Goal: Task Accomplishment & Management: Use online tool/utility

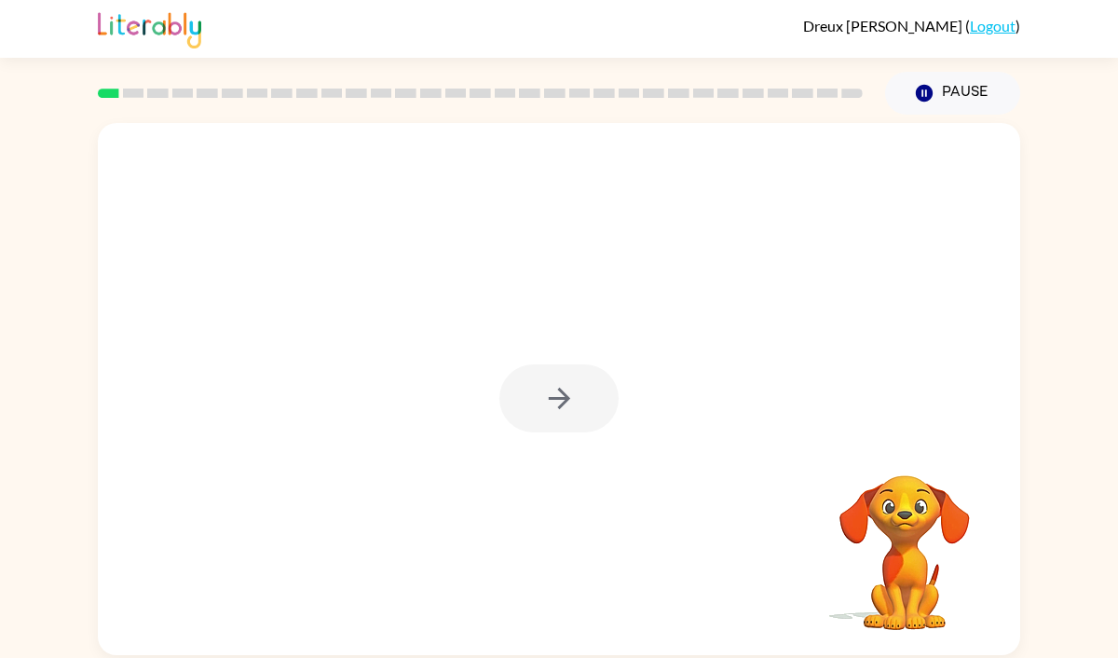
click at [556, 399] on div at bounding box center [558, 398] width 119 height 68
click at [553, 396] on icon "button" at bounding box center [559, 398] width 33 height 33
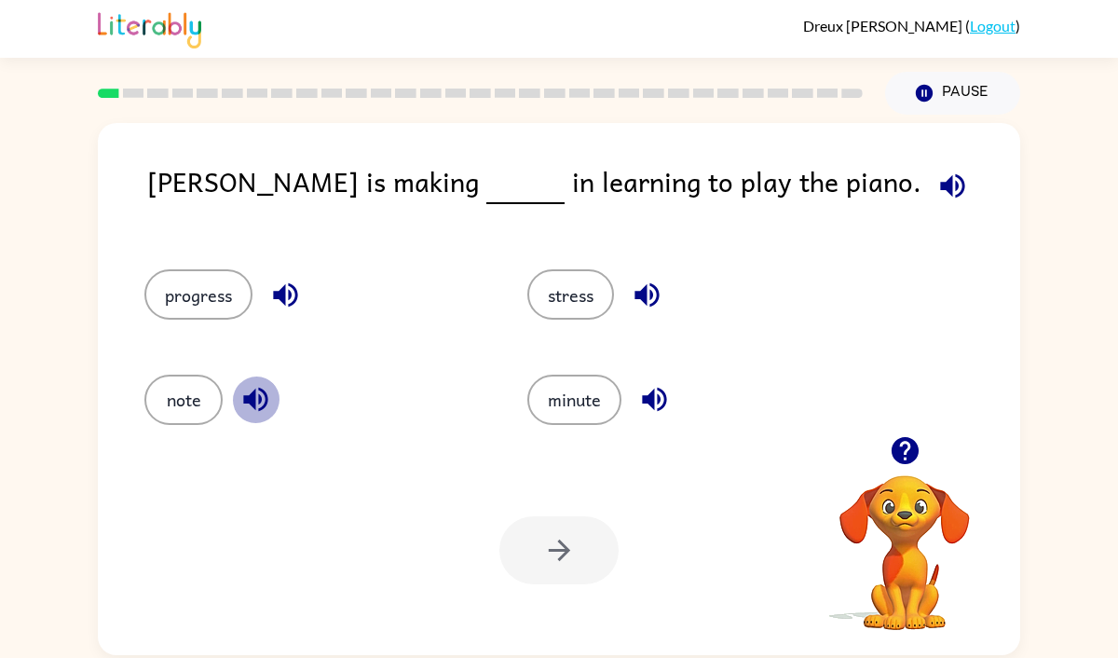
click at [250, 395] on icon "button" at bounding box center [255, 400] width 24 height 24
click at [297, 303] on icon "button" at bounding box center [285, 295] width 33 height 33
click at [635, 292] on icon "button" at bounding box center [647, 295] width 33 height 33
click at [654, 391] on icon "button" at bounding box center [654, 400] width 24 height 24
click at [230, 292] on button "progress" at bounding box center [198, 294] width 108 height 50
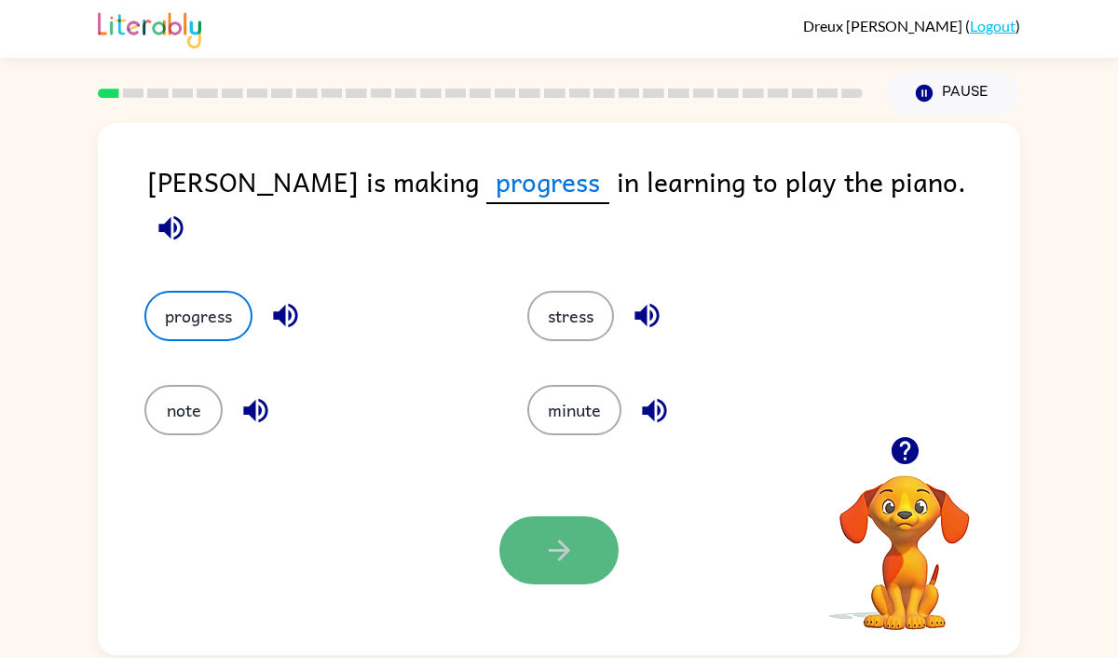
click at [526, 563] on button "button" at bounding box center [558, 550] width 119 height 68
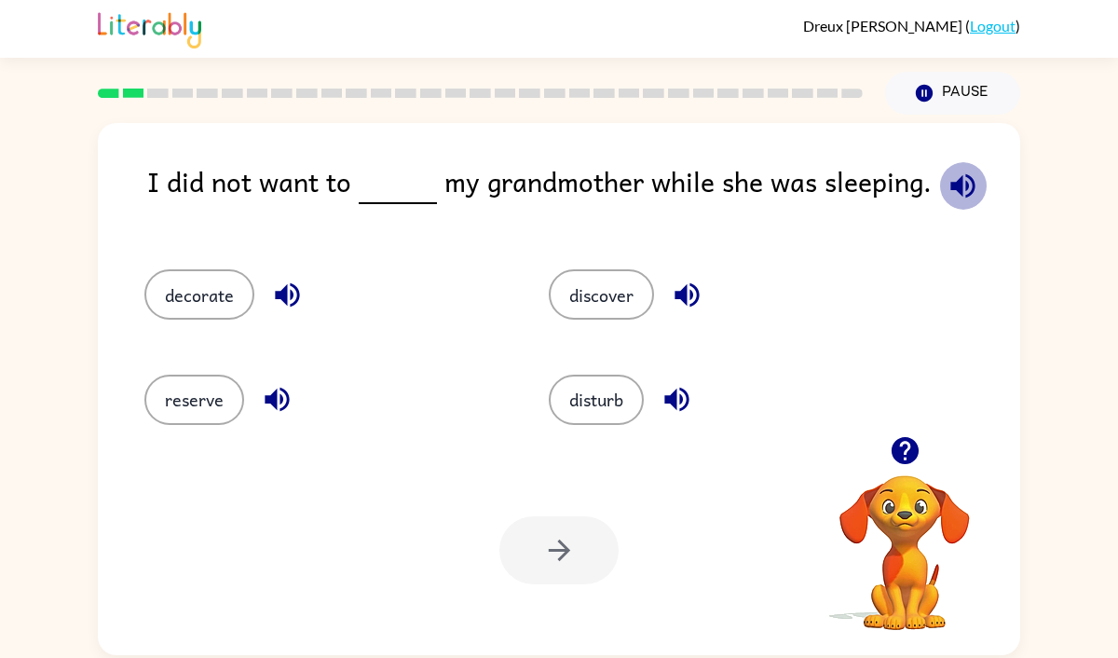
click at [960, 178] on icon "button" at bounding box center [963, 186] width 33 height 33
click at [620, 377] on button "disturb" at bounding box center [596, 400] width 95 height 50
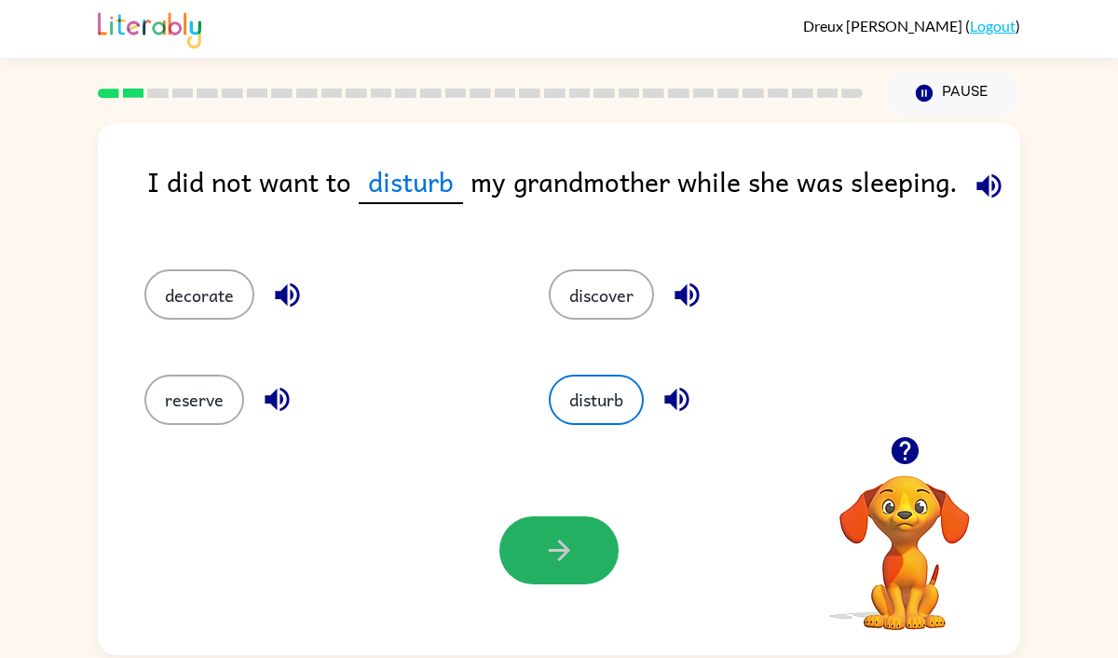
click at [578, 534] on button "button" at bounding box center [558, 550] width 119 height 68
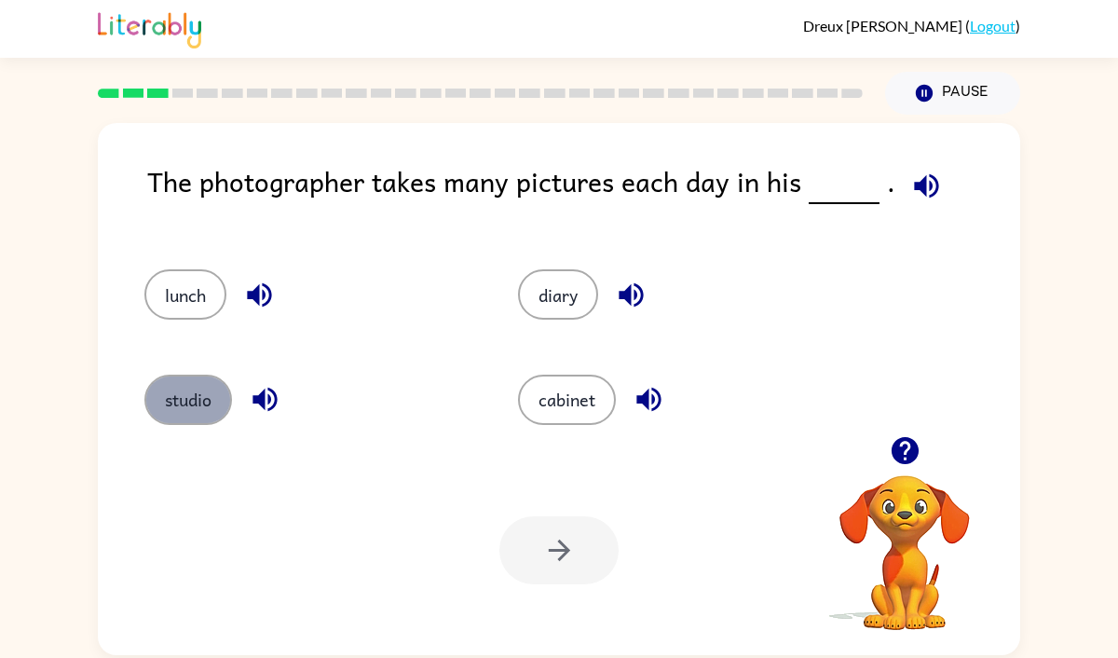
click at [186, 403] on button "studio" at bounding box center [188, 400] width 88 height 50
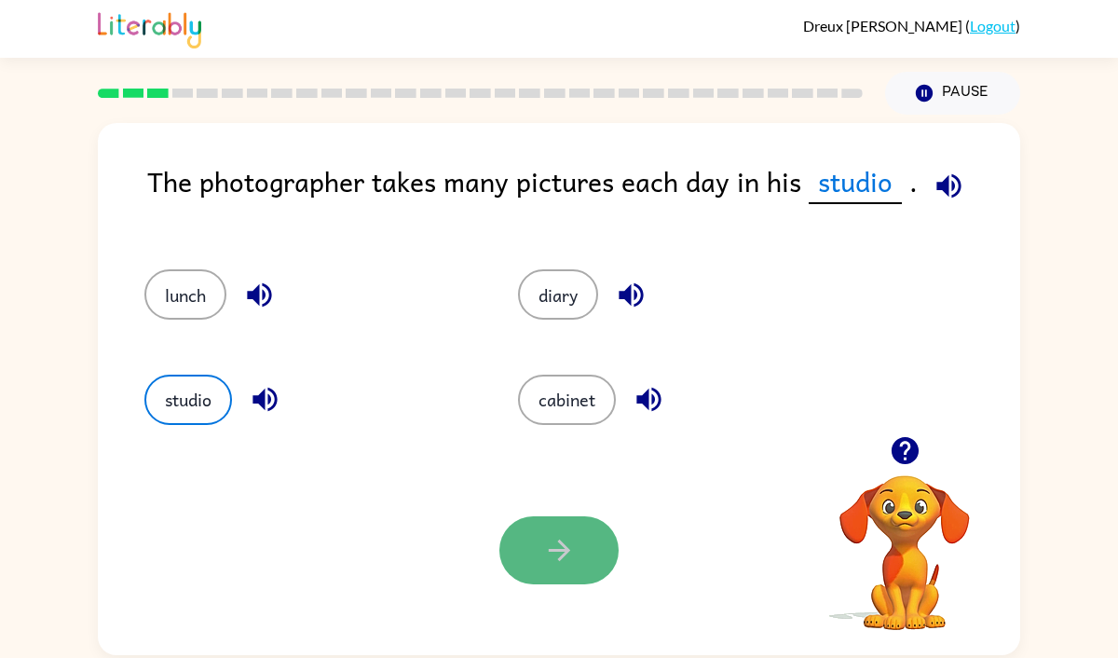
click at [537, 525] on button "button" at bounding box center [558, 550] width 119 height 68
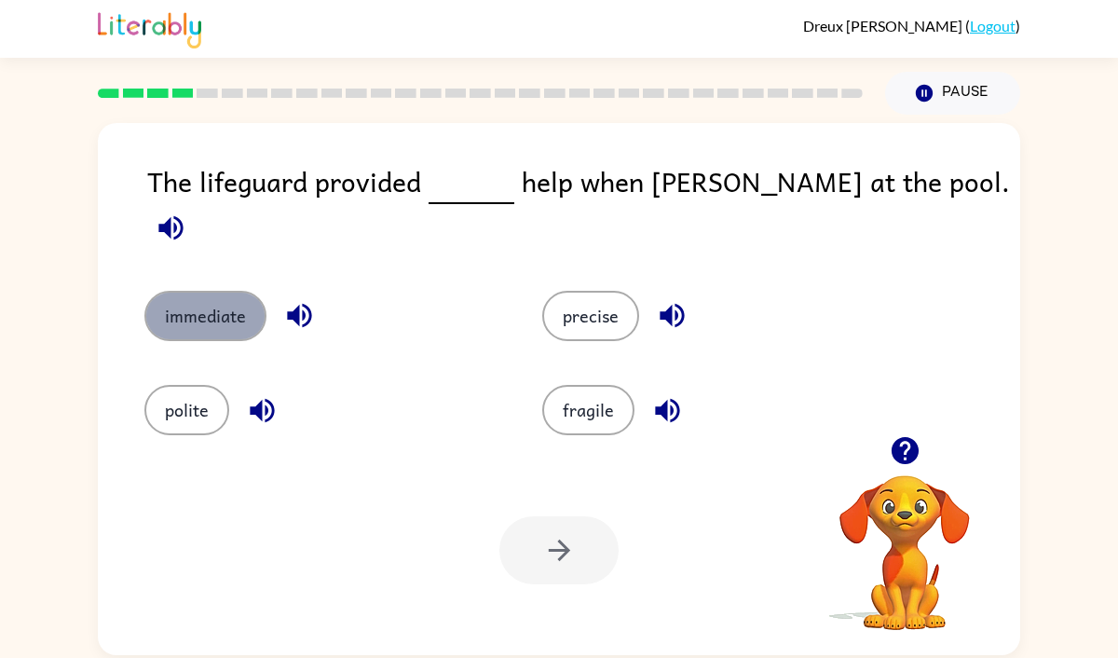
click at [219, 291] on button "immediate" at bounding box center [205, 316] width 122 height 50
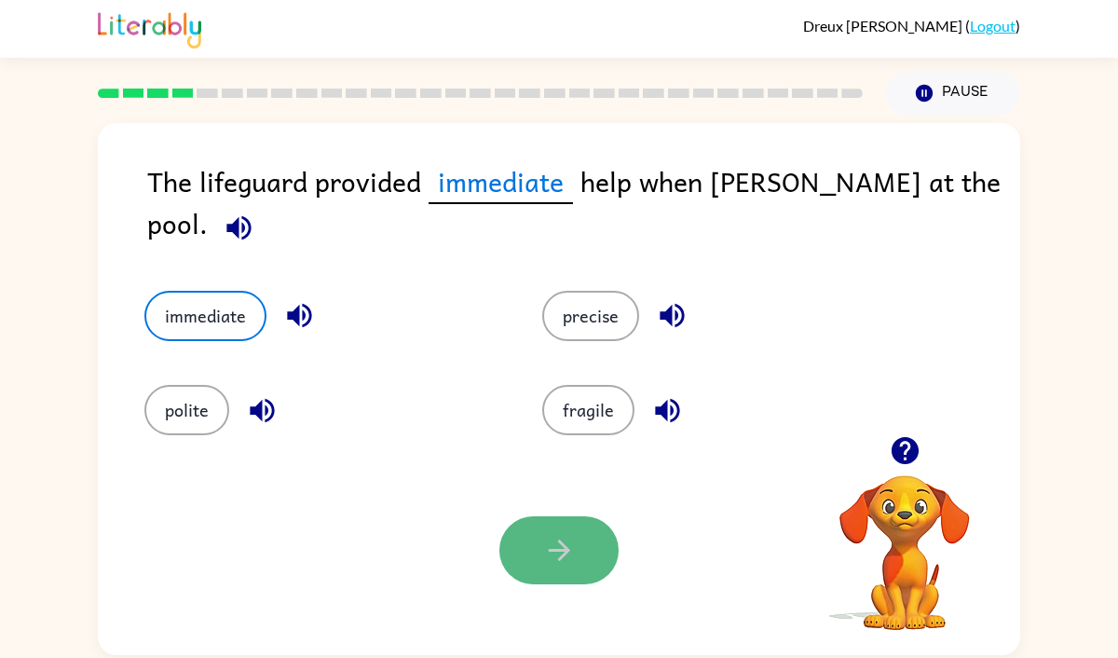
click at [557, 519] on button "button" at bounding box center [558, 550] width 119 height 68
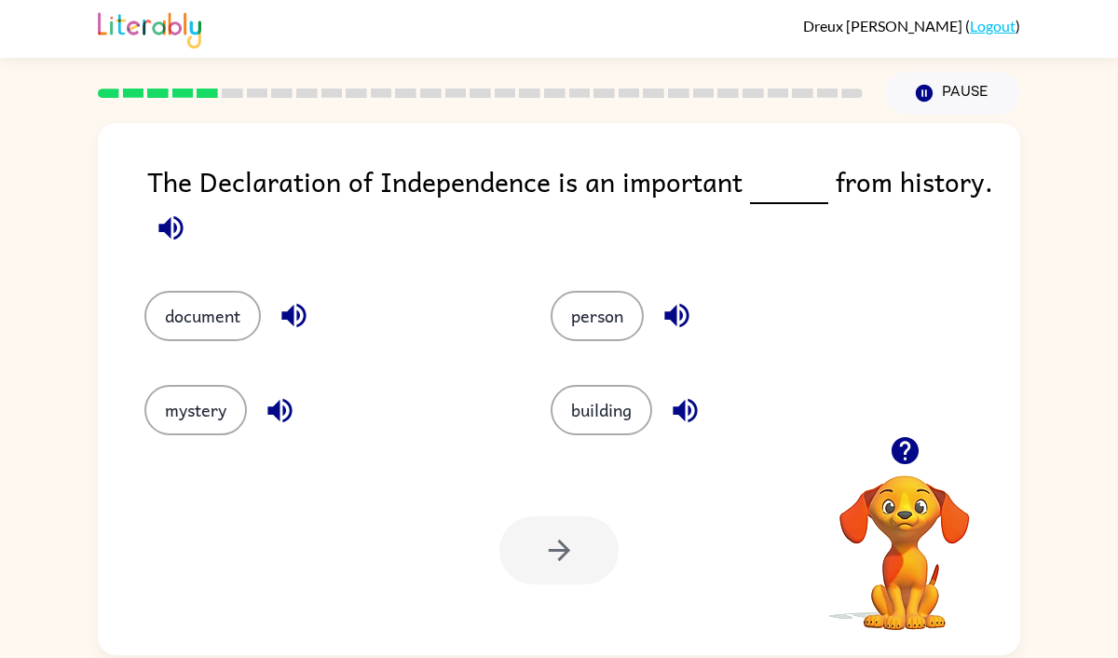
click at [182, 239] on icon "button" at bounding box center [171, 228] width 33 height 33
click at [223, 320] on button "document" at bounding box center [202, 316] width 116 height 50
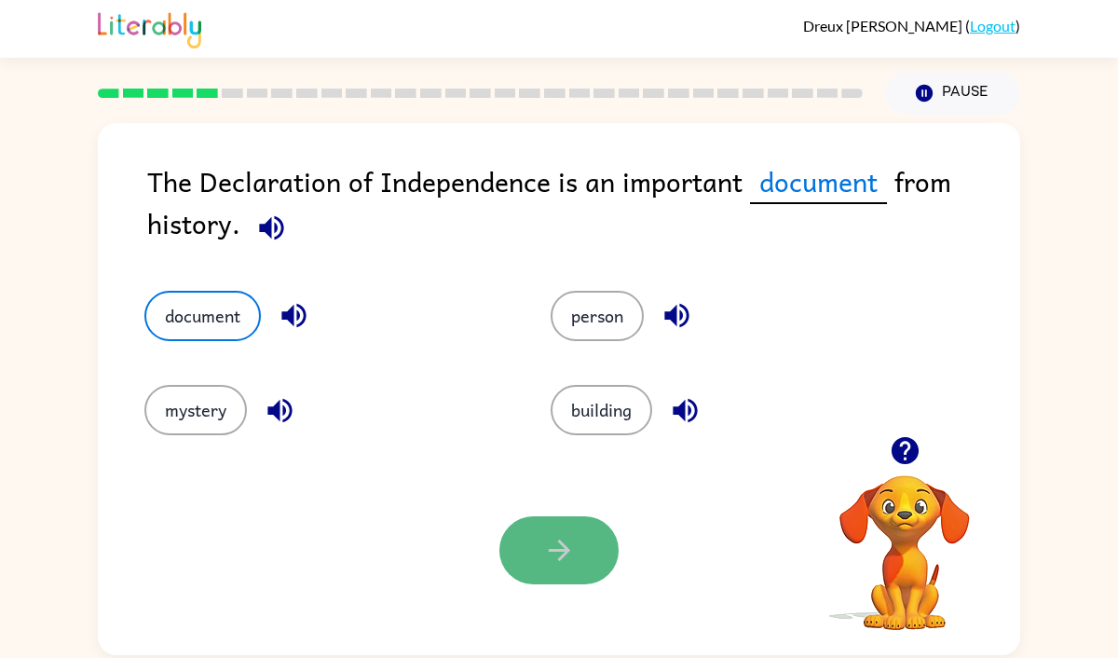
click at [553, 542] on icon "button" at bounding box center [559, 550] width 33 height 33
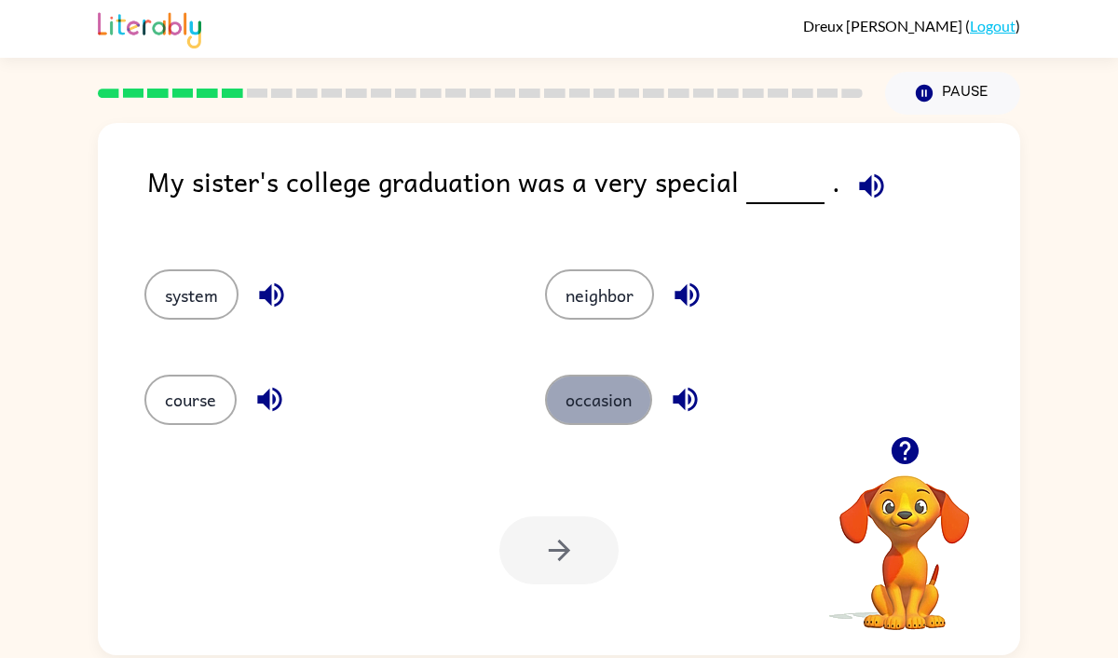
click at [598, 387] on button "occasion" at bounding box center [598, 400] width 107 height 50
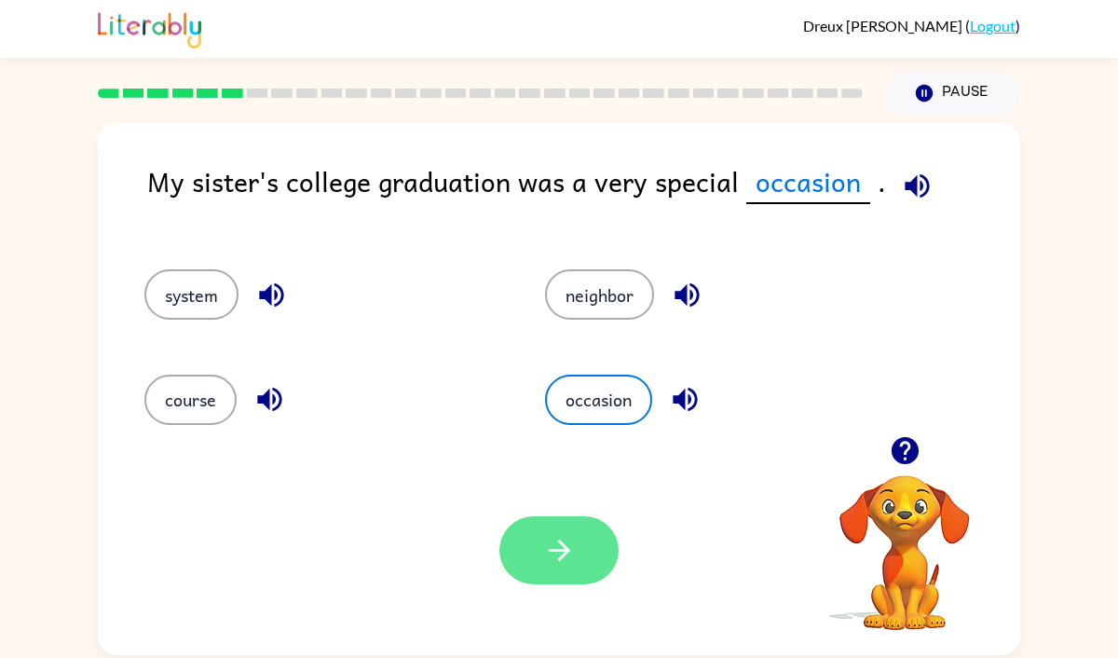
click at [543, 558] on icon "button" at bounding box center [559, 550] width 33 height 33
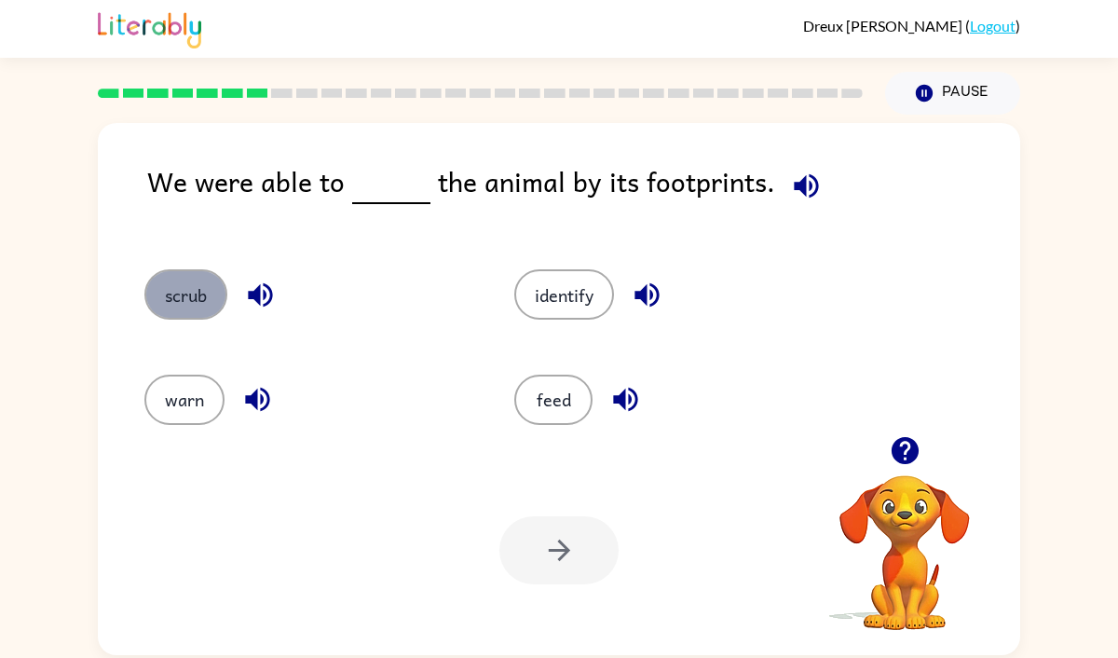
click at [173, 269] on button "scrub" at bounding box center [185, 294] width 83 height 50
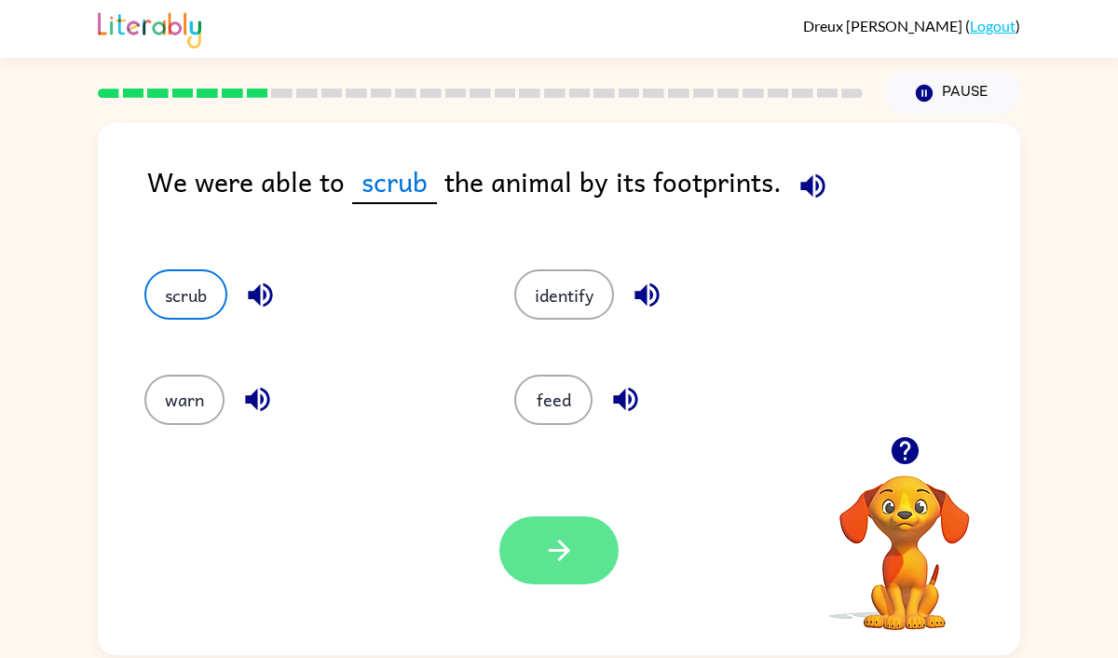
click at [557, 553] on icon "button" at bounding box center [559, 550] width 33 height 33
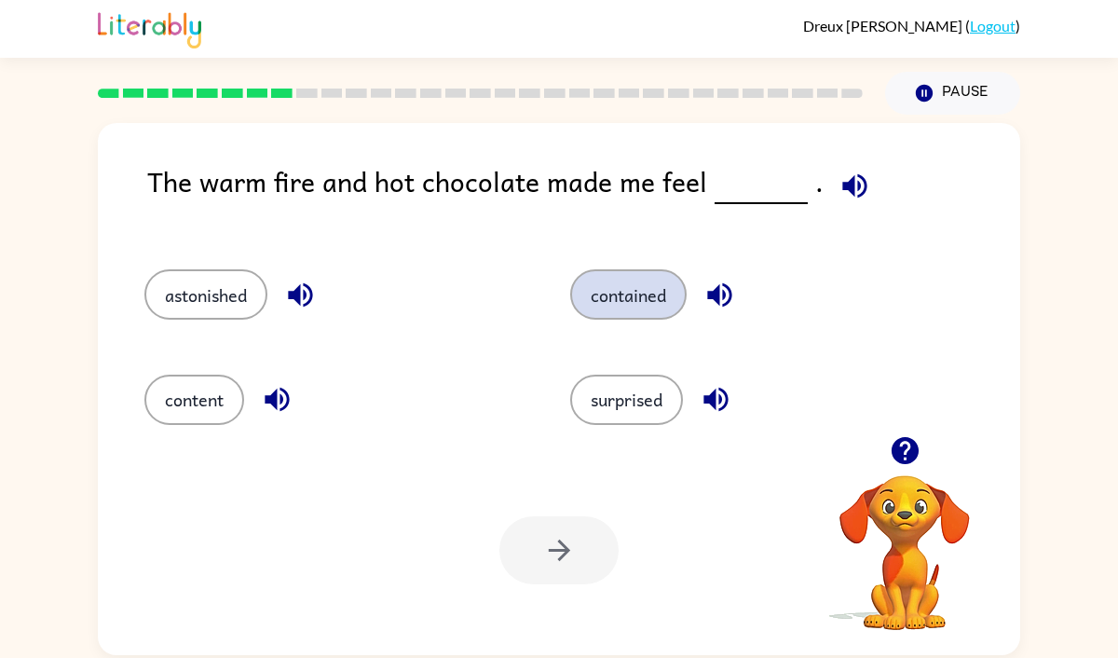
click at [600, 295] on button "contained" at bounding box center [628, 294] width 116 height 50
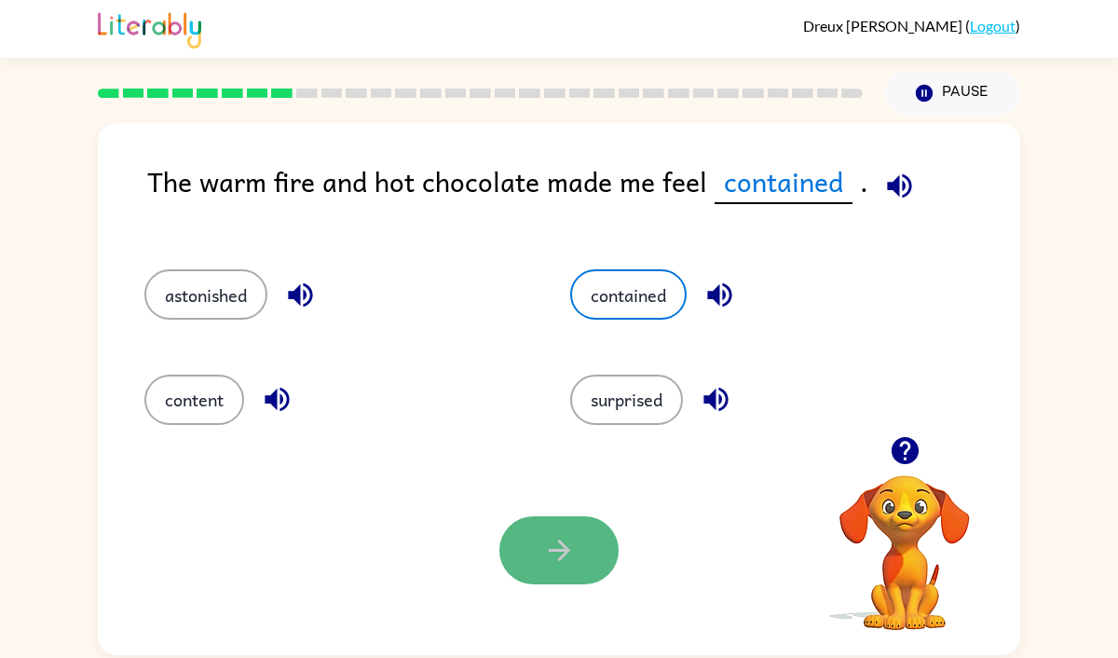
click at [551, 522] on button "button" at bounding box center [558, 550] width 119 height 68
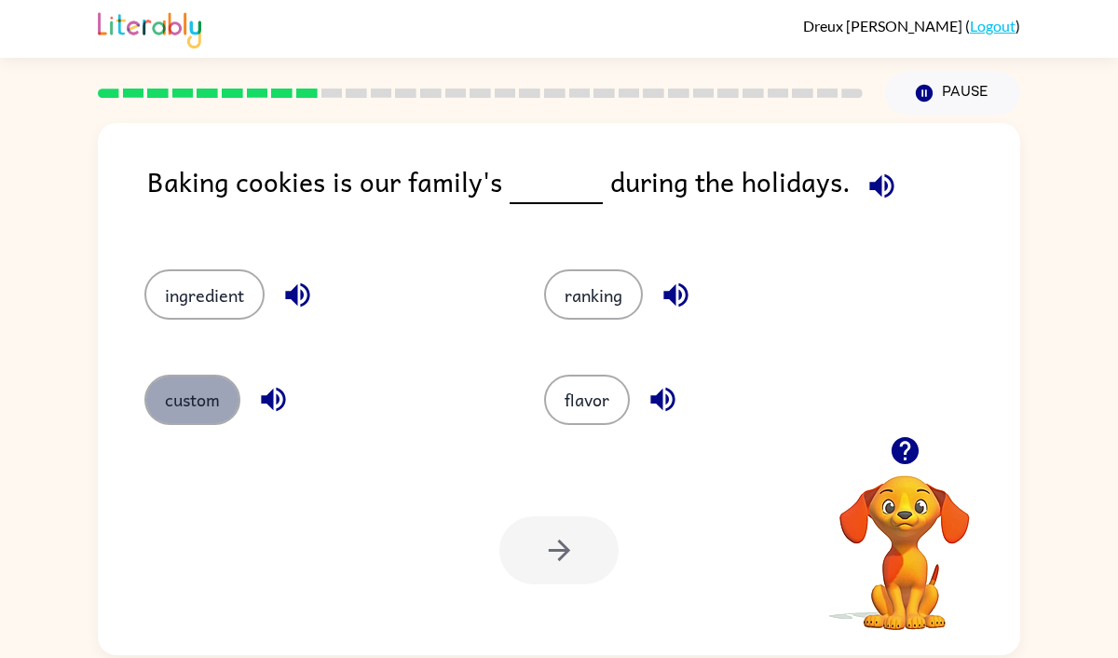
click at [210, 412] on button "custom" at bounding box center [192, 400] width 96 height 50
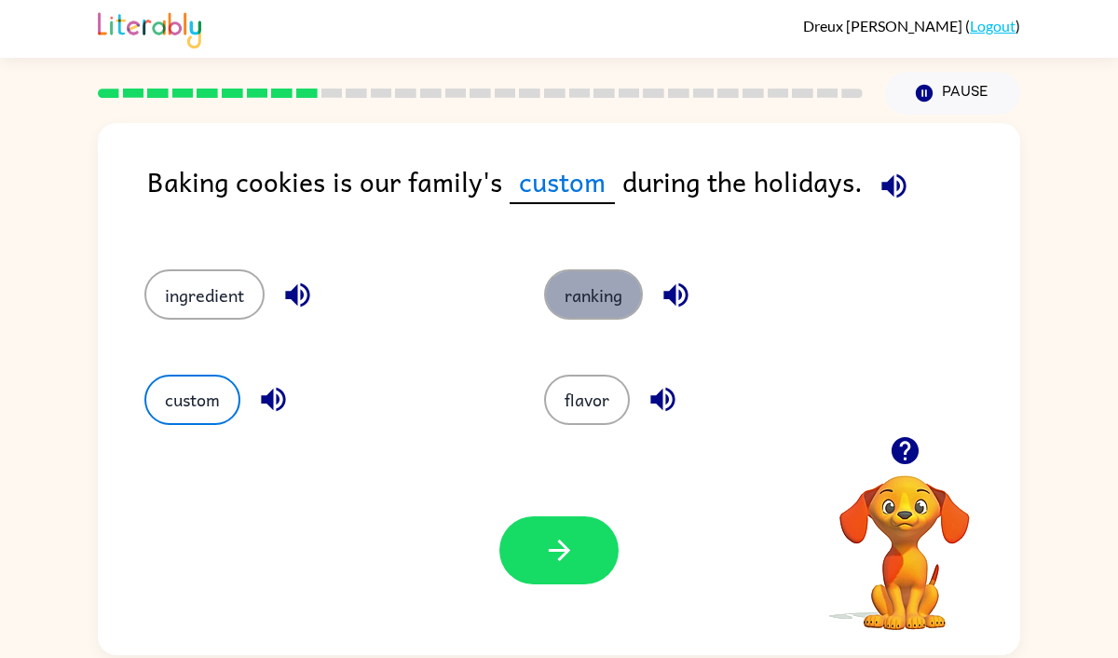
click at [582, 297] on button "ranking" at bounding box center [593, 294] width 99 height 50
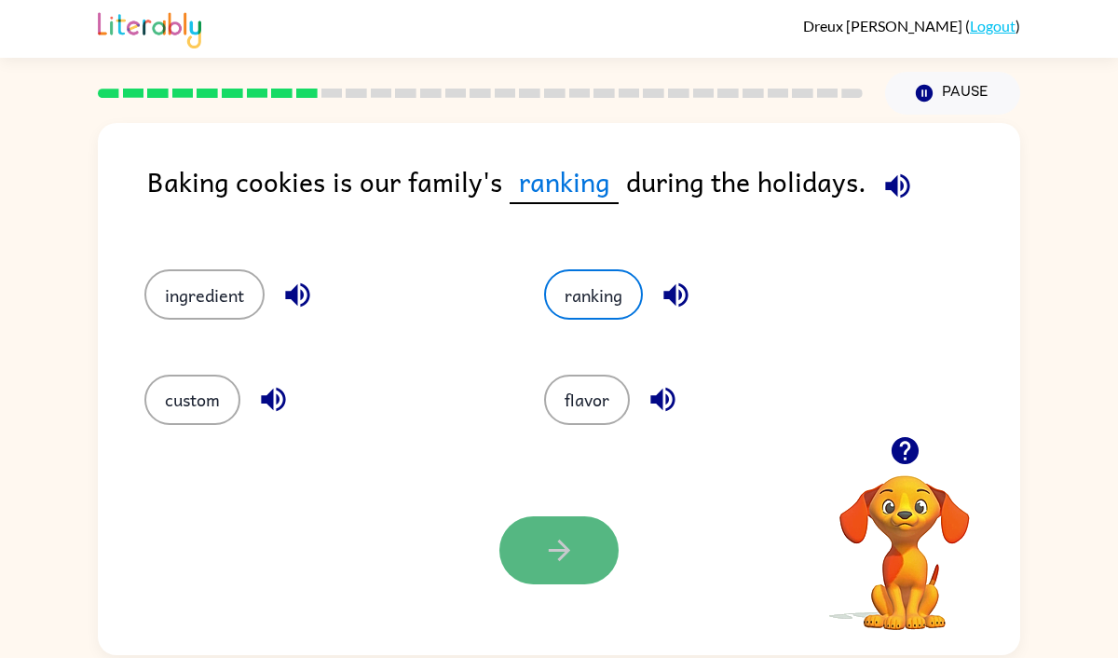
click at [555, 526] on button "button" at bounding box center [558, 550] width 119 height 68
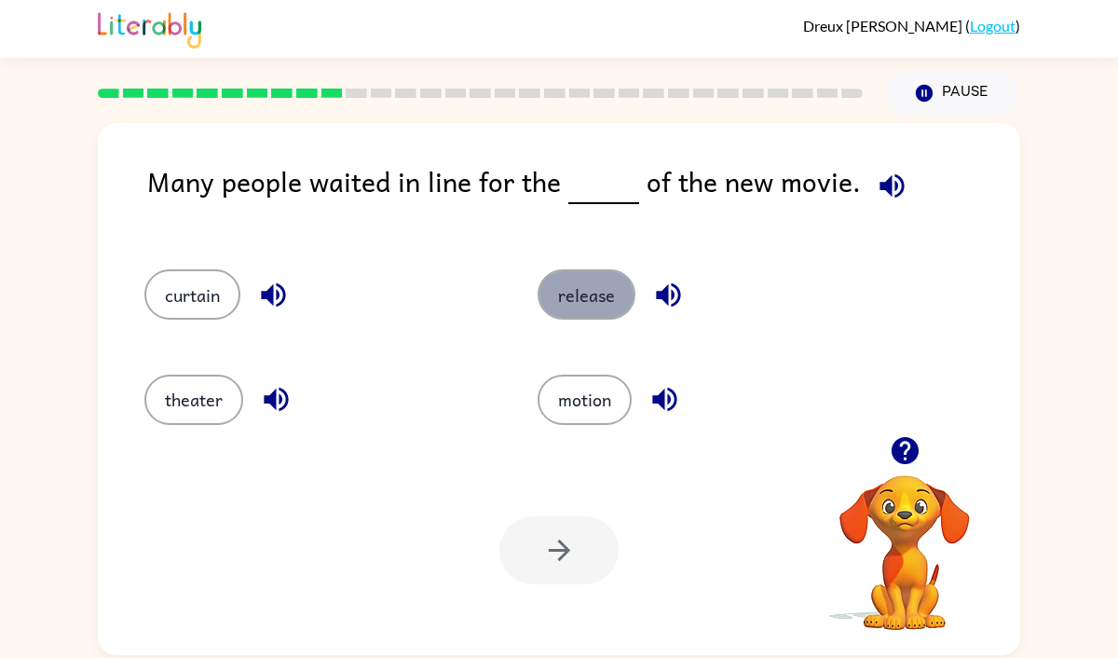
click at [576, 282] on button "release" at bounding box center [587, 294] width 98 height 50
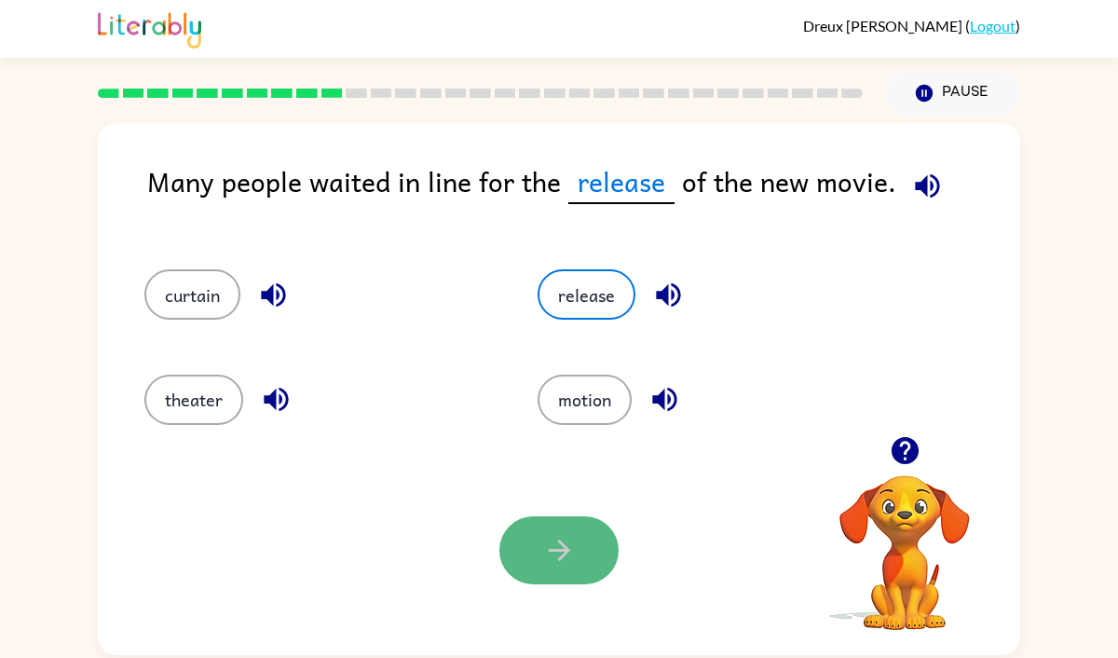
click at [535, 538] on button "button" at bounding box center [558, 550] width 119 height 68
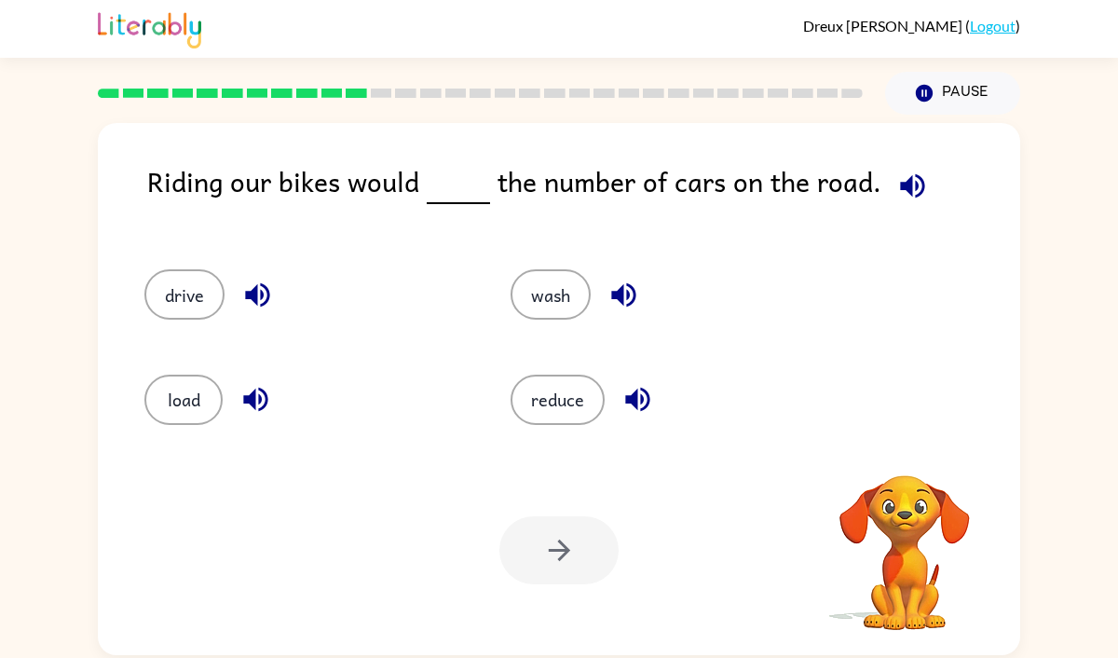
click at [467, 416] on div "load" at bounding box center [305, 400] width 323 height 50
click at [902, 187] on icon "button" at bounding box center [912, 185] width 24 height 24
click at [902, 442] on icon "button" at bounding box center [905, 450] width 33 height 33
click at [902, 438] on icon "button" at bounding box center [904, 450] width 27 height 27
click at [907, 443] on div "Riding our bikes would the number of cars on the road. drive wash load reduce Y…" at bounding box center [559, 389] width 922 height 532
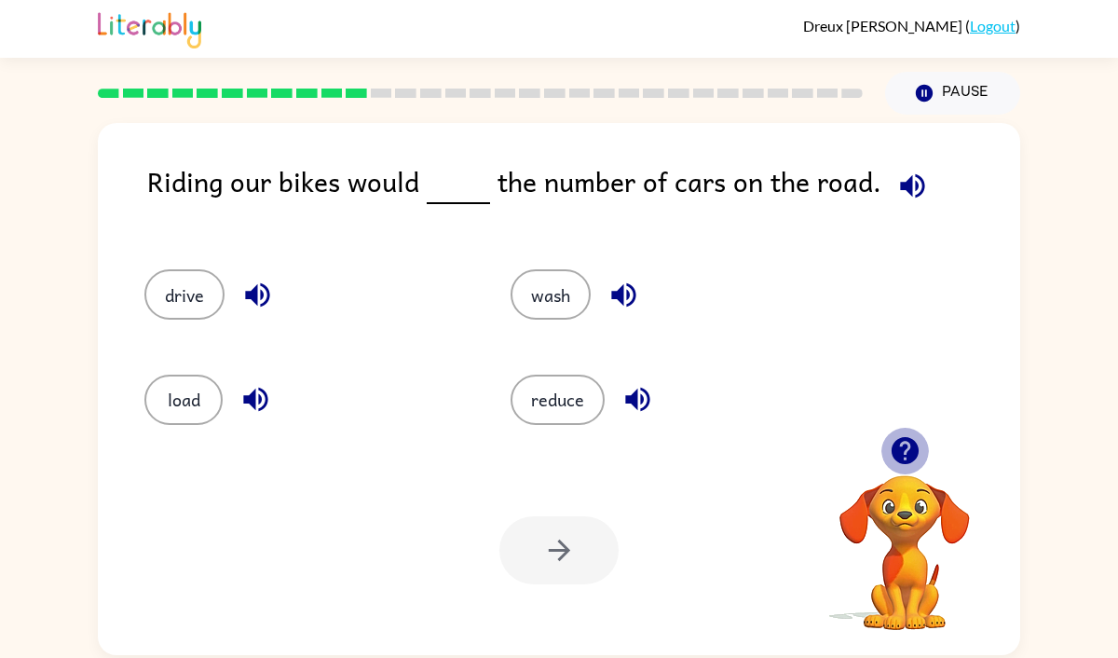
click at [907, 443] on icon "button" at bounding box center [905, 450] width 33 height 33
click at [906, 434] on icon "button" at bounding box center [905, 450] width 33 height 33
click at [906, 438] on icon "button" at bounding box center [904, 450] width 27 height 27
click at [535, 308] on button "wash" at bounding box center [551, 294] width 80 height 50
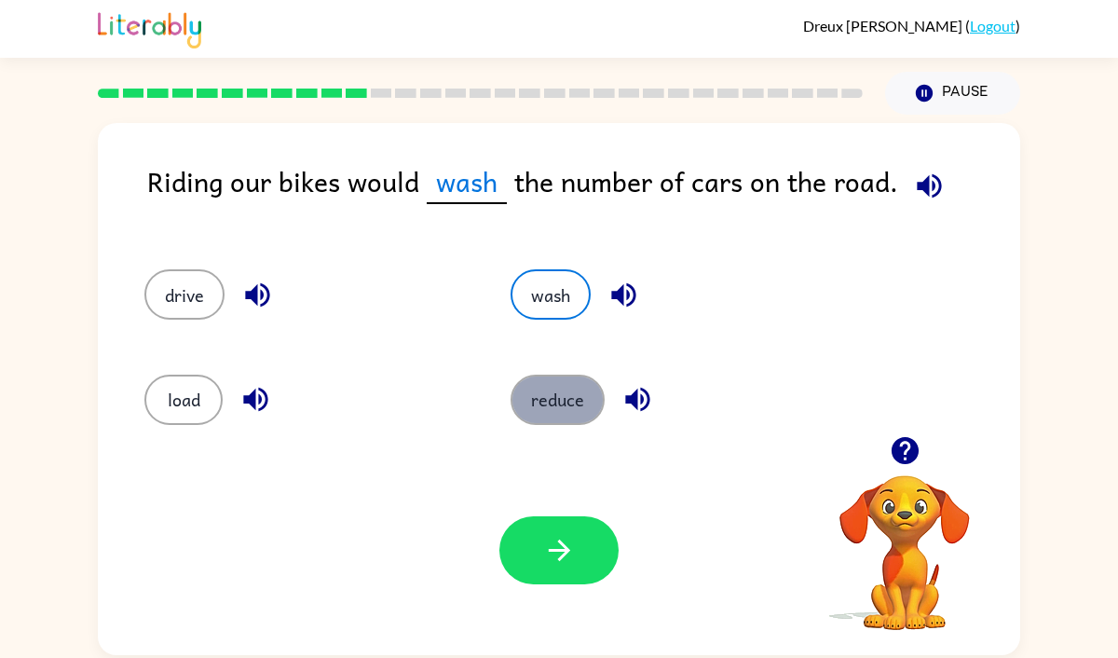
click at [544, 375] on button "reduce" at bounding box center [558, 400] width 94 height 50
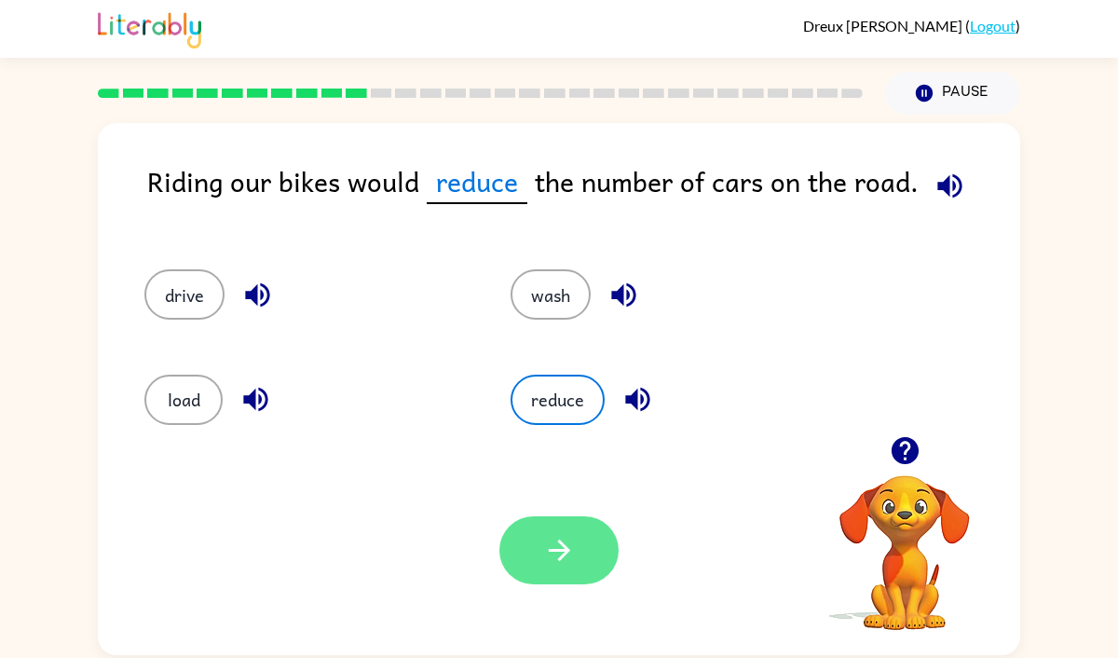
drag, startPoint x: 561, startPoint y: 593, endPoint x: 561, endPoint y: 557, distance: 35.4
click at [561, 593] on div "Your browser must support playing .mp4 files to use Literably. Please try using…" at bounding box center [559, 550] width 922 height 210
click at [561, 552] on icon "button" at bounding box center [559, 550] width 33 height 33
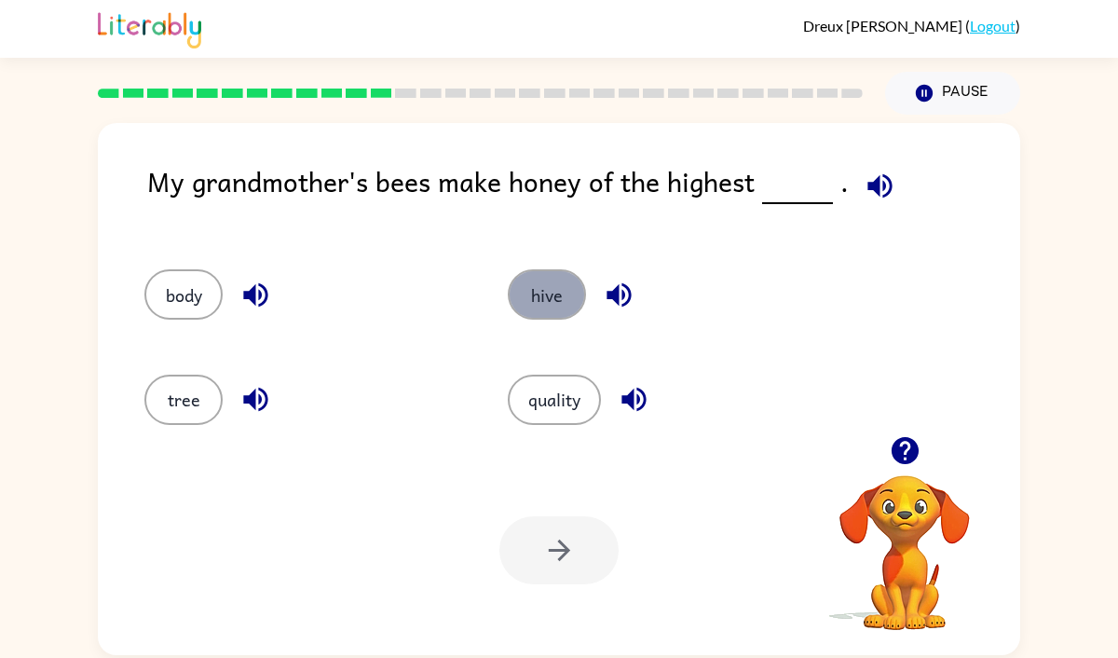
click at [543, 289] on button "hive" at bounding box center [547, 294] width 78 height 50
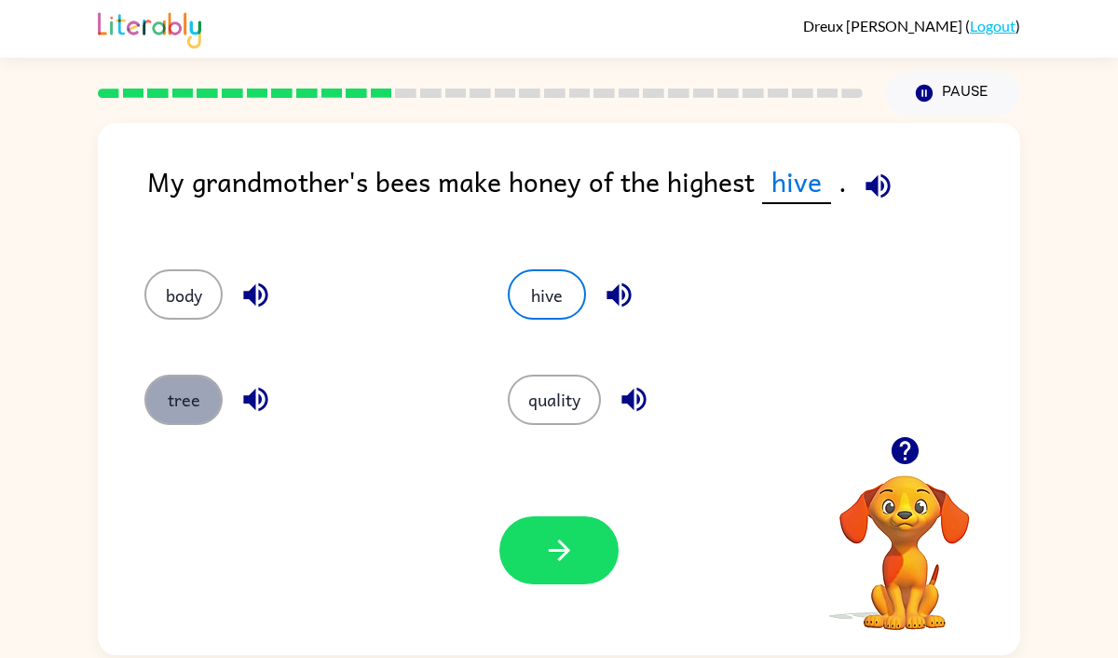
click at [184, 389] on button "tree" at bounding box center [183, 400] width 78 height 50
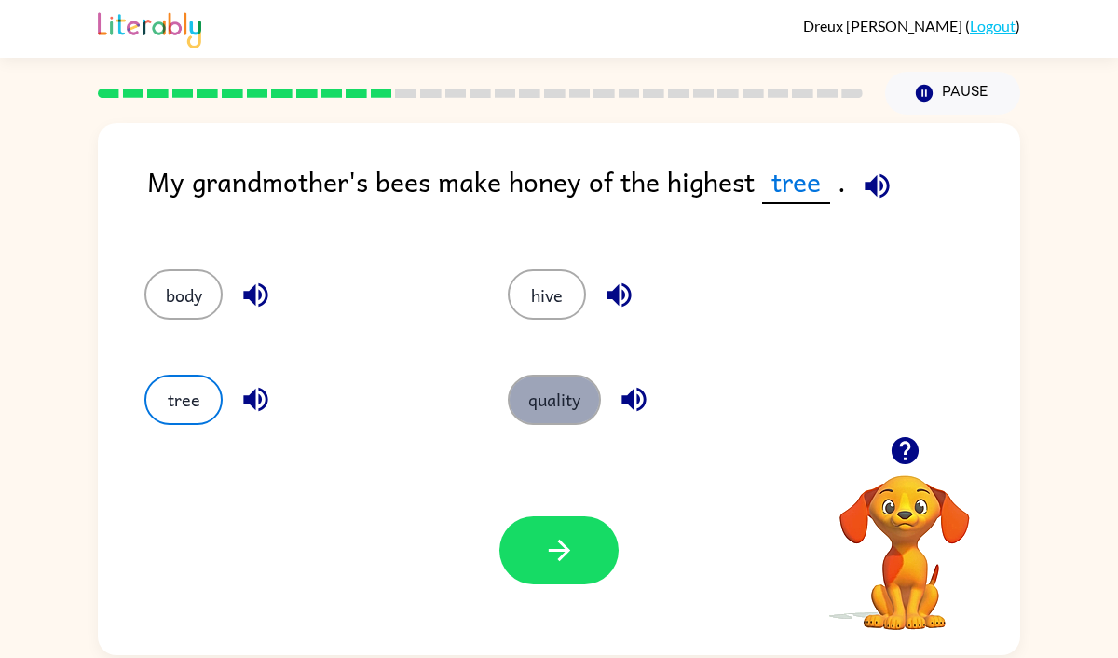
click at [555, 375] on button "quality" at bounding box center [554, 400] width 93 height 50
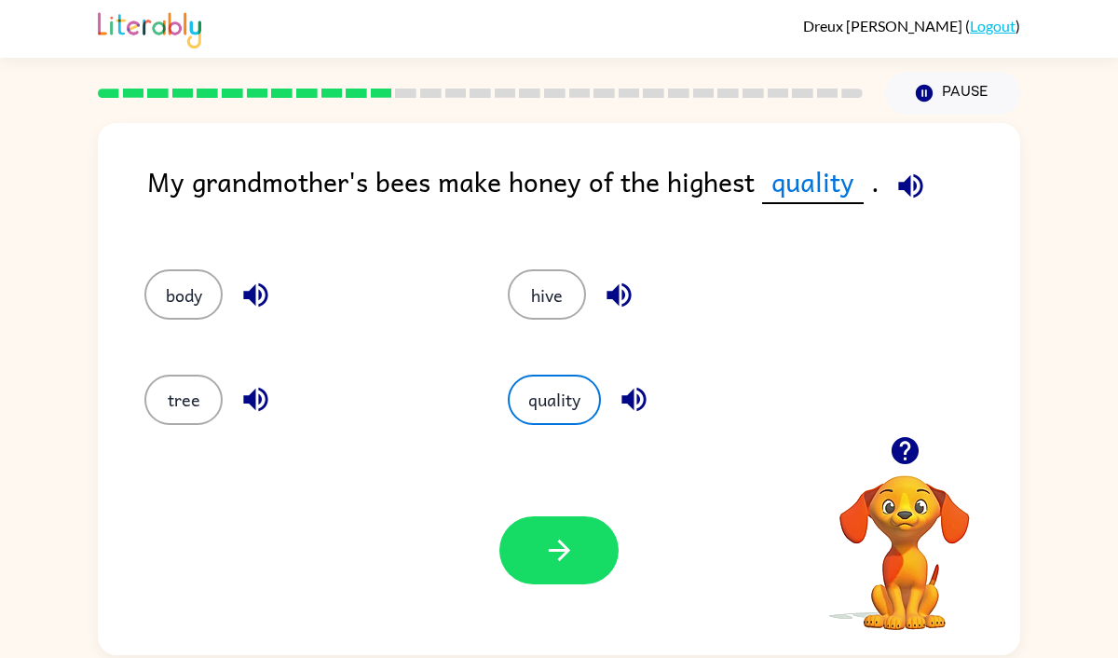
click at [562, 512] on div "Your browser must support playing .mp4 files to use Literably. Please try using…" at bounding box center [559, 550] width 922 height 210
click at [548, 570] on button "button" at bounding box center [558, 550] width 119 height 68
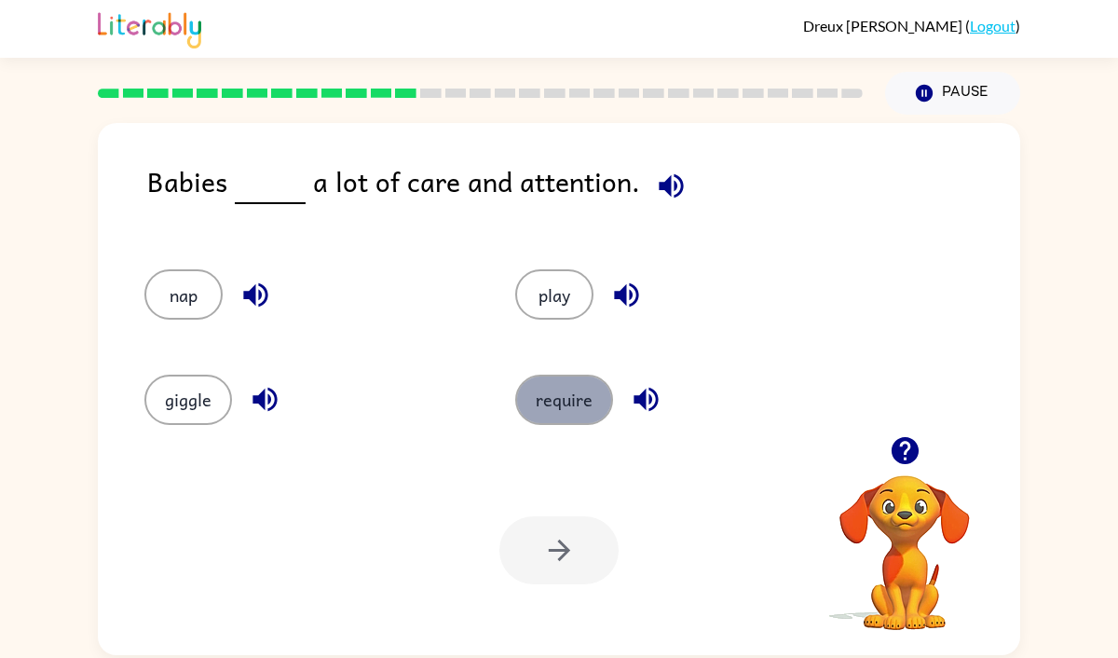
click at [573, 384] on button "require" at bounding box center [564, 400] width 98 height 50
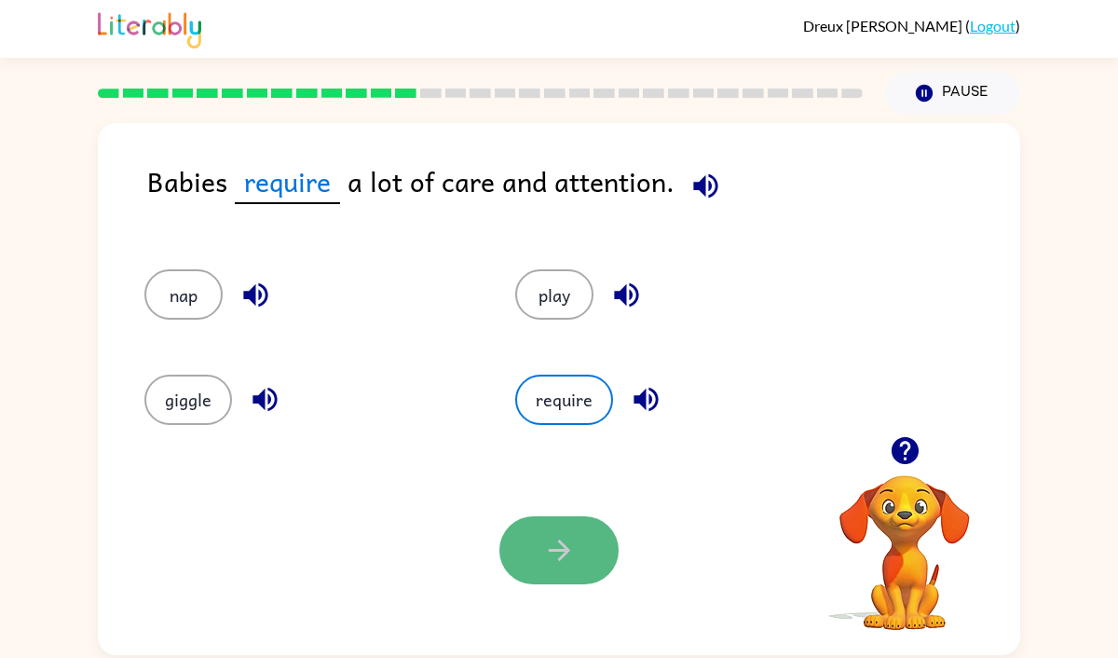
click at [556, 565] on icon "button" at bounding box center [559, 550] width 33 height 33
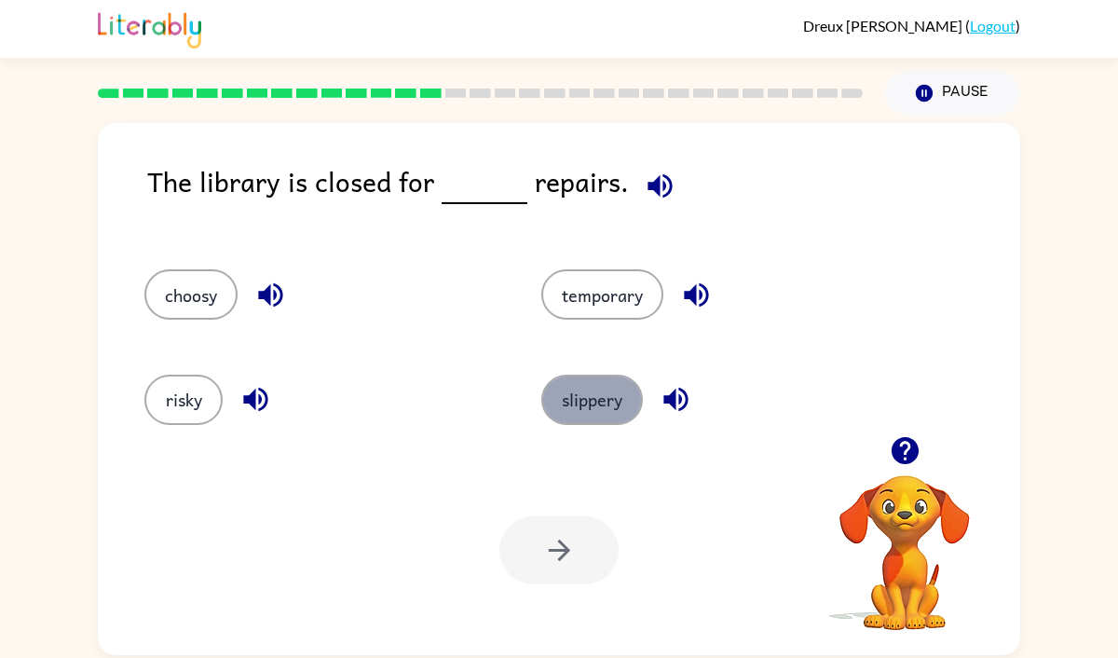
click at [598, 375] on button "slippery" at bounding box center [592, 400] width 102 height 50
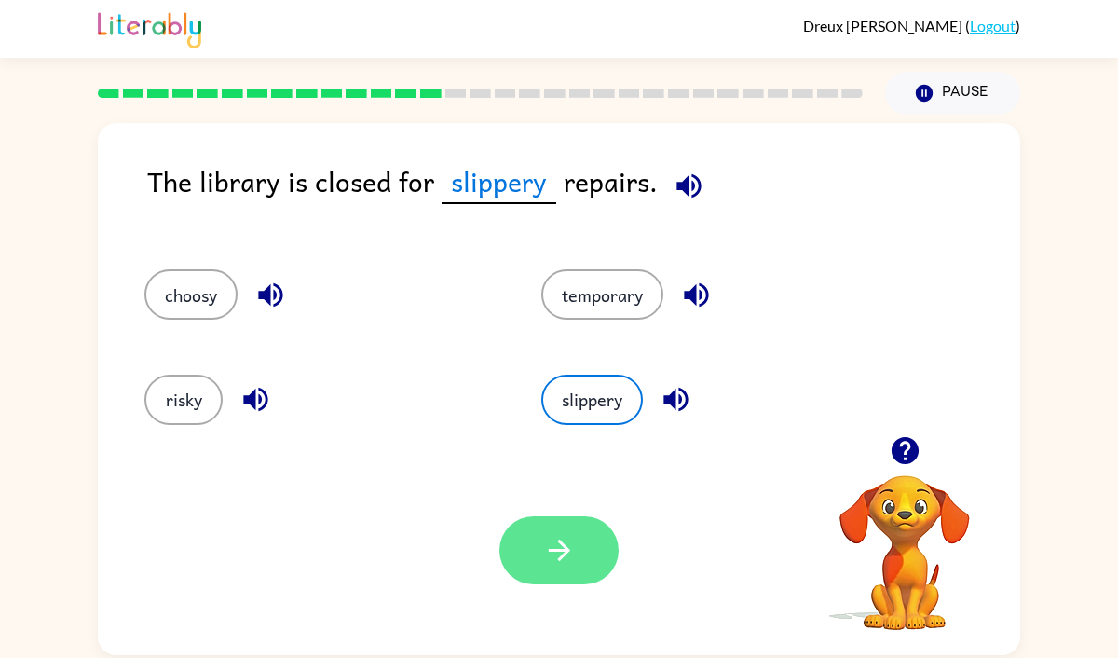
click at [546, 551] on icon "button" at bounding box center [559, 550] width 33 height 33
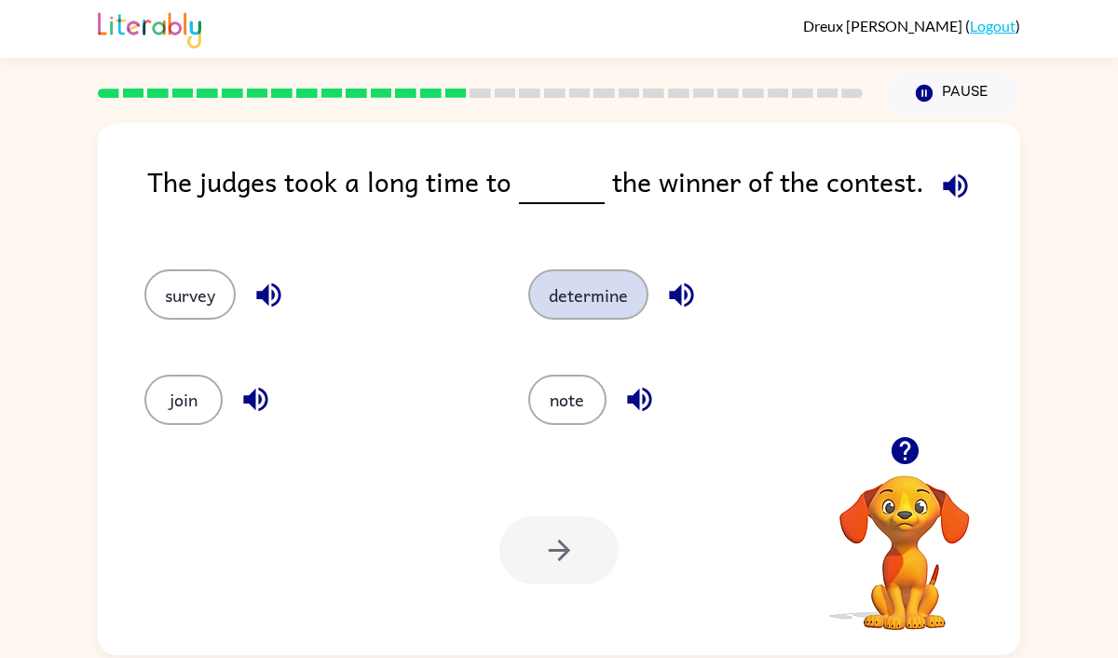
click at [624, 293] on button "determine" at bounding box center [588, 294] width 120 height 50
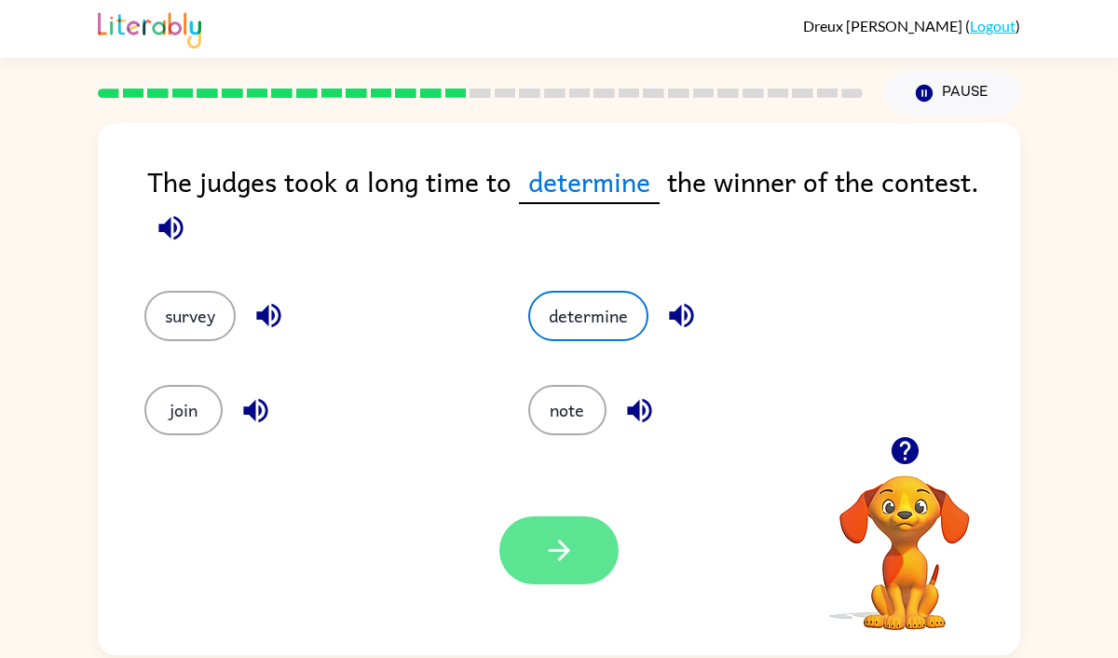
click at [585, 557] on button "button" at bounding box center [558, 550] width 119 height 68
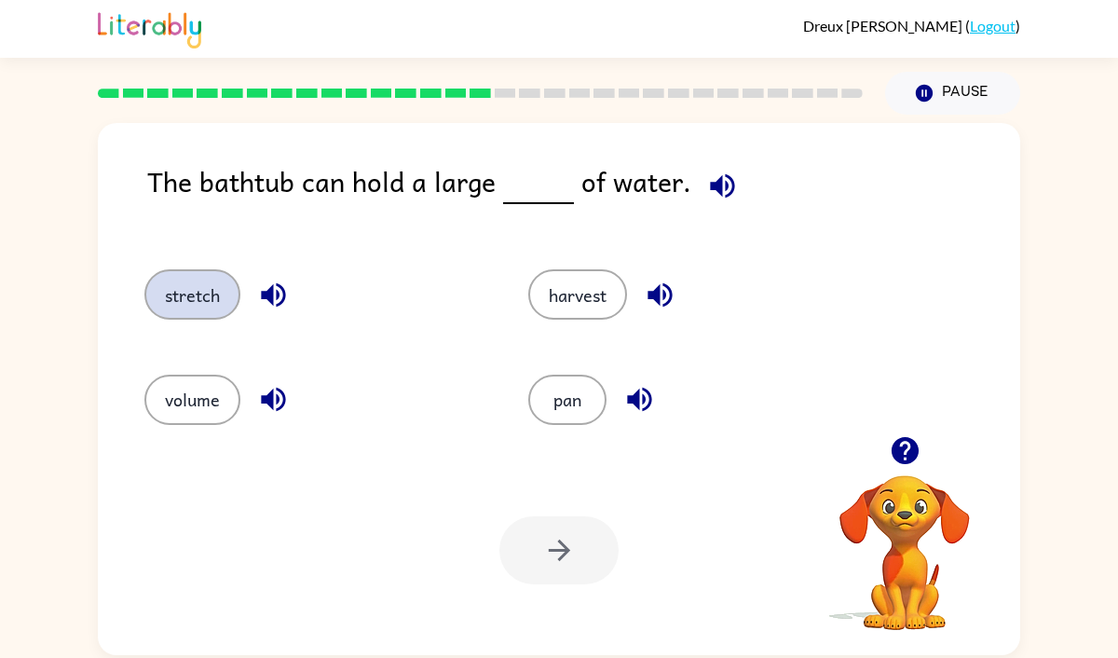
click at [198, 302] on button "stretch" at bounding box center [192, 294] width 96 height 50
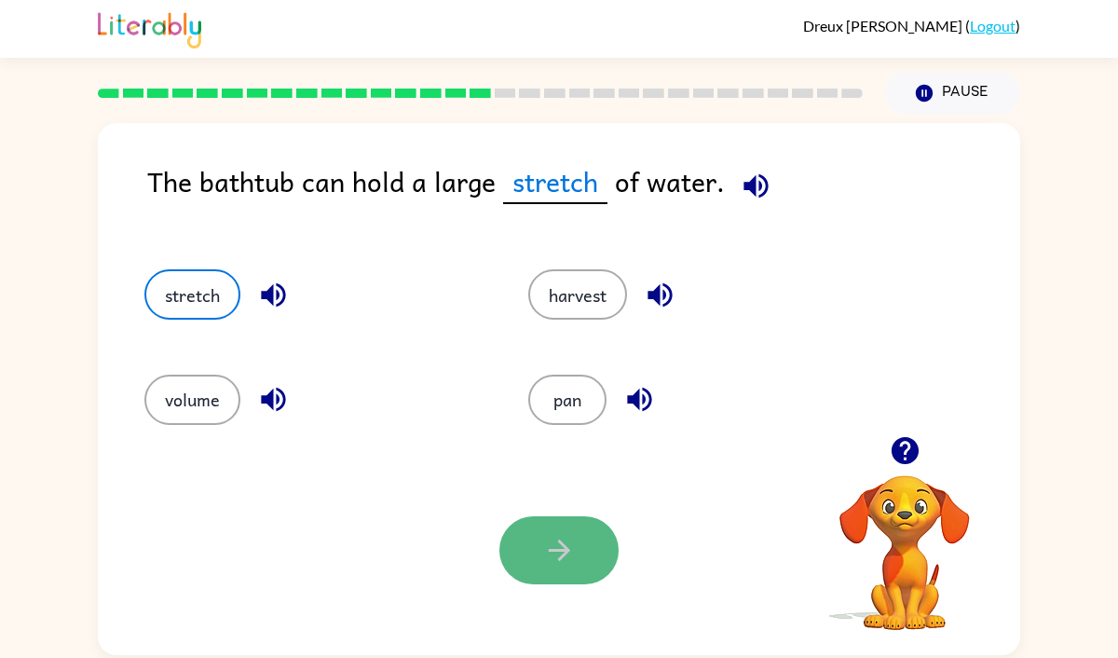
click at [567, 567] on button "button" at bounding box center [558, 550] width 119 height 68
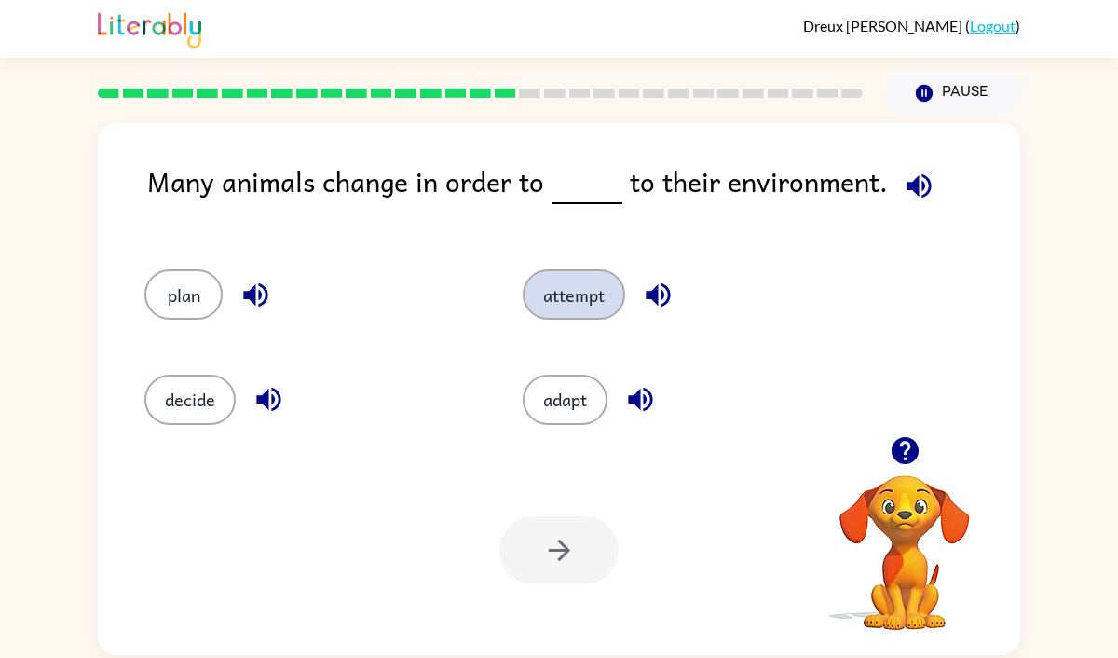
click at [540, 286] on button "attempt" at bounding box center [574, 294] width 102 height 50
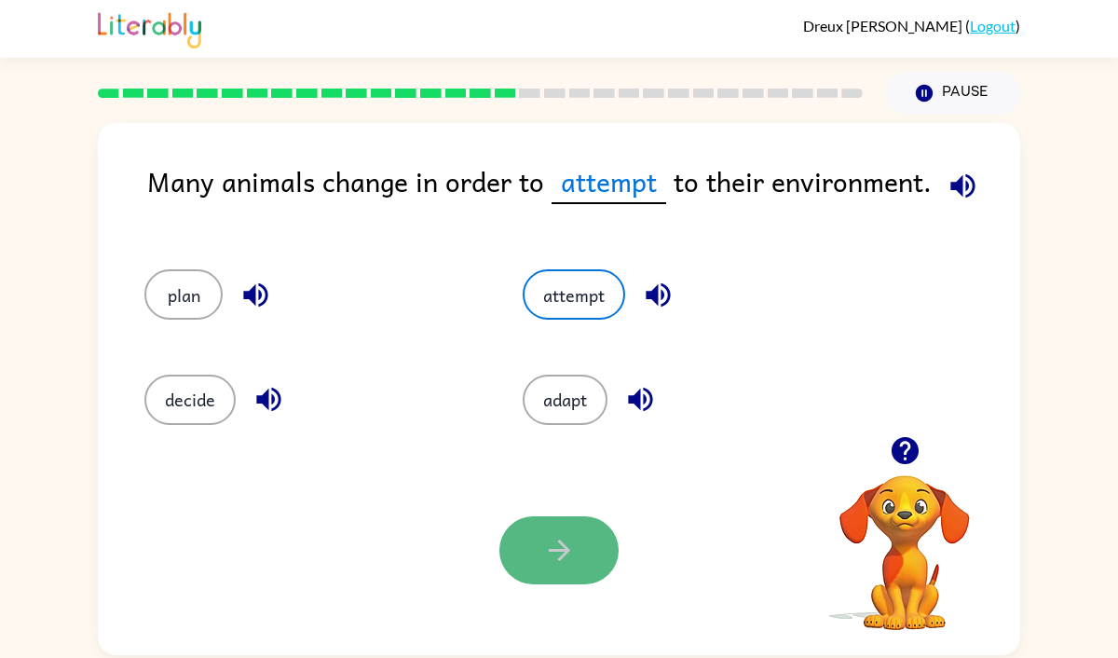
click at [562, 521] on button "button" at bounding box center [558, 550] width 119 height 68
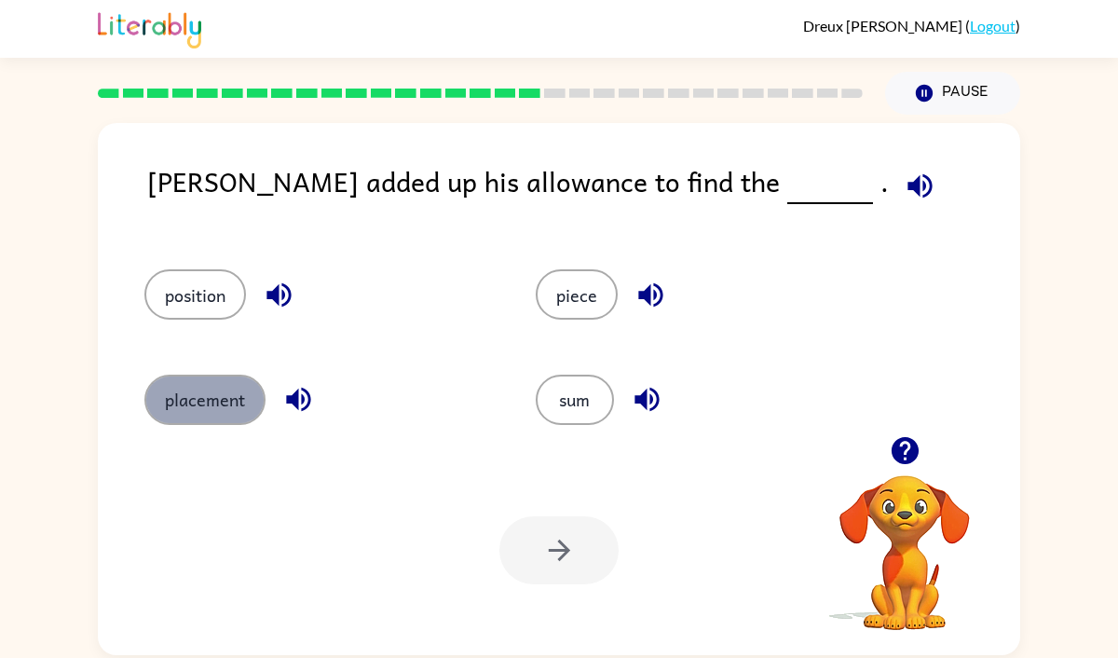
click at [206, 385] on button "placement" at bounding box center [204, 400] width 121 height 50
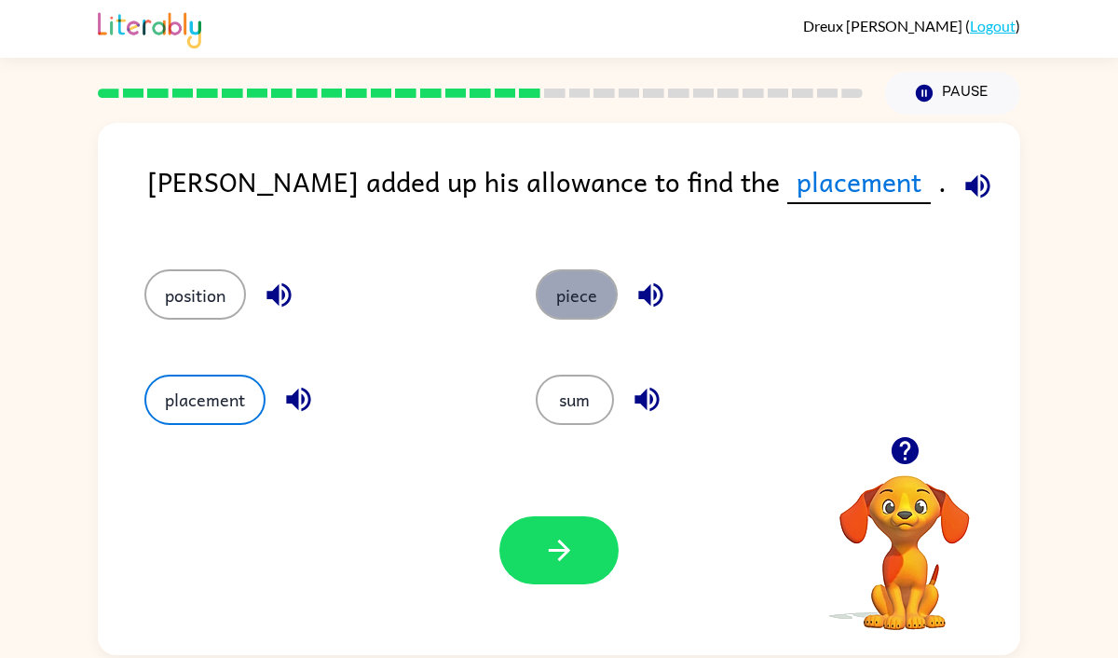
click at [560, 307] on button "piece" at bounding box center [577, 294] width 82 height 50
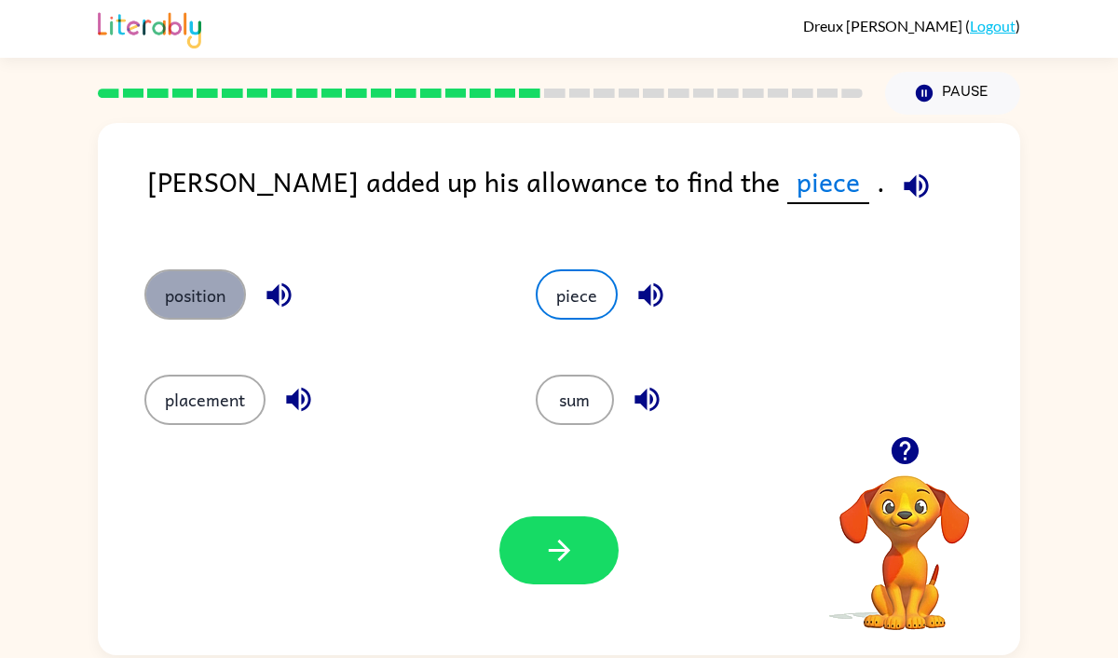
click at [224, 281] on button "position" at bounding box center [195, 294] width 102 height 50
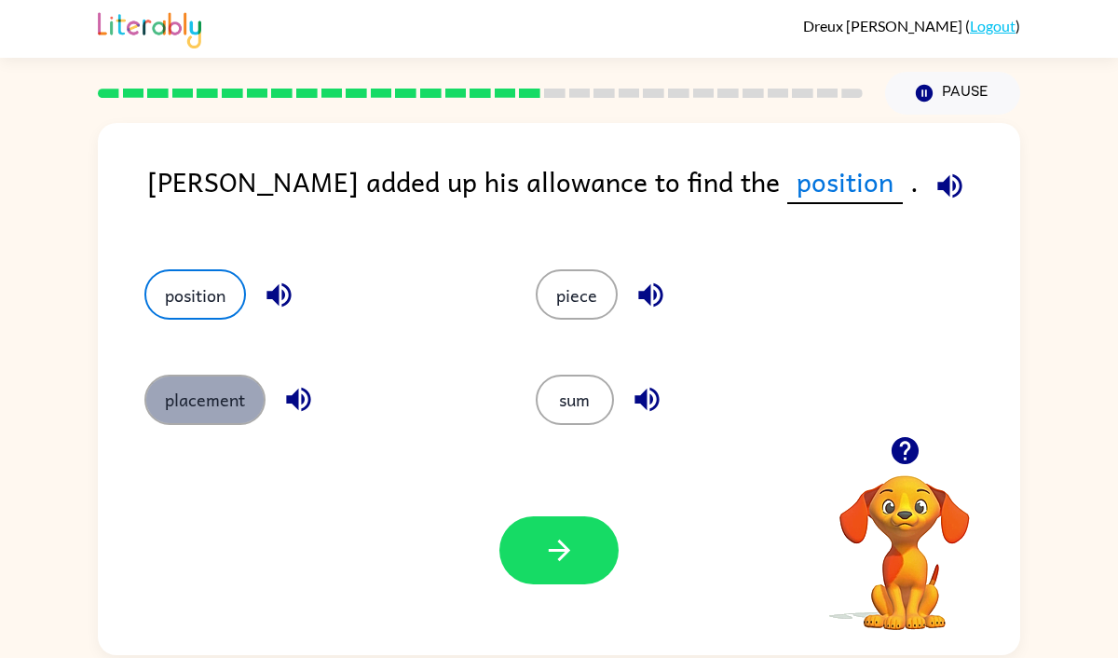
click at [162, 384] on button "placement" at bounding box center [204, 400] width 121 height 50
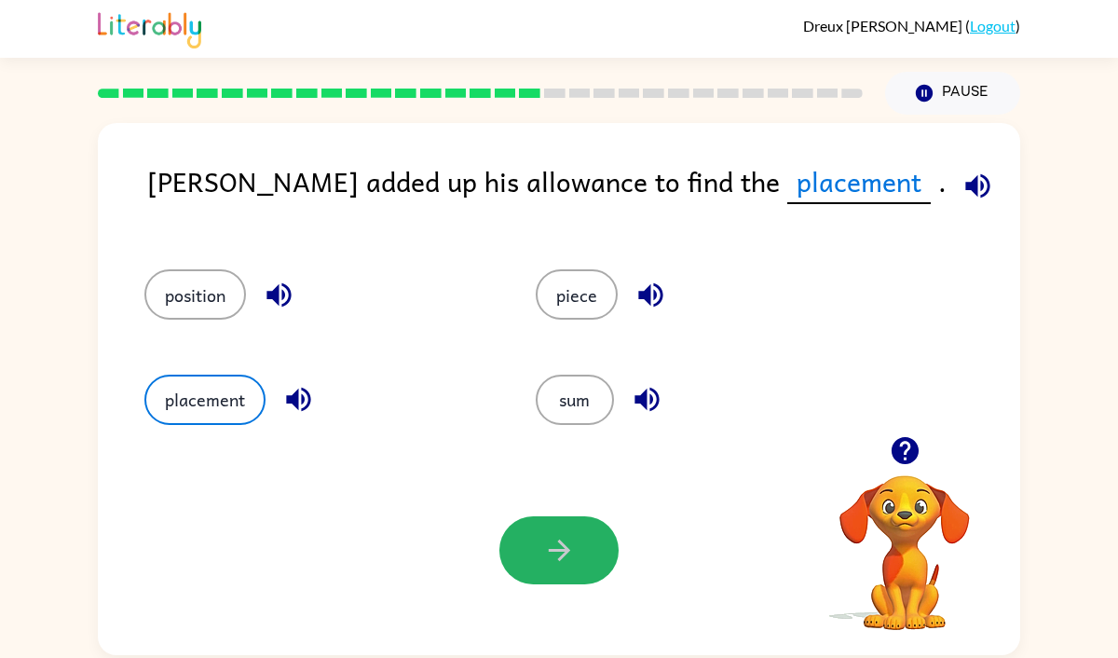
click at [581, 523] on button "button" at bounding box center [558, 550] width 119 height 68
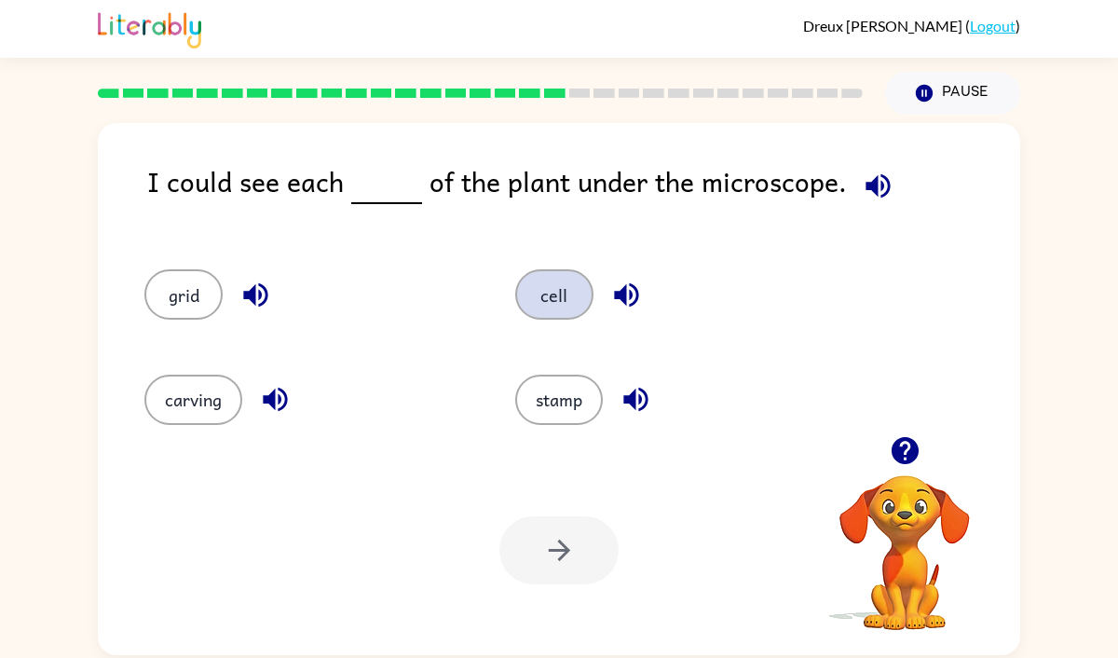
click at [550, 302] on button "cell" at bounding box center [554, 294] width 78 height 50
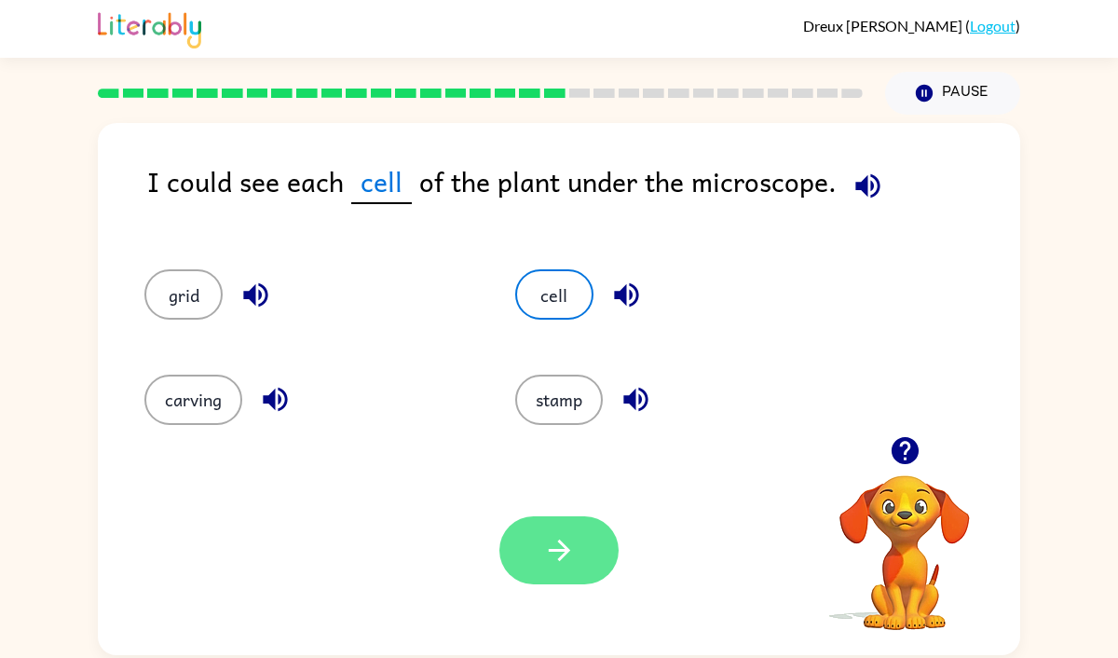
click at [577, 521] on button "button" at bounding box center [558, 550] width 119 height 68
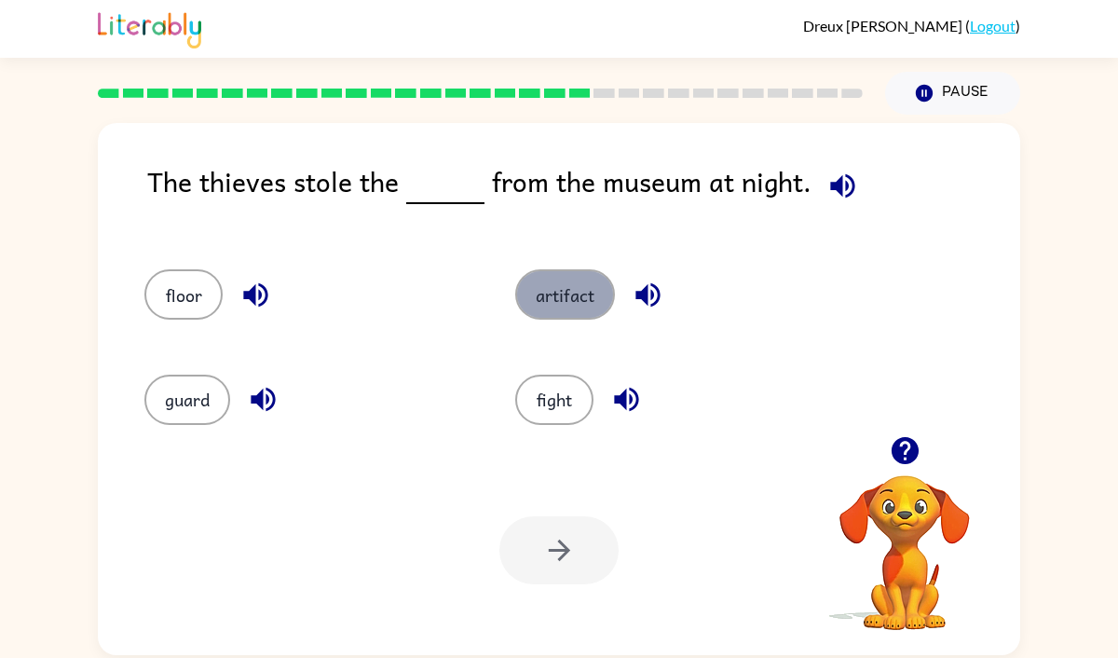
click at [554, 292] on button "artifact" at bounding box center [565, 294] width 100 height 50
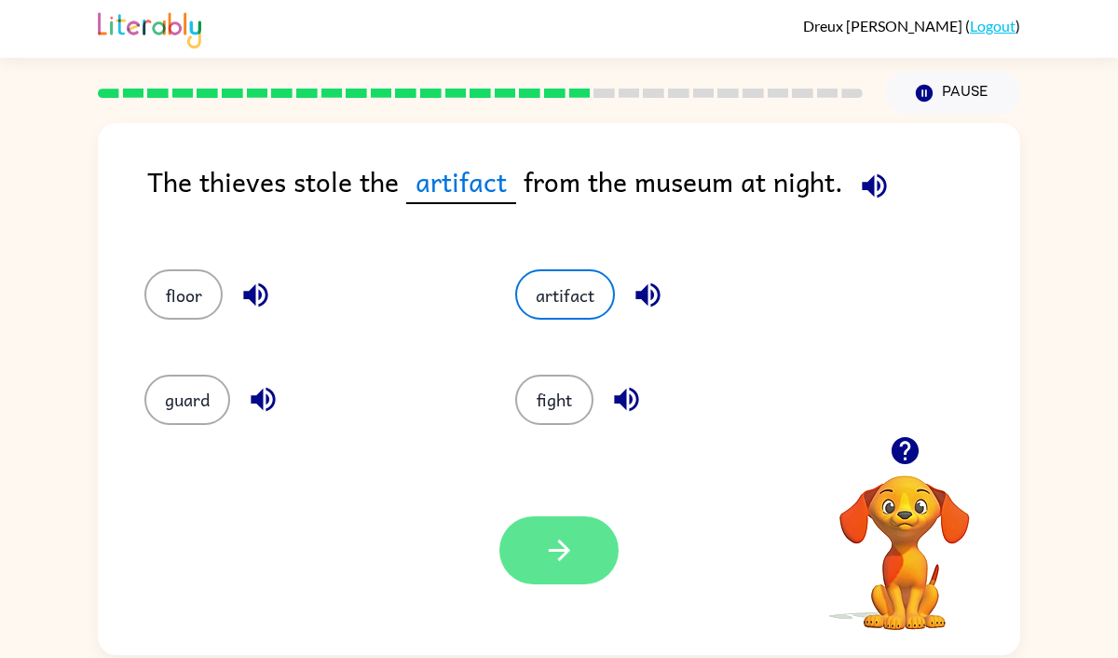
click at [521, 542] on button "button" at bounding box center [558, 550] width 119 height 68
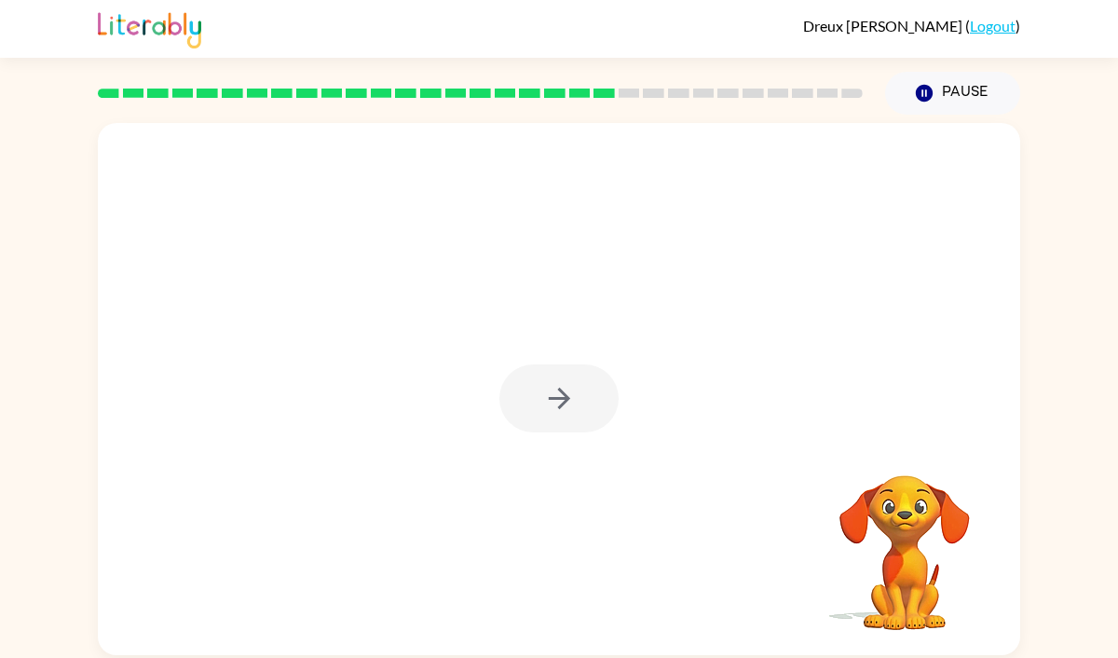
click at [538, 391] on div at bounding box center [558, 398] width 119 height 68
click at [538, 391] on button "button" at bounding box center [558, 398] width 119 height 68
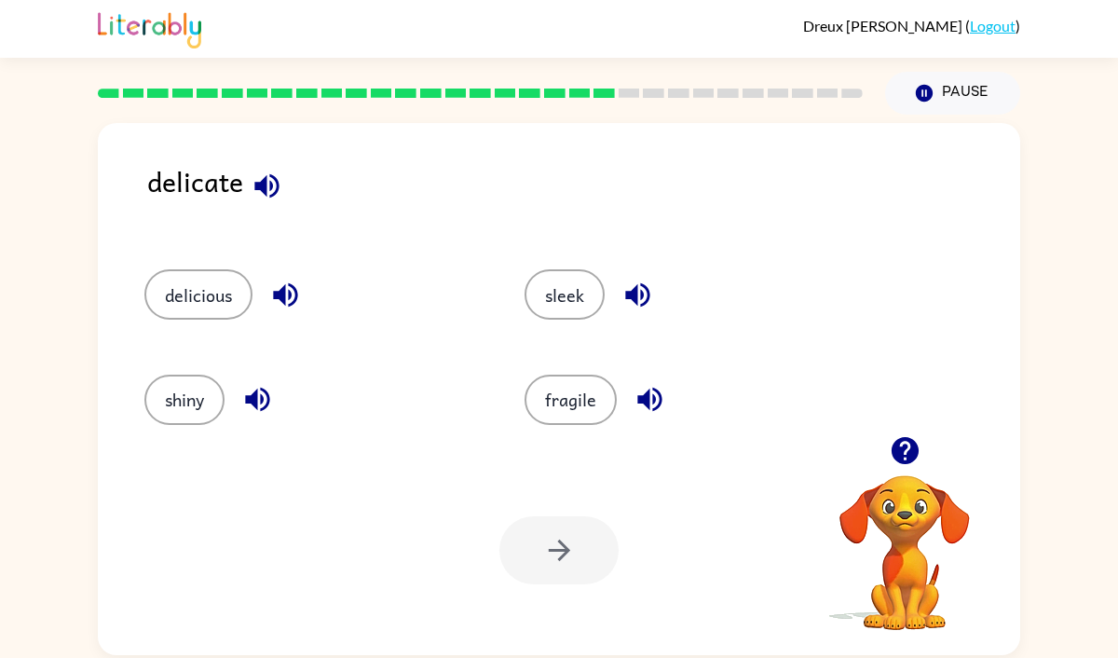
click at [574, 345] on div "fragile" at bounding box center [679, 391] width 380 height 104
click at [563, 401] on button "fragile" at bounding box center [571, 400] width 92 height 50
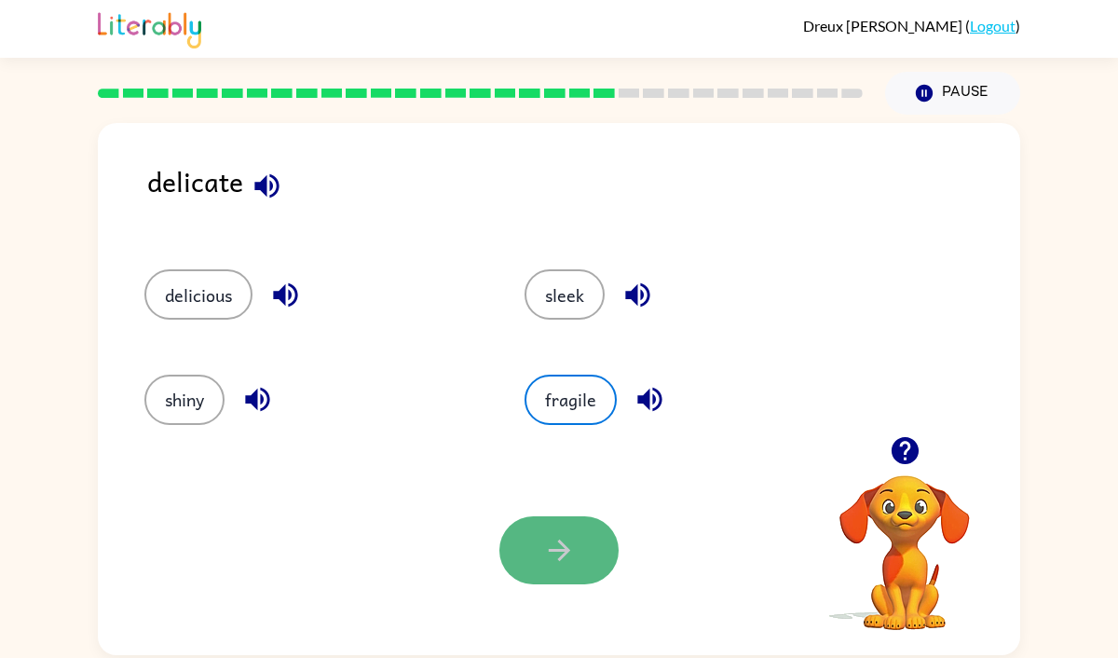
click at [572, 554] on icon "button" at bounding box center [559, 550] width 33 height 33
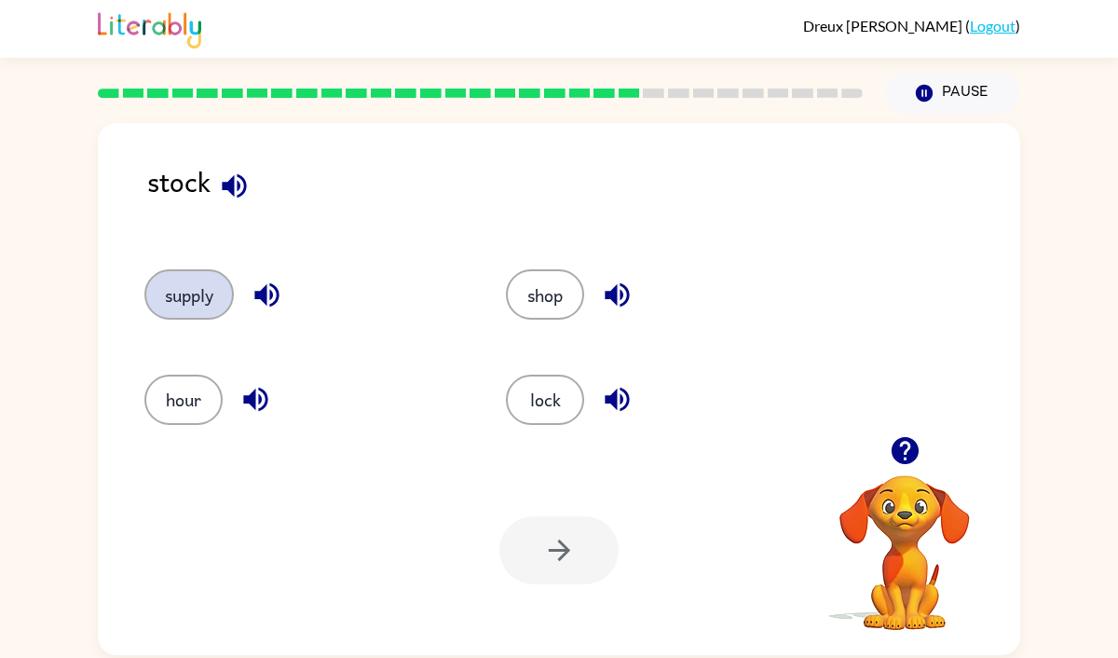
click at [185, 307] on button "supply" at bounding box center [188, 294] width 89 height 50
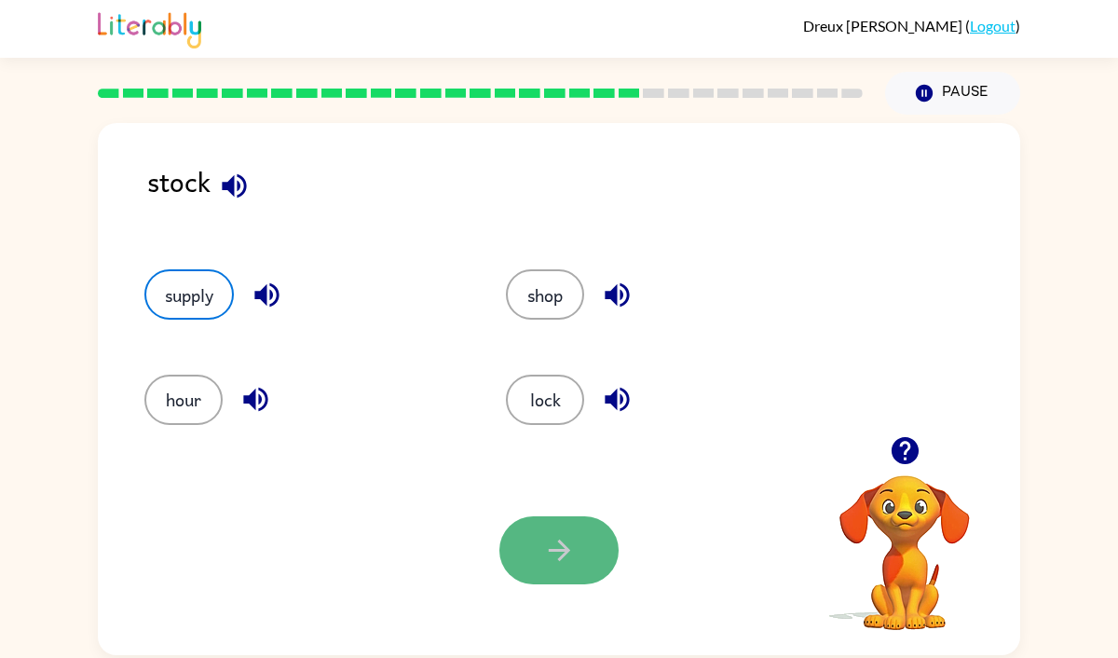
click at [562, 545] on icon "button" at bounding box center [558, 549] width 21 height 21
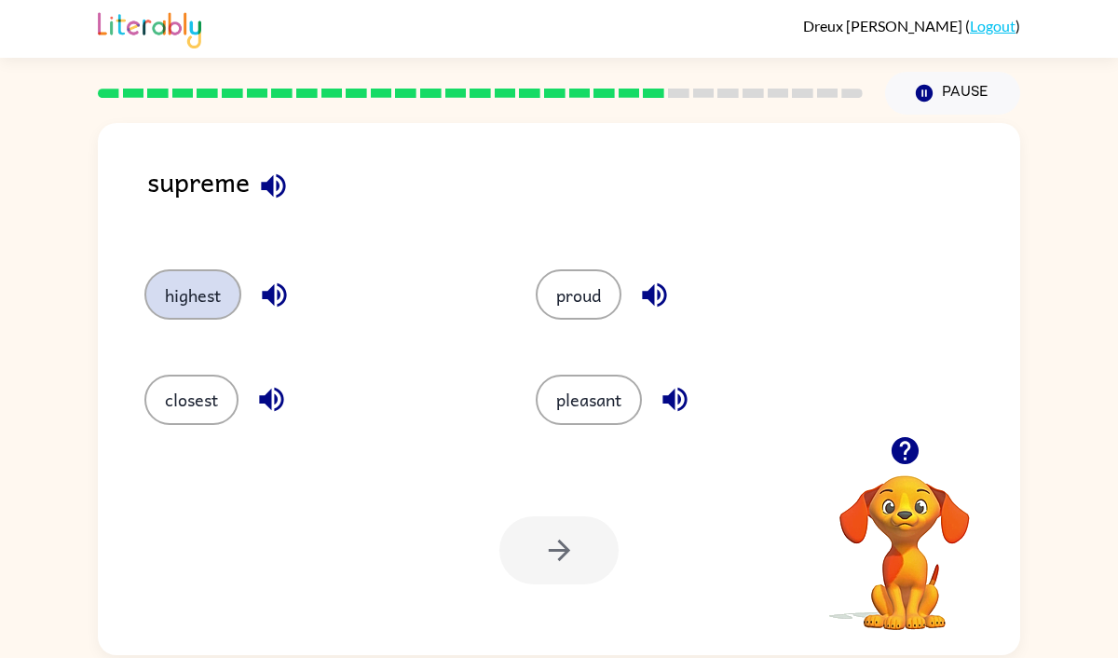
click at [167, 292] on button "highest" at bounding box center [192, 294] width 97 height 50
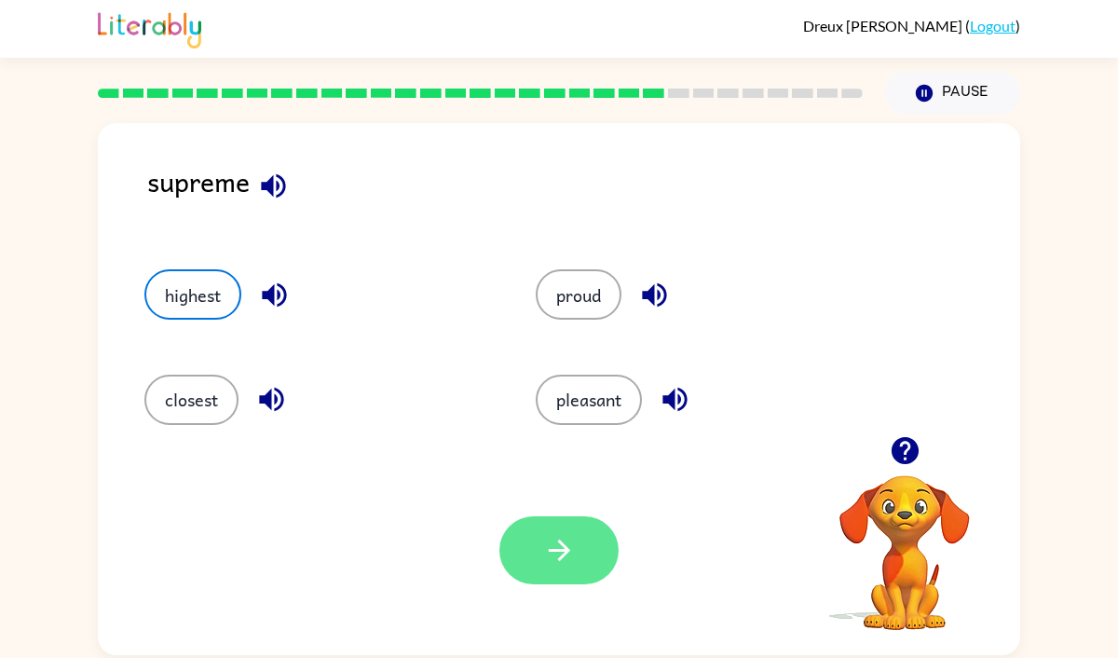
click at [527, 526] on button "button" at bounding box center [558, 550] width 119 height 68
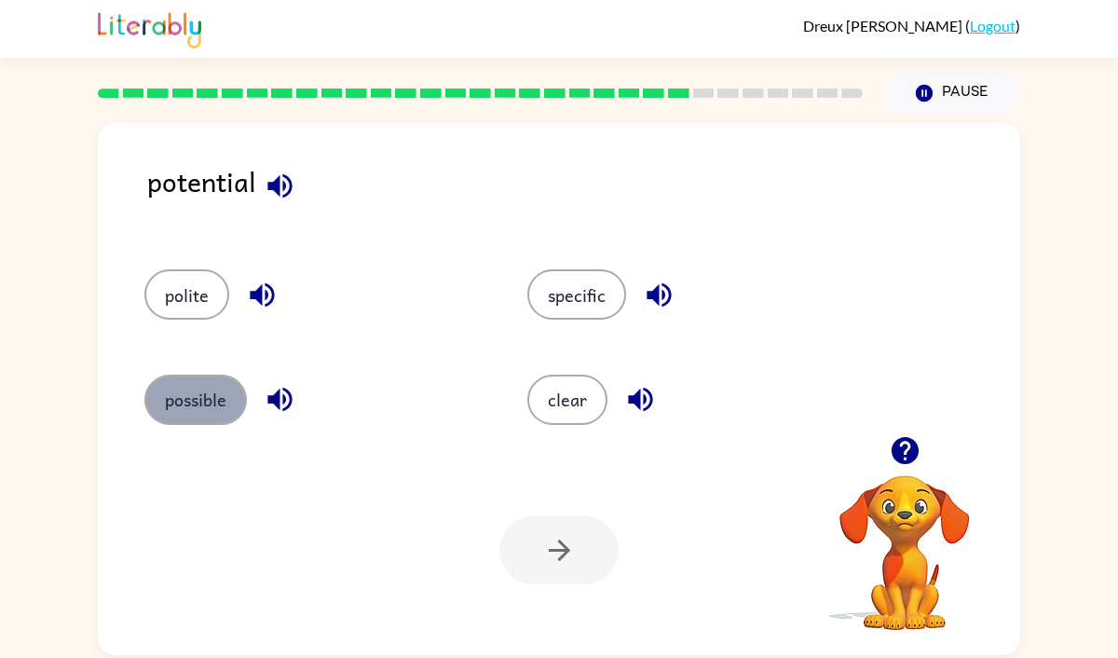
click at [187, 404] on button "possible" at bounding box center [195, 400] width 102 height 50
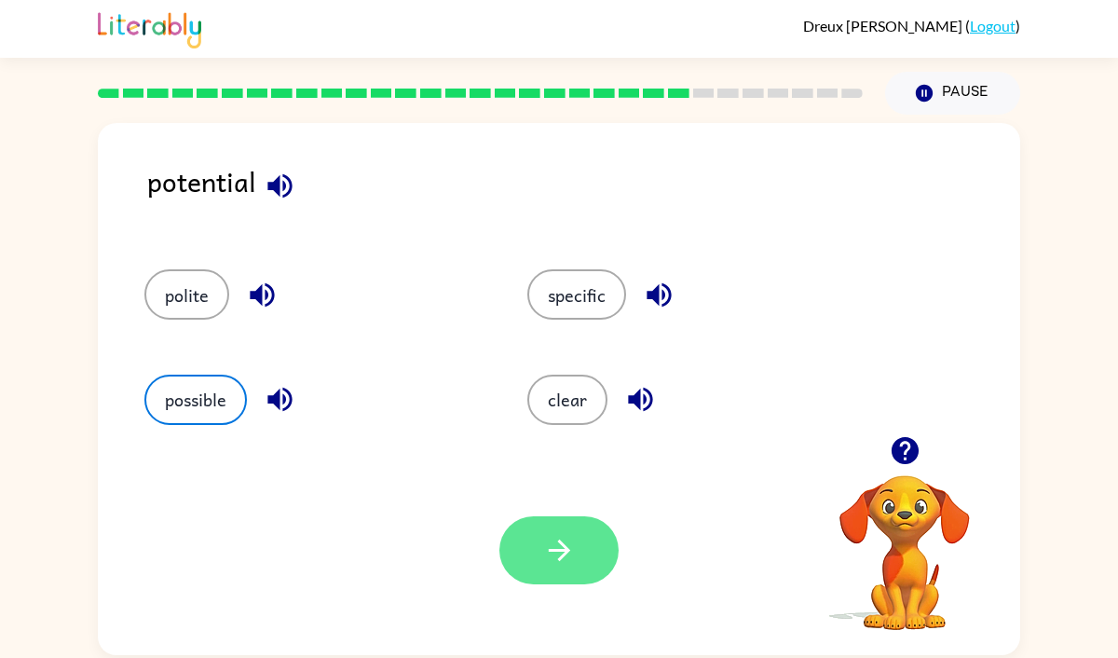
click at [540, 549] on button "button" at bounding box center [558, 550] width 119 height 68
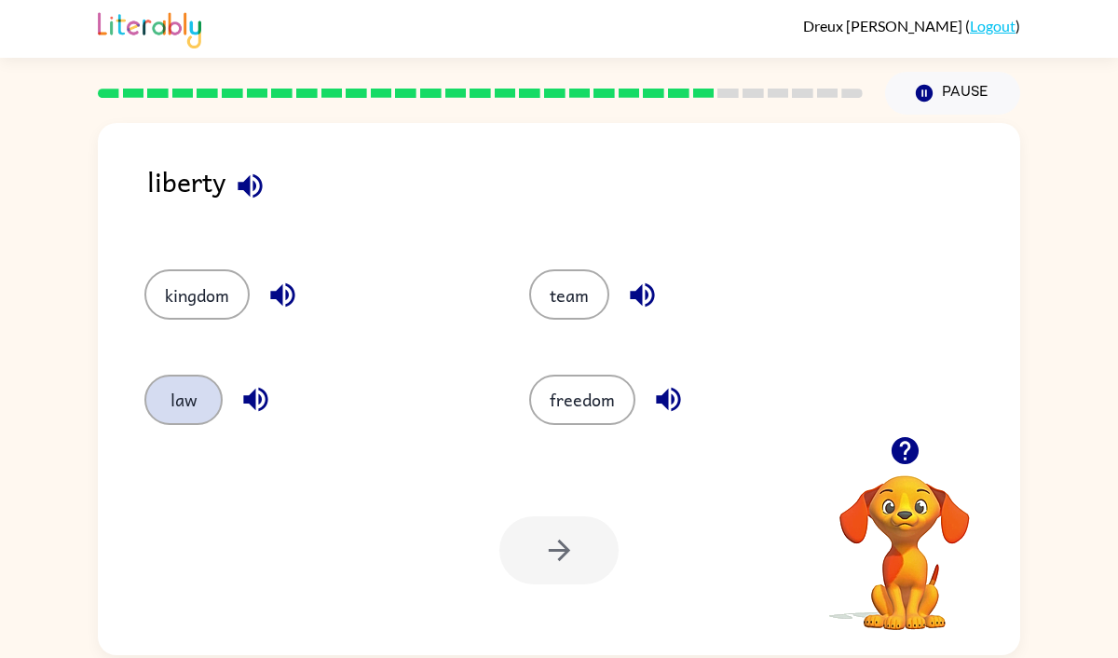
click at [200, 383] on button "law" at bounding box center [183, 400] width 78 height 50
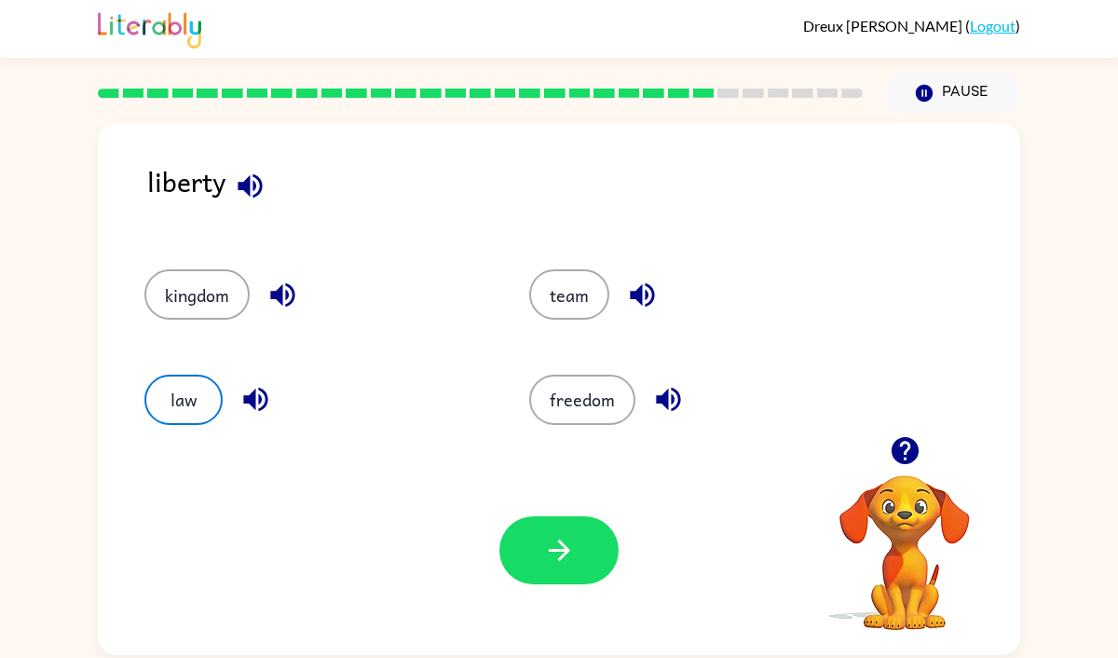
click at [538, 505] on div "Your browser must support playing .mp4 files to use Literably. Please try using…" at bounding box center [559, 550] width 922 height 210
click at [540, 527] on button "button" at bounding box center [558, 550] width 119 height 68
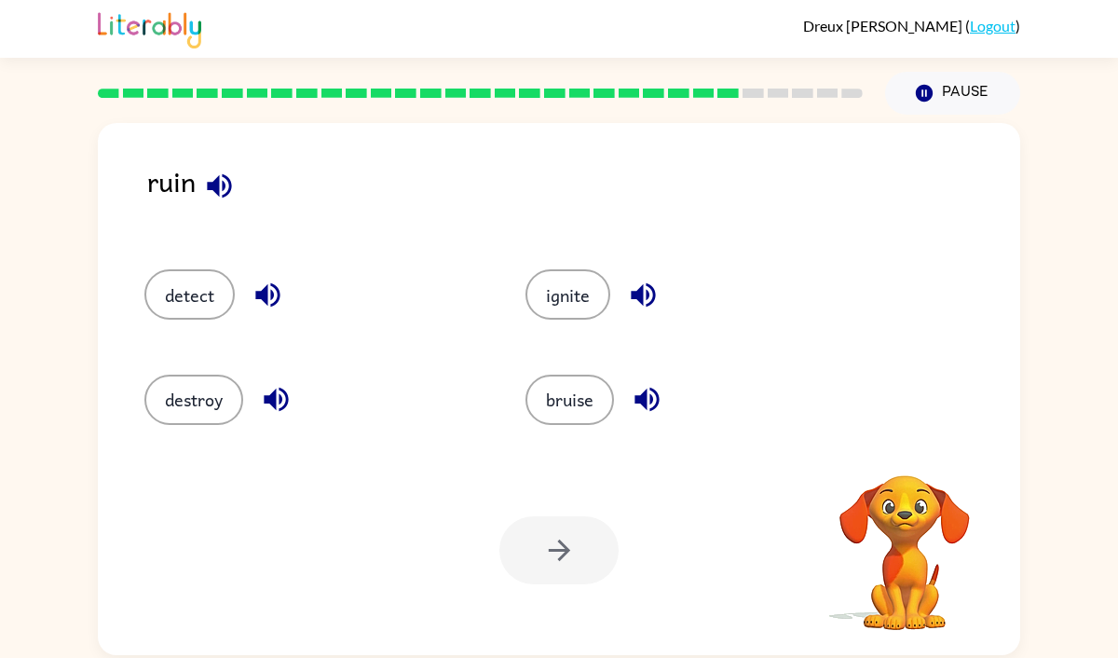
click at [605, 370] on div "bruise" at bounding box center [680, 391] width 381 height 104
click at [231, 395] on button "destroy" at bounding box center [193, 400] width 99 height 50
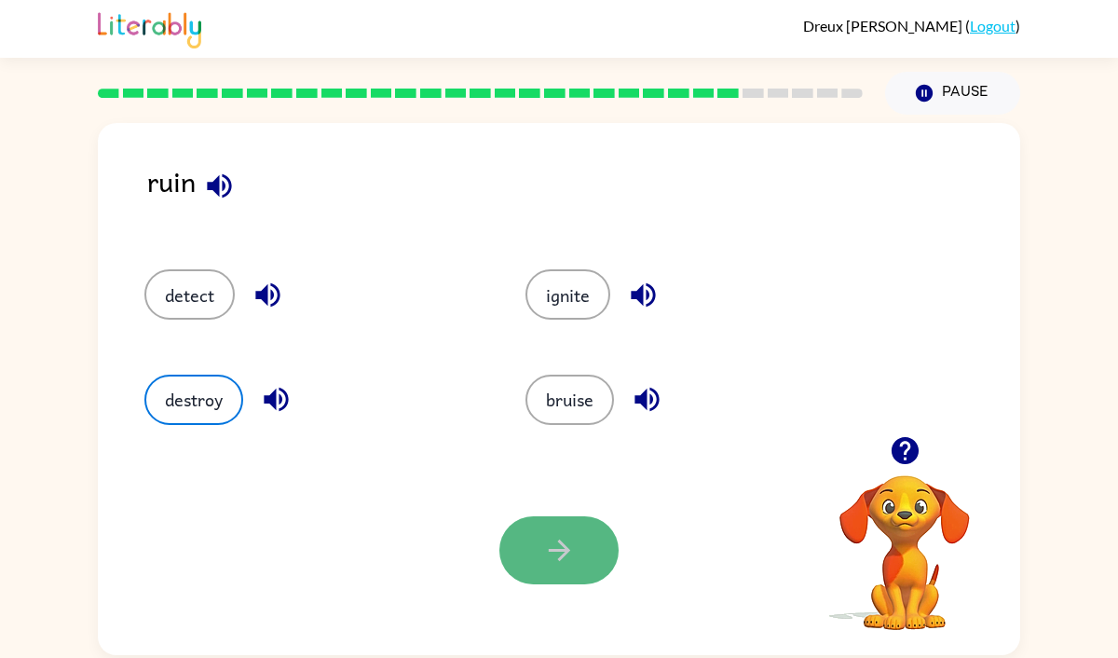
click at [539, 534] on button "button" at bounding box center [558, 550] width 119 height 68
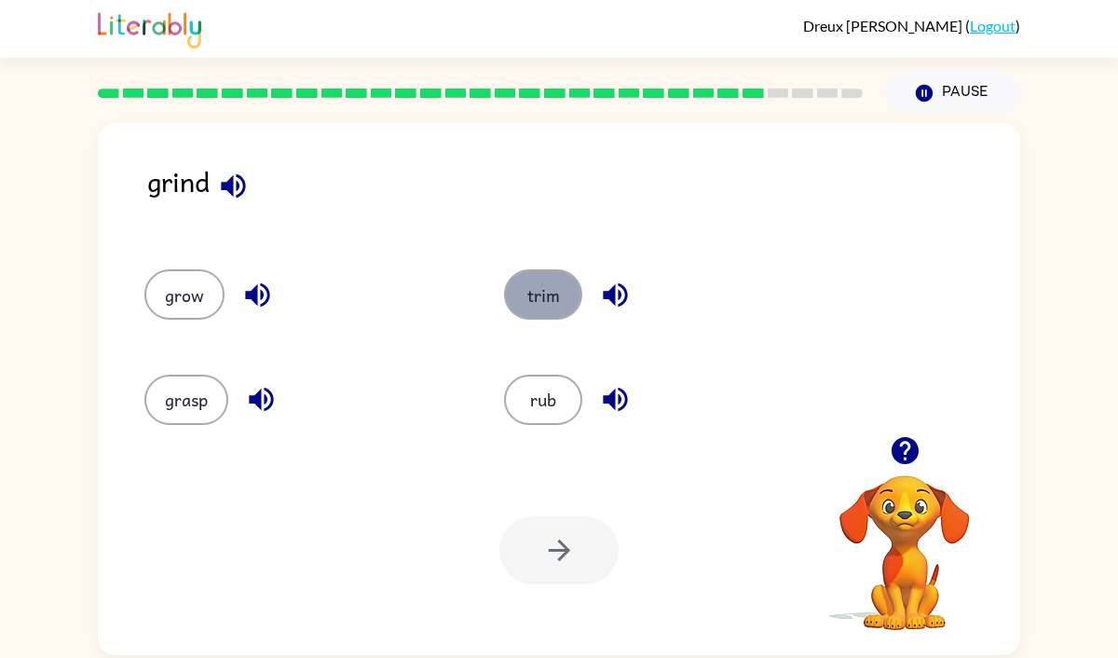
click at [525, 297] on button "trim" at bounding box center [543, 294] width 78 height 50
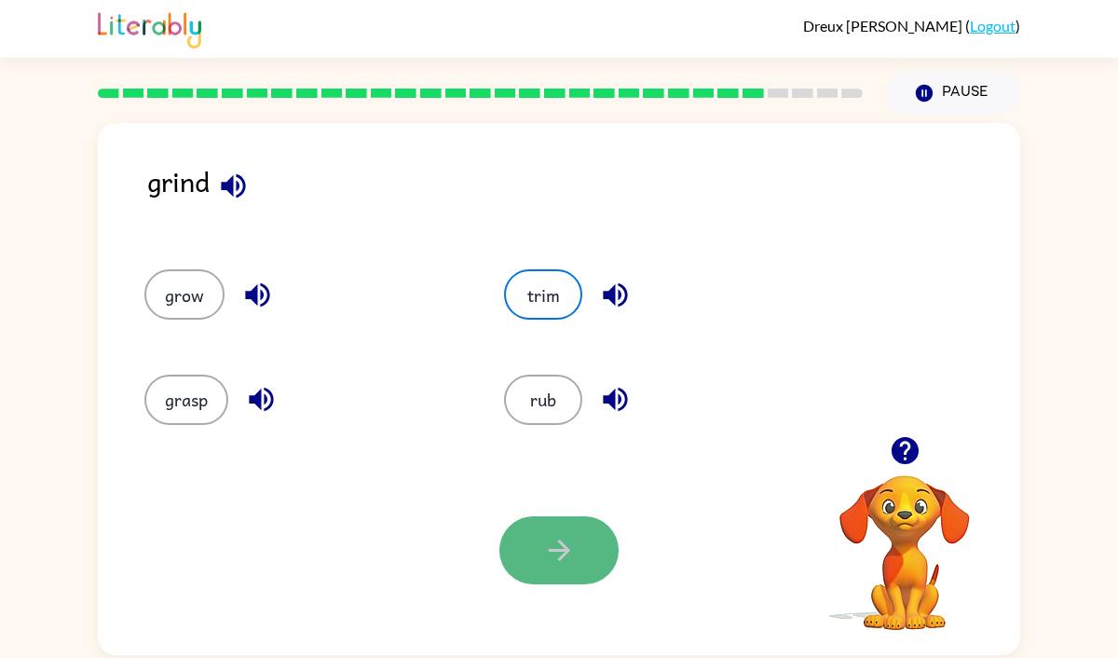
click at [562, 541] on icon "button" at bounding box center [559, 550] width 33 height 33
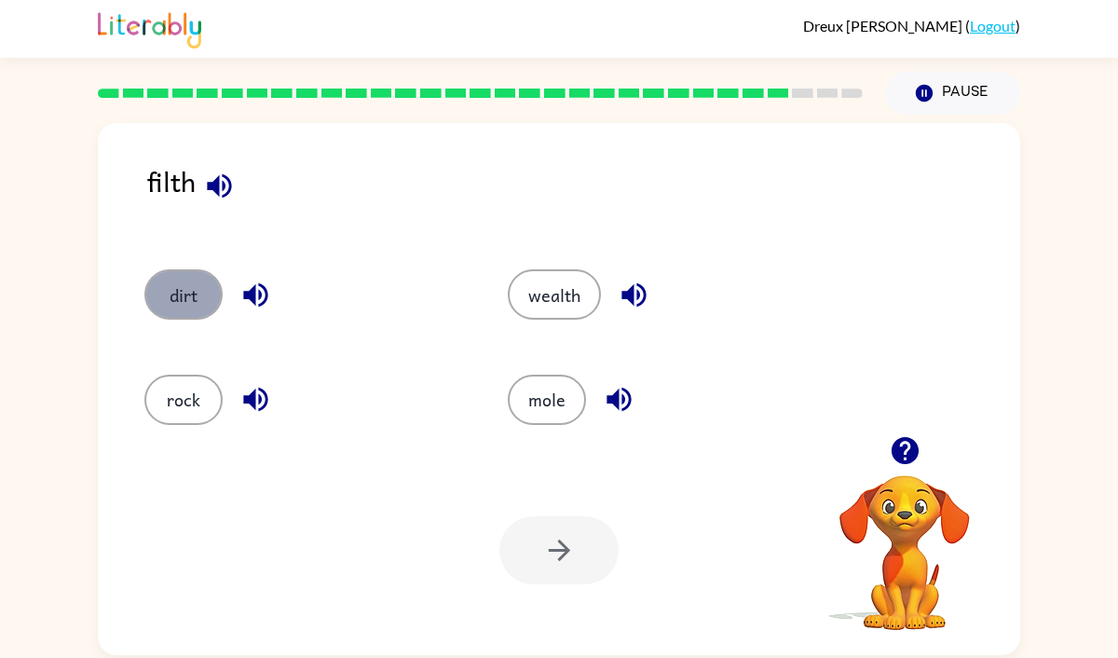
click at [186, 278] on button "dirt" at bounding box center [183, 294] width 78 height 50
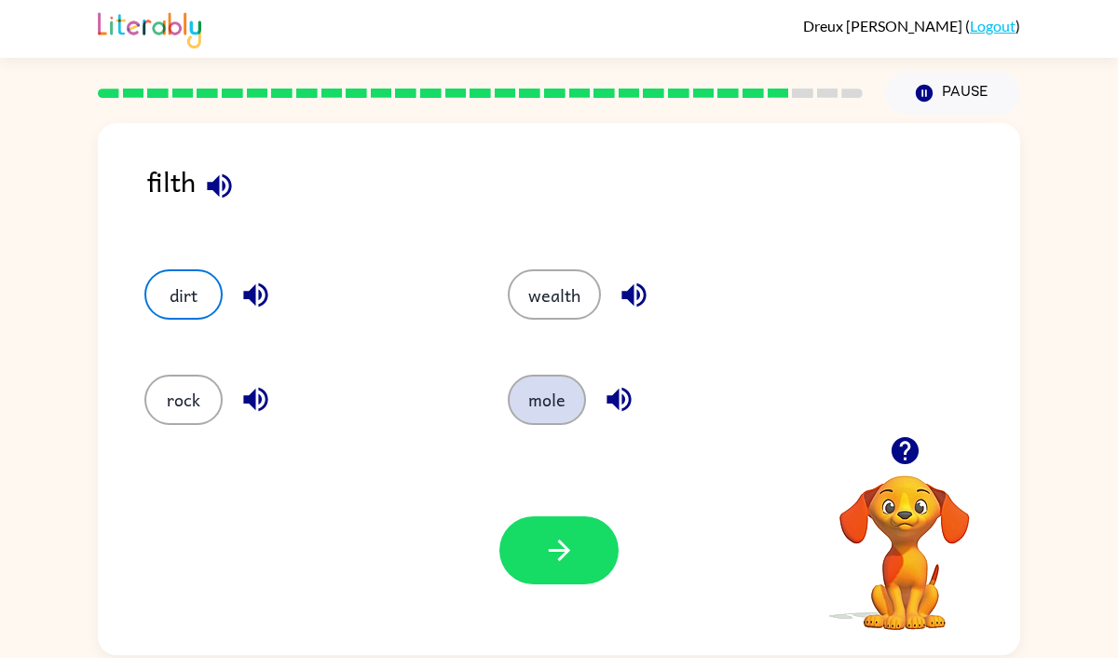
click at [541, 383] on button "mole" at bounding box center [547, 400] width 78 height 50
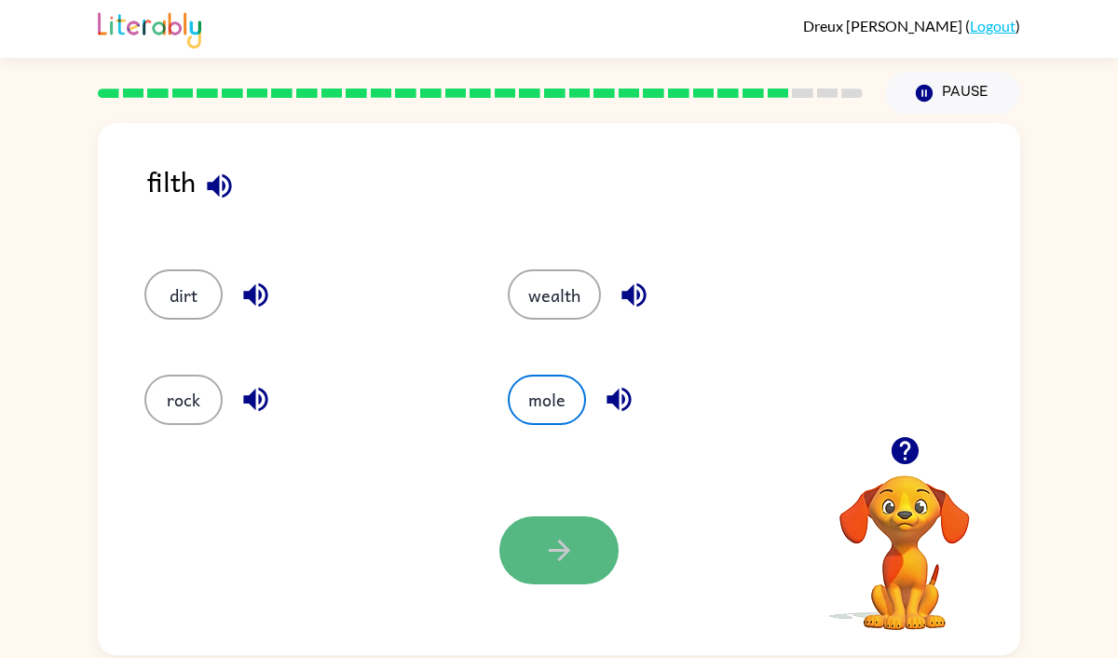
click at [564, 519] on button "button" at bounding box center [558, 550] width 119 height 68
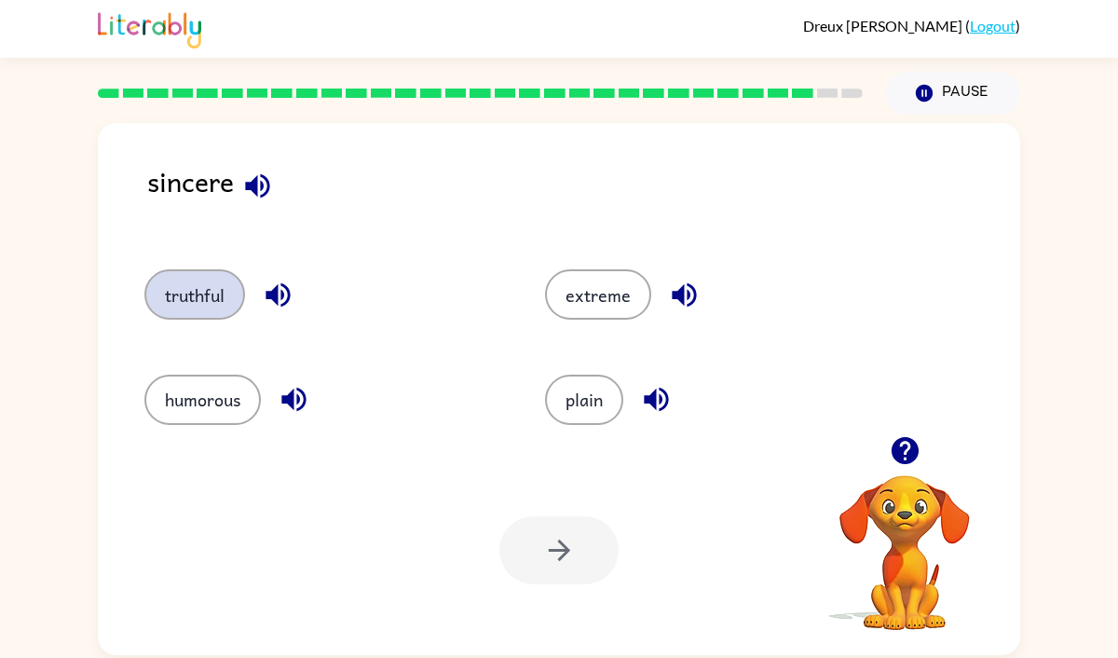
click at [226, 298] on button "truthful" at bounding box center [194, 294] width 101 height 50
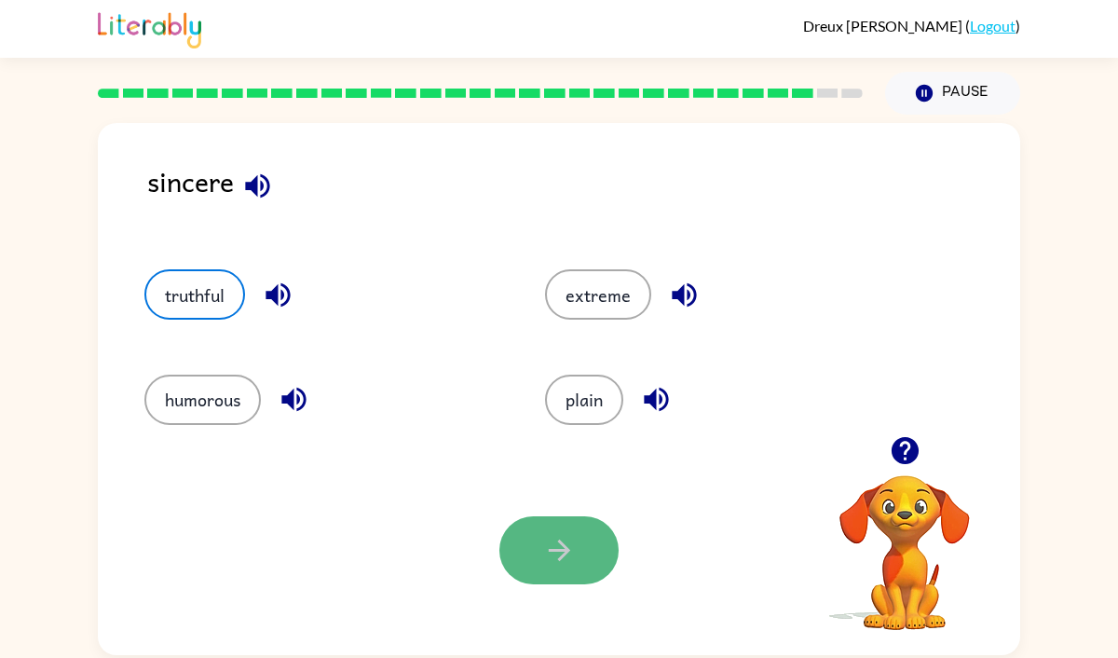
click at [586, 567] on button "button" at bounding box center [558, 550] width 119 height 68
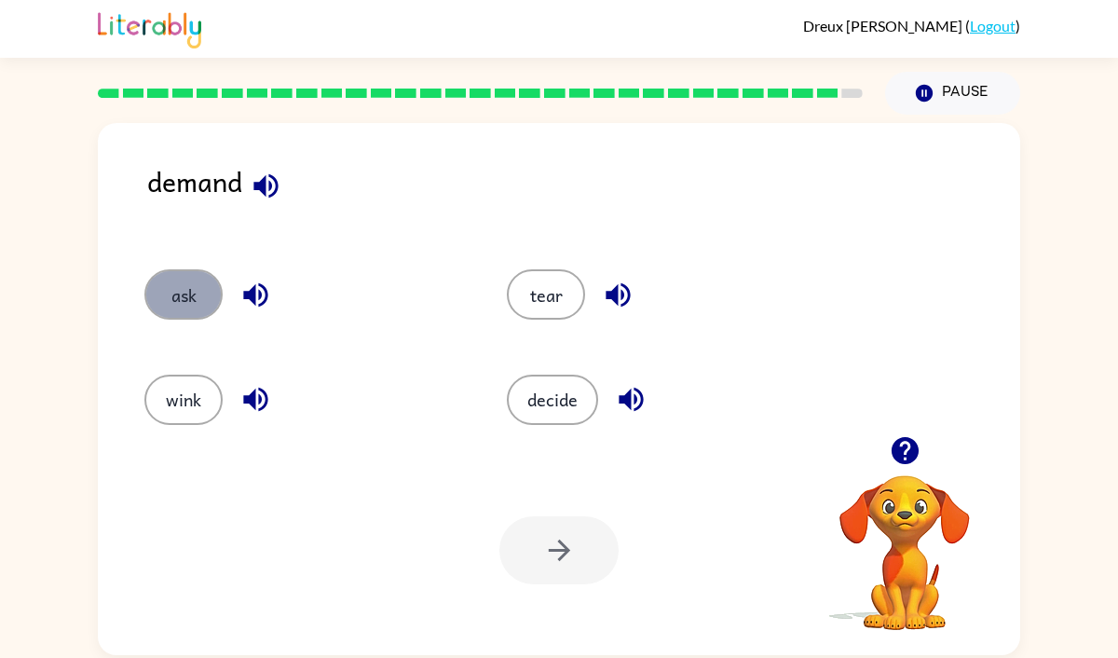
click at [180, 277] on button "ask" at bounding box center [183, 294] width 78 height 50
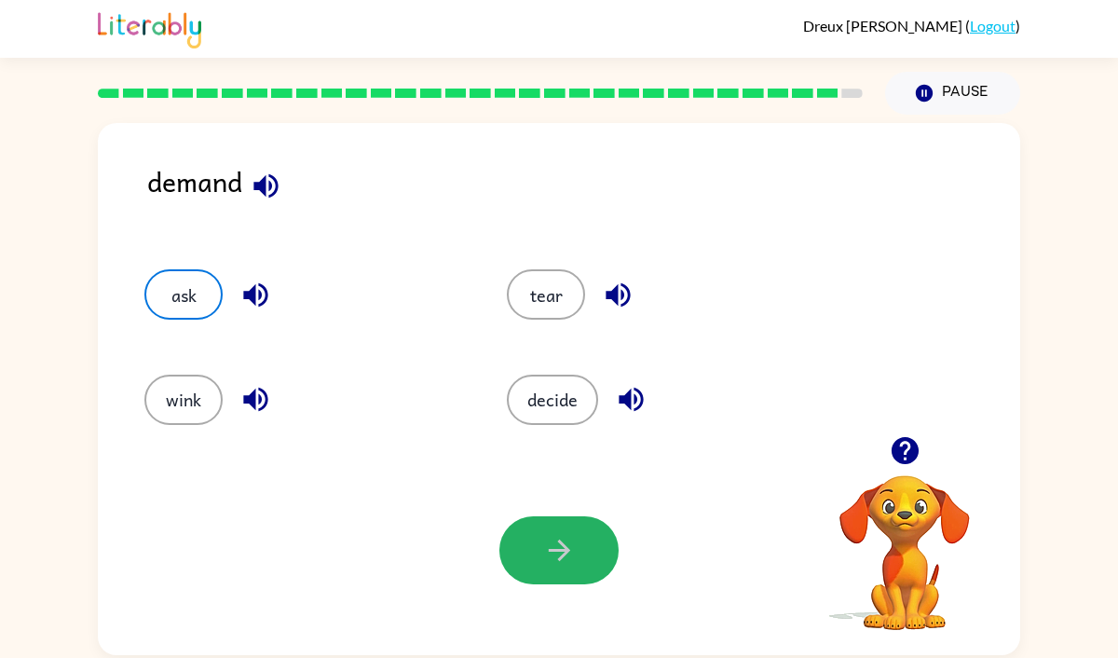
click at [526, 525] on button "button" at bounding box center [558, 550] width 119 height 68
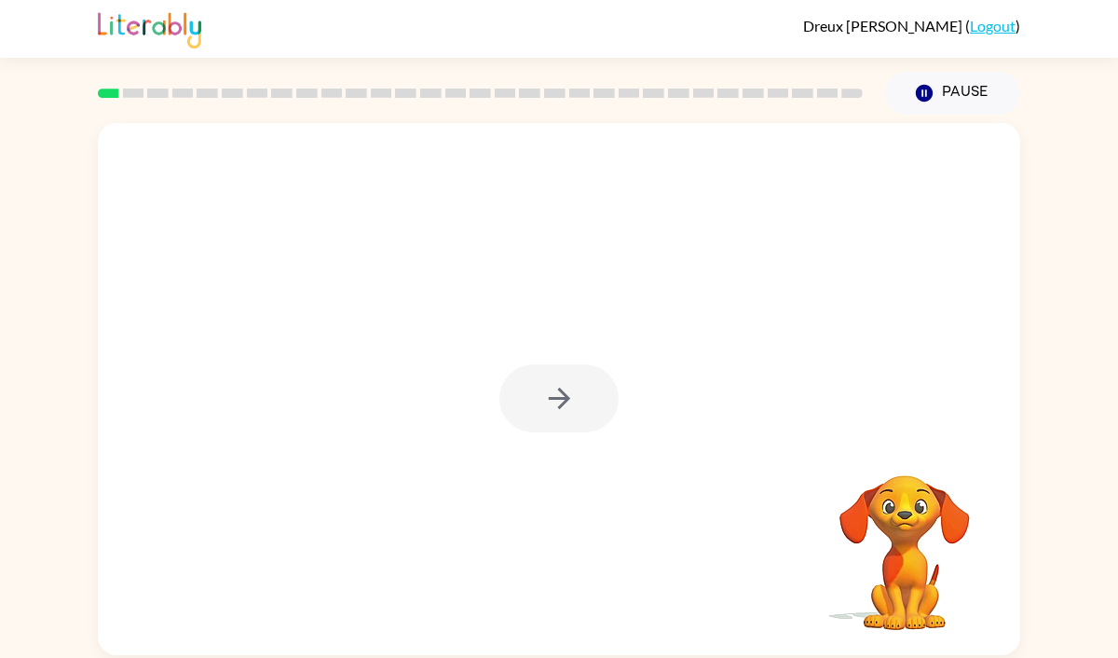
click at [560, 392] on div at bounding box center [558, 398] width 119 height 68
click at [520, 410] on div at bounding box center [558, 398] width 119 height 68
click at [517, 394] on div at bounding box center [558, 398] width 119 height 68
click at [552, 401] on div at bounding box center [558, 398] width 119 height 68
click at [552, 401] on icon "button" at bounding box center [559, 398] width 33 height 33
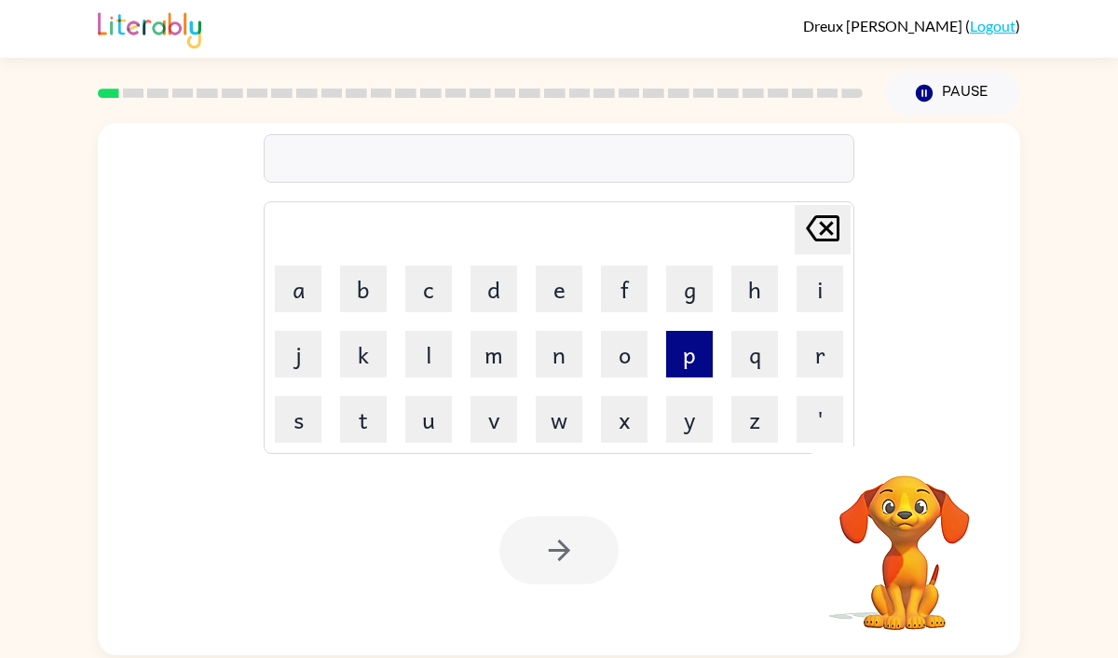
click at [676, 351] on button "p" at bounding box center [689, 354] width 47 height 47
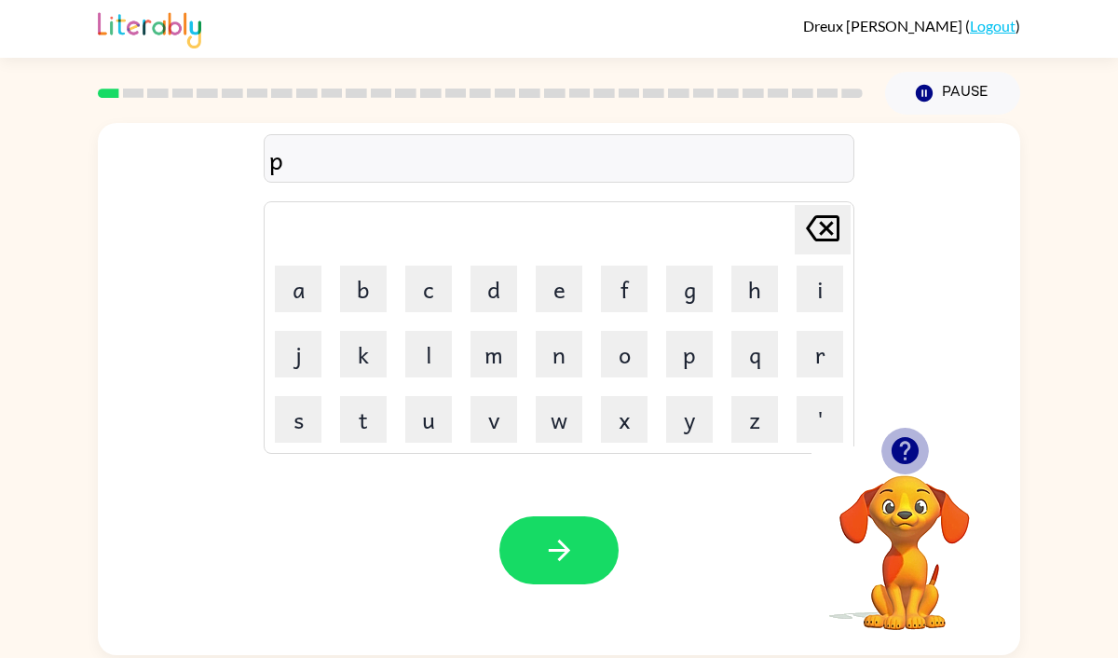
click at [905, 439] on icon "button" at bounding box center [904, 450] width 27 height 27
click at [811, 347] on button "r" at bounding box center [820, 354] width 47 height 47
click at [537, 281] on button "e" at bounding box center [559, 289] width 47 height 47
click at [635, 293] on button "f" at bounding box center [624, 289] width 47 height 47
click at [812, 219] on icon at bounding box center [823, 228] width 34 height 26
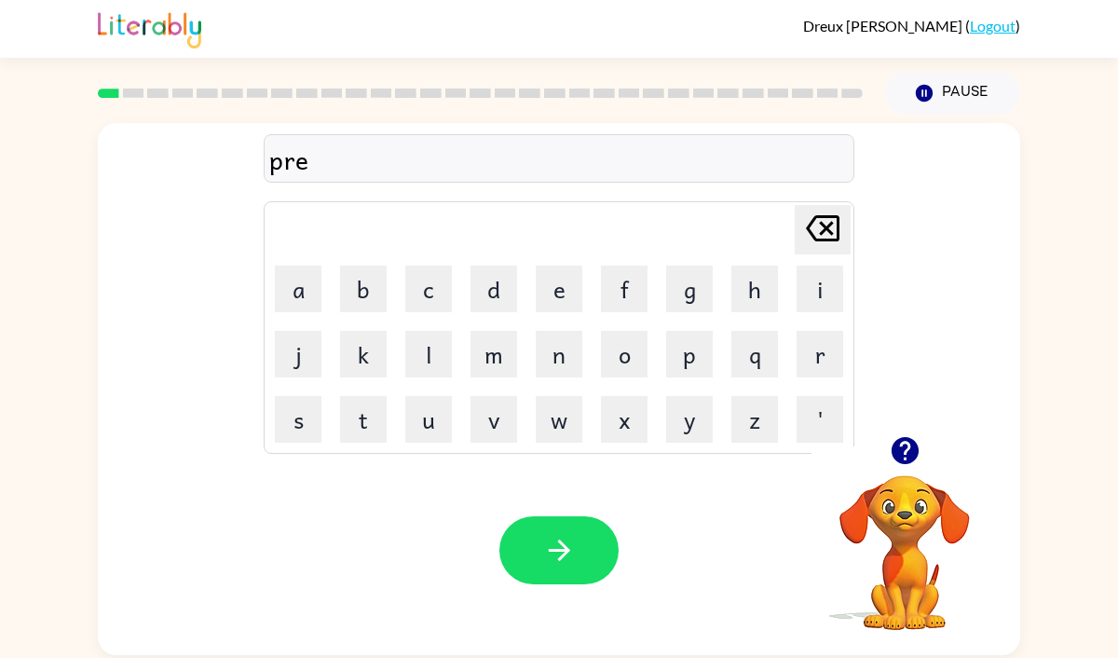
click at [812, 225] on icon "[PERSON_NAME] last character input" at bounding box center [822, 228] width 45 height 45
click at [434, 395] on td "u" at bounding box center [428, 419] width 63 height 63
click at [541, 285] on button "e" at bounding box center [559, 289] width 47 height 47
click at [625, 280] on button "f" at bounding box center [624, 289] width 47 height 47
click at [615, 352] on button "o" at bounding box center [624, 354] width 47 height 47
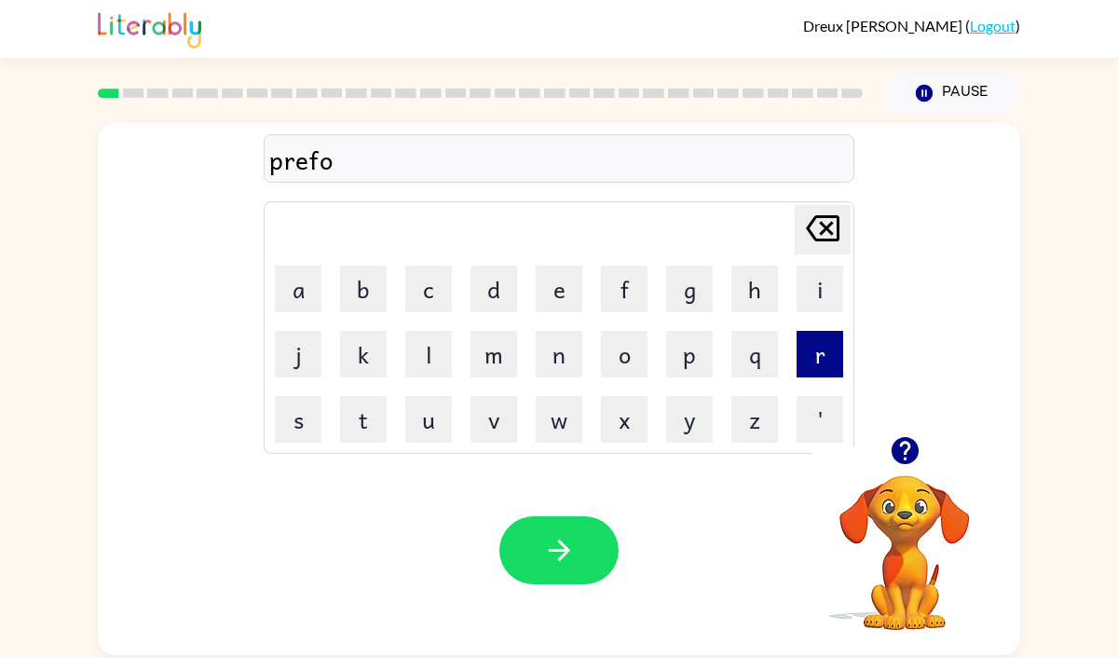
click at [815, 348] on button "r" at bounding box center [820, 354] width 47 height 47
click at [492, 340] on button "m" at bounding box center [494, 354] width 47 height 47
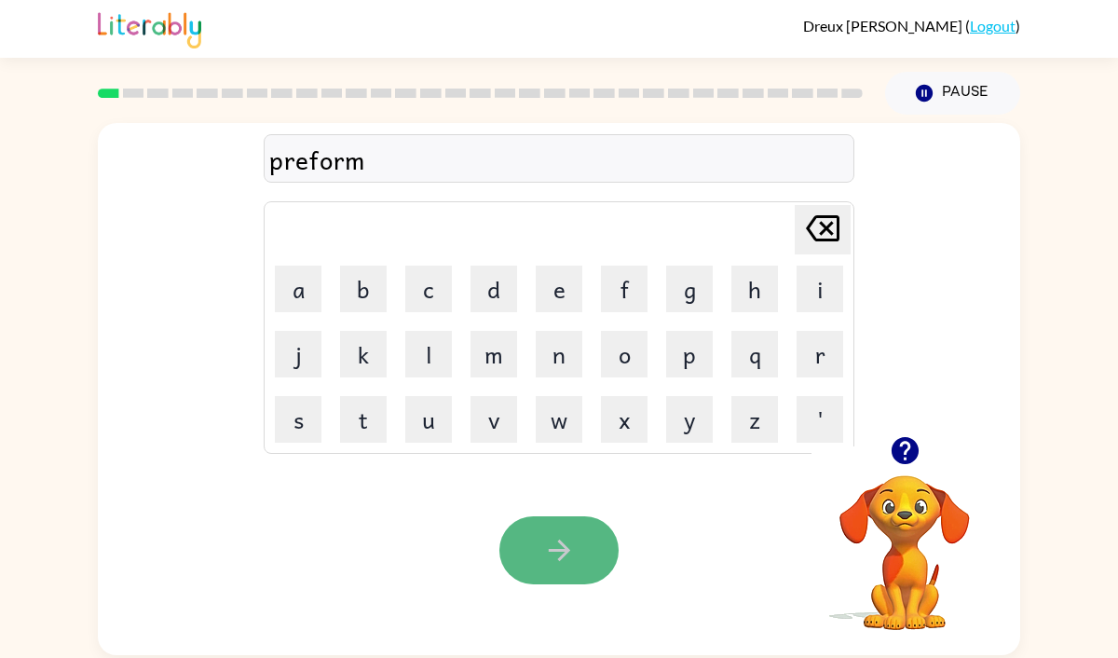
click at [579, 560] on button "button" at bounding box center [558, 550] width 119 height 68
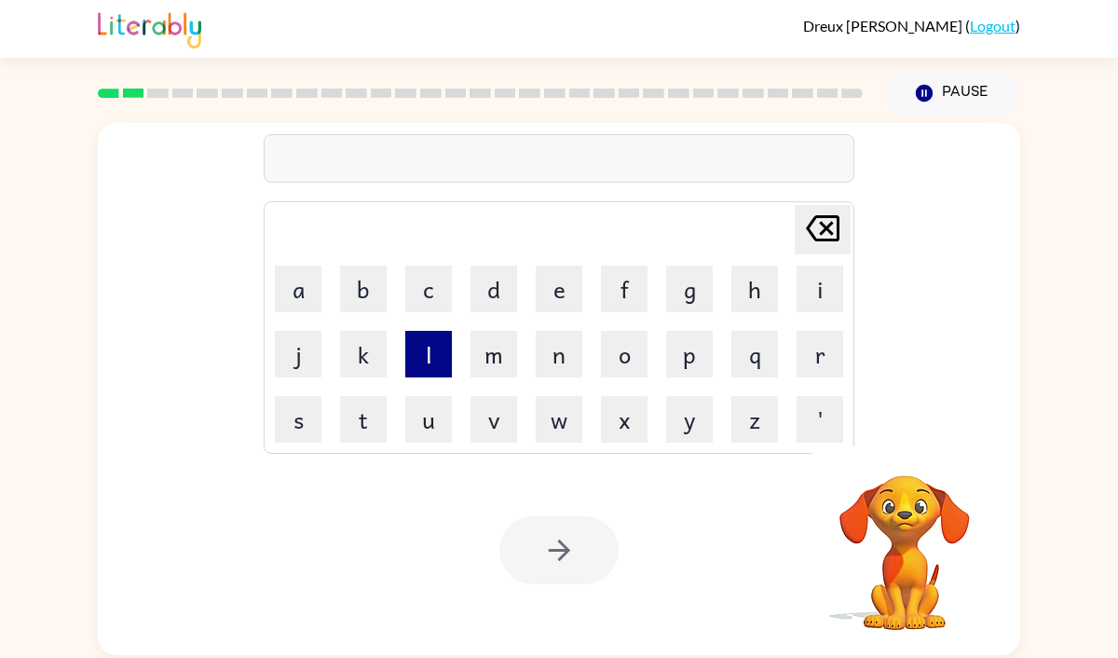
click at [438, 357] on button "l" at bounding box center [428, 354] width 47 height 47
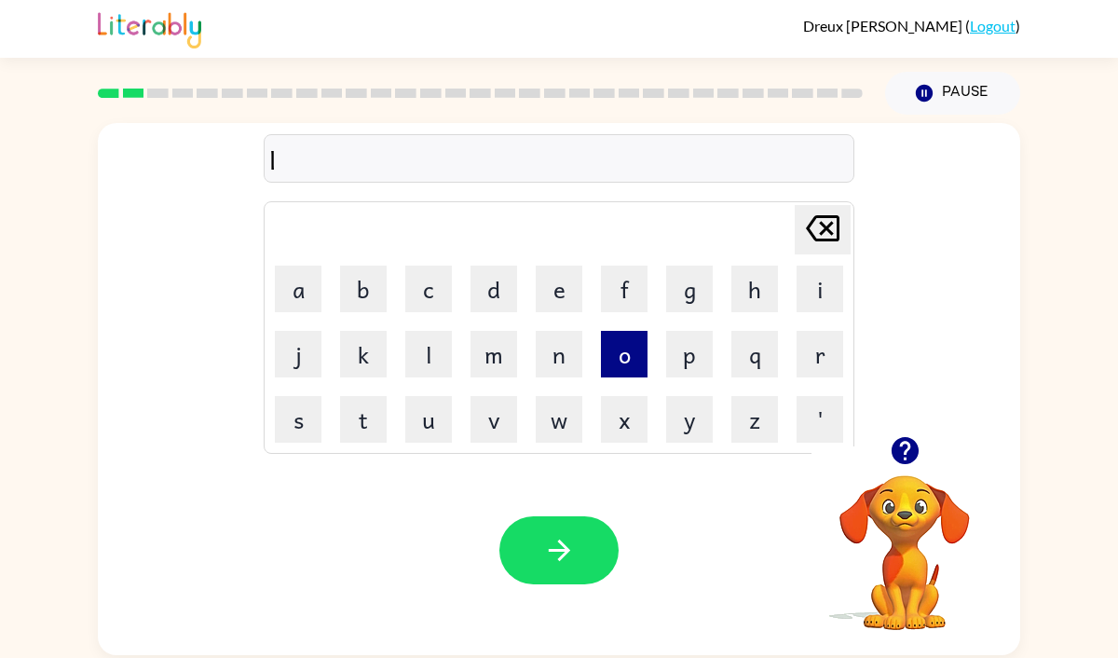
click at [640, 366] on button "o" at bounding box center [624, 354] width 47 height 47
click at [289, 295] on button "a" at bounding box center [298, 289] width 47 height 47
click at [477, 304] on button "d" at bounding box center [494, 289] width 47 height 47
click at [825, 241] on icon "[PERSON_NAME] last character input" at bounding box center [822, 228] width 45 height 45
click at [824, 239] on icon at bounding box center [823, 228] width 34 height 26
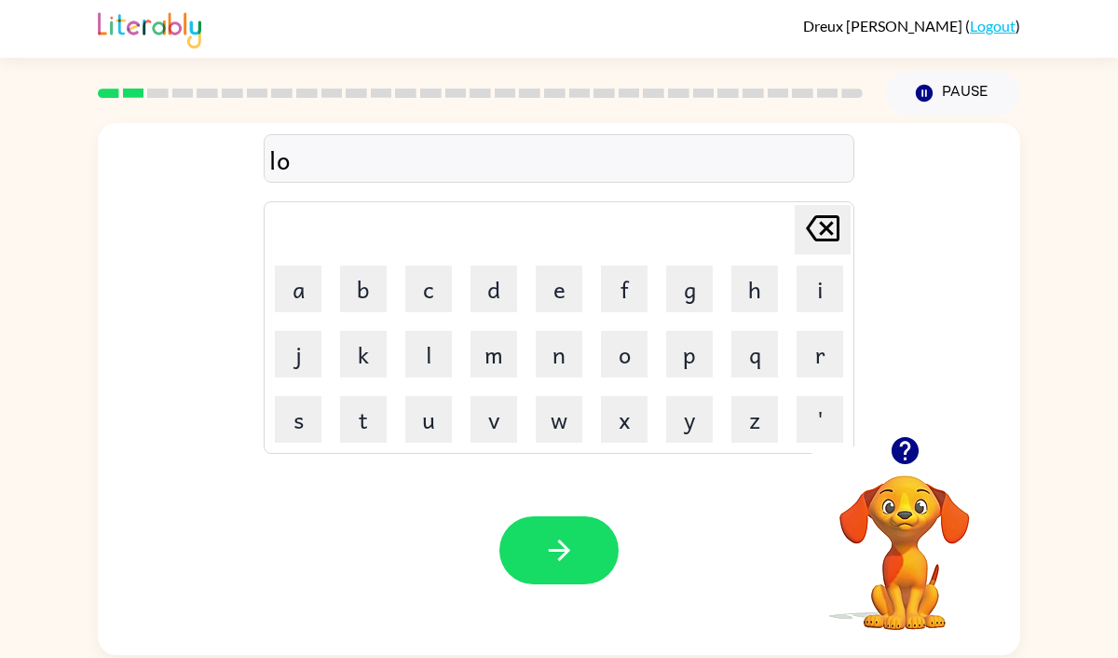
click at [824, 239] on icon at bounding box center [823, 228] width 34 height 26
click at [307, 291] on button "a" at bounding box center [298, 289] width 47 height 47
click at [620, 343] on button "o" at bounding box center [624, 354] width 47 height 47
click at [839, 219] on icon at bounding box center [823, 228] width 34 height 26
click at [833, 215] on icon at bounding box center [823, 228] width 34 height 26
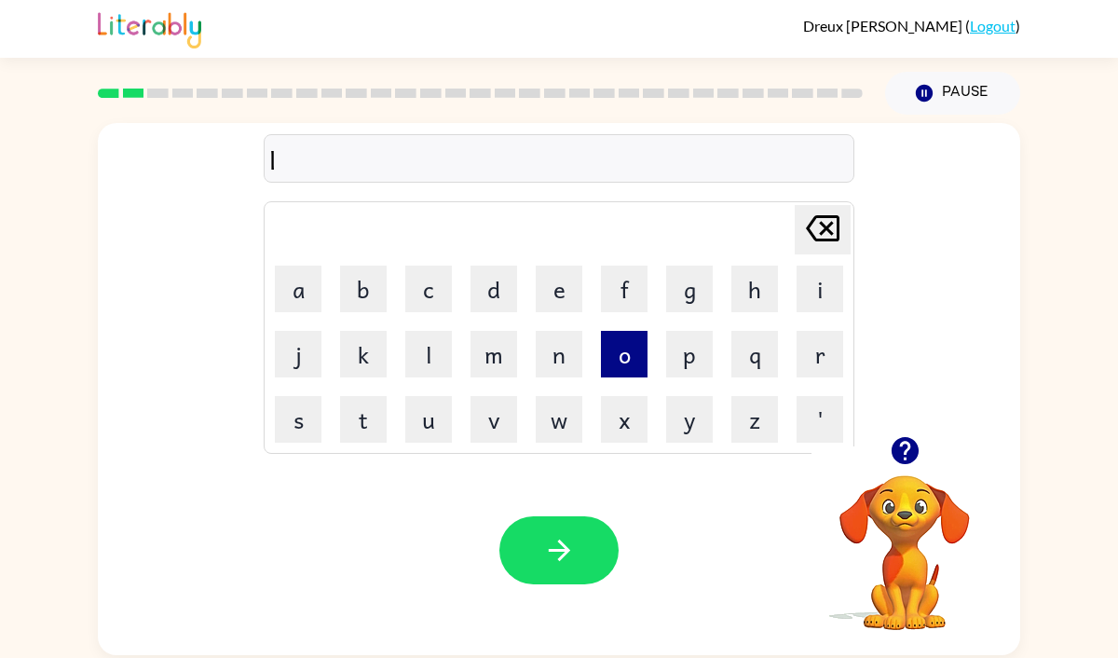
click at [628, 350] on button "o" at bounding box center [624, 354] width 47 height 47
click at [555, 295] on button "e" at bounding box center [559, 289] width 47 height 47
click at [816, 219] on icon "[PERSON_NAME] last character input" at bounding box center [822, 228] width 45 height 45
click at [623, 339] on button "o" at bounding box center [624, 354] width 47 height 47
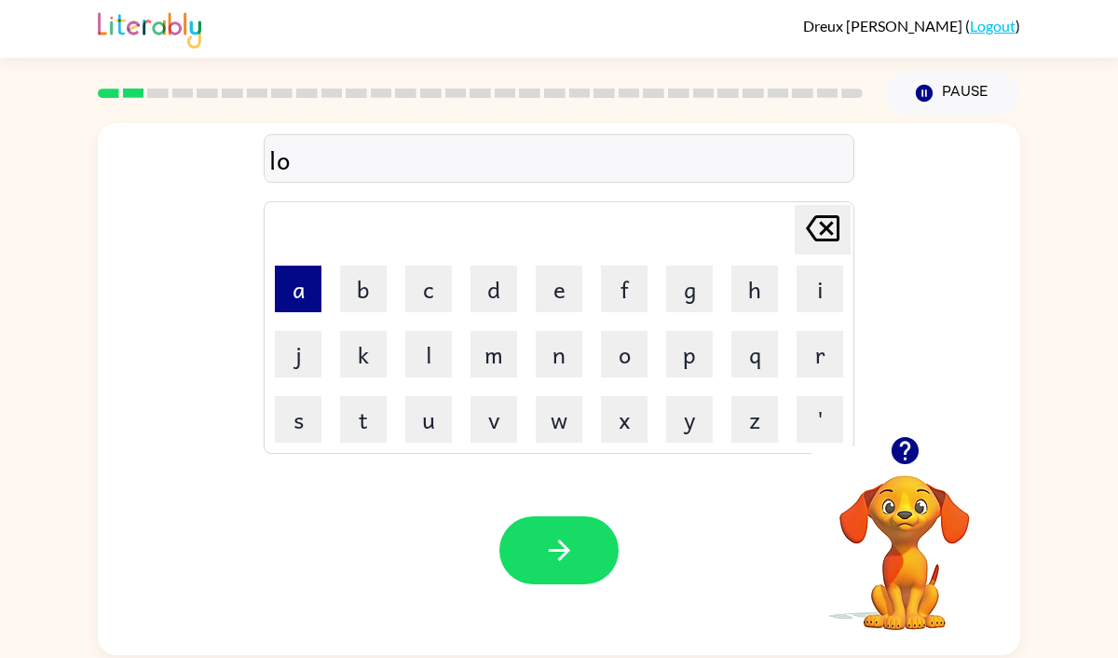
click at [293, 284] on button "a" at bounding box center [298, 289] width 47 height 47
click at [490, 292] on button "d" at bounding box center [494, 289] width 47 height 47
click at [800, 222] on icon "[PERSON_NAME] last character input" at bounding box center [822, 228] width 45 height 45
click at [801, 223] on icon "[PERSON_NAME] last character input" at bounding box center [822, 228] width 45 height 45
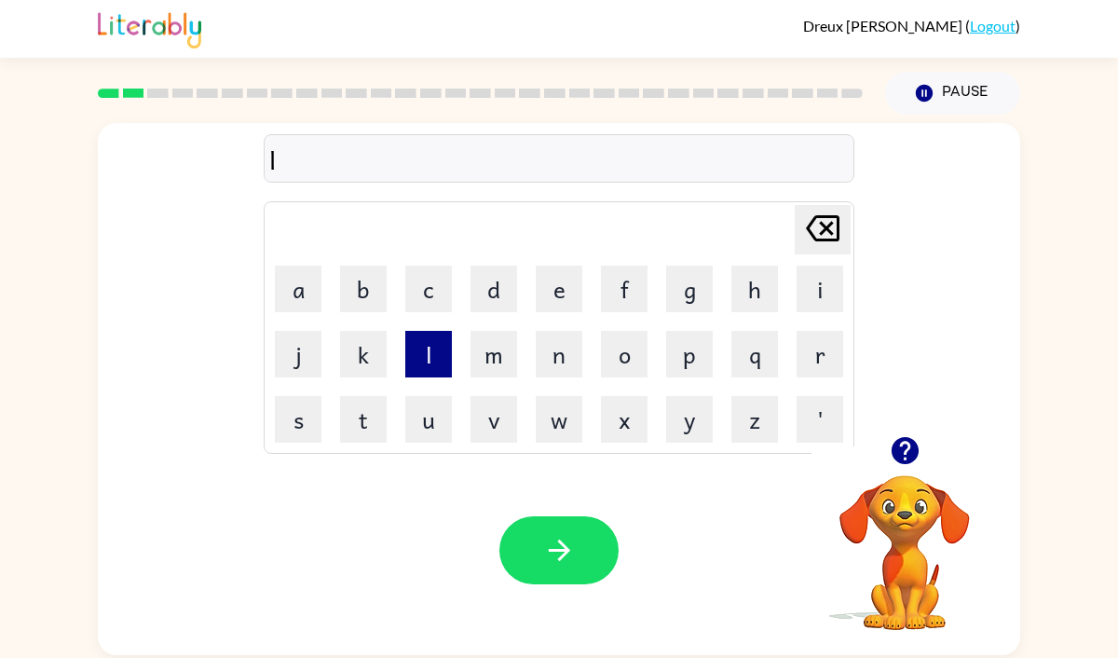
click at [422, 366] on button "l" at bounding box center [428, 354] width 47 height 47
click at [831, 226] on icon "[PERSON_NAME] last character input" at bounding box center [822, 228] width 45 height 45
drag, startPoint x: 635, startPoint y: 356, endPoint x: 521, endPoint y: 331, distance: 116.4
click at [635, 356] on button "o" at bounding box center [624, 354] width 47 height 47
click at [287, 306] on button "a" at bounding box center [298, 289] width 47 height 47
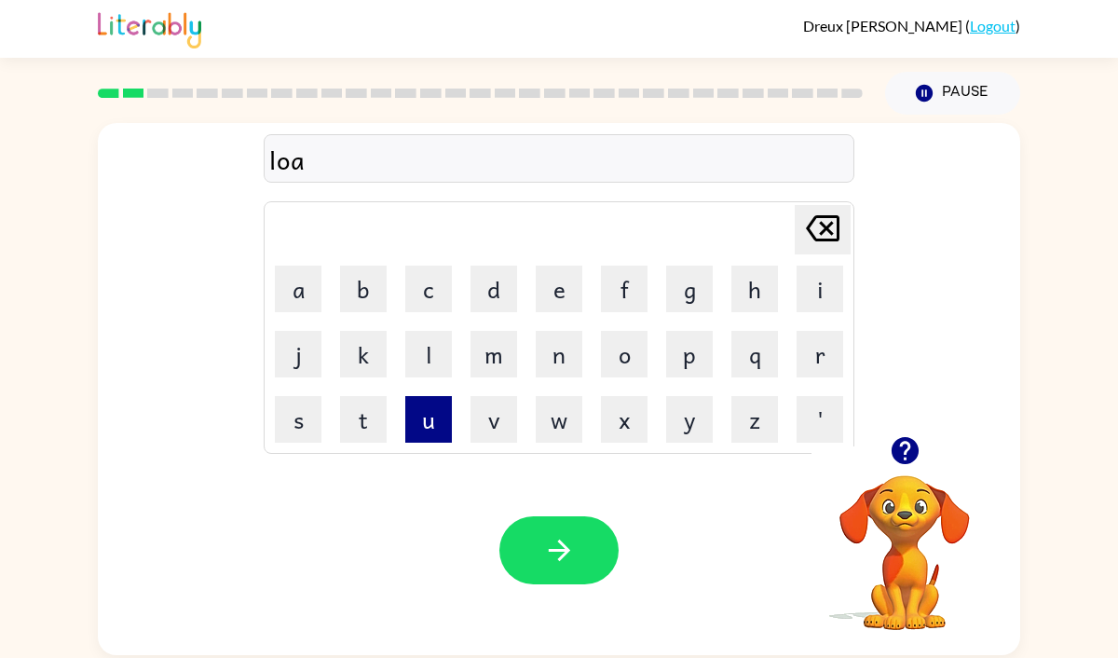
click at [433, 408] on button "u" at bounding box center [428, 419] width 47 height 47
click at [823, 224] on icon at bounding box center [823, 228] width 34 height 26
click at [421, 418] on button "u" at bounding box center [428, 419] width 47 height 47
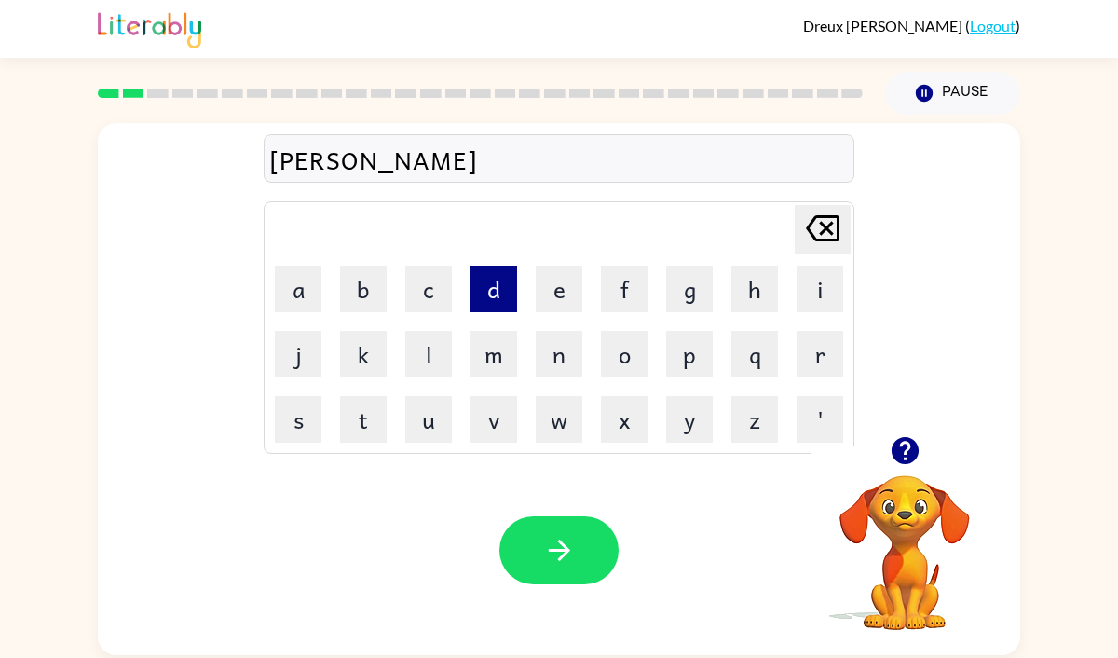
click at [487, 297] on button "d" at bounding box center [494, 289] width 47 height 47
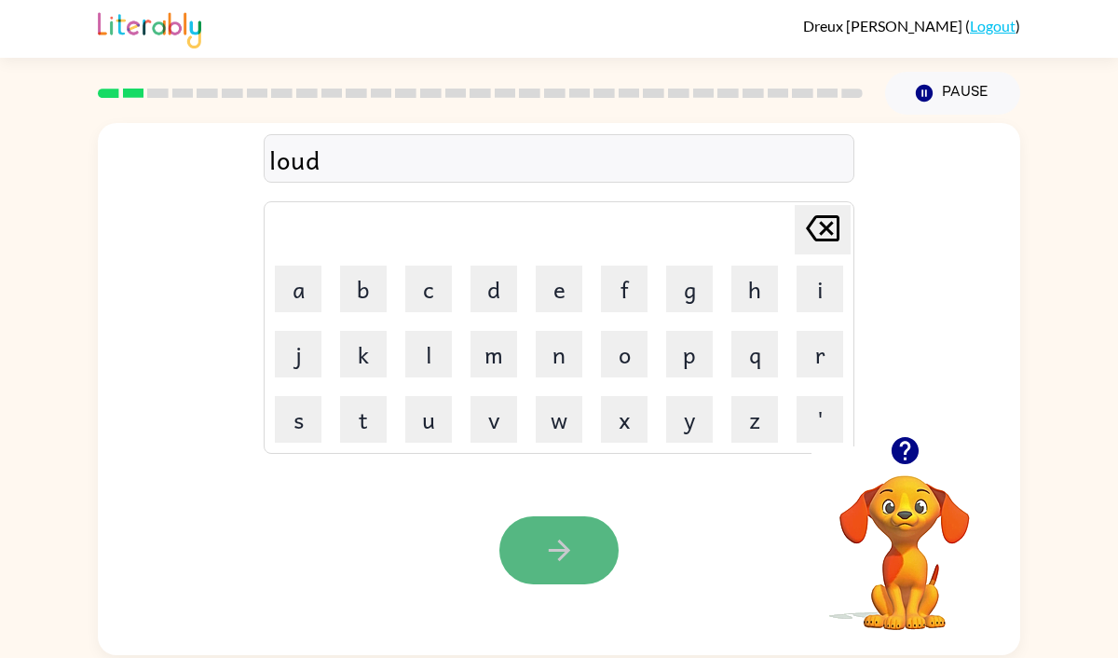
click at [533, 539] on button "button" at bounding box center [558, 550] width 119 height 68
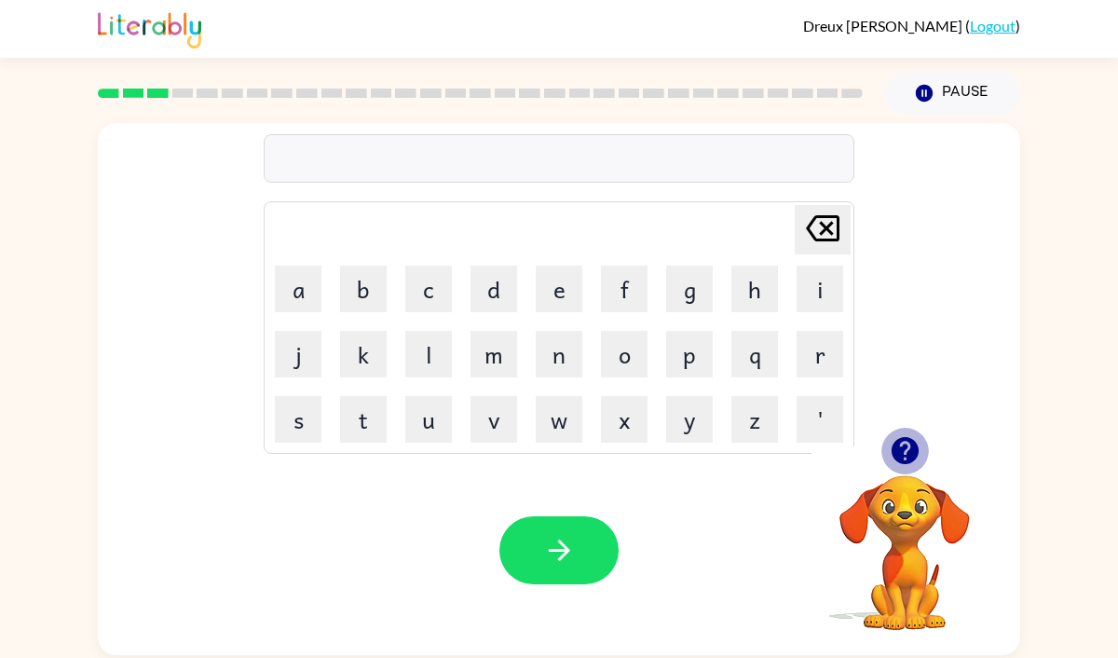
click at [909, 443] on icon "button" at bounding box center [904, 450] width 27 height 27
click at [623, 279] on button "f" at bounding box center [624, 289] width 47 height 47
click at [813, 296] on button "i" at bounding box center [820, 289] width 47 height 47
click at [810, 344] on button "r" at bounding box center [820, 354] width 47 height 47
click at [557, 280] on button "e" at bounding box center [559, 289] width 47 height 47
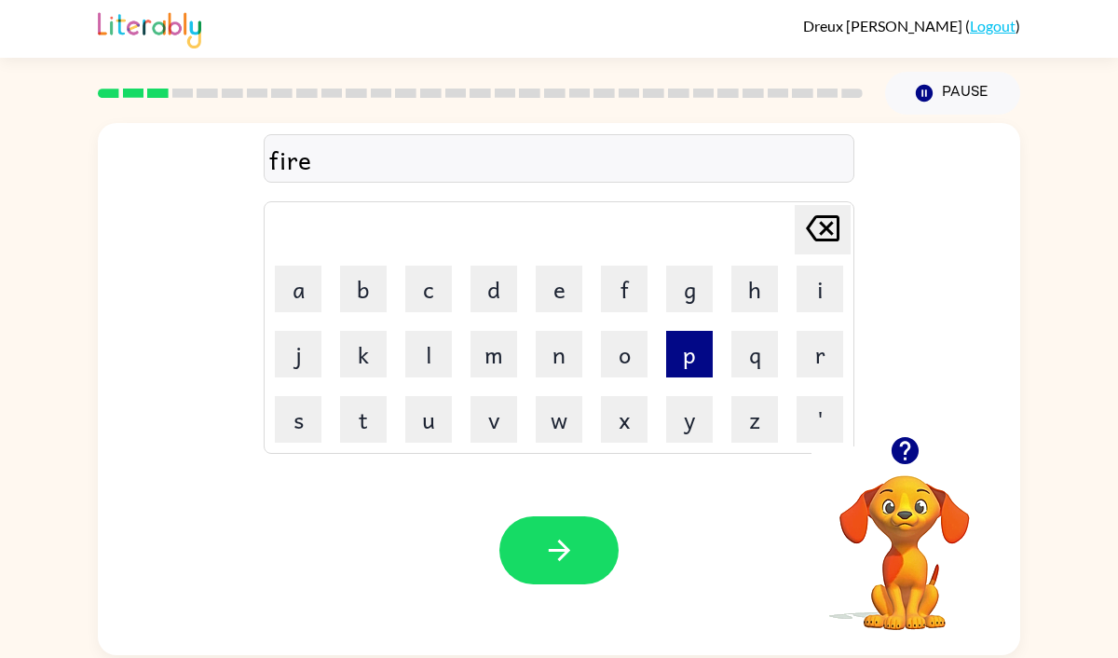
click at [689, 353] on button "p" at bounding box center [689, 354] width 47 height 47
click at [807, 341] on button "r" at bounding box center [820, 354] width 47 height 47
click at [622, 343] on button "o" at bounding box center [624, 354] width 47 height 47
click at [625, 294] on button "f" at bounding box center [624, 289] width 47 height 47
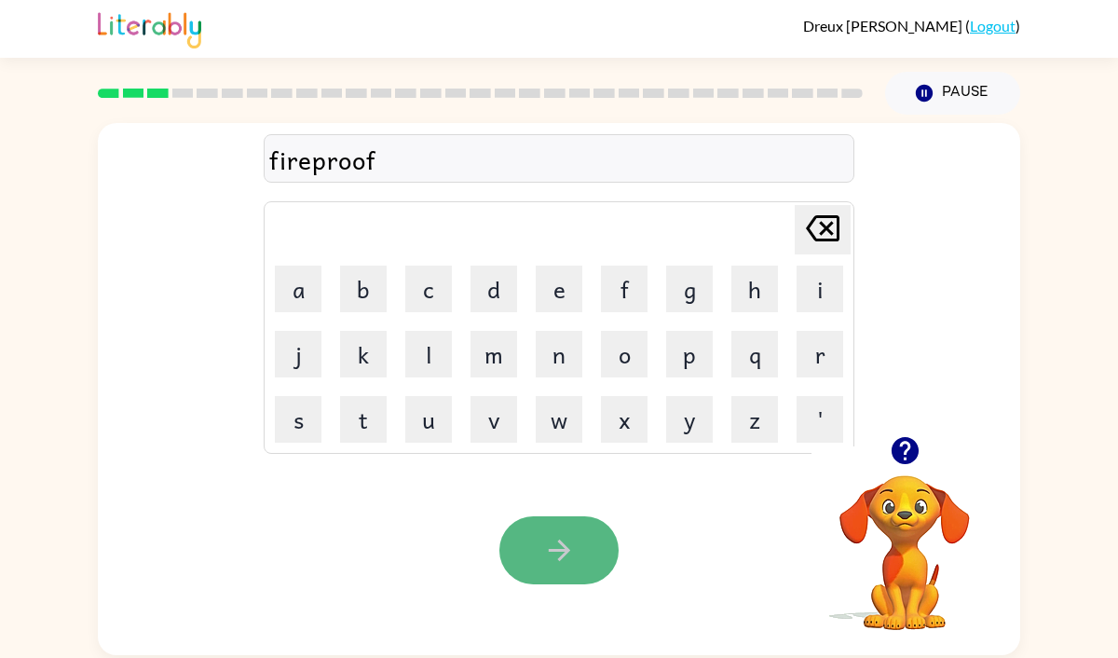
click at [560, 538] on icon "button" at bounding box center [559, 550] width 33 height 33
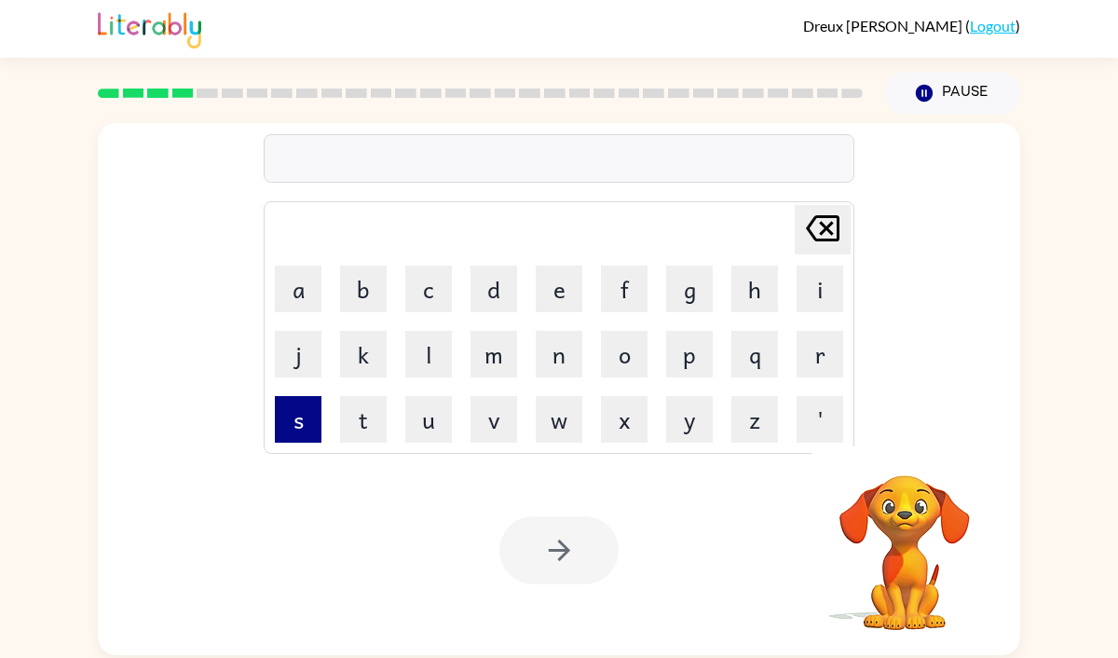
click at [305, 406] on button "s" at bounding box center [298, 419] width 47 height 47
click at [423, 283] on button "c" at bounding box center [428, 289] width 47 height 47
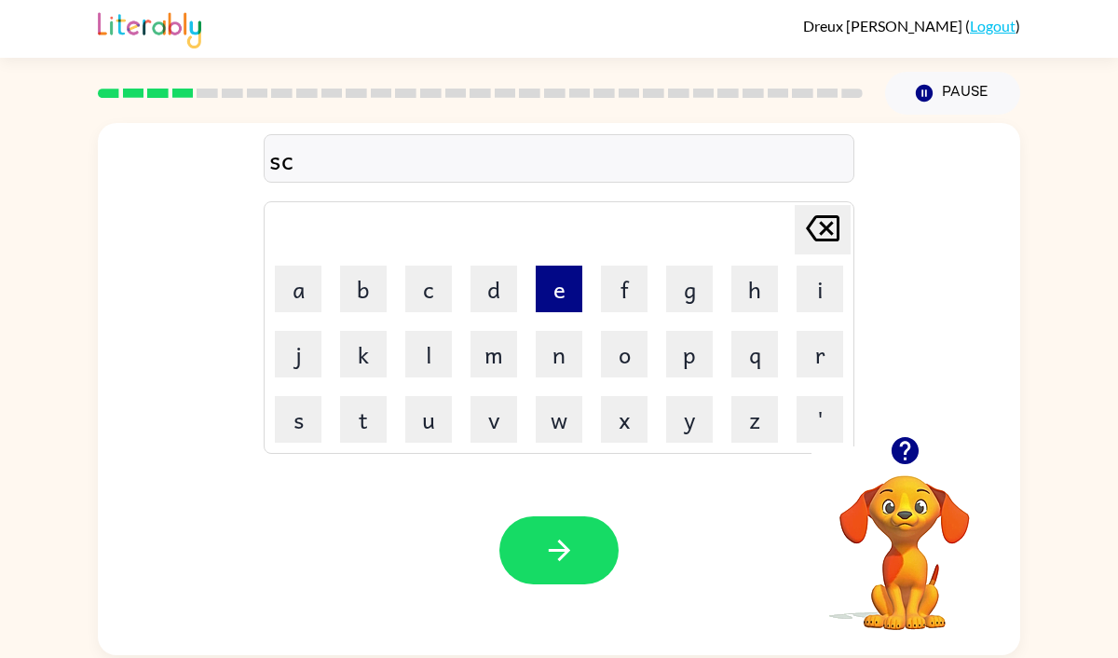
click at [561, 280] on button "e" at bounding box center [559, 289] width 47 height 47
click at [554, 404] on button "w" at bounding box center [559, 419] width 47 height 47
click at [821, 212] on icon "[PERSON_NAME] last character input" at bounding box center [822, 228] width 45 height 45
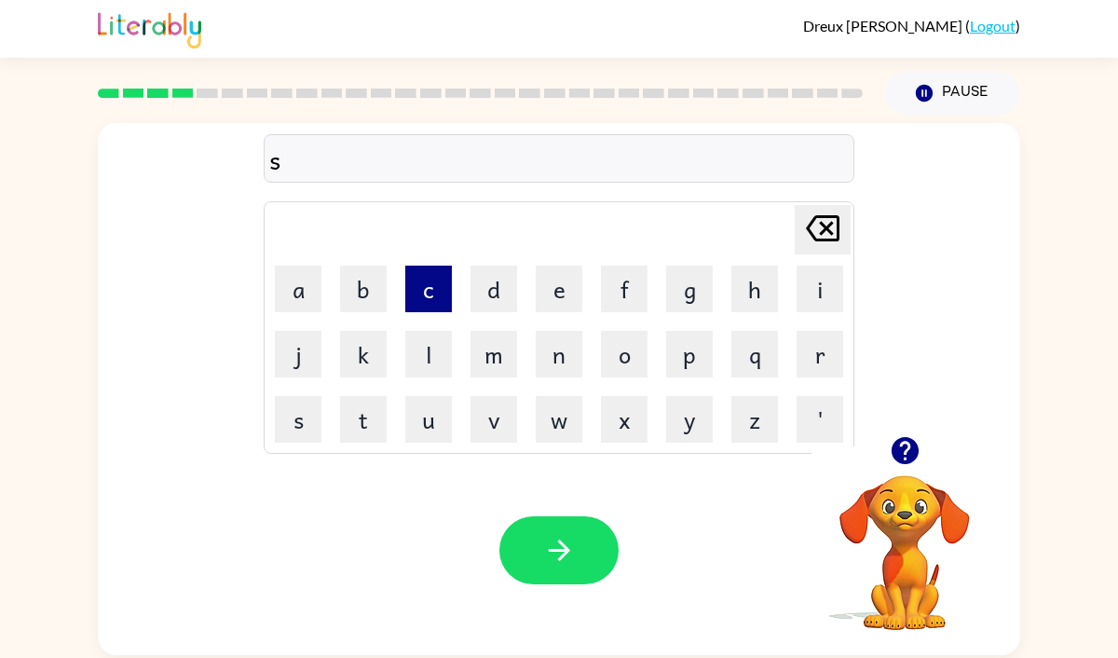
click at [447, 268] on button "c" at bounding box center [428, 289] width 47 height 47
click at [833, 351] on button "r" at bounding box center [820, 354] width 47 height 47
click at [553, 292] on button "e" at bounding box center [559, 289] width 47 height 47
click at [549, 429] on button "w" at bounding box center [559, 419] width 47 height 47
click at [542, 514] on div "Your browser must support playing .mp4 files to use Literably. Please try using…" at bounding box center [559, 550] width 922 height 210
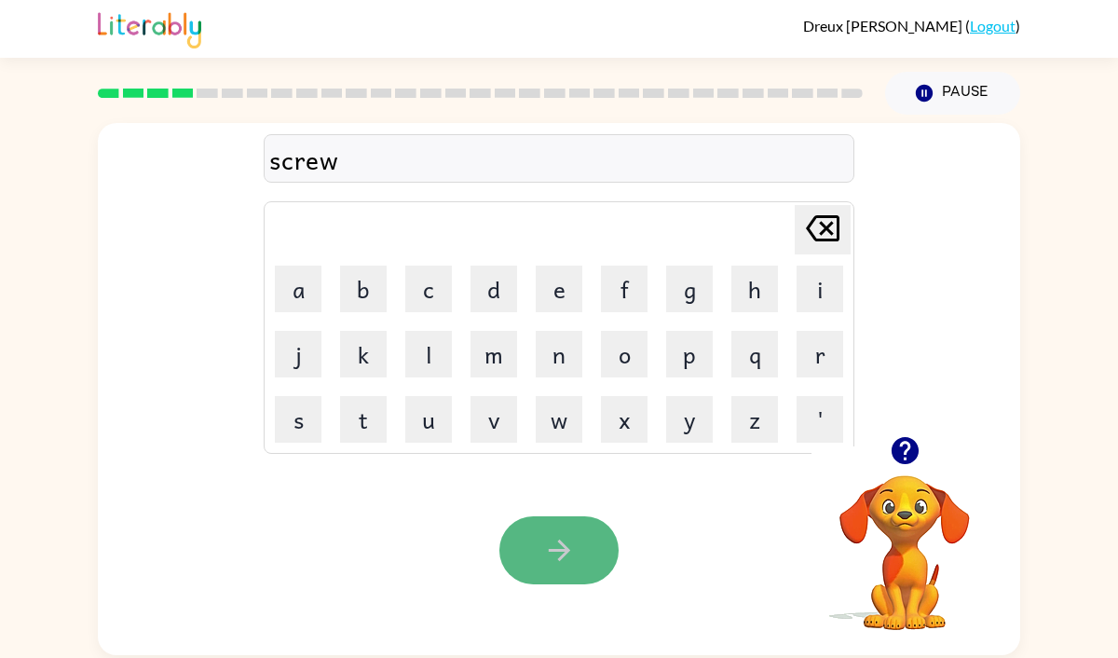
click at [552, 525] on button "button" at bounding box center [558, 550] width 119 height 68
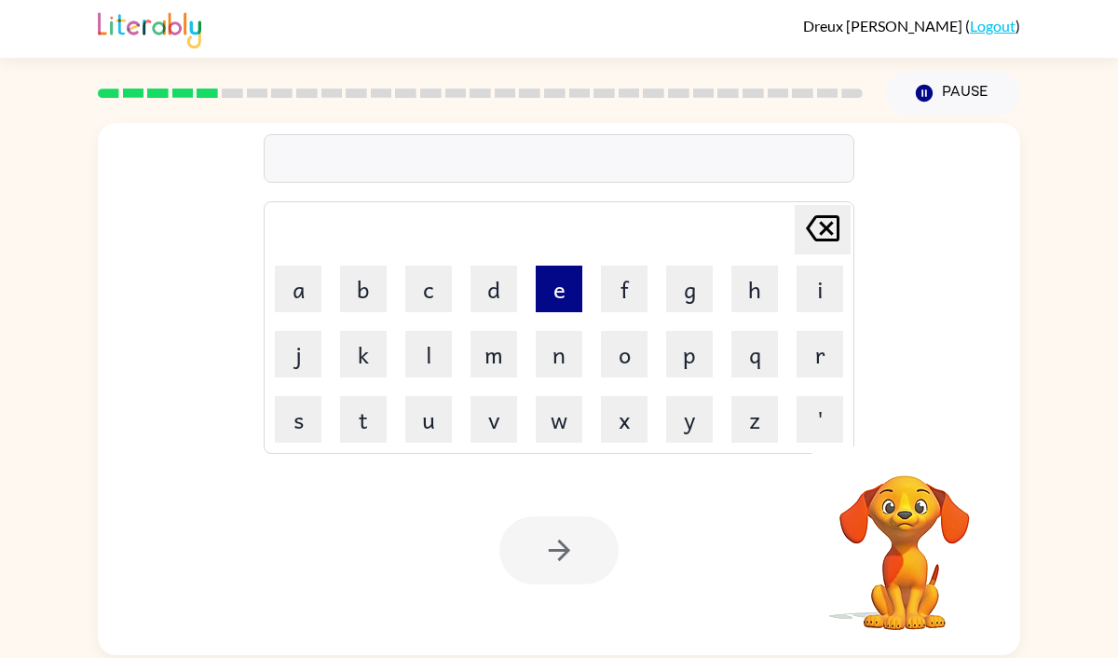
click at [553, 283] on button "e" at bounding box center [559, 289] width 47 height 47
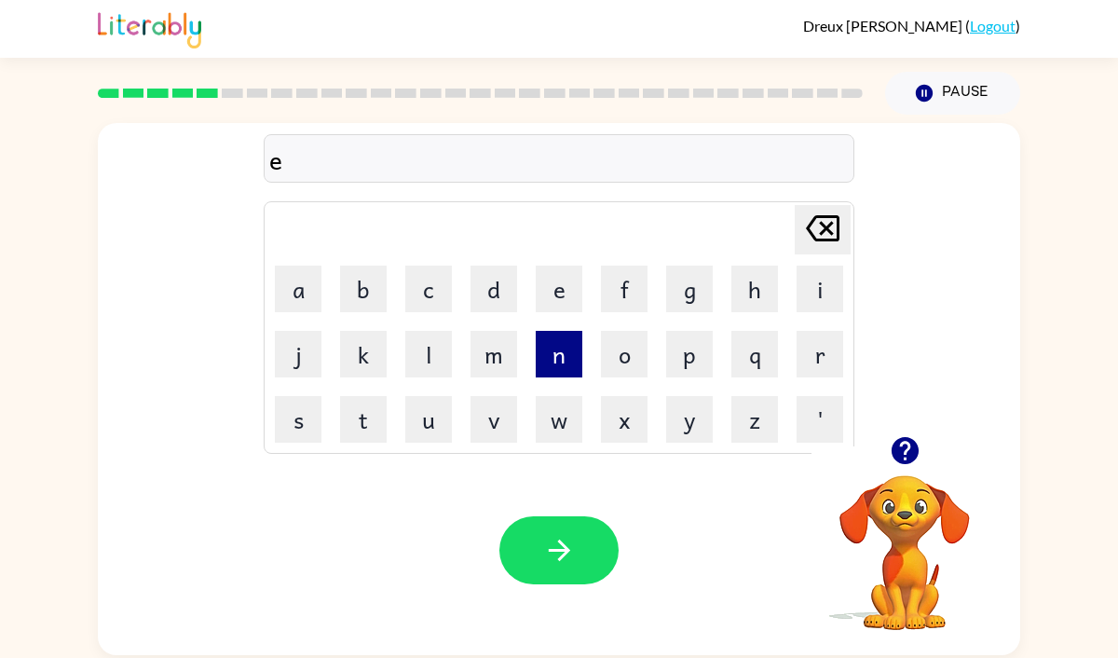
click at [557, 334] on button "n" at bounding box center [559, 354] width 47 height 47
click at [479, 352] on button "m" at bounding box center [494, 354] width 47 height 47
click at [299, 277] on button "a" at bounding box center [298, 289] width 47 height 47
click at [827, 206] on icon "[PERSON_NAME] last character input" at bounding box center [822, 228] width 45 height 45
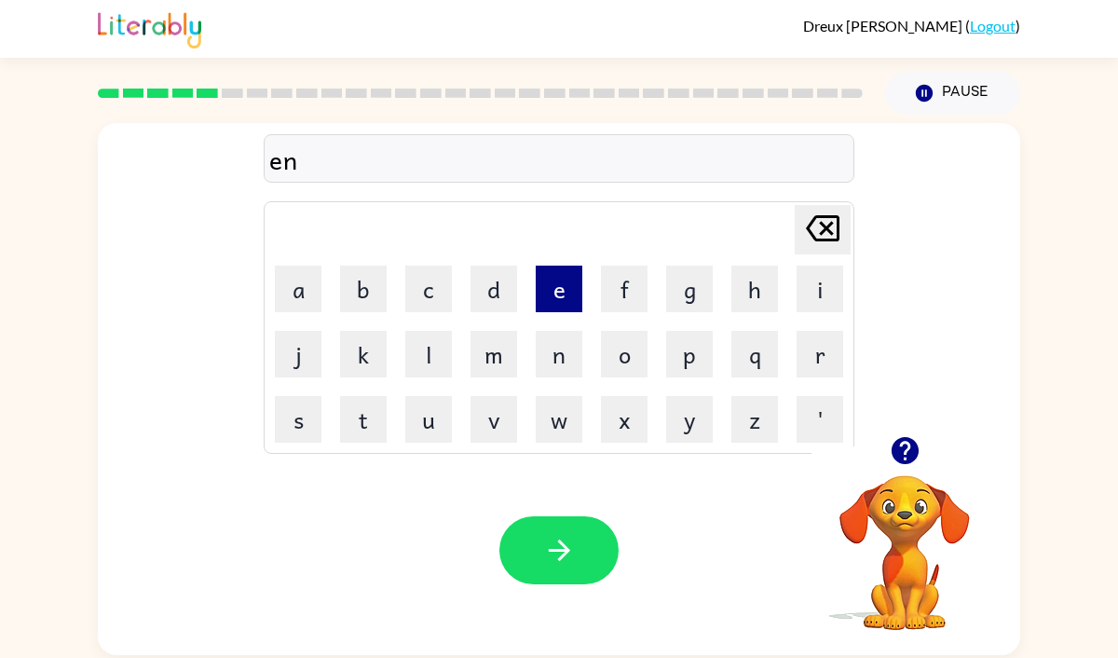
click at [566, 293] on button "e" at bounding box center [559, 289] width 47 height 47
click at [835, 234] on icon "[PERSON_NAME] last character input" at bounding box center [822, 228] width 45 height 45
click at [622, 346] on button "o" at bounding box center [624, 354] width 47 height 47
type button "o"
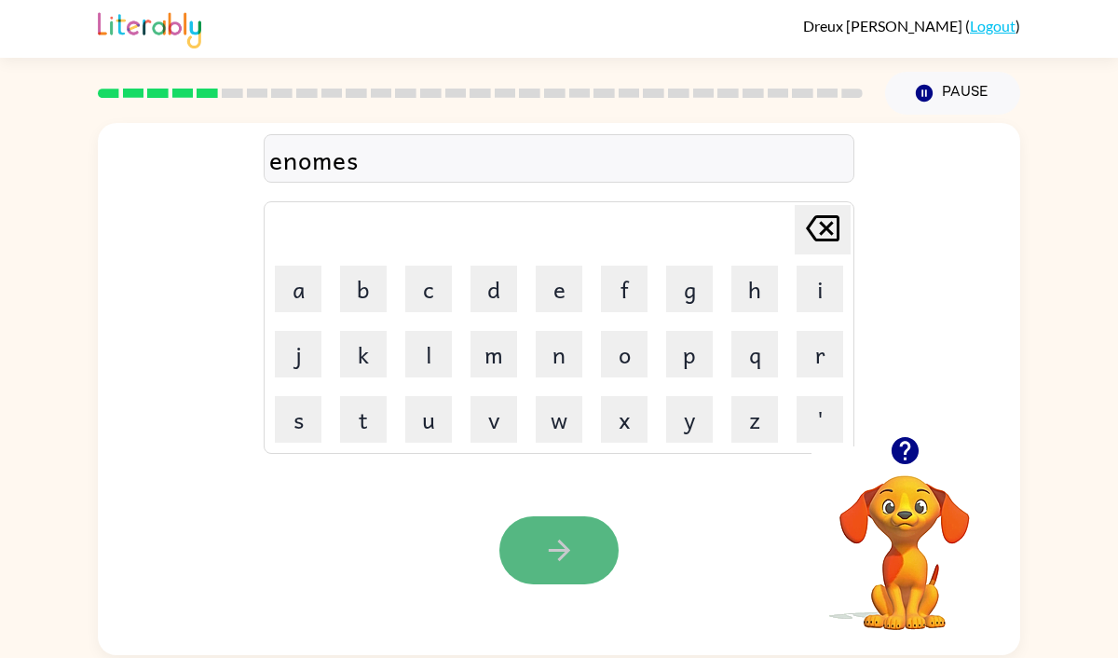
click at [590, 533] on button "button" at bounding box center [558, 550] width 119 height 68
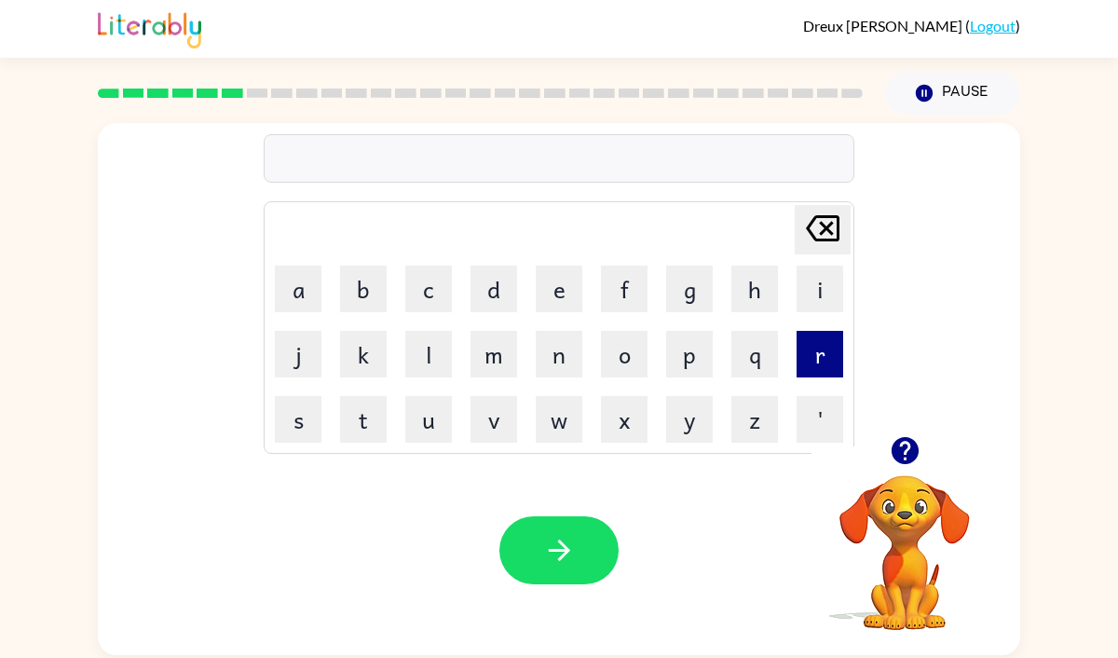
click at [835, 362] on button "r" at bounding box center [820, 354] width 47 height 47
click at [539, 273] on button "e" at bounding box center [559, 289] width 47 height 47
click at [488, 343] on button "m" at bounding box center [494, 354] width 47 height 47
click at [810, 303] on button "i" at bounding box center [820, 289] width 47 height 47
click at [567, 358] on button "n" at bounding box center [559, 354] width 47 height 47
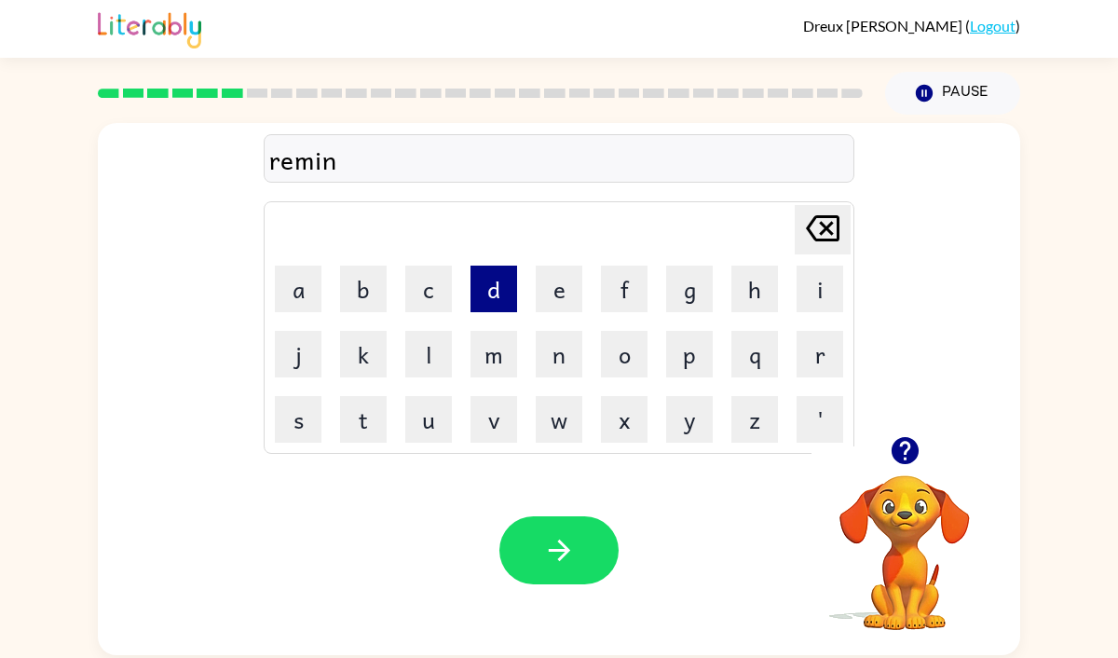
click at [489, 288] on button "d" at bounding box center [494, 289] width 47 height 47
click at [552, 504] on div "Your browser must support playing .mp4 files to use Literably. Please try using…" at bounding box center [559, 550] width 922 height 210
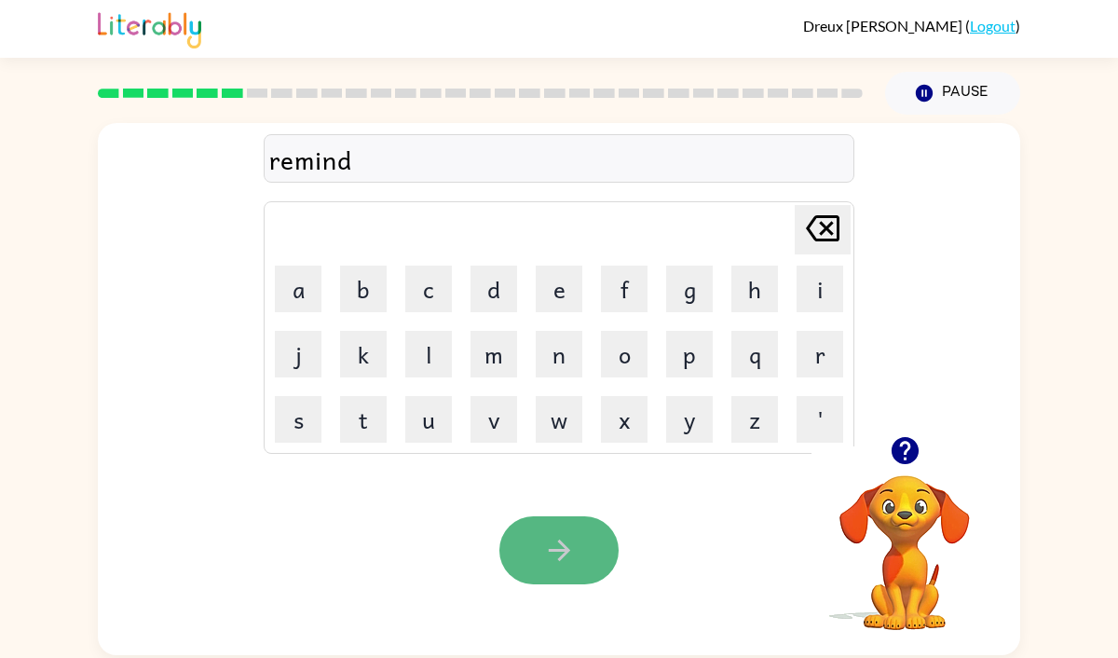
click at [553, 525] on button "button" at bounding box center [558, 550] width 119 height 68
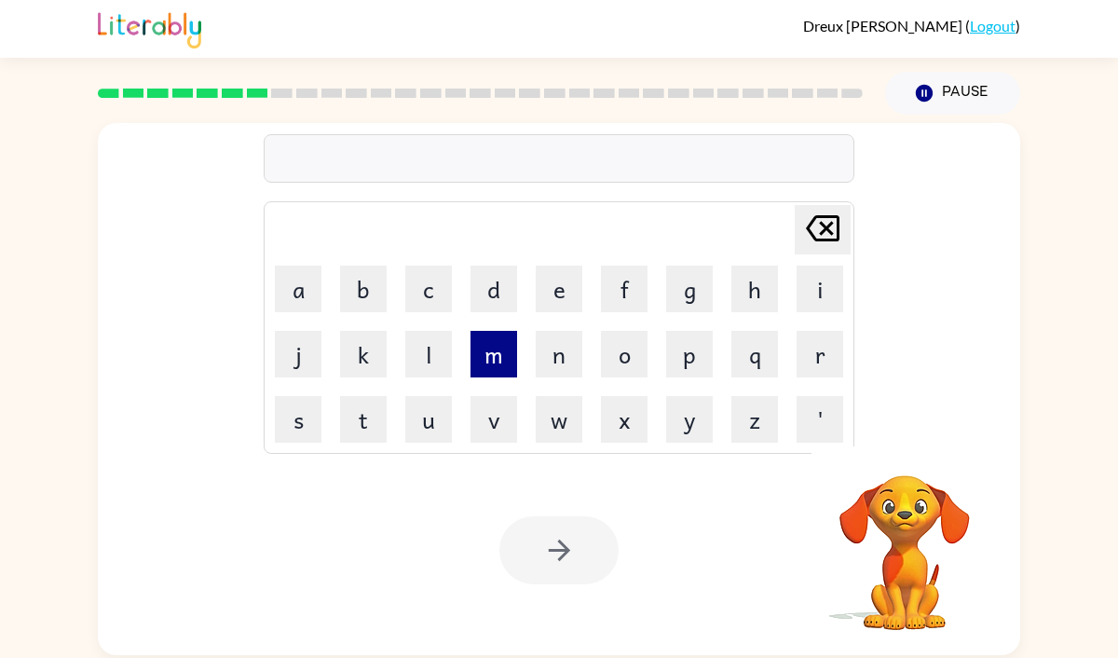
click at [512, 363] on button "m" at bounding box center [494, 354] width 47 height 47
click at [296, 281] on button "a" at bounding box center [298, 289] width 47 height 47
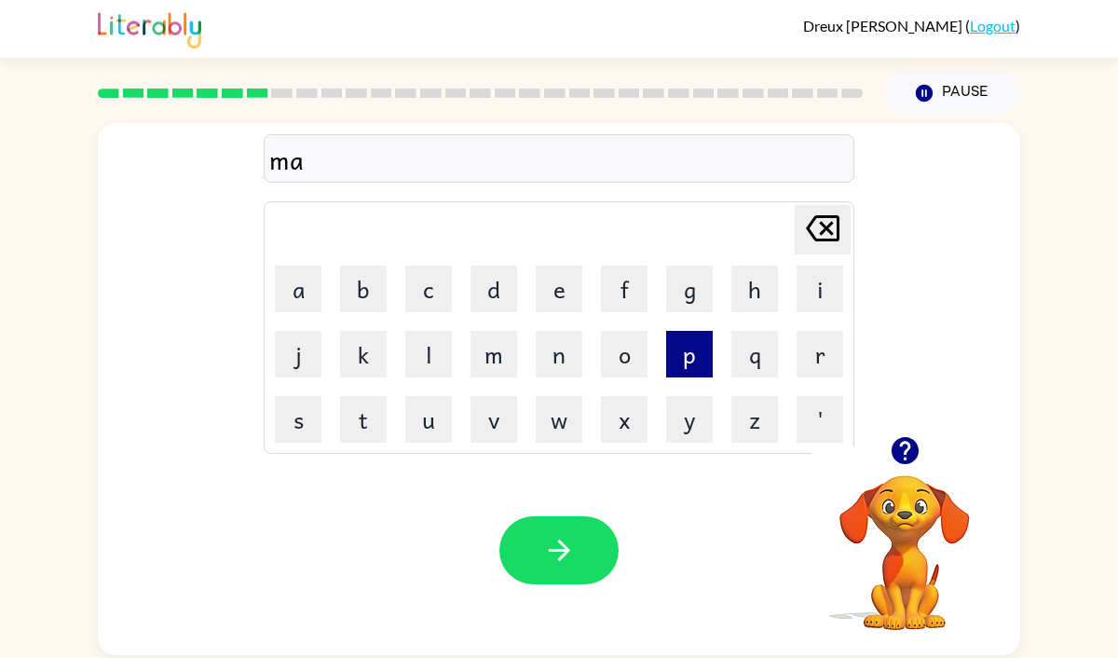
click at [699, 366] on button "p" at bounding box center [689, 354] width 47 height 47
click at [621, 284] on button "f" at bounding box center [624, 289] width 47 height 47
click at [846, 216] on button "[PERSON_NAME] last character input" at bounding box center [823, 229] width 56 height 49
click at [843, 216] on icon "[PERSON_NAME] last character input" at bounding box center [822, 228] width 45 height 45
click at [685, 340] on button "p" at bounding box center [689, 354] width 47 height 47
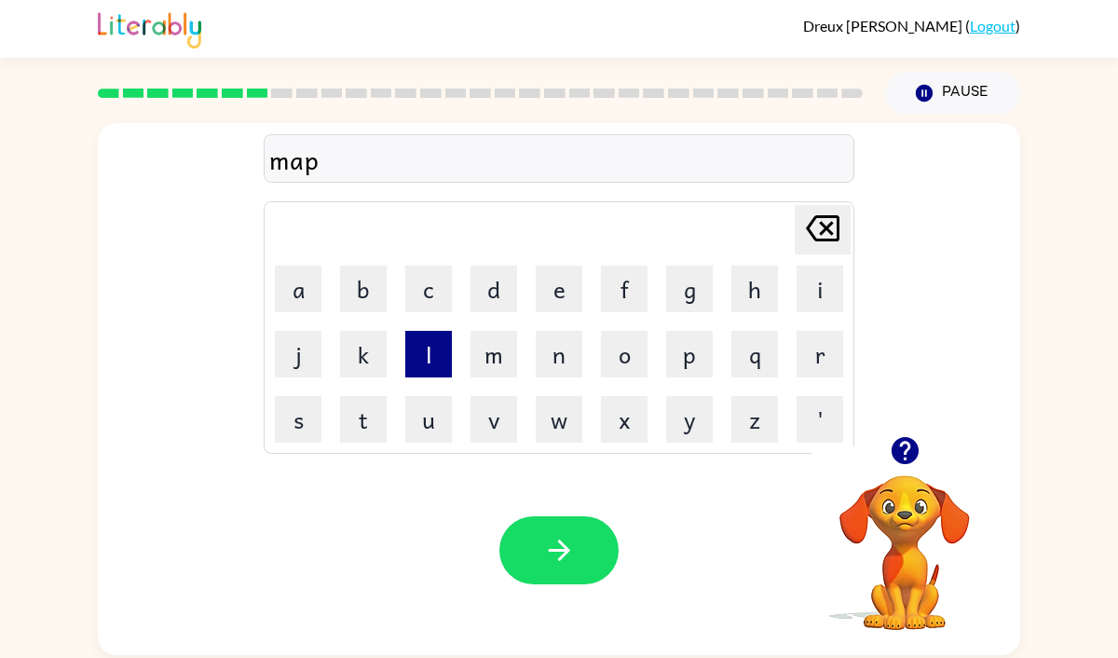
click at [415, 347] on button "l" at bounding box center [428, 354] width 47 height 47
click at [553, 296] on button "e" at bounding box center [559, 289] width 47 height 47
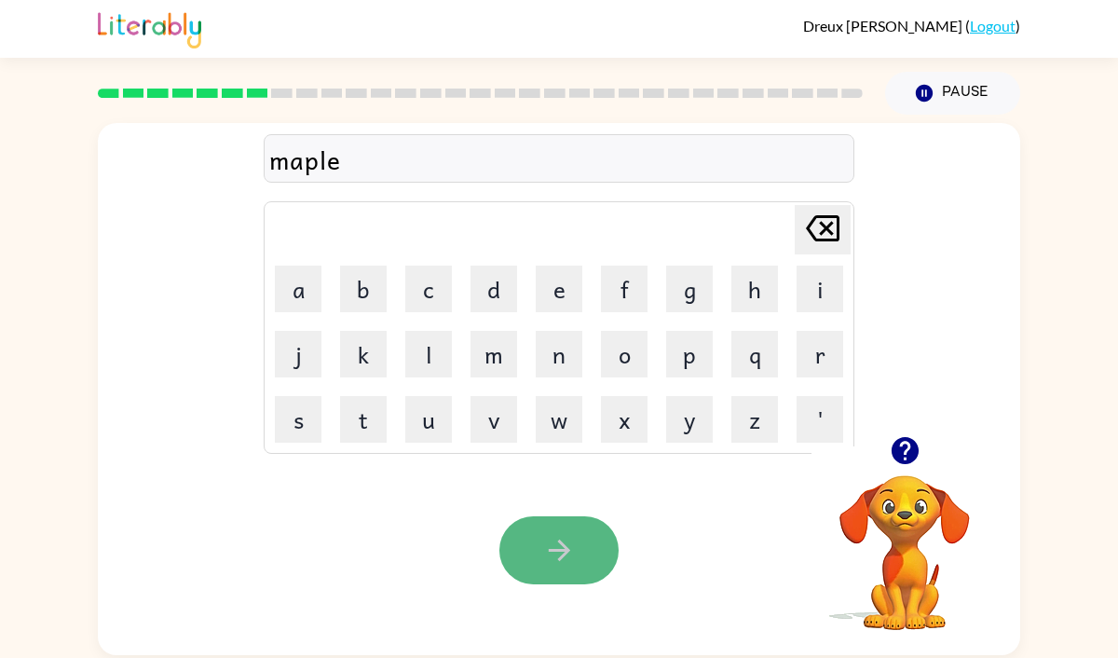
click at [551, 553] on icon "button" at bounding box center [559, 550] width 33 height 33
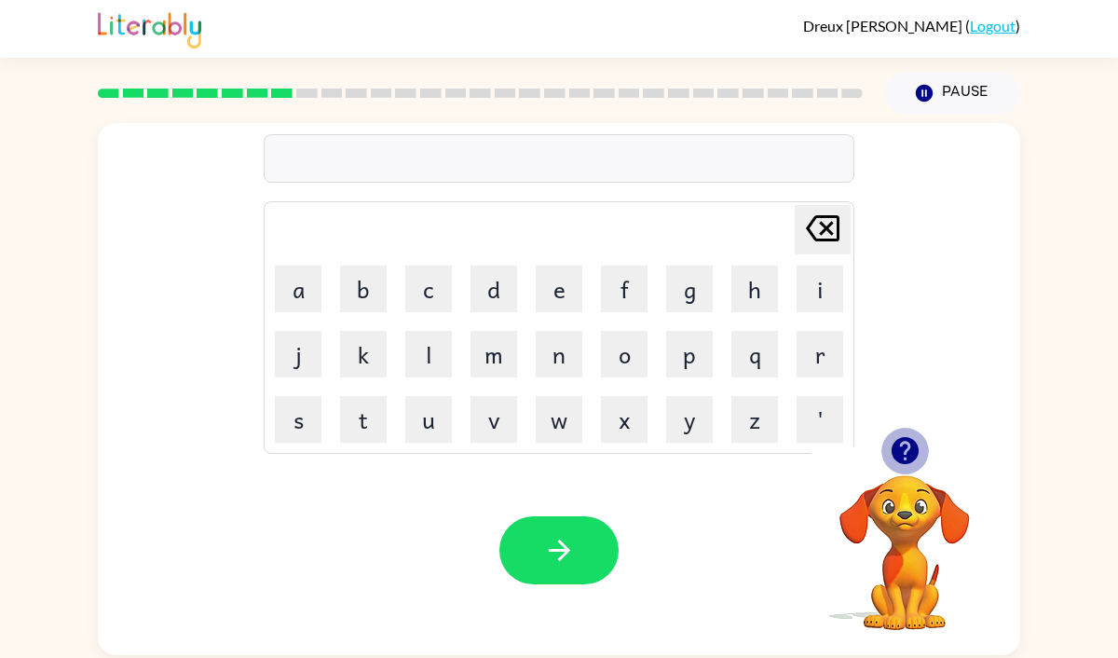
click at [909, 454] on icon "button" at bounding box center [905, 450] width 33 height 33
click at [812, 282] on button "i" at bounding box center [820, 289] width 47 height 47
click at [488, 407] on button "v" at bounding box center [494, 419] width 47 height 47
click at [295, 399] on button "s" at bounding box center [298, 419] width 47 height 47
click at [374, 293] on button "b" at bounding box center [363, 289] width 47 height 47
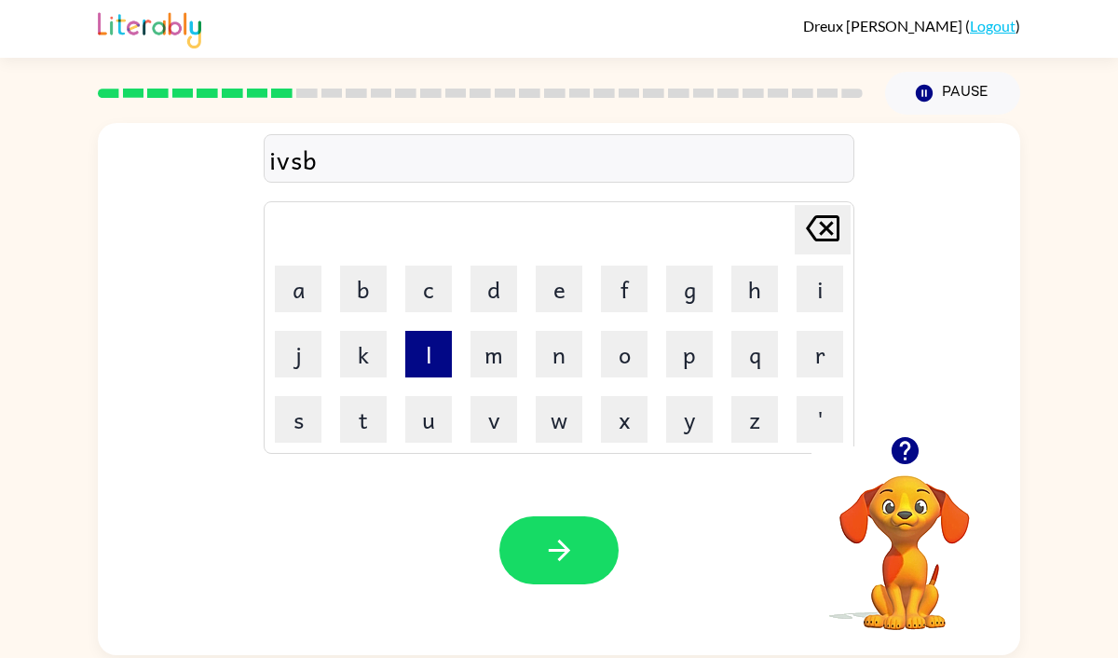
click at [440, 350] on button "l" at bounding box center [428, 354] width 47 height 47
click at [551, 303] on button "e" at bounding box center [559, 289] width 47 height 47
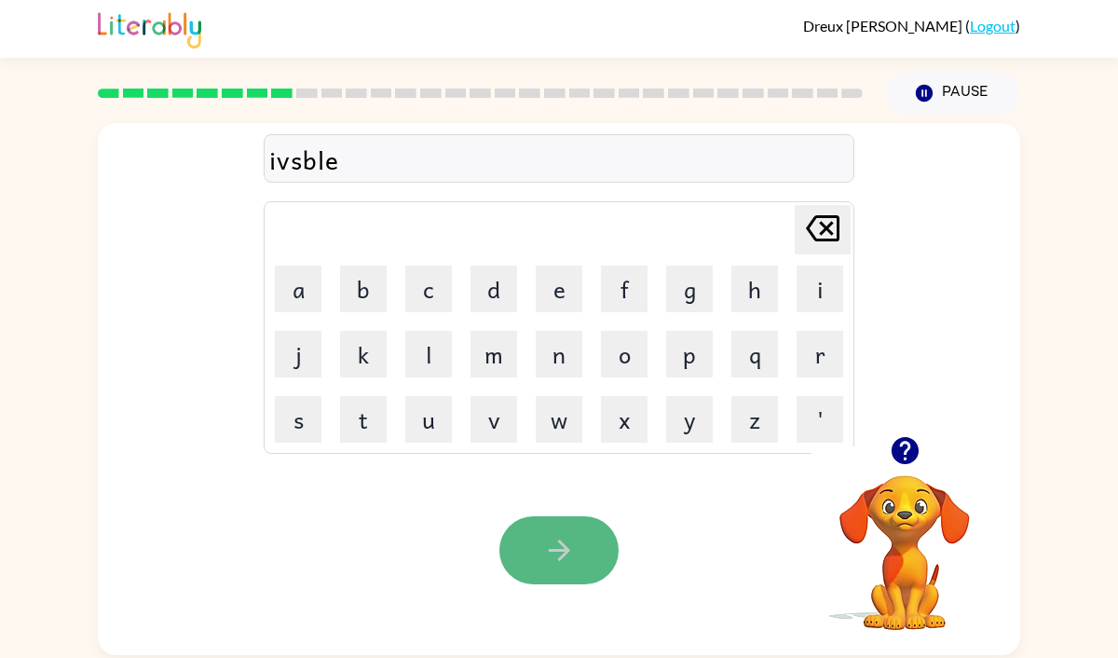
click at [543, 553] on icon "button" at bounding box center [559, 550] width 33 height 33
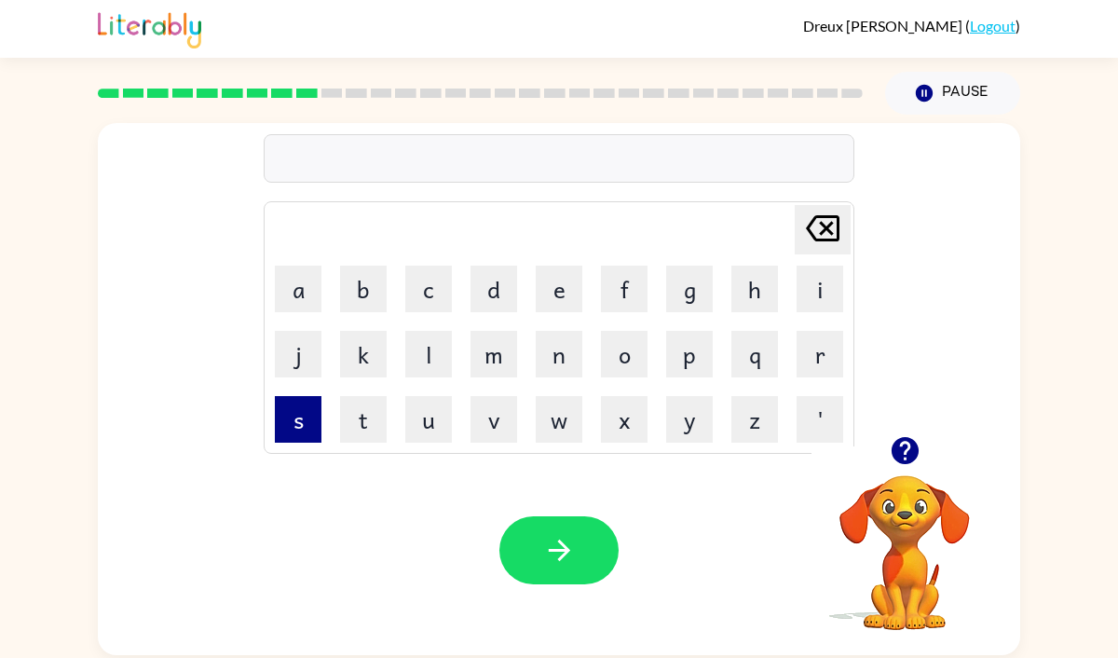
click at [320, 418] on button "s" at bounding box center [298, 419] width 47 height 47
click at [358, 419] on button "t" at bounding box center [363, 419] width 47 height 47
click at [318, 277] on button "a" at bounding box center [298, 289] width 47 height 47
click at [359, 273] on button "b" at bounding box center [363, 289] width 47 height 47
click at [438, 351] on button "l" at bounding box center [428, 354] width 47 height 47
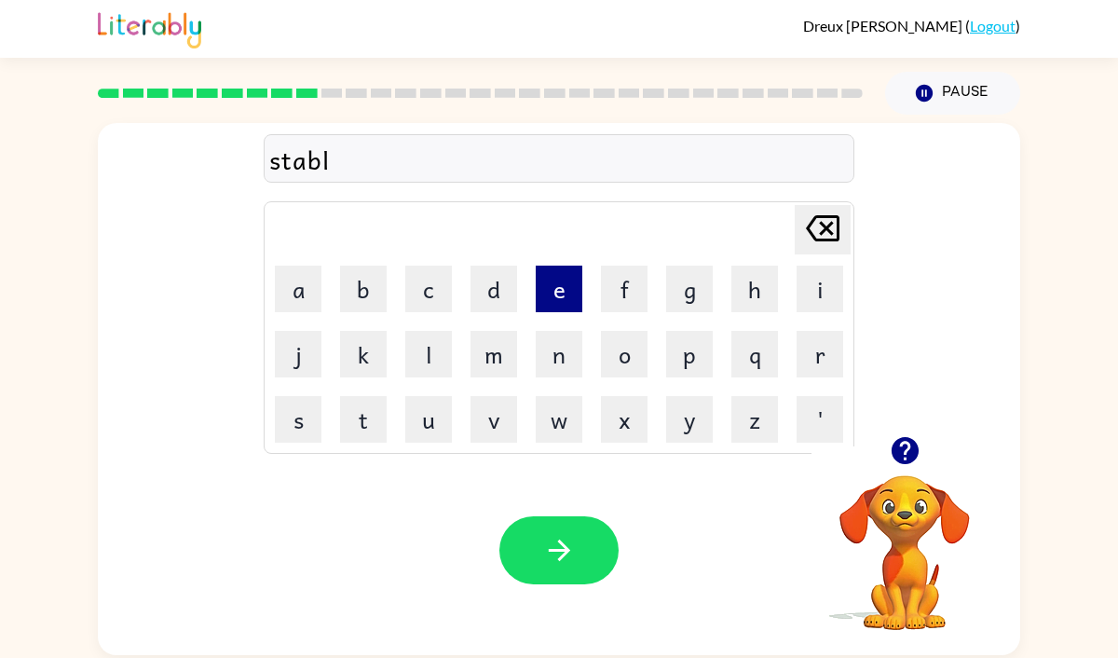
click at [551, 273] on button "e" at bounding box center [559, 289] width 47 height 47
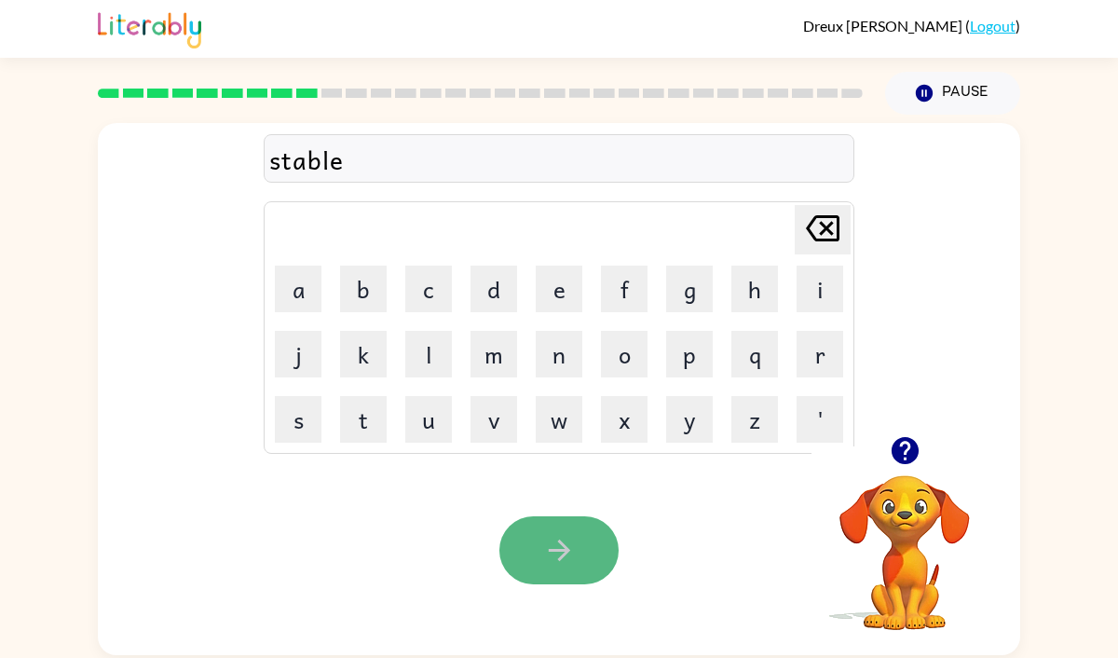
click at [536, 526] on button "button" at bounding box center [558, 550] width 119 height 68
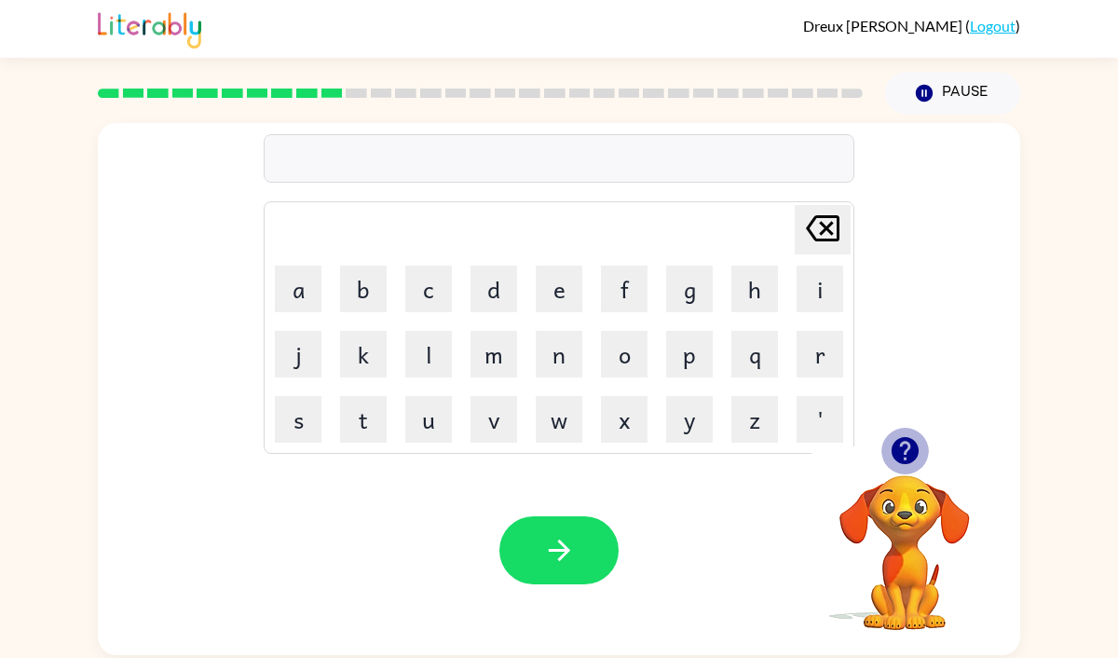
click at [901, 457] on icon "button" at bounding box center [904, 450] width 27 height 27
click at [824, 279] on button "i" at bounding box center [820, 289] width 47 height 47
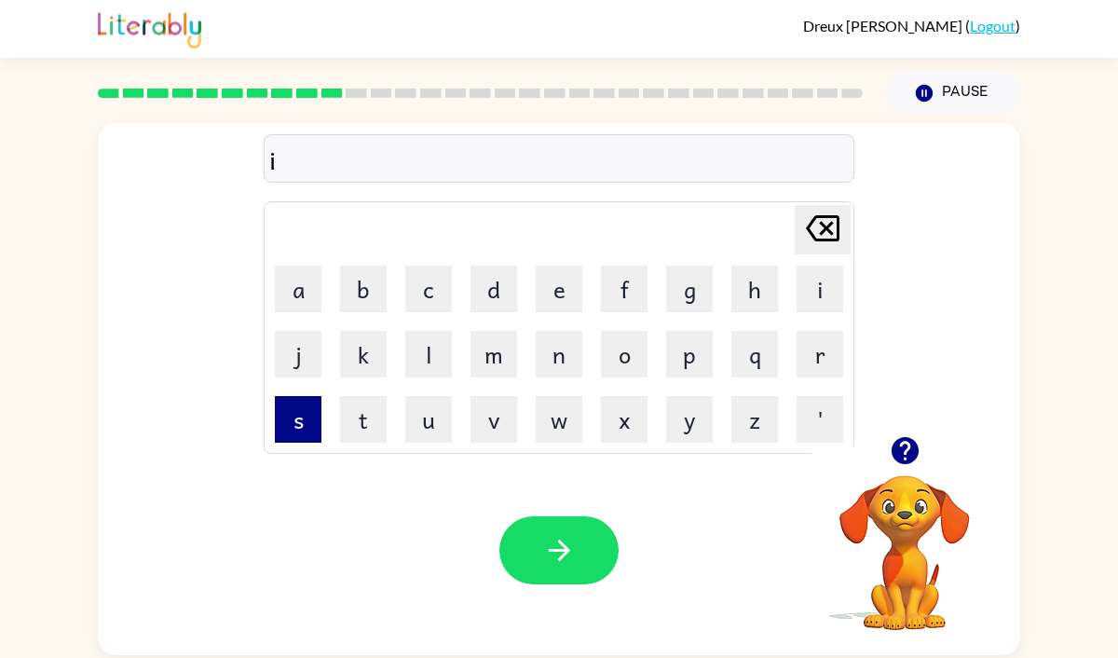
click at [287, 425] on button "s" at bounding box center [298, 419] width 47 height 47
click at [821, 212] on icon "[PERSON_NAME] last character input" at bounding box center [822, 228] width 45 height 45
type button "delete"
click at [812, 334] on button "r" at bounding box center [820, 354] width 47 height 47
click at [360, 433] on button "t" at bounding box center [363, 419] width 47 height 47
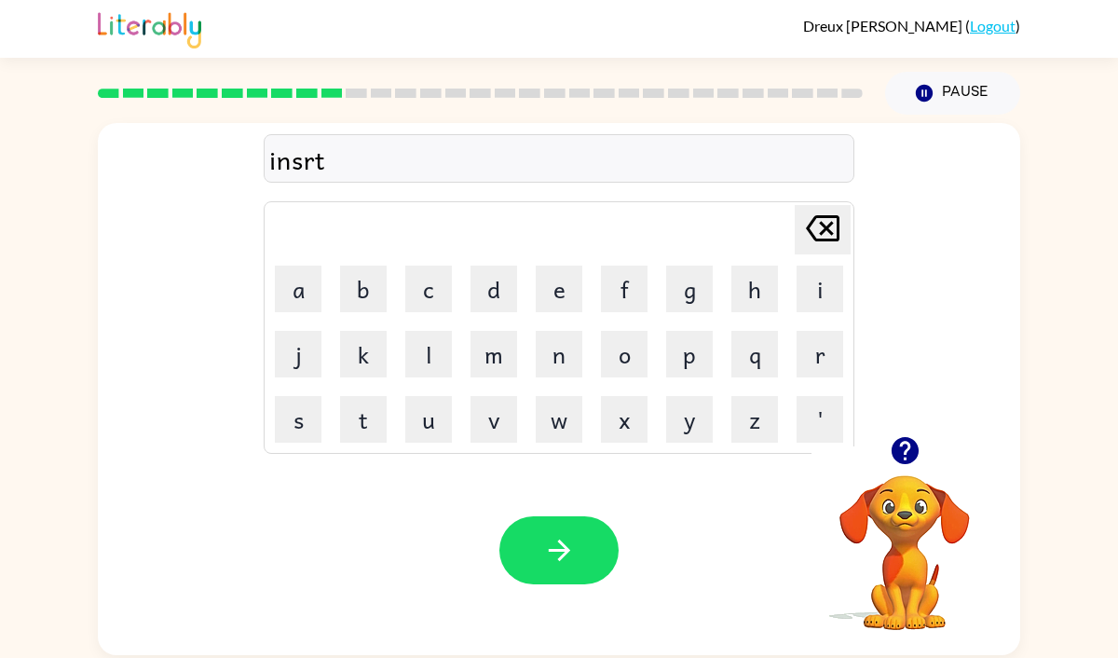
click at [587, 498] on div "Your browser must support playing .mp4 files to use Literably. Please try using…" at bounding box center [559, 550] width 922 height 210
click at [587, 509] on div "Your browser must support playing .mp4 files to use Literably. Please try using…" at bounding box center [559, 550] width 922 height 210
click at [589, 541] on button "button" at bounding box center [558, 550] width 119 height 68
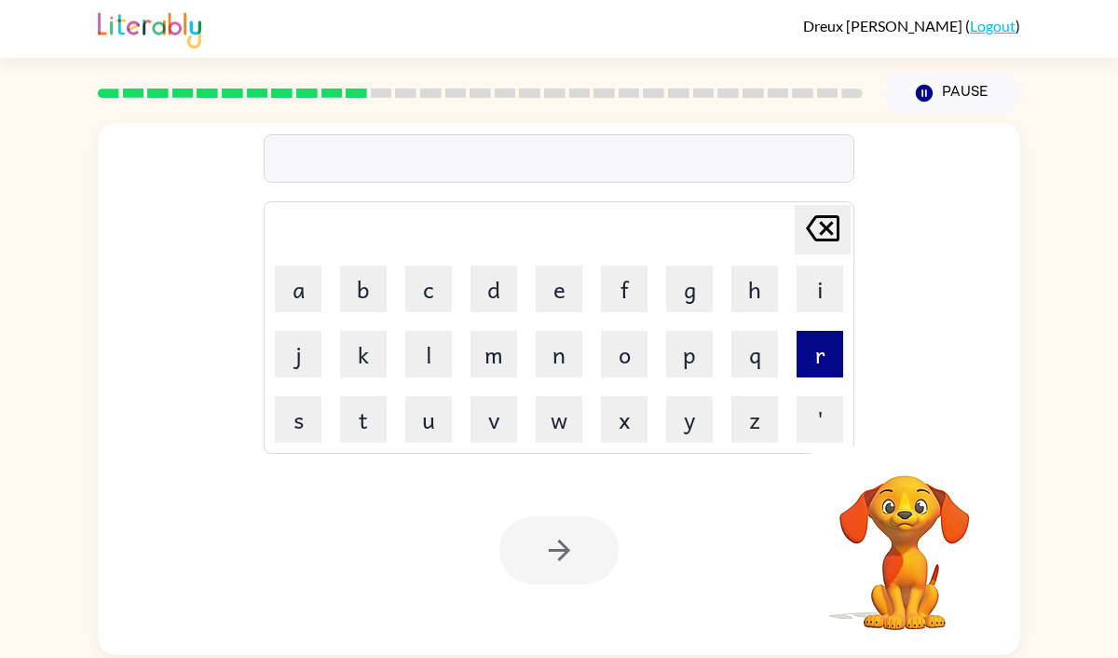
click at [801, 347] on button "r" at bounding box center [820, 354] width 47 height 47
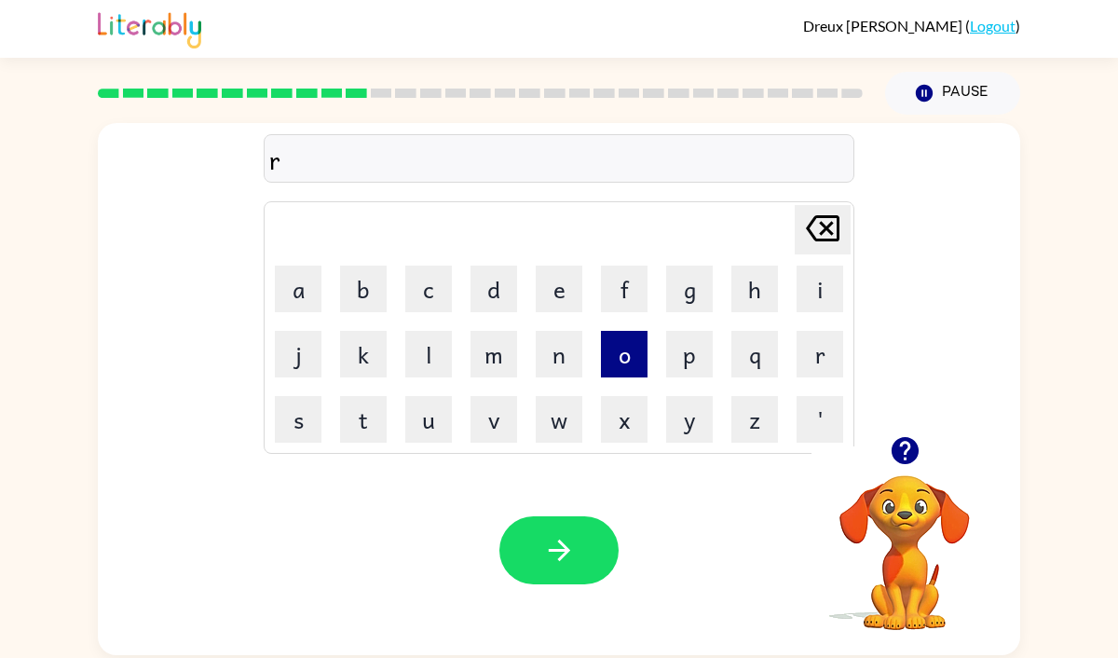
click at [605, 359] on button "o" at bounding box center [624, 354] width 47 height 47
click at [360, 284] on button "b" at bounding box center [363, 289] width 47 height 47
click at [563, 295] on button "e" at bounding box center [559, 289] width 47 height 47
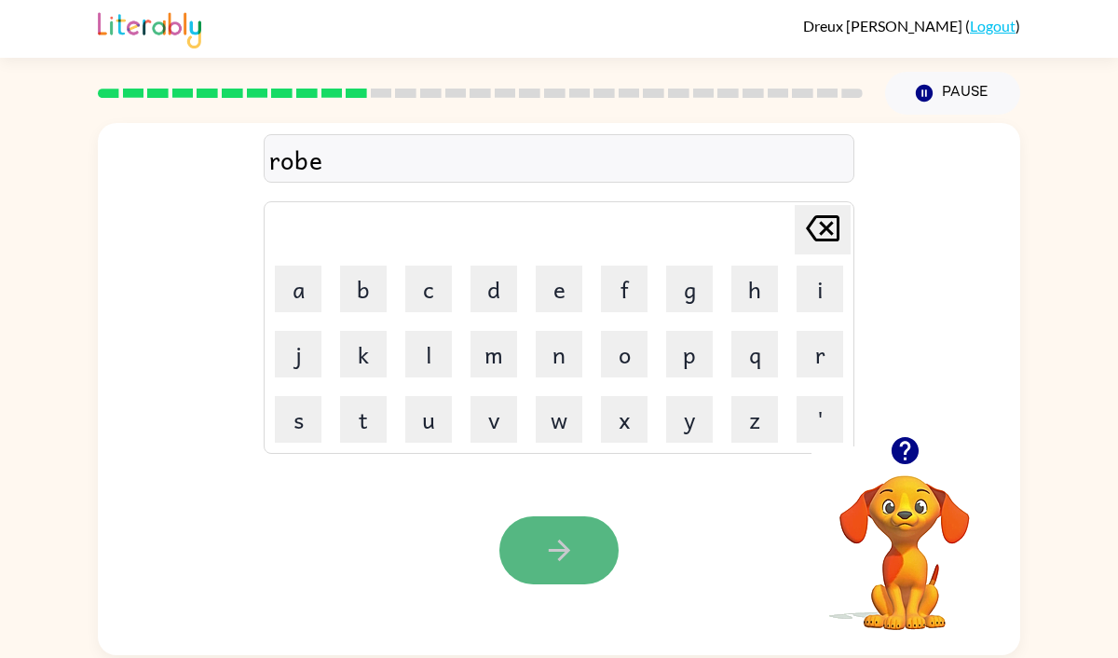
click at [557, 522] on button "button" at bounding box center [558, 550] width 119 height 68
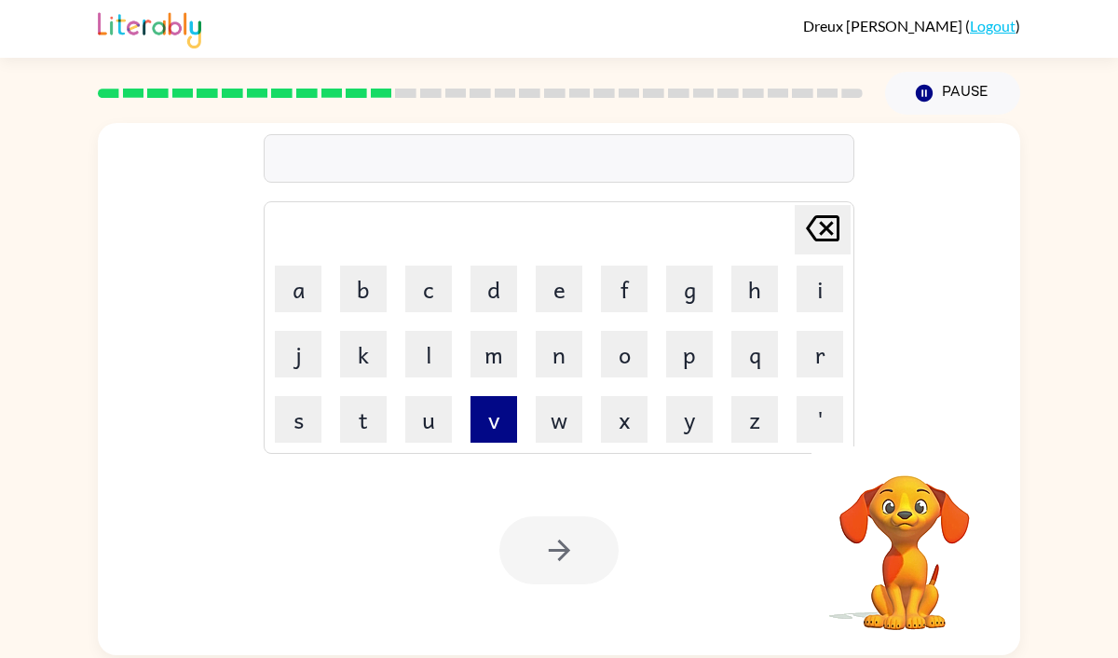
click at [479, 433] on button "v" at bounding box center [494, 419] width 47 height 47
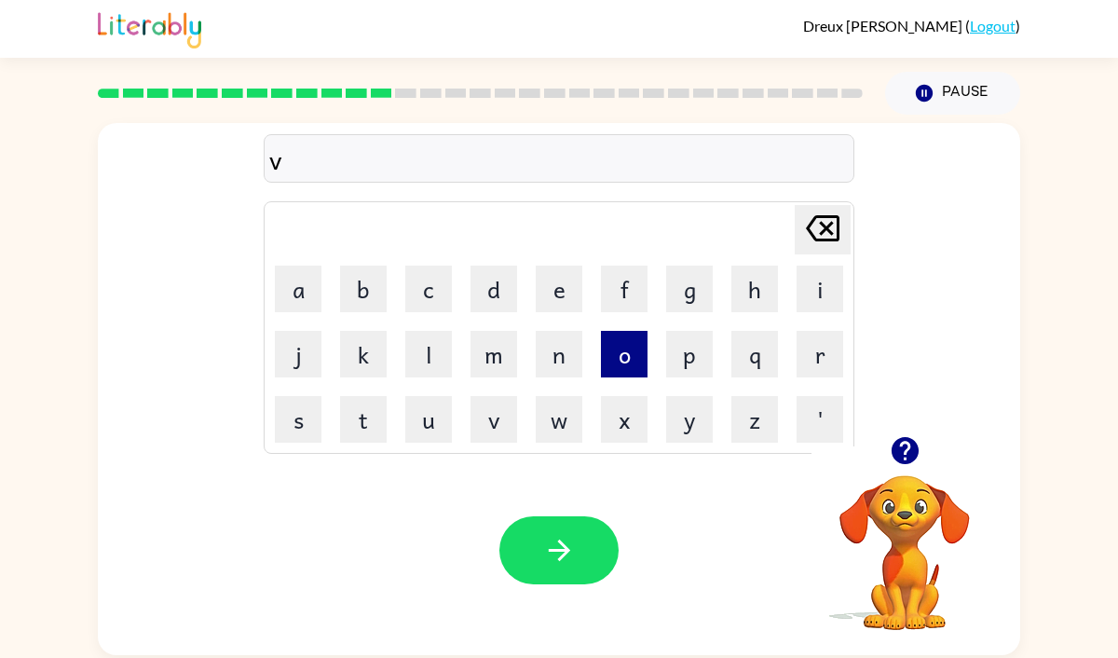
click at [614, 367] on button "o" at bounding box center [624, 354] width 47 height 47
click at [441, 358] on button "l" at bounding box center [428, 354] width 47 height 47
click at [487, 348] on button "m" at bounding box center [494, 354] width 47 height 47
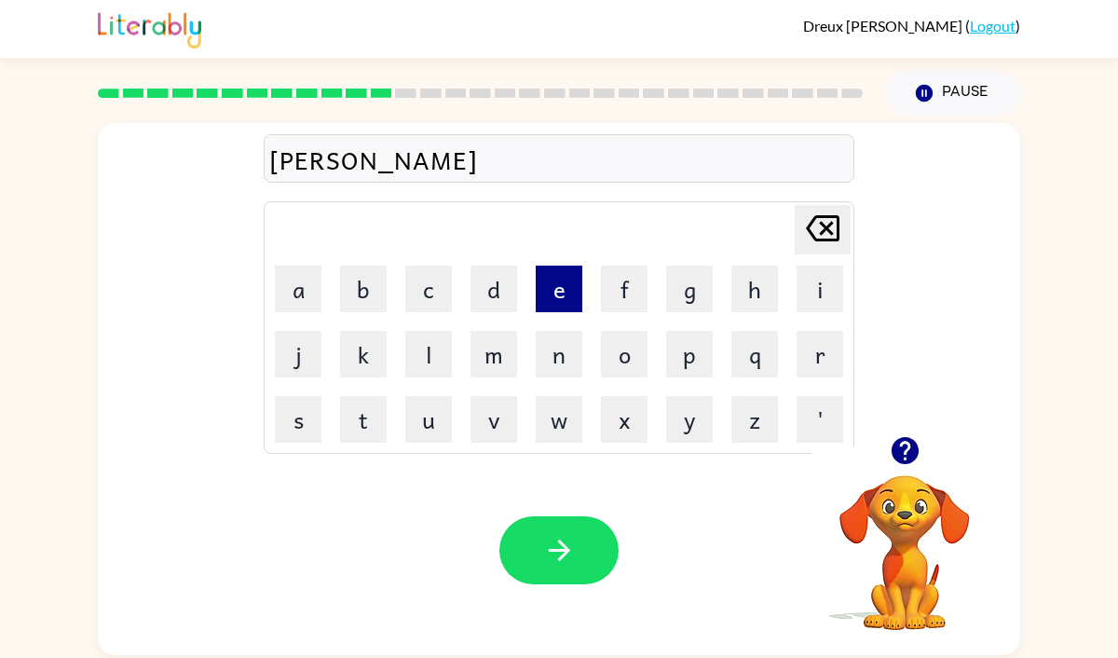
click at [564, 292] on button "e" at bounding box center [559, 289] width 47 height 47
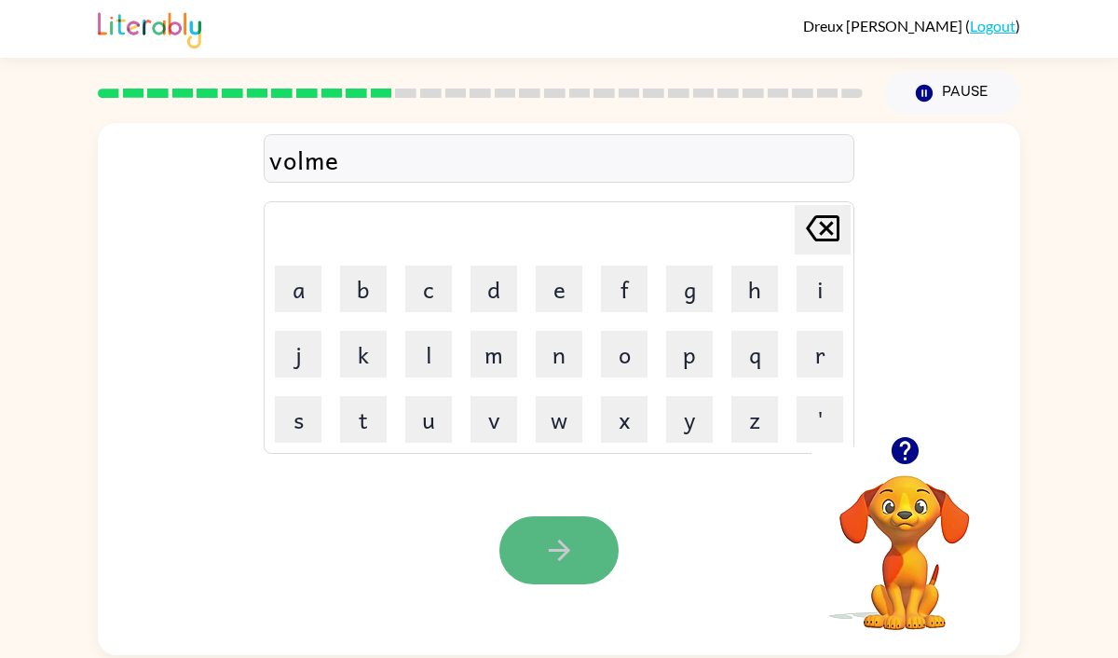
click at [553, 525] on button "button" at bounding box center [558, 550] width 119 height 68
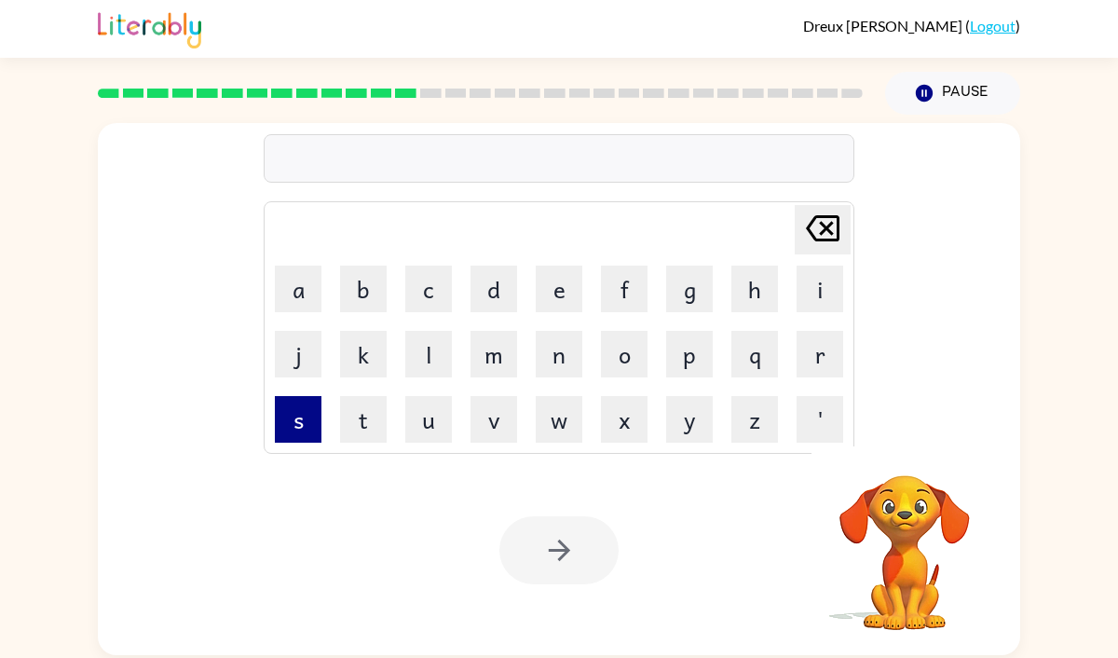
click at [295, 420] on button "s" at bounding box center [298, 419] width 47 height 47
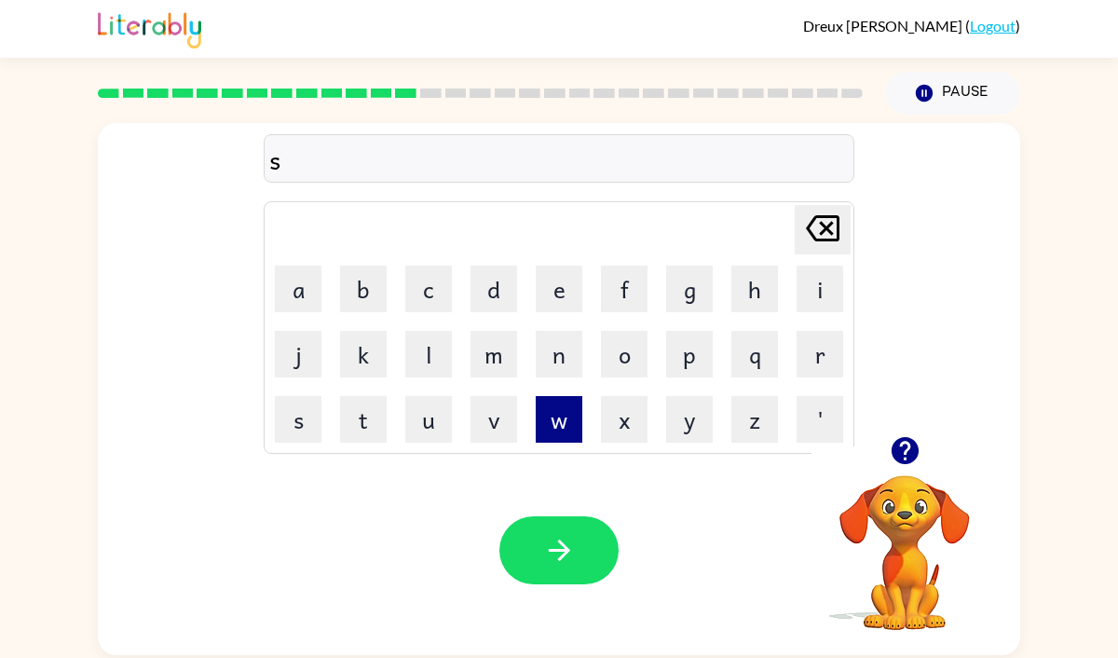
click at [553, 421] on button "w" at bounding box center [559, 419] width 47 height 47
click at [555, 278] on button "e" at bounding box center [559, 289] width 47 height 47
click at [555, 281] on button "e" at bounding box center [559, 289] width 47 height 47
click at [375, 412] on button "t" at bounding box center [363, 419] width 47 height 47
click at [555, 356] on button "n" at bounding box center [559, 354] width 47 height 47
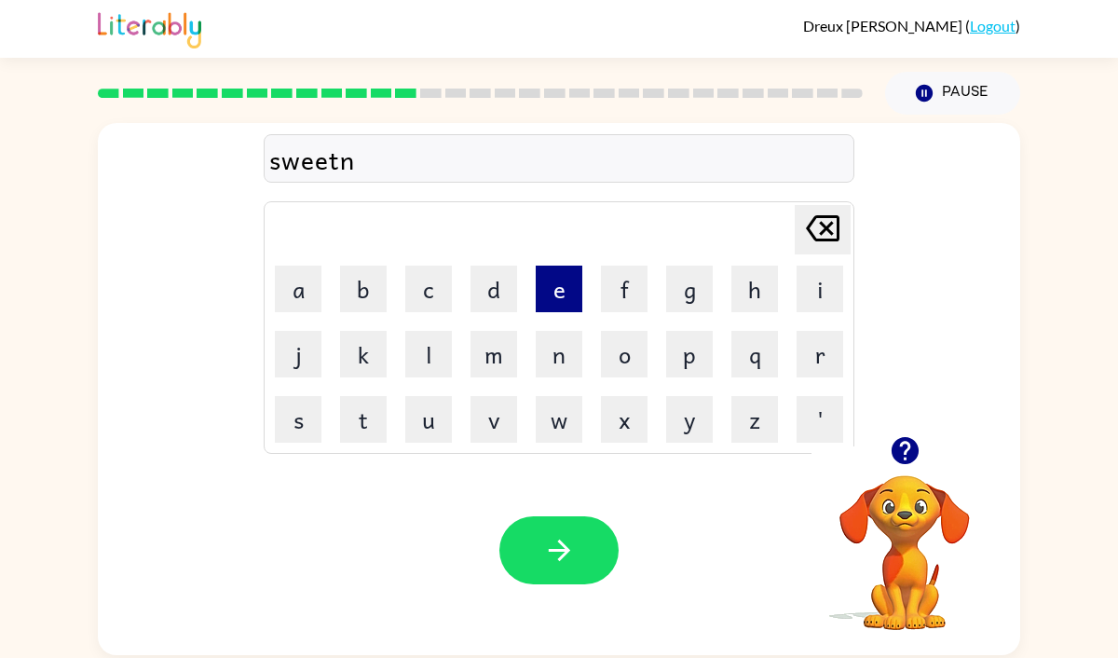
click at [537, 297] on button "e" at bounding box center [559, 289] width 47 height 47
click at [297, 435] on button "s" at bounding box center [298, 419] width 47 height 47
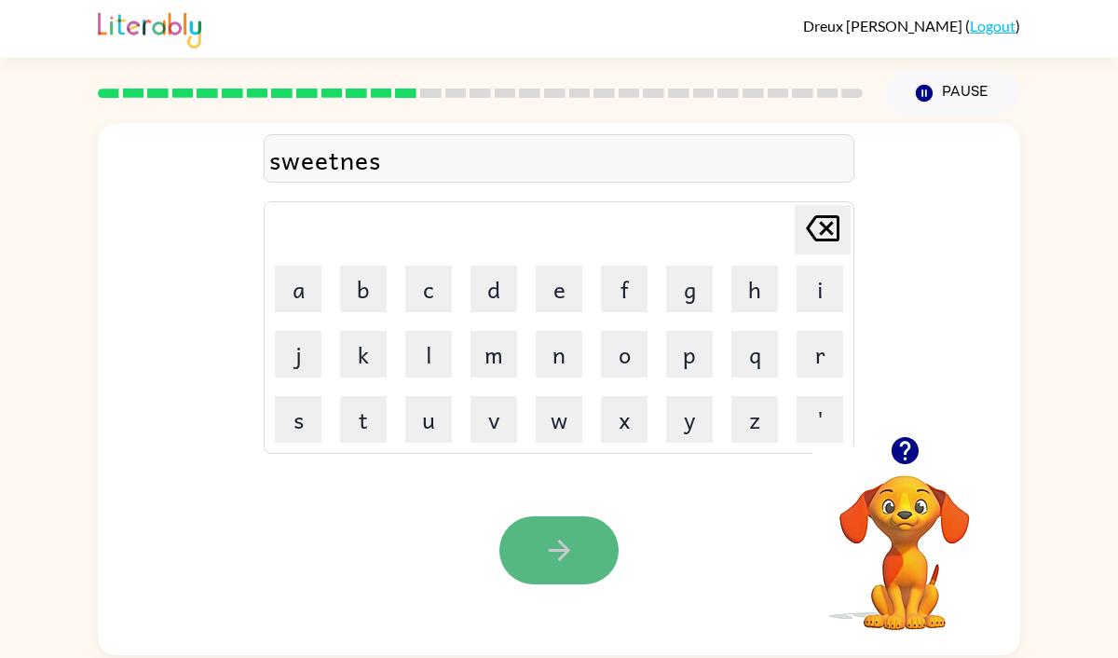
click at [591, 553] on button "button" at bounding box center [558, 550] width 119 height 68
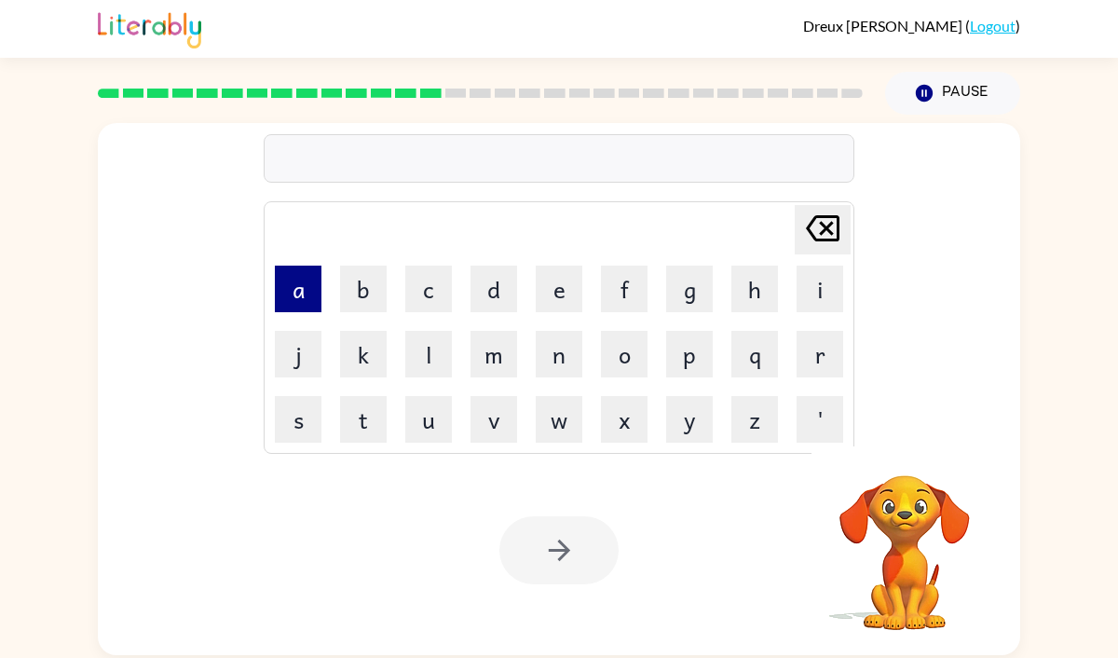
click at [306, 292] on button "a" at bounding box center [298, 289] width 47 height 47
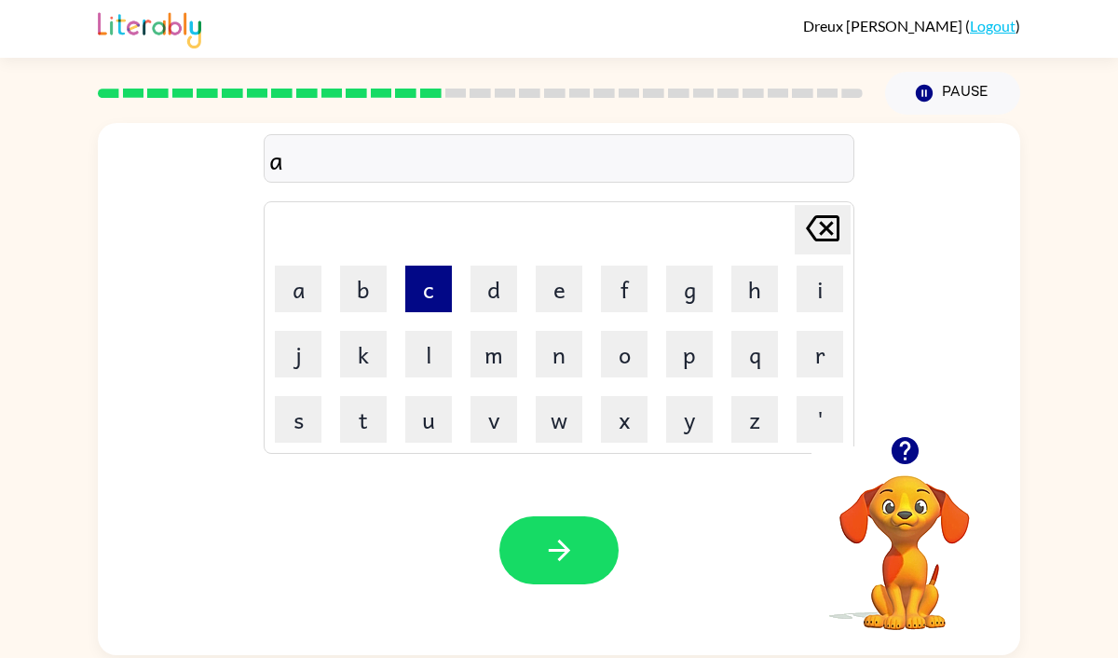
click at [422, 304] on button "c" at bounding box center [428, 289] width 47 height 47
click at [625, 350] on button "o" at bounding box center [624, 354] width 47 height 47
click at [814, 353] on button "r" at bounding box center [820, 354] width 47 height 47
click at [573, 340] on button "n" at bounding box center [559, 354] width 47 height 47
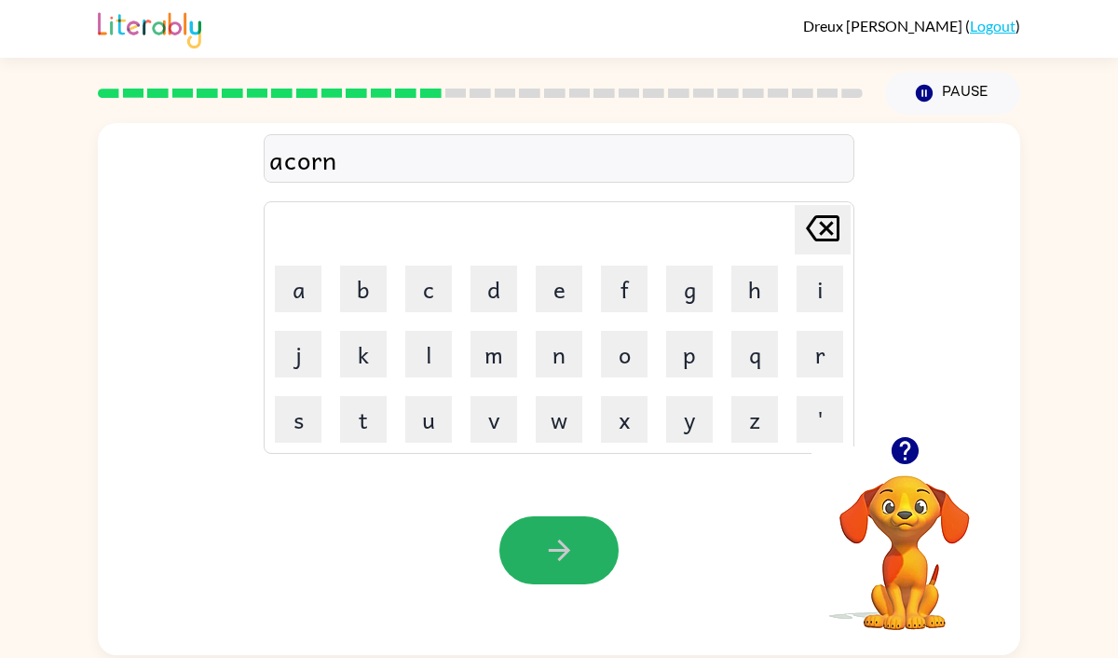
click at [556, 522] on button "button" at bounding box center [558, 550] width 119 height 68
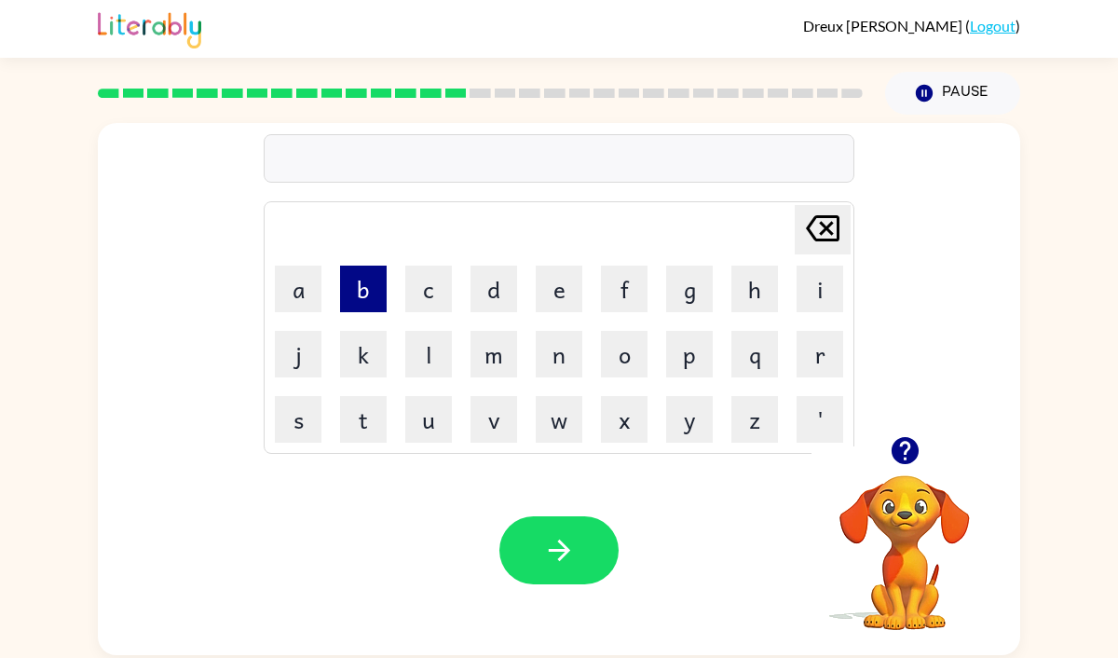
click at [357, 290] on button "b" at bounding box center [363, 289] width 47 height 47
click at [427, 336] on button "l" at bounding box center [428, 354] width 47 height 47
click at [803, 361] on button "r" at bounding box center [820, 354] width 47 height 47
click at [806, 199] on div "blr Delete Delete last character input a b c d e f g h i j k l m n o p q r s t …" at bounding box center [559, 280] width 591 height 348
click at [816, 201] on div "[PERSON_NAME] last character input a b c d e f g h i j k l m n o p q r s t u v …" at bounding box center [559, 327] width 591 height 253
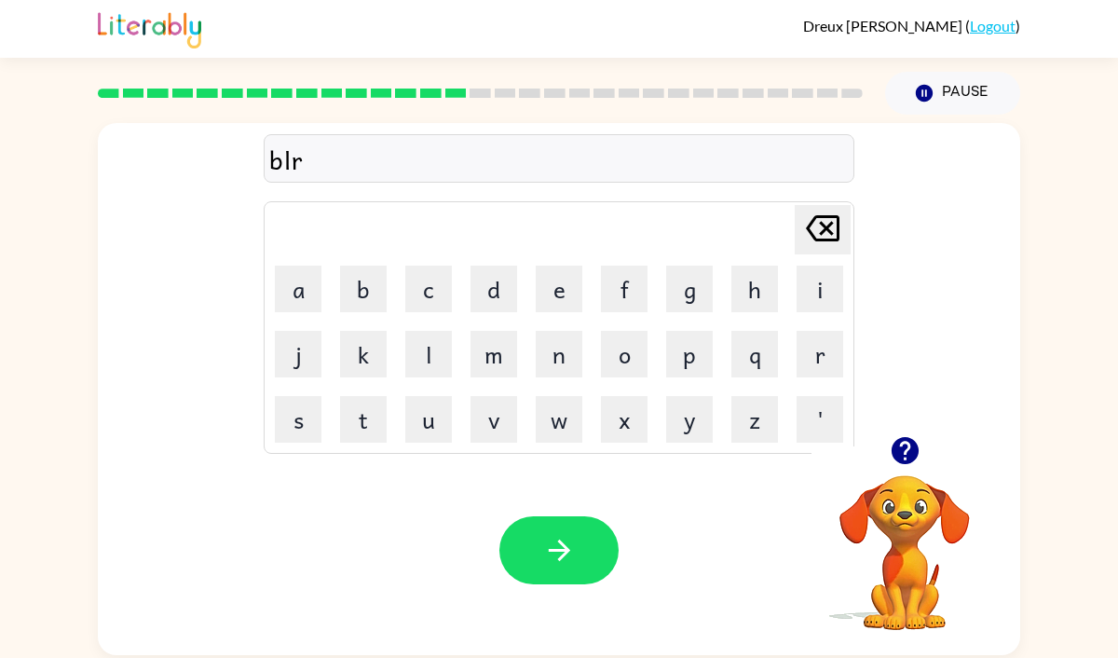
click at [818, 212] on icon "[PERSON_NAME] last character input" at bounding box center [822, 228] width 45 height 45
click at [430, 407] on button "u" at bounding box center [428, 419] width 47 height 47
click at [812, 347] on button "r" at bounding box center [820, 354] width 47 height 47
click at [357, 419] on button "t" at bounding box center [363, 419] width 47 height 47
click at [559, 523] on button "button" at bounding box center [558, 550] width 119 height 68
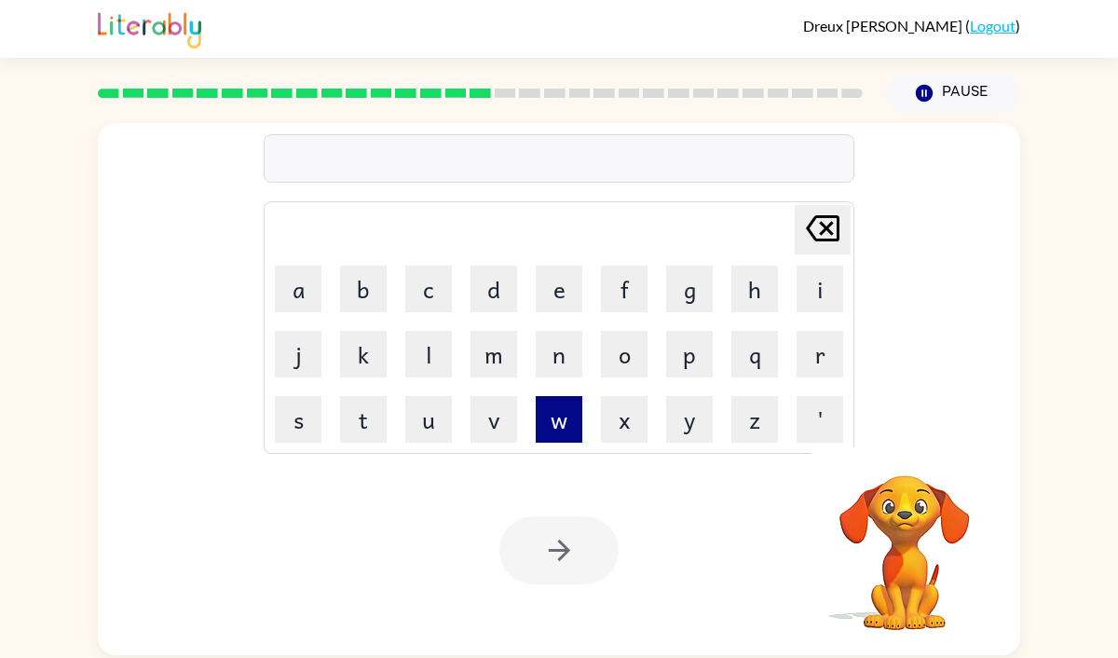
click at [558, 422] on button "w" at bounding box center [559, 419] width 47 height 47
click at [550, 285] on button "e" at bounding box center [559, 289] width 47 height 47
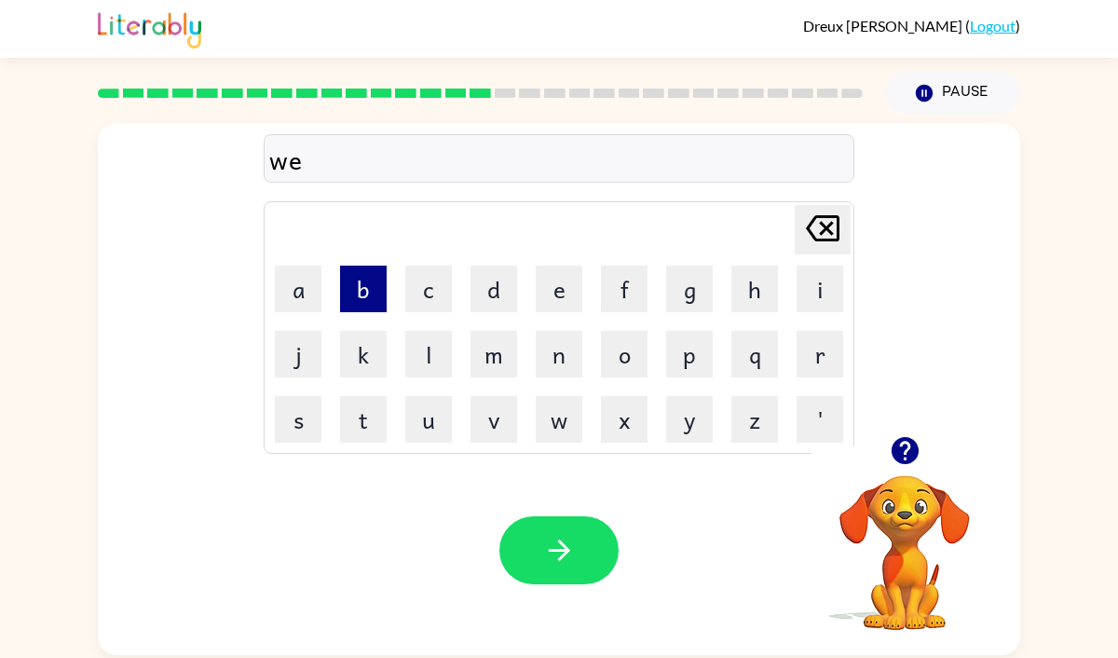
click at [362, 291] on button "b" at bounding box center [363, 289] width 47 height 47
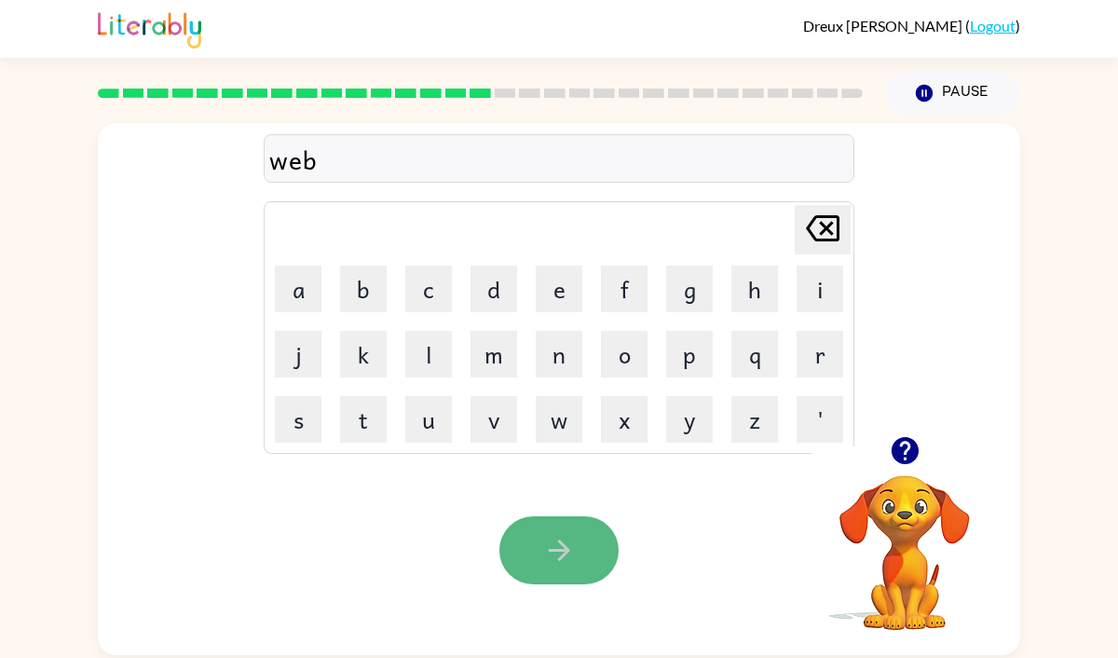
click at [556, 527] on button "button" at bounding box center [558, 550] width 119 height 68
click at [902, 433] on button "button" at bounding box center [905, 451] width 48 height 48
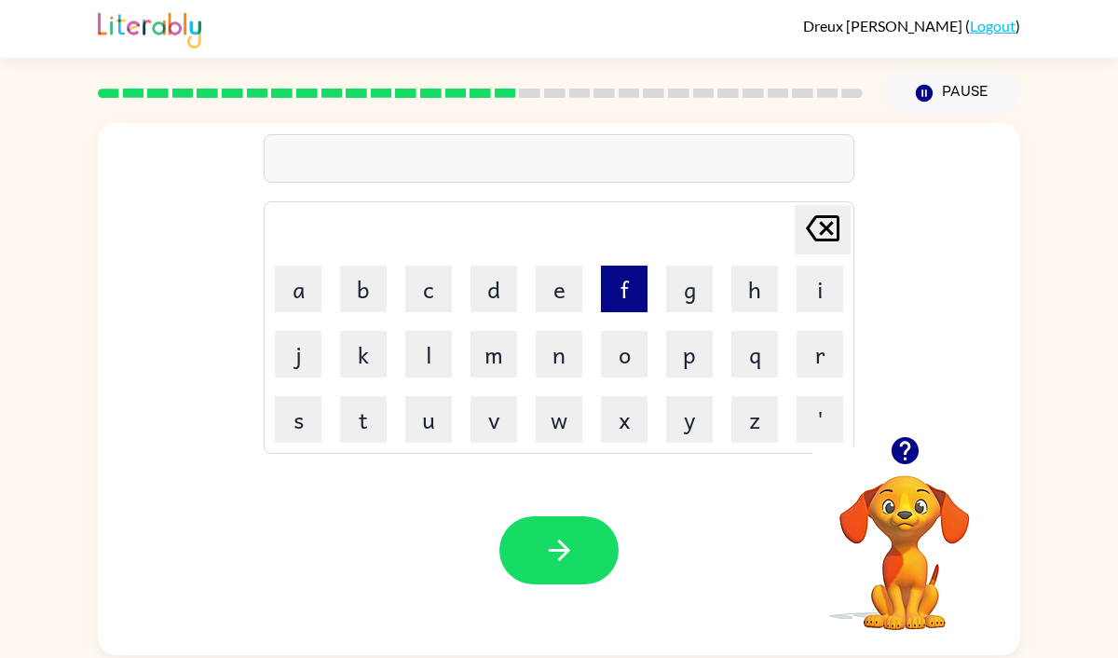
click at [612, 304] on button "f" at bounding box center [624, 289] width 47 height 47
click at [829, 301] on button "i" at bounding box center [820, 289] width 47 height 47
click at [430, 341] on button "l" at bounding box center [428, 354] width 47 height 47
click at [430, 339] on button "l" at bounding box center [428, 354] width 47 height 47
click at [835, 212] on icon "[PERSON_NAME] last character input" at bounding box center [822, 228] width 45 height 45
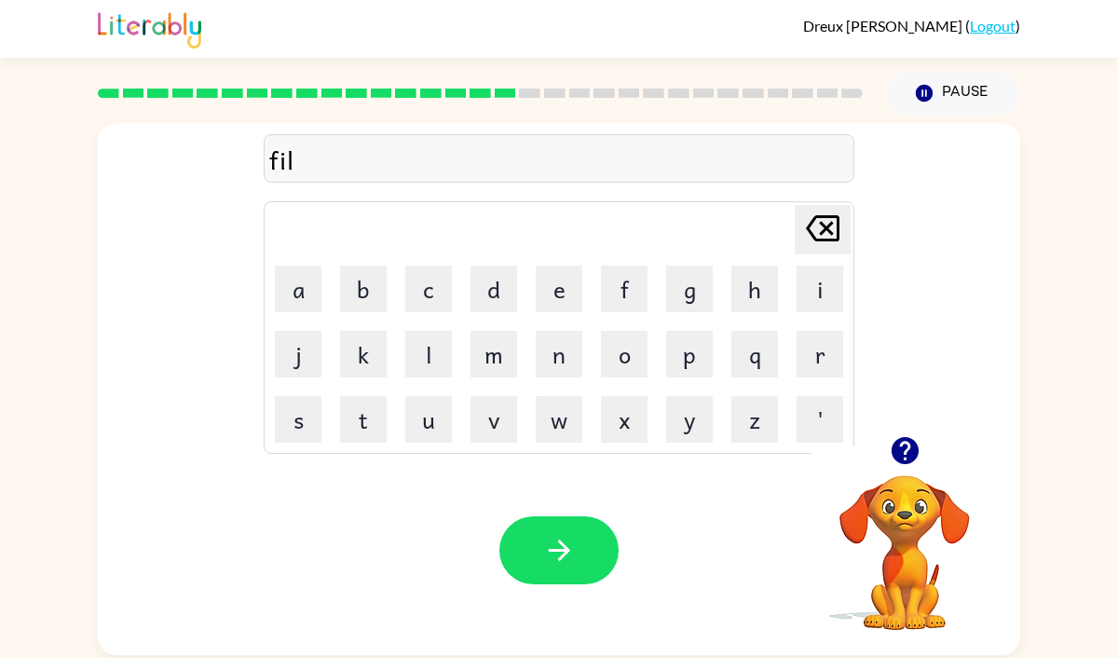
click at [833, 212] on icon "[PERSON_NAME] last character input" at bounding box center [822, 228] width 45 height 45
click at [438, 359] on button "l" at bounding box center [428, 354] width 47 height 47
click at [826, 282] on button "i" at bounding box center [820, 289] width 47 height 47
click at [696, 370] on button "p" at bounding box center [689, 354] width 47 height 47
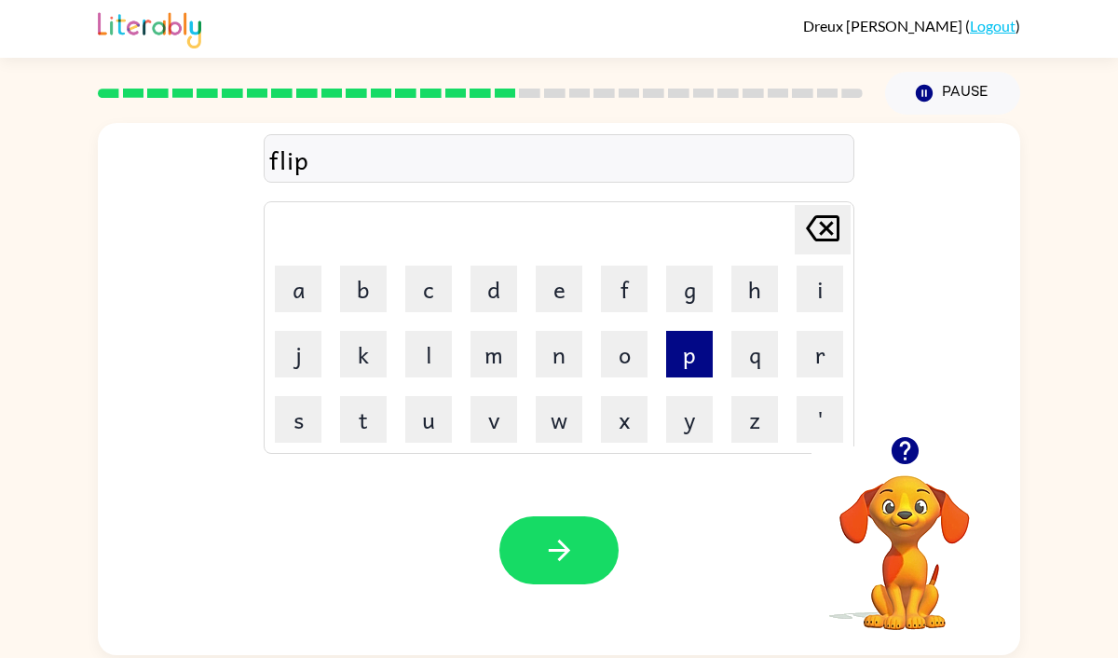
click at [696, 370] on button "p" at bounding box center [689, 354] width 47 height 47
click at [810, 276] on button "i" at bounding box center [820, 289] width 47 height 47
click at [559, 348] on button "n" at bounding box center [559, 354] width 47 height 47
click at [690, 281] on button "g" at bounding box center [689, 289] width 47 height 47
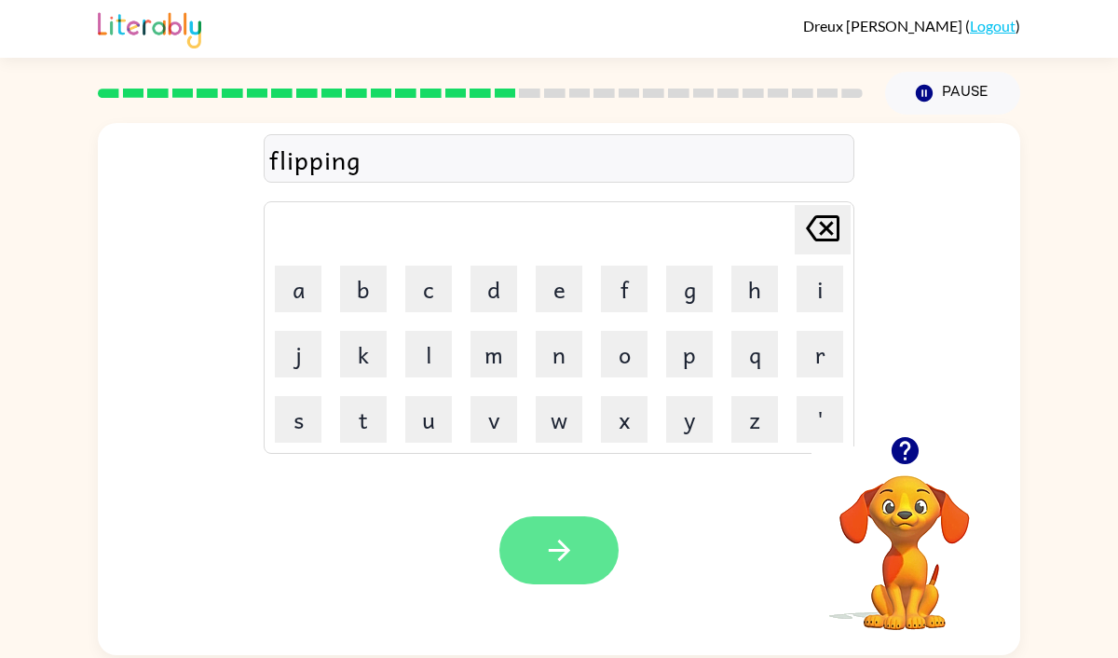
click at [543, 545] on icon "button" at bounding box center [559, 550] width 33 height 33
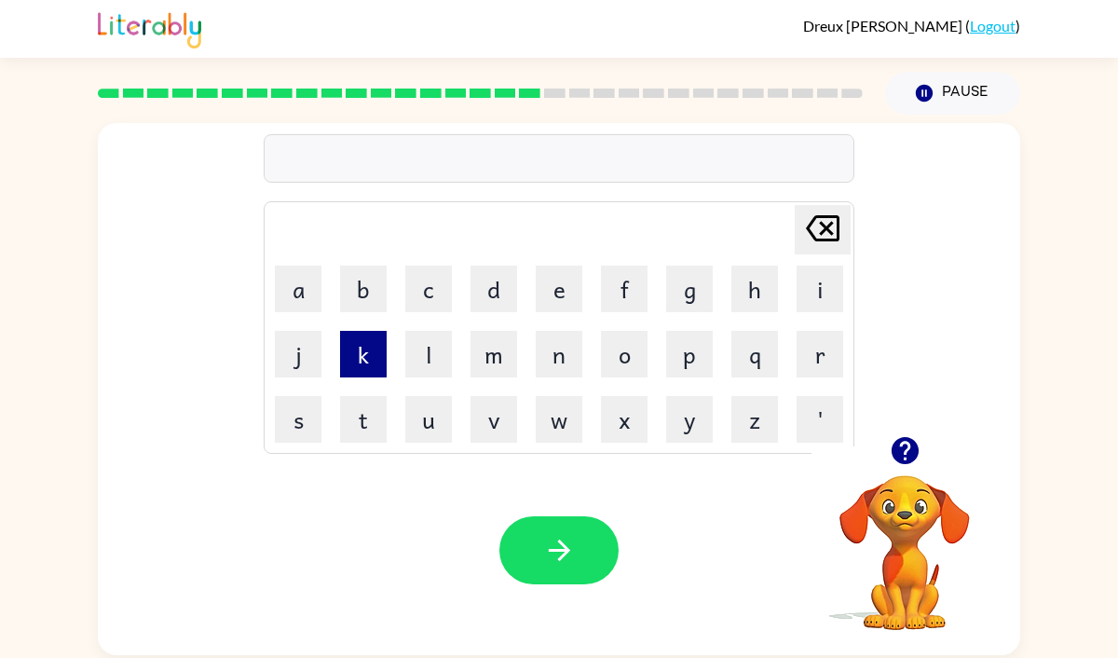
drag, startPoint x: 365, startPoint y: 338, endPoint x: 378, endPoint y: 344, distance: 14.2
click at [365, 339] on button "k" at bounding box center [363, 354] width 47 height 47
click at [827, 302] on button "i" at bounding box center [820, 289] width 47 height 47
click at [424, 273] on button "c" at bounding box center [428, 289] width 47 height 47
click at [829, 270] on button "i" at bounding box center [820, 289] width 47 height 47
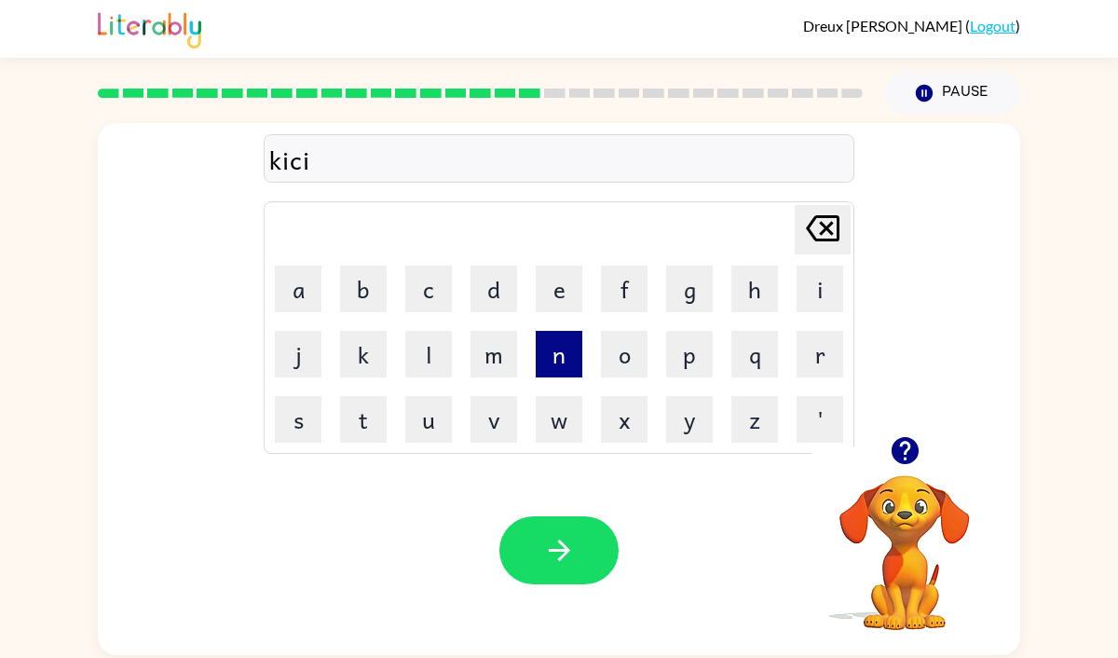
click at [569, 337] on button "n" at bounding box center [559, 354] width 47 height 47
click at [808, 234] on icon "[PERSON_NAME] last character input" at bounding box center [822, 228] width 45 height 45
click at [808, 232] on icon "[PERSON_NAME] last character input" at bounding box center [822, 228] width 45 height 45
click at [807, 232] on icon "[PERSON_NAME] last character input" at bounding box center [822, 228] width 45 height 45
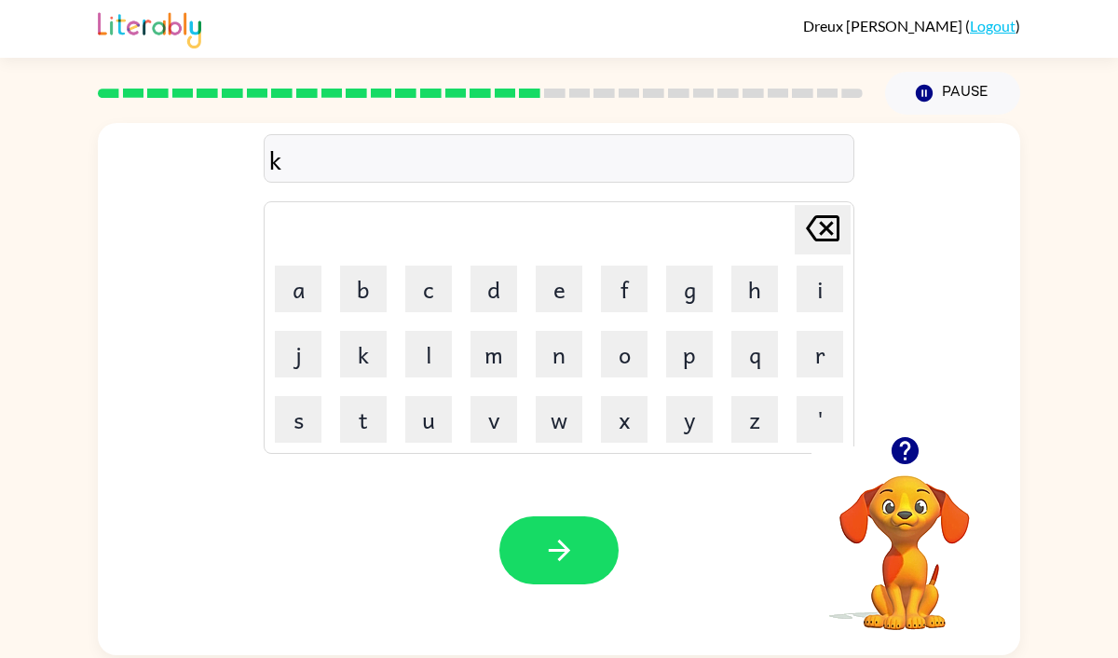
click at [464, 395] on td "v" at bounding box center [493, 419] width 63 height 63
click at [418, 293] on button "c" at bounding box center [428, 289] width 47 height 47
click at [804, 229] on icon "[PERSON_NAME] last character input" at bounding box center [822, 228] width 45 height 45
click at [814, 271] on button "i" at bounding box center [820, 289] width 47 height 47
click at [435, 279] on button "c" at bounding box center [428, 289] width 47 height 47
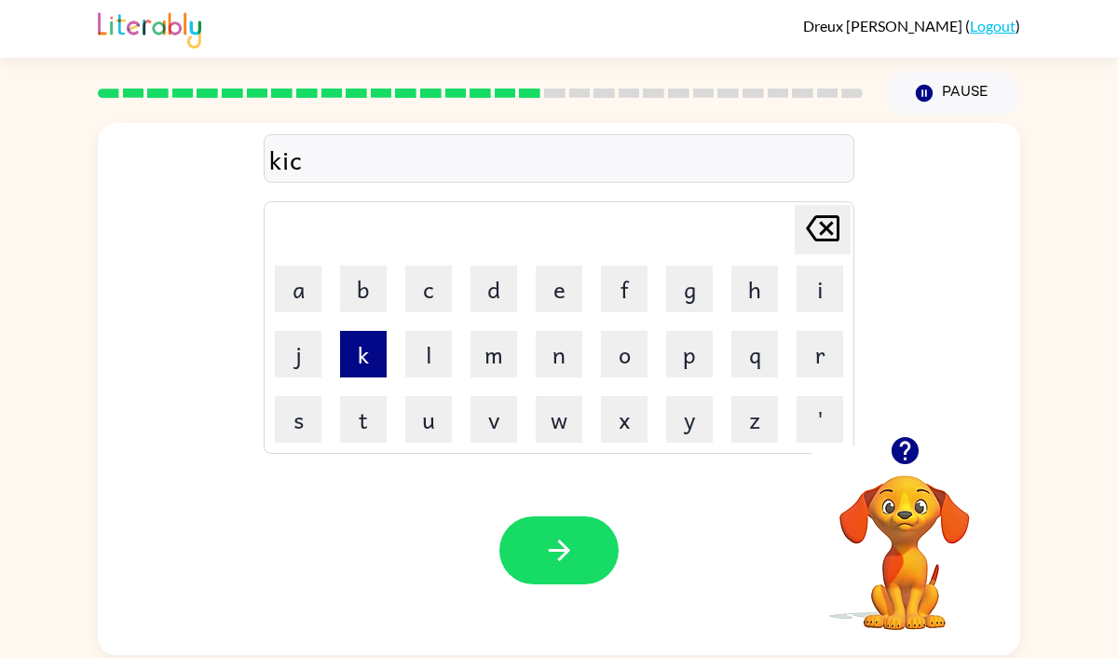
click at [367, 363] on button "k" at bounding box center [363, 354] width 47 height 47
click at [802, 305] on button "i" at bounding box center [820, 289] width 47 height 47
click at [558, 355] on button "n" at bounding box center [559, 354] width 47 height 47
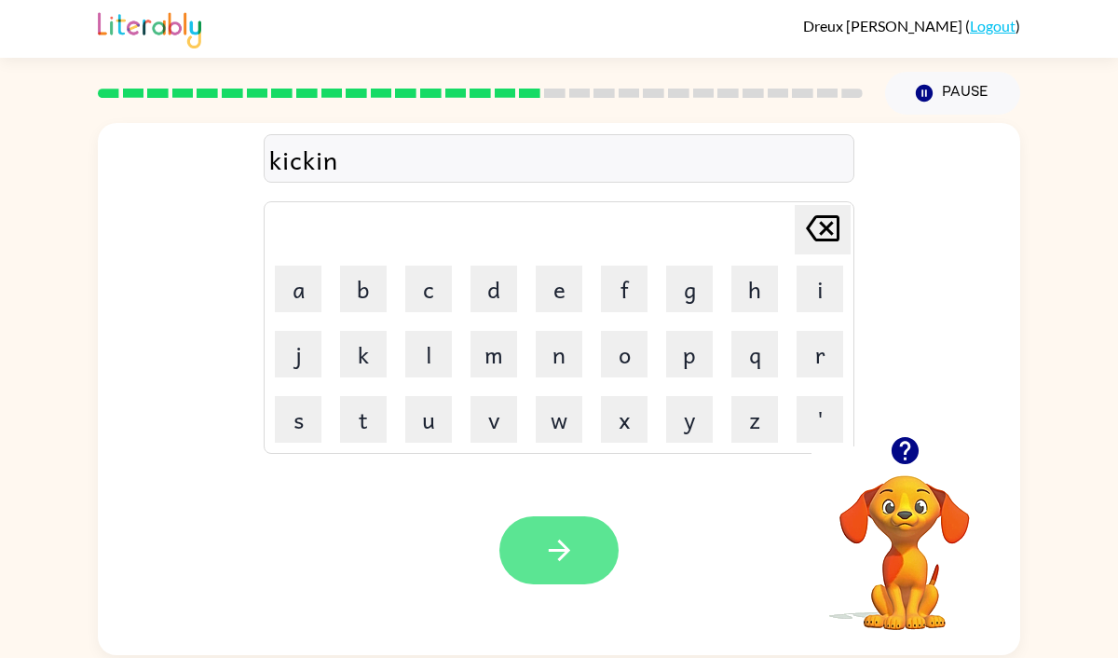
click at [540, 544] on button "button" at bounding box center [558, 550] width 119 height 68
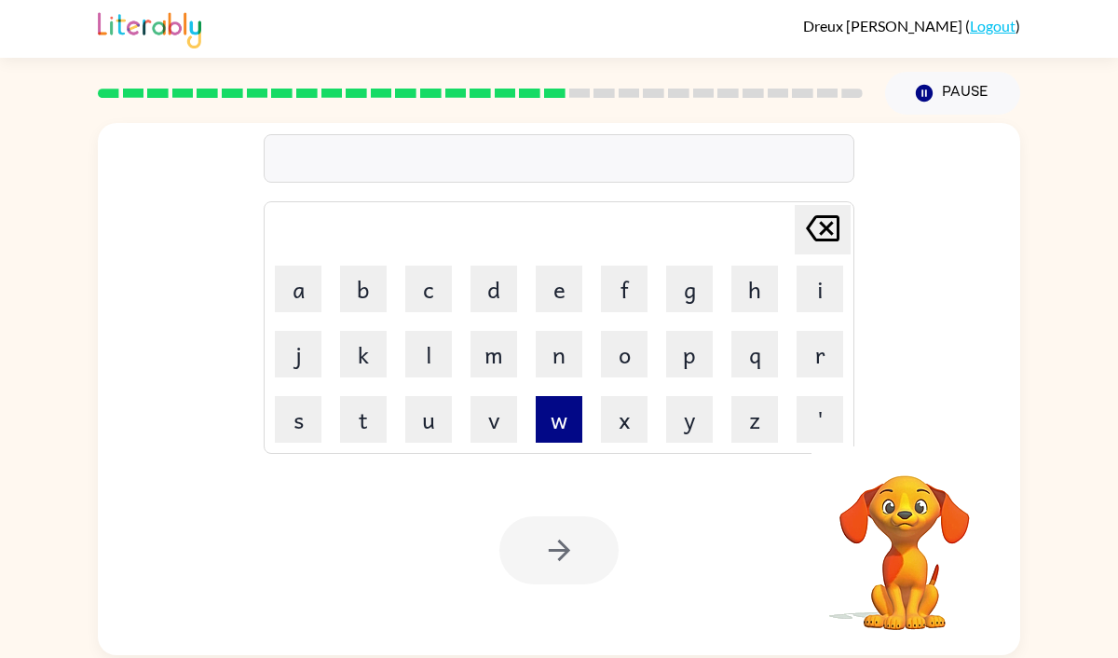
click at [565, 413] on button "w" at bounding box center [559, 419] width 47 height 47
click at [808, 291] on button "i" at bounding box center [820, 289] width 47 height 47
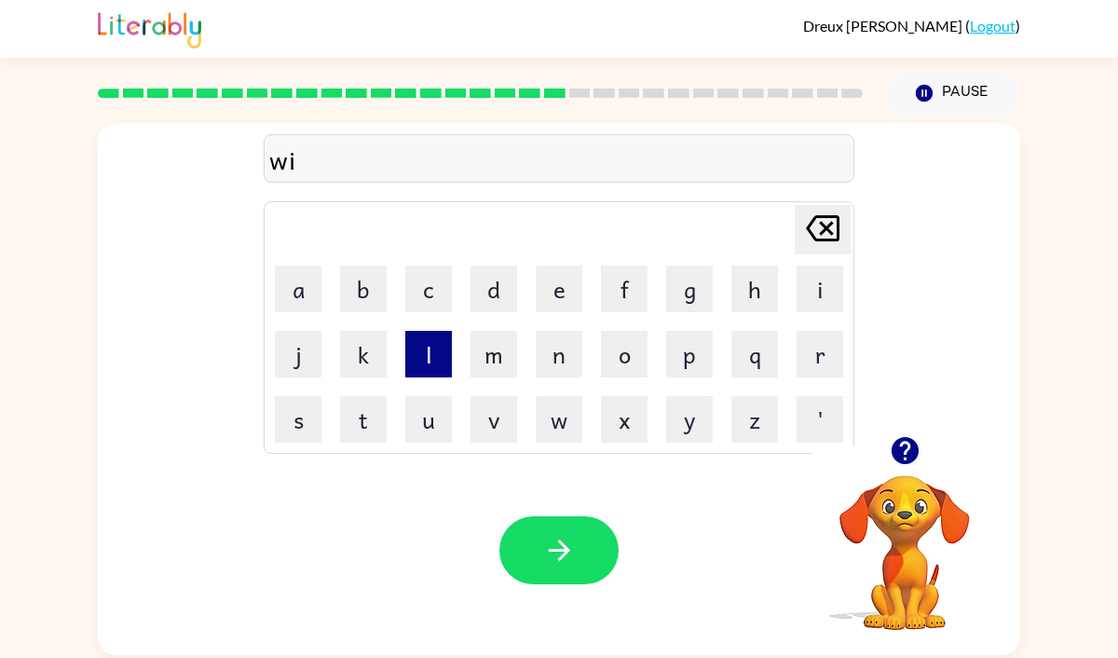
click at [420, 356] on button "l" at bounding box center [428, 354] width 47 height 47
click at [617, 346] on button "o" at bounding box center [624, 354] width 47 height 47
click at [532, 454] on div "Your browser must support playing .mp4 files to use Literably. Please try using…" at bounding box center [559, 550] width 922 height 210
click at [561, 434] on button "w" at bounding box center [559, 419] width 47 height 47
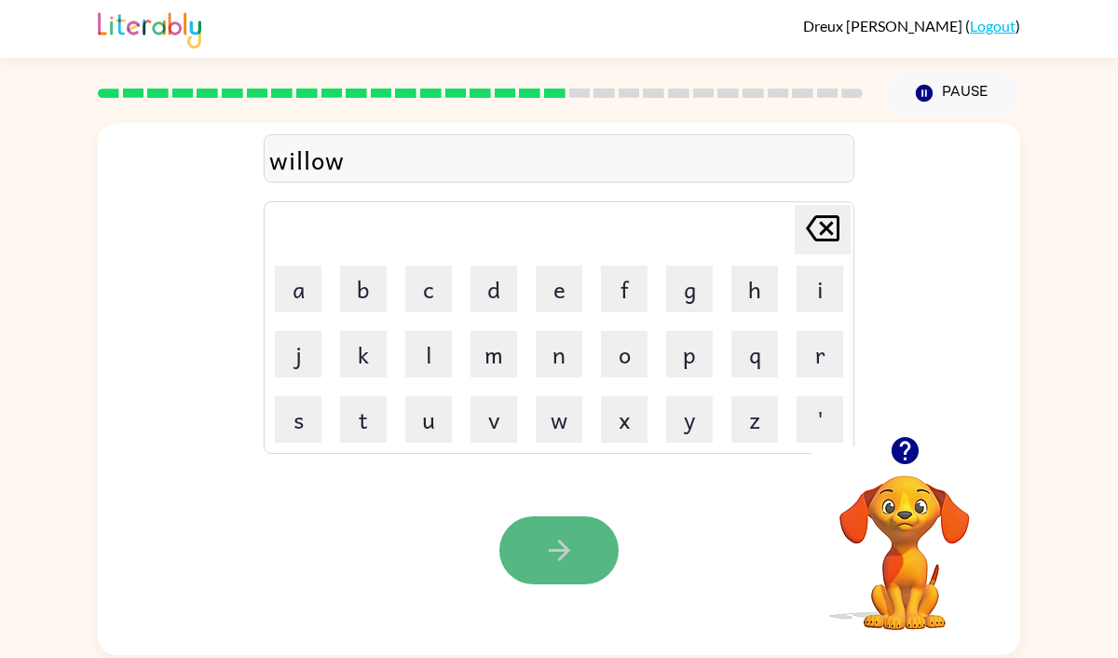
click at [561, 579] on button "button" at bounding box center [558, 550] width 119 height 68
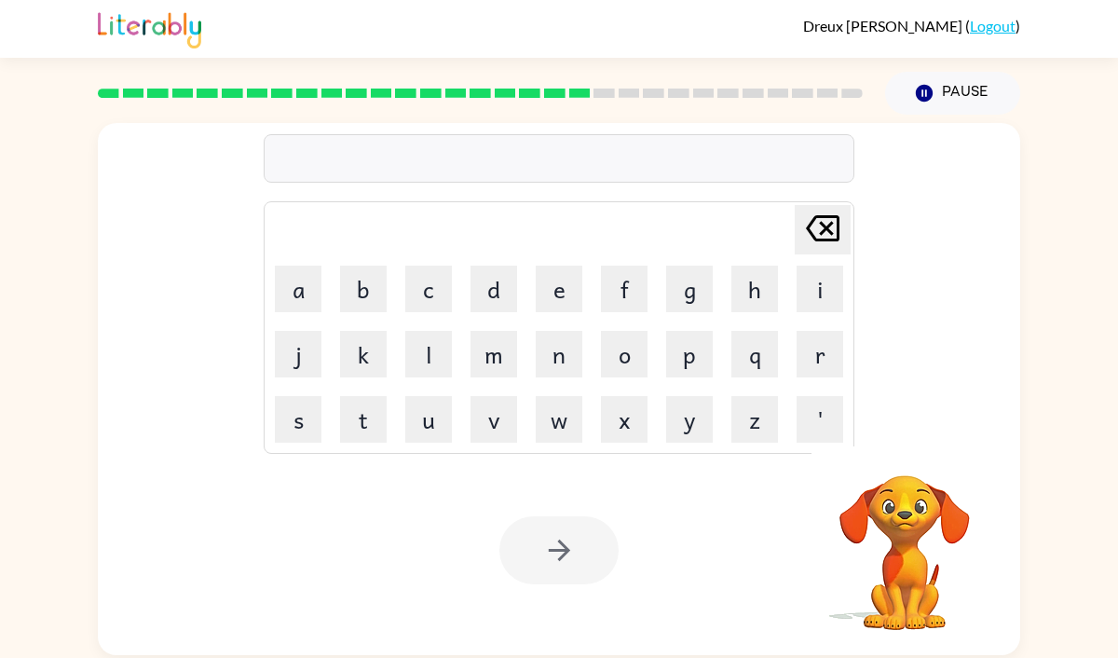
click at [338, 423] on td "t" at bounding box center [363, 419] width 63 height 63
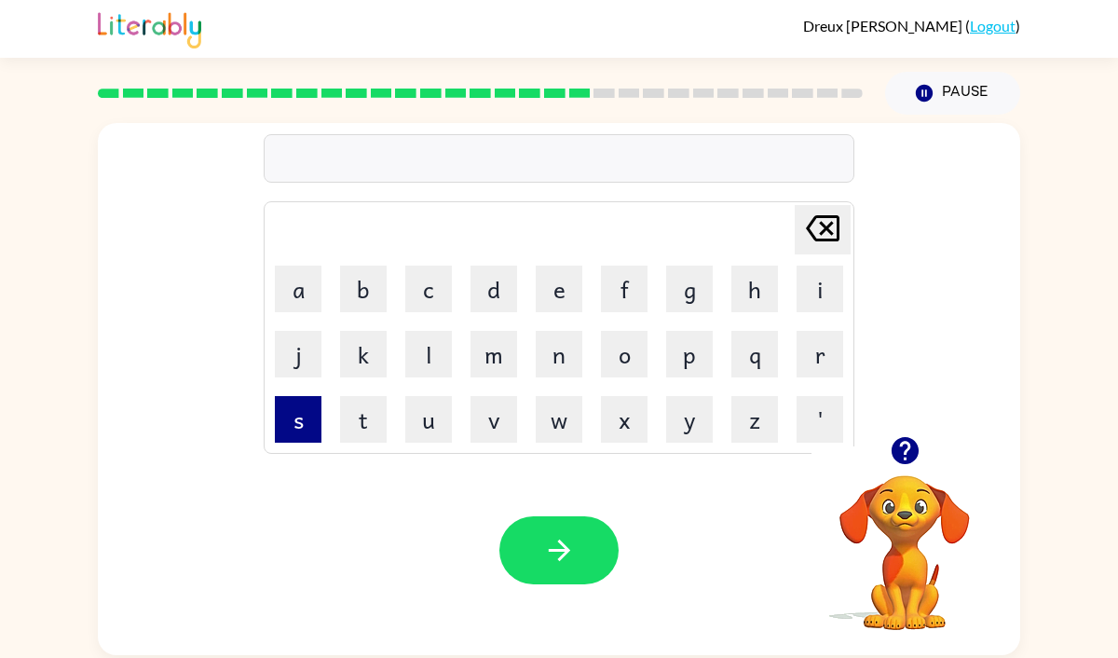
click at [295, 423] on button "s" at bounding box center [298, 419] width 47 height 47
click at [689, 354] on button "p" at bounding box center [689, 354] width 47 height 47
click at [819, 357] on button "r" at bounding box center [820, 354] width 47 height 47
click at [835, 288] on button "i" at bounding box center [820, 289] width 47 height 47
click at [551, 362] on button "n" at bounding box center [559, 354] width 47 height 47
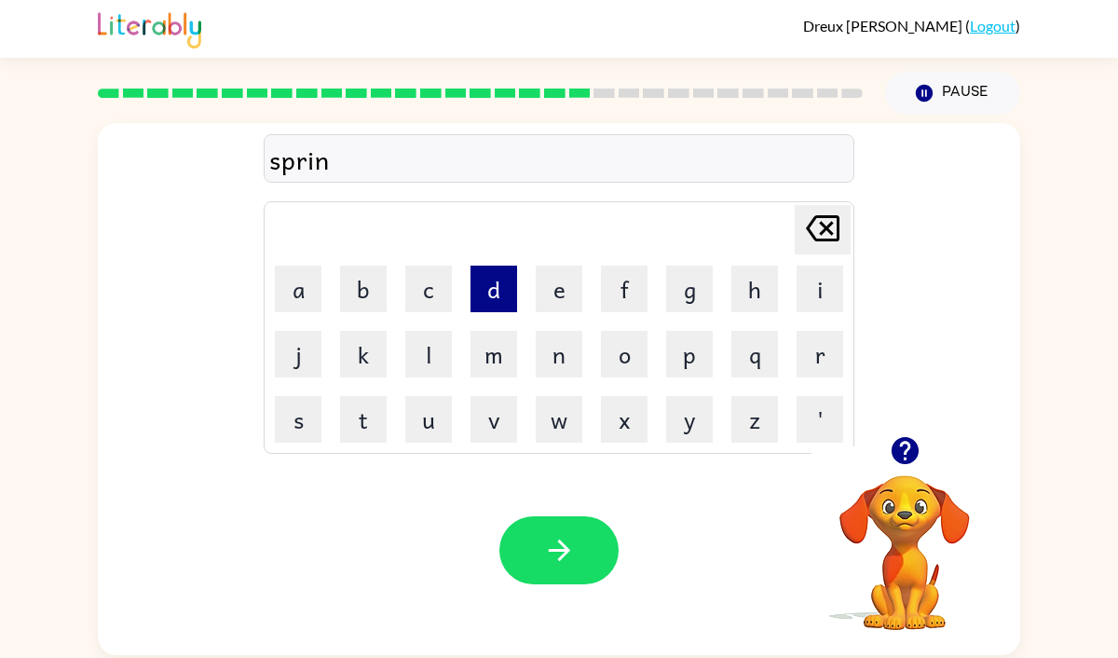
click at [481, 308] on button "d" at bounding box center [494, 289] width 47 height 47
click at [817, 242] on icon "[PERSON_NAME] last character input" at bounding box center [822, 228] width 45 height 45
click at [553, 285] on button "e" at bounding box center [559, 289] width 47 height 47
click at [491, 299] on button "d" at bounding box center [494, 289] width 47 height 47
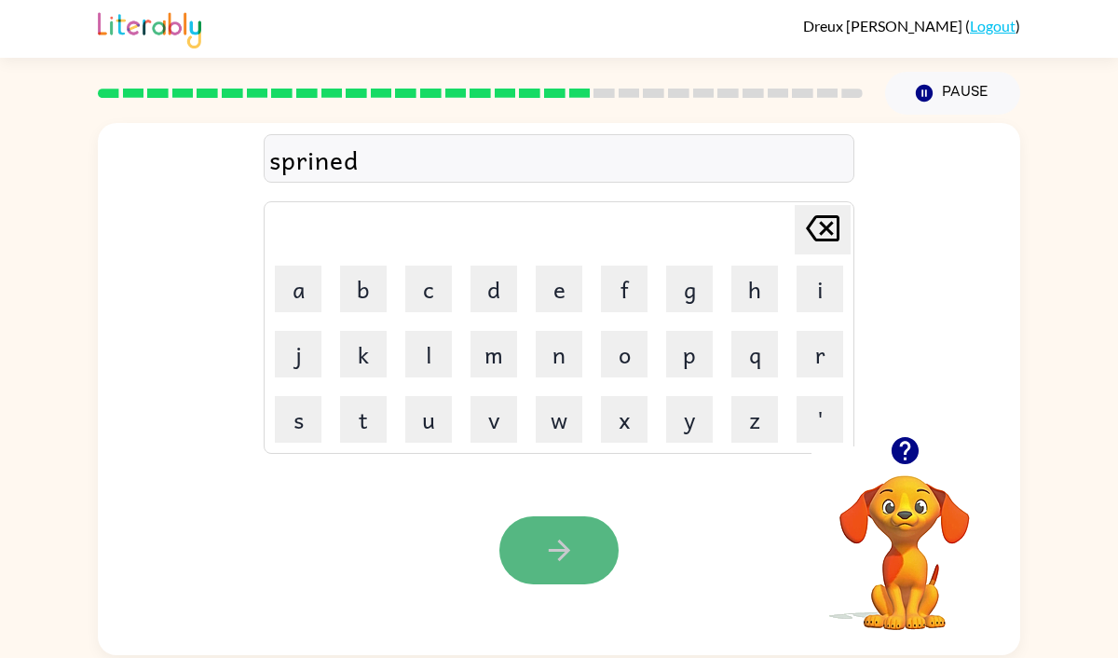
click at [566, 544] on icon "button" at bounding box center [559, 550] width 33 height 33
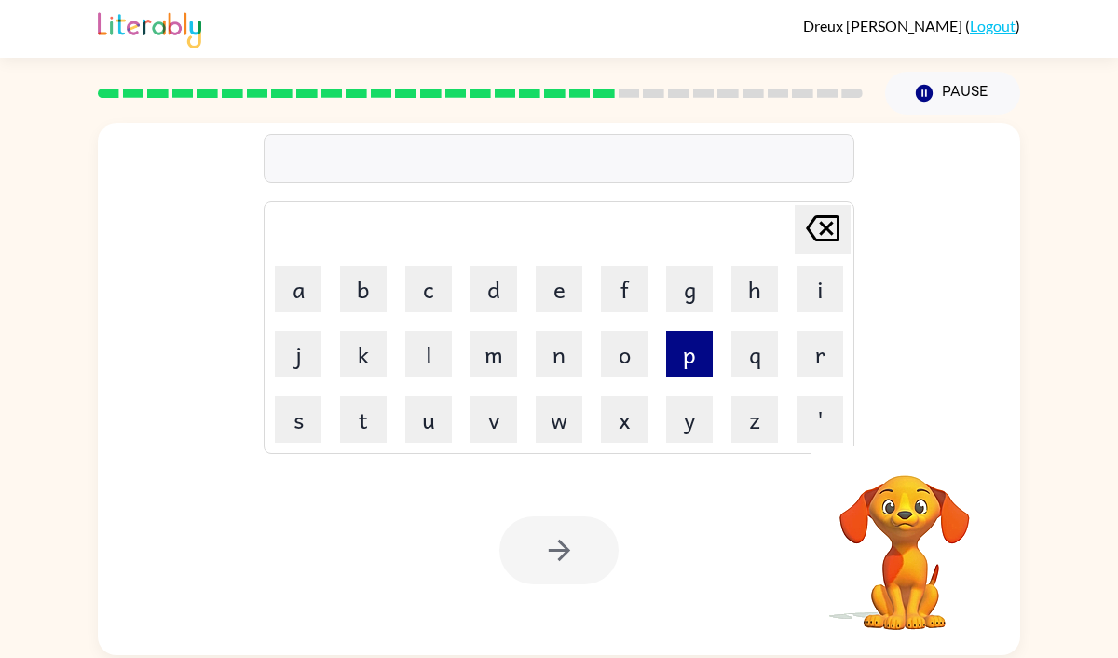
click at [698, 369] on button "p" at bounding box center [689, 354] width 47 height 47
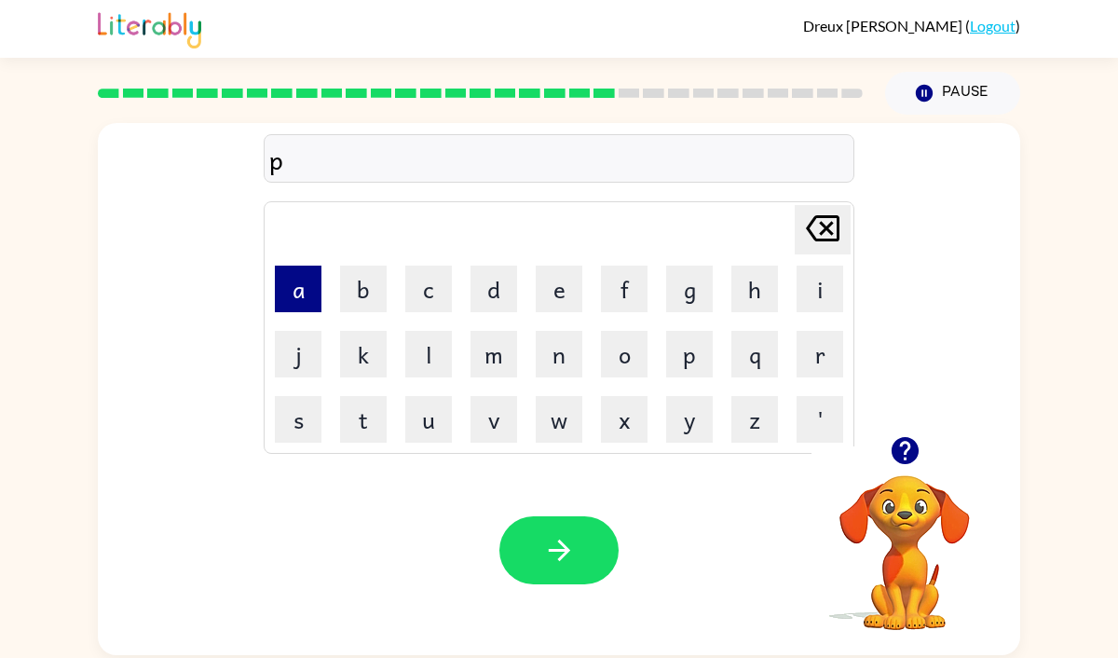
click at [291, 272] on button "a" at bounding box center [298, 289] width 47 height 47
click at [821, 366] on button "r" at bounding box center [820, 354] width 47 height 47
click at [319, 282] on button "a" at bounding box center [298, 289] width 47 height 47
click at [504, 302] on button "d" at bounding box center [494, 289] width 47 height 47
click at [812, 305] on button "i" at bounding box center [820, 289] width 47 height 47
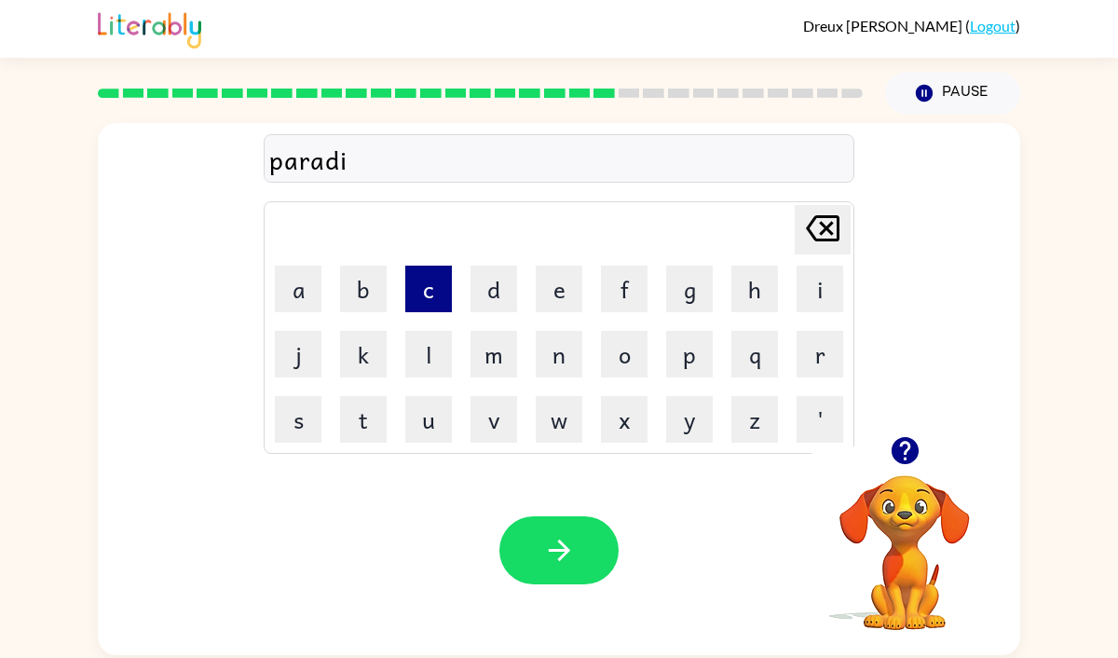
click at [431, 280] on button "c" at bounding box center [428, 289] width 47 height 47
click at [568, 289] on button "e" at bounding box center [559, 289] width 47 height 47
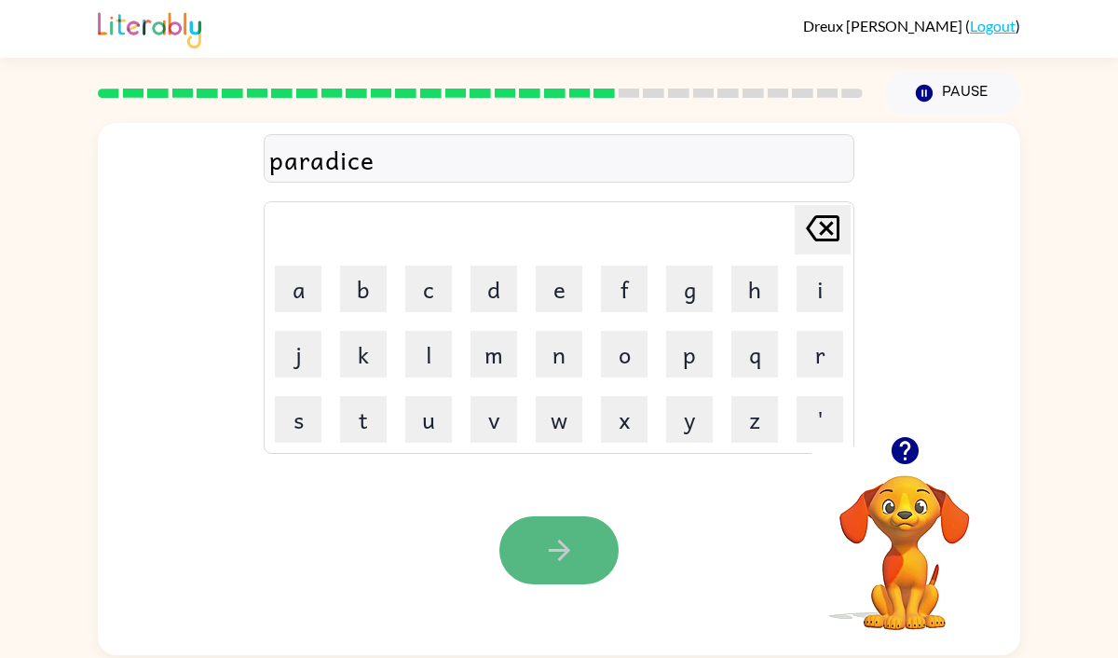
click at [552, 558] on icon "button" at bounding box center [559, 550] width 33 height 33
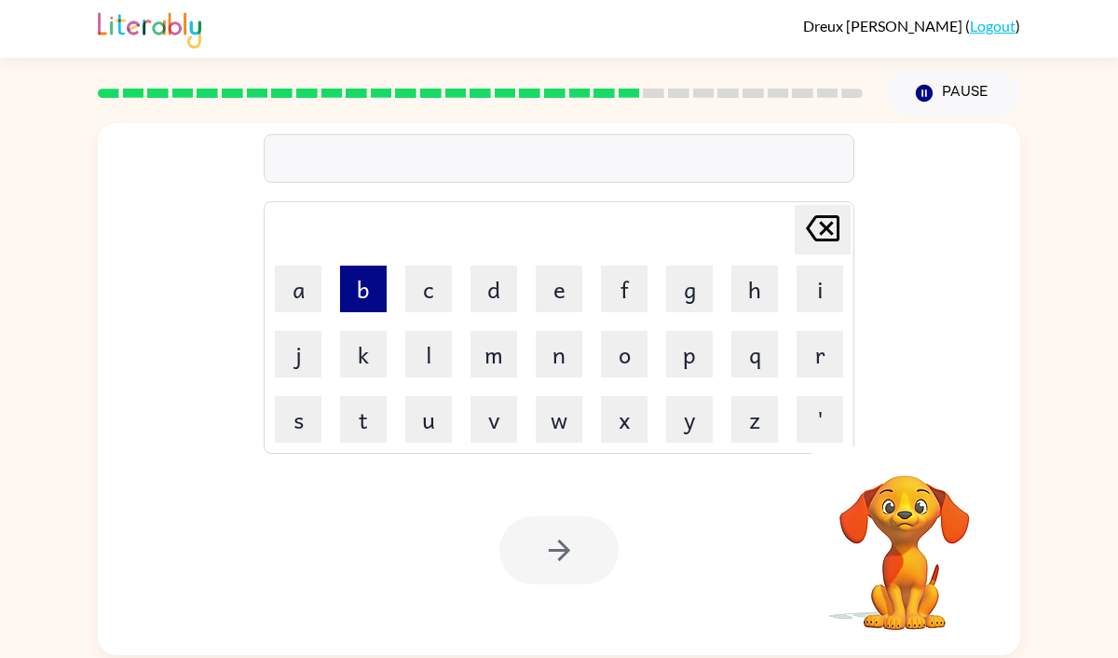
click at [354, 291] on button "b" at bounding box center [363, 289] width 47 height 47
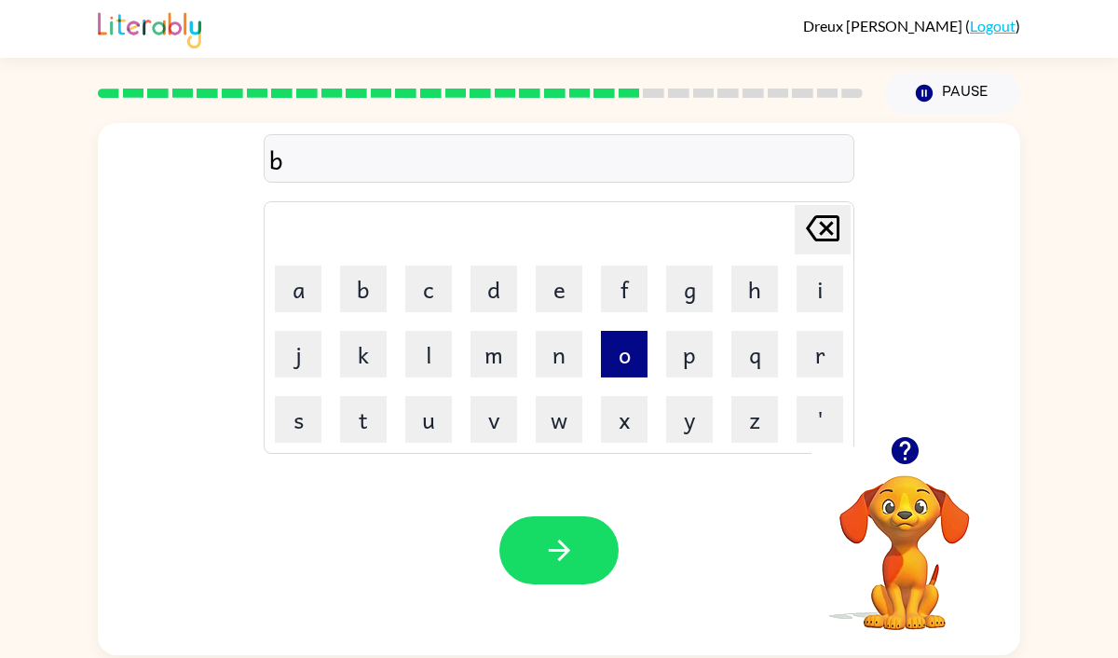
click at [635, 352] on button "o" at bounding box center [624, 354] width 47 height 47
click at [288, 273] on button "a" at bounding box center [298, 289] width 47 height 47
click at [356, 408] on button "t" at bounding box center [363, 419] width 47 height 47
click at [756, 311] on button "h" at bounding box center [754, 289] width 47 height 47
click at [621, 346] on button "o" at bounding box center [624, 354] width 47 height 47
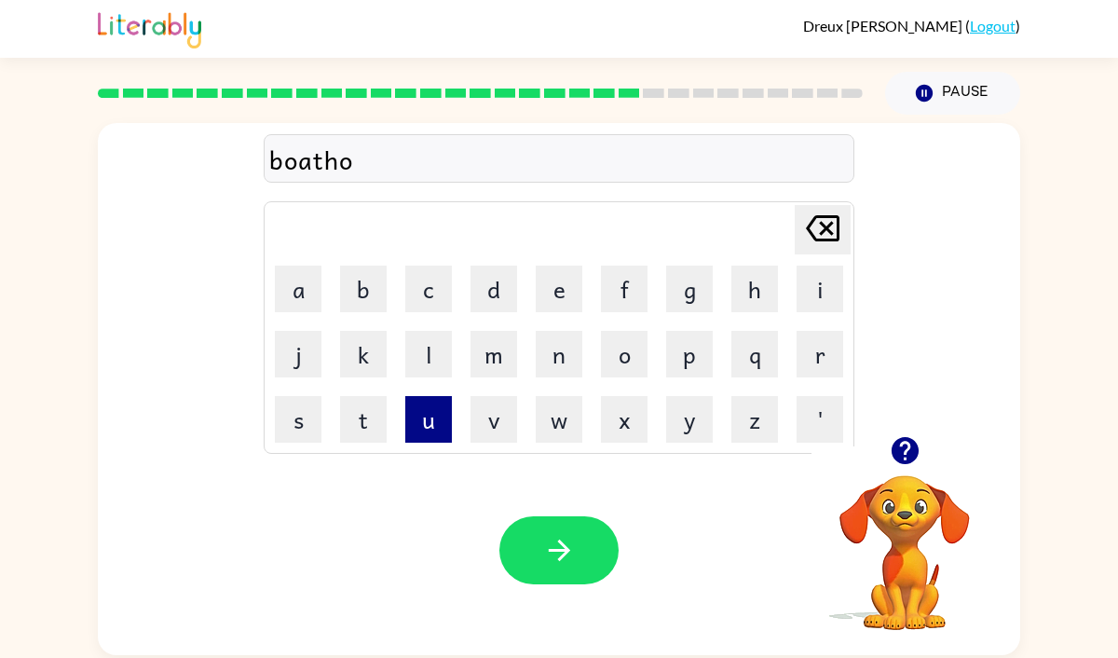
click at [430, 416] on button "u" at bounding box center [428, 419] width 47 height 47
click at [287, 421] on button "s" at bounding box center [298, 419] width 47 height 47
click at [563, 286] on button "e" at bounding box center [559, 289] width 47 height 47
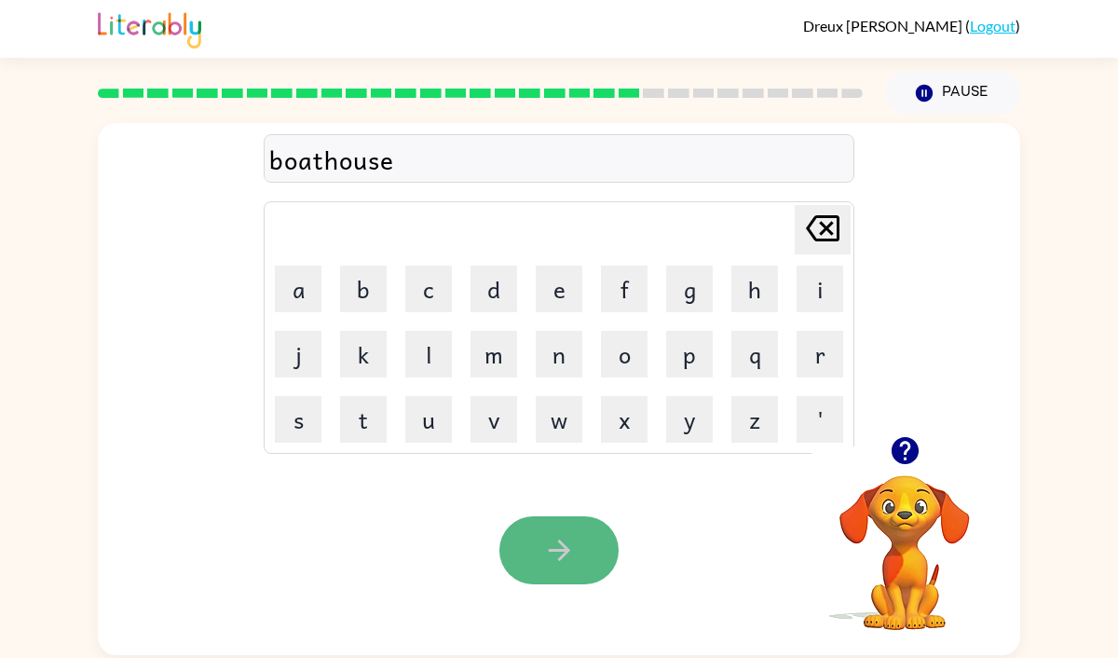
click at [539, 521] on button "button" at bounding box center [558, 550] width 119 height 68
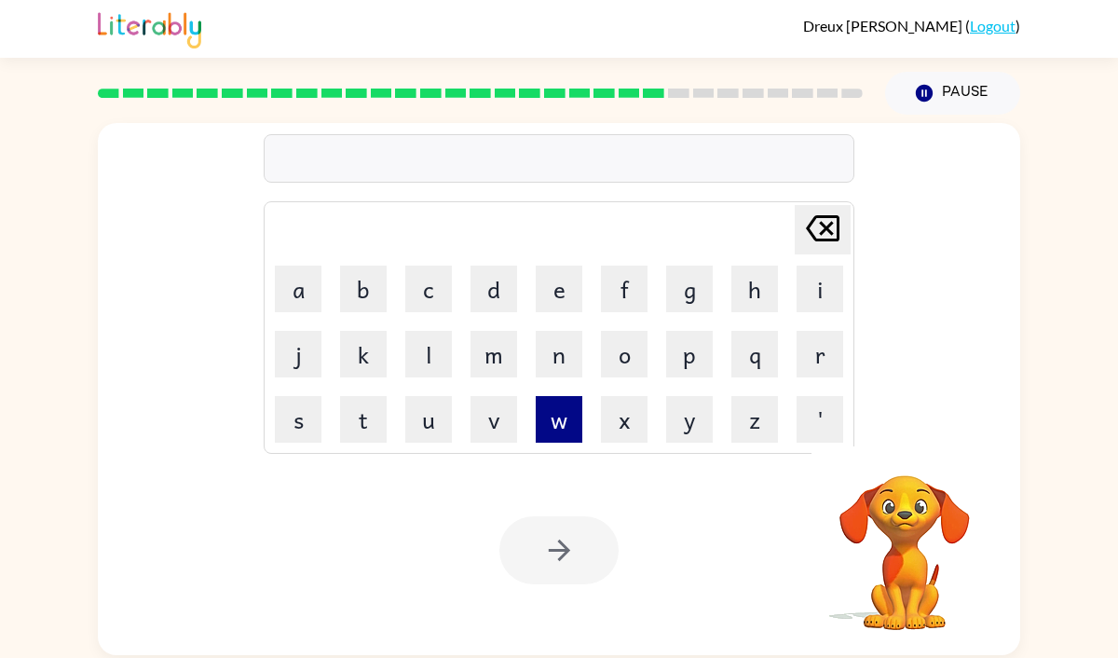
click at [555, 413] on button "w" at bounding box center [559, 419] width 47 height 47
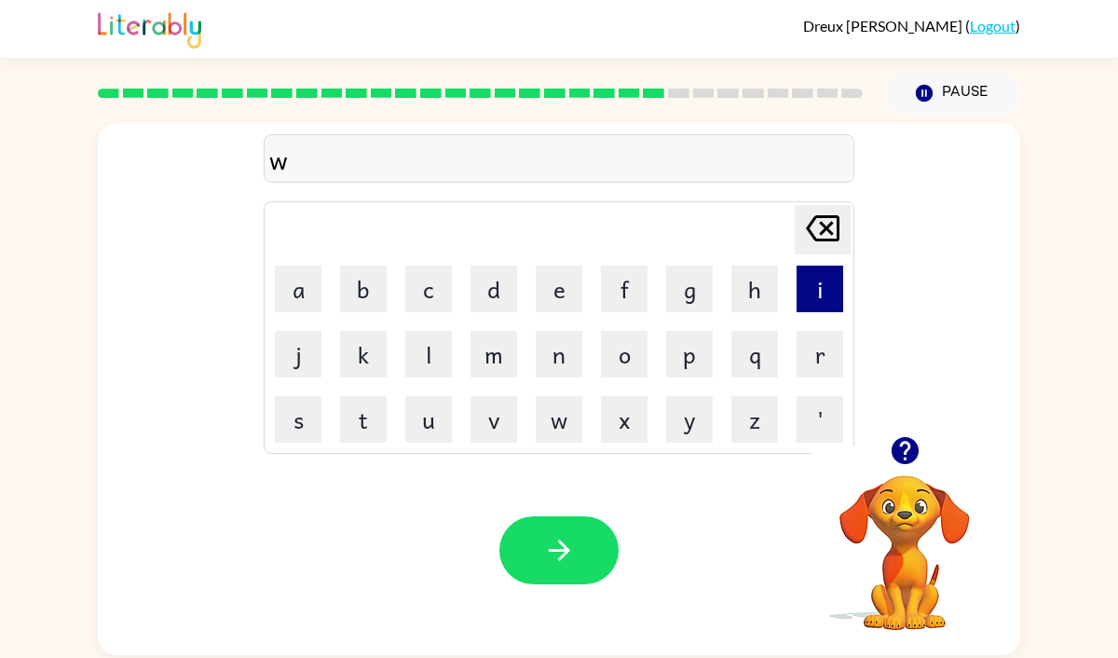
click at [826, 293] on button "i" at bounding box center [820, 289] width 47 height 47
click at [562, 363] on button "n" at bounding box center [559, 354] width 47 height 47
click at [362, 416] on button "t" at bounding box center [363, 419] width 47 height 47
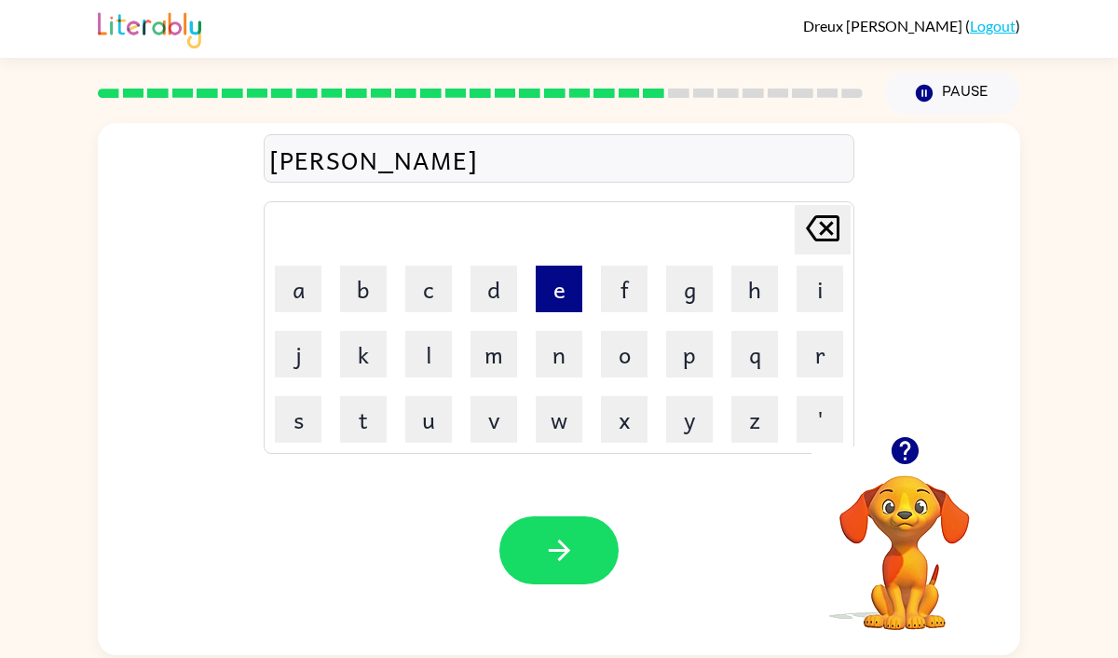
click at [555, 299] on button "e" at bounding box center [559, 289] width 47 height 47
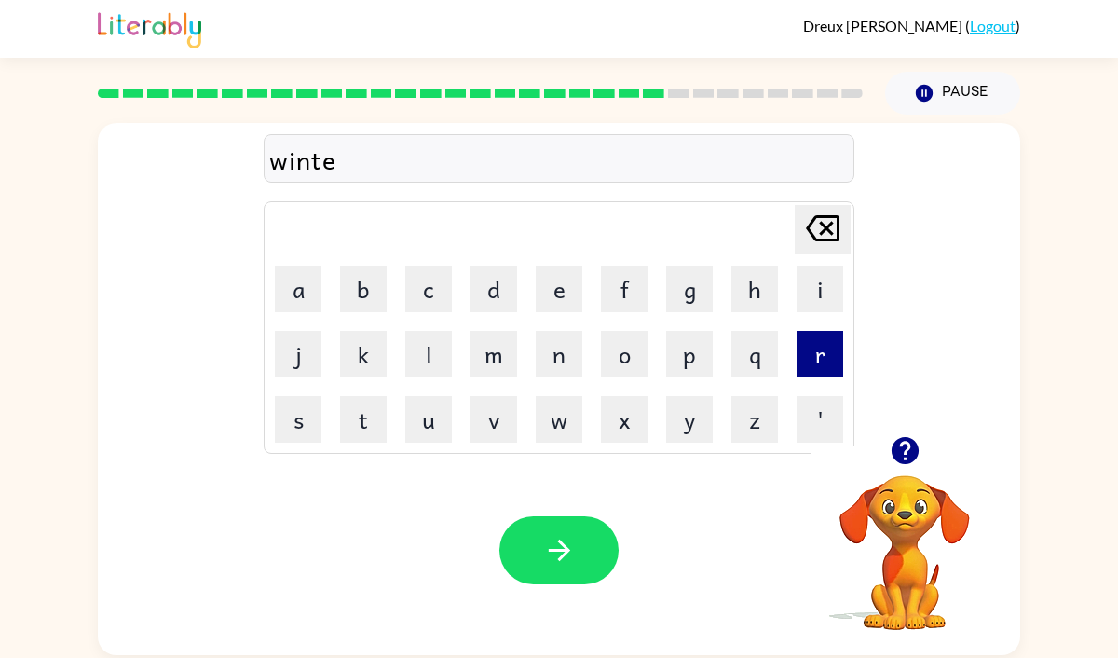
click at [808, 350] on button "r" at bounding box center [820, 354] width 47 height 47
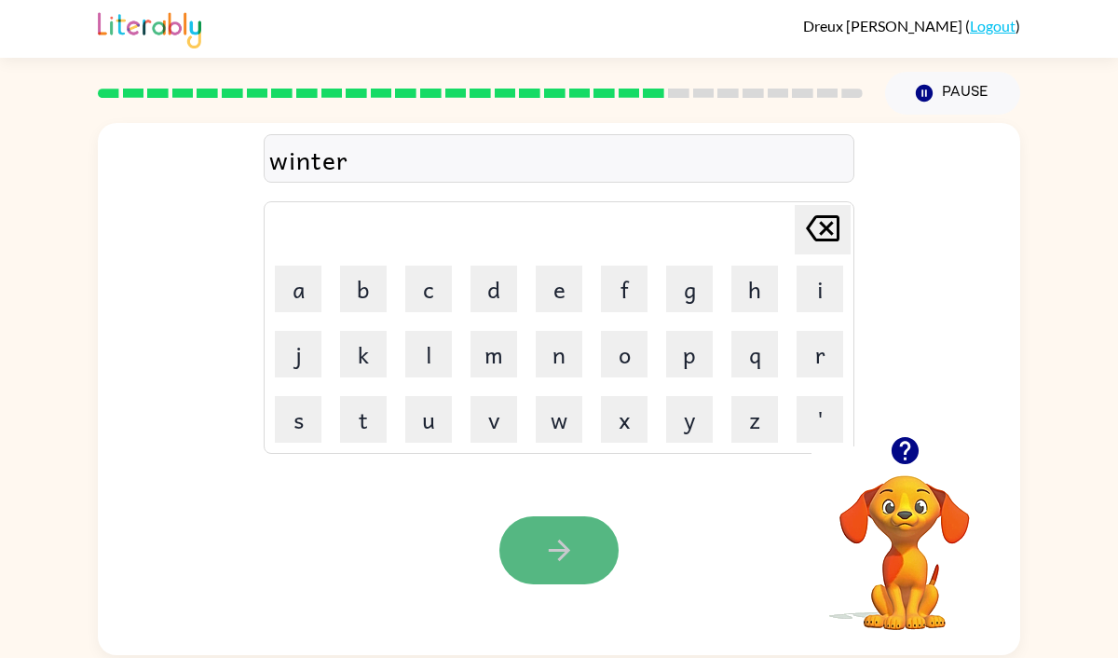
click at [573, 560] on icon "button" at bounding box center [559, 550] width 33 height 33
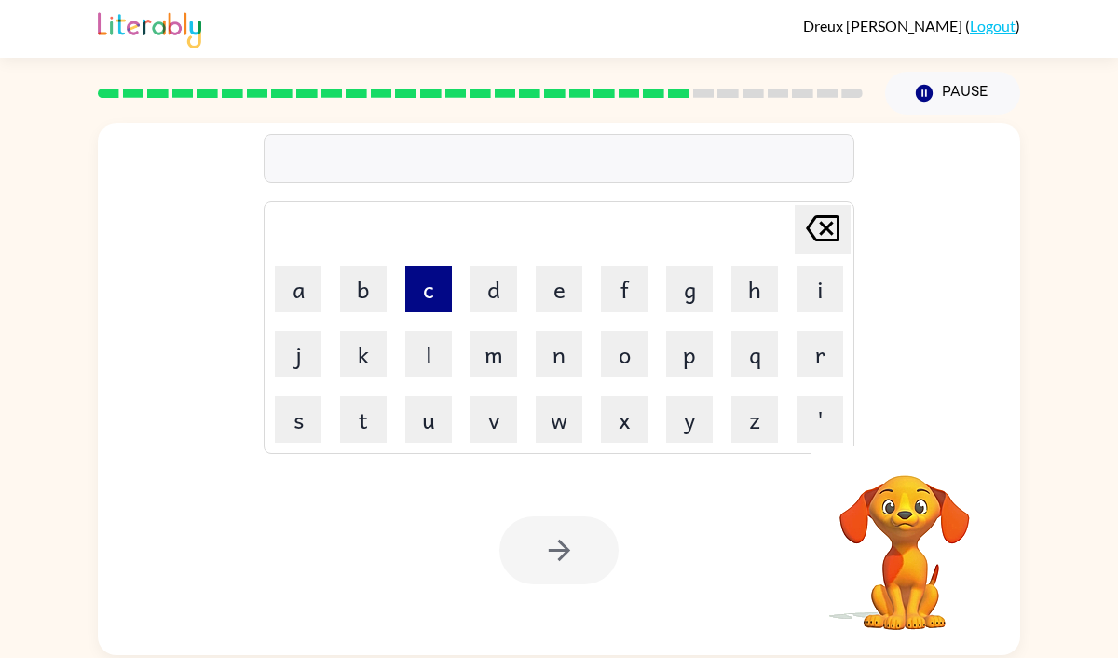
click at [448, 275] on button "c" at bounding box center [428, 289] width 47 height 47
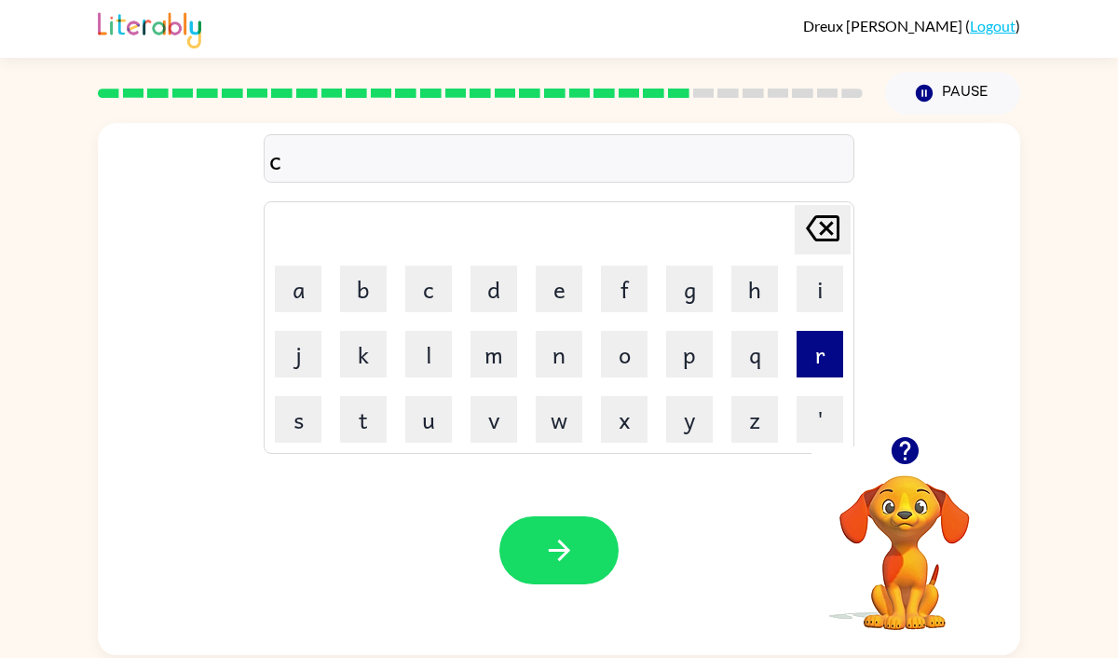
click at [813, 348] on button "r" at bounding box center [820, 354] width 47 height 47
click at [561, 293] on button "e" at bounding box center [559, 289] width 47 height 47
click at [302, 285] on button "a" at bounding box center [298, 289] width 47 height 47
click at [355, 414] on button "t" at bounding box center [363, 419] width 47 height 47
click at [545, 291] on button "e" at bounding box center [559, 289] width 47 height 47
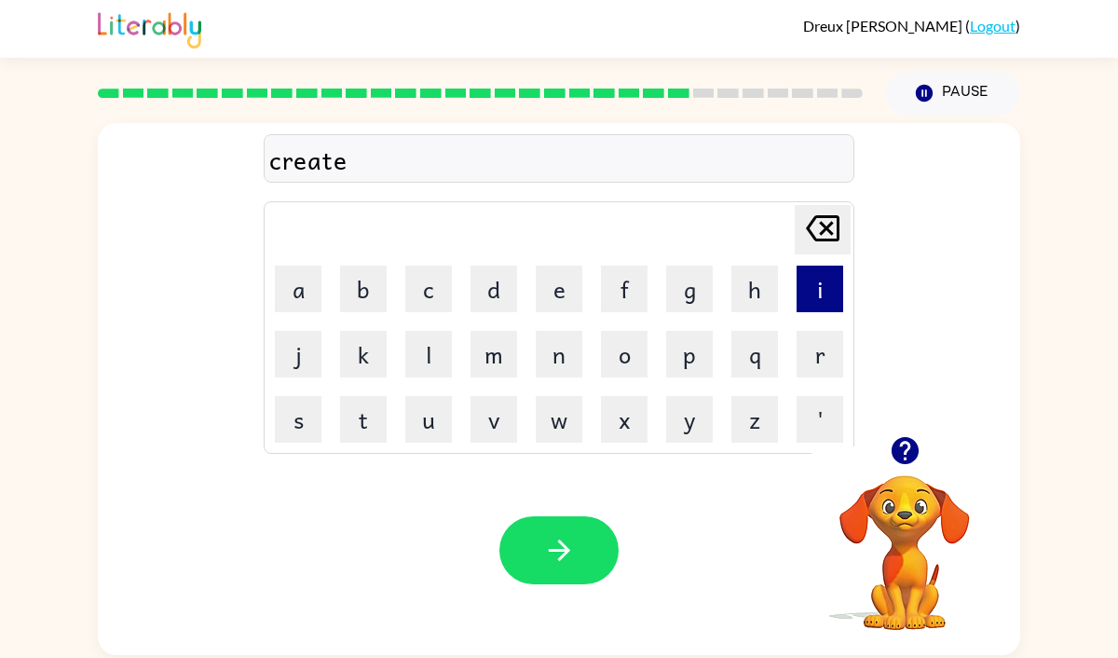
click at [830, 274] on button "i" at bounding box center [820, 289] width 47 height 47
click at [552, 367] on button "n" at bounding box center [559, 354] width 47 height 47
click at [678, 285] on button "g" at bounding box center [689, 289] width 47 height 47
click at [835, 198] on div "createing Delete Delete last character input a b c d e f g h i j k l m n o p q …" at bounding box center [559, 280] width 591 height 348
click at [835, 216] on icon at bounding box center [823, 228] width 34 height 26
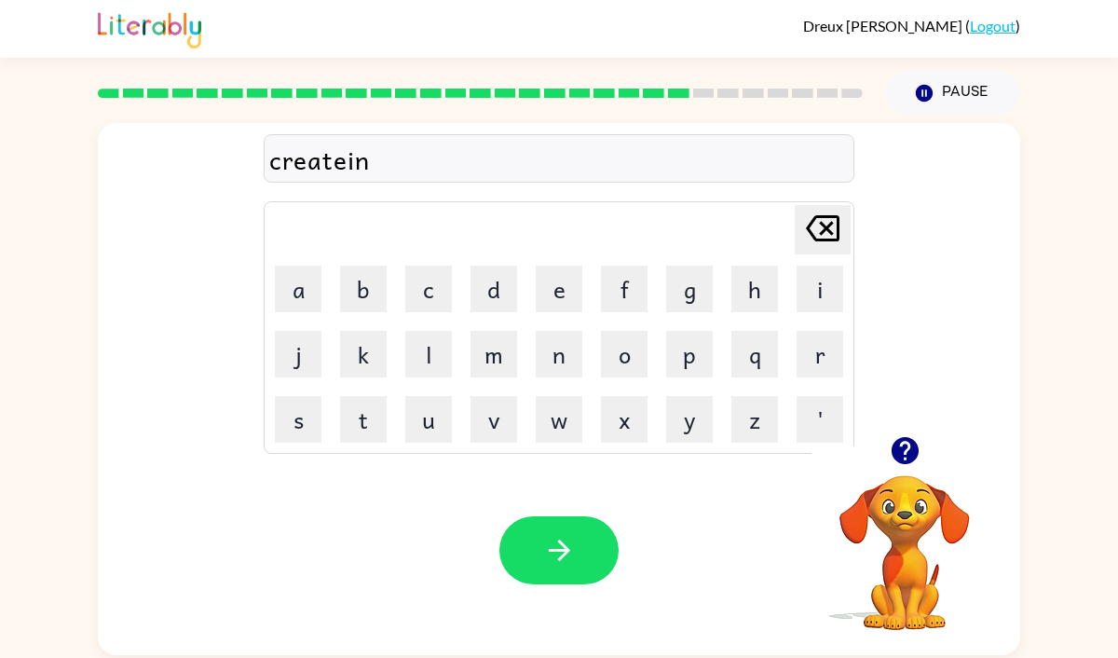
click at [835, 216] on icon at bounding box center [823, 228] width 34 height 26
click at [835, 217] on icon at bounding box center [823, 228] width 34 height 26
click at [802, 279] on button "i" at bounding box center [820, 289] width 47 height 47
click at [825, 234] on icon "[PERSON_NAME] last character input" at bounding box center [822, 228] width 45 height 45
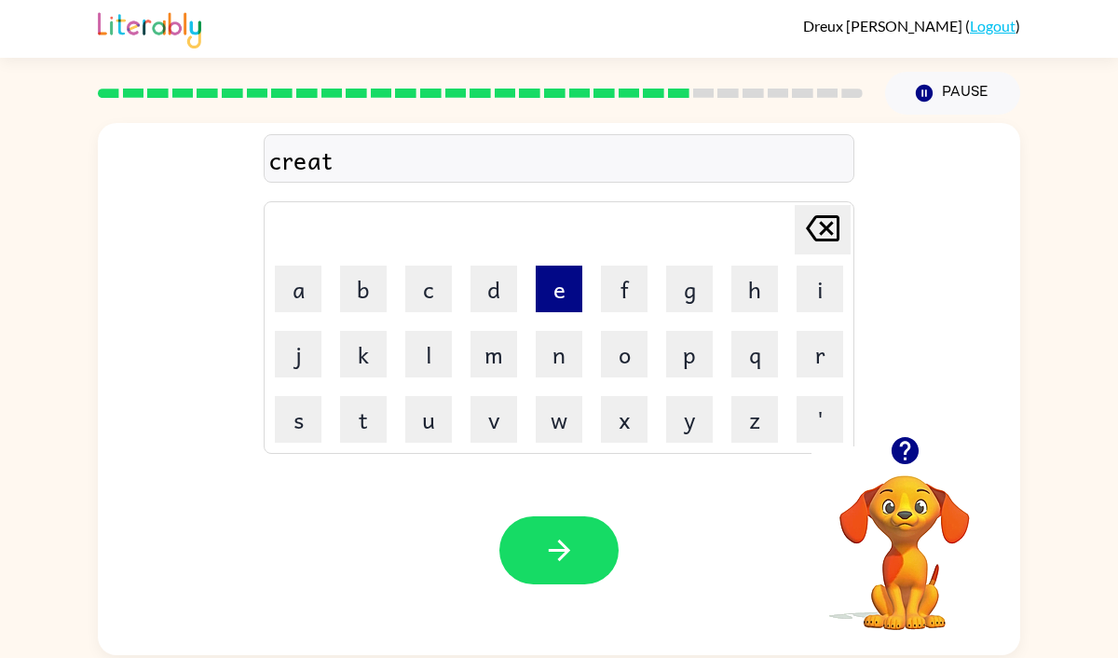
click at [572, 278] on button "e" at bounding box center [559, 289] width 47 height 47
click at [812, 279] on button "i" at bounding box center [820, 289] width 47 height 47
click at [558, 355] on button "n" at bounding box center [559, 354] width 47 height 47
click at [676, 273] on button "g" at bounding box center [689, 289] width 47 height 47
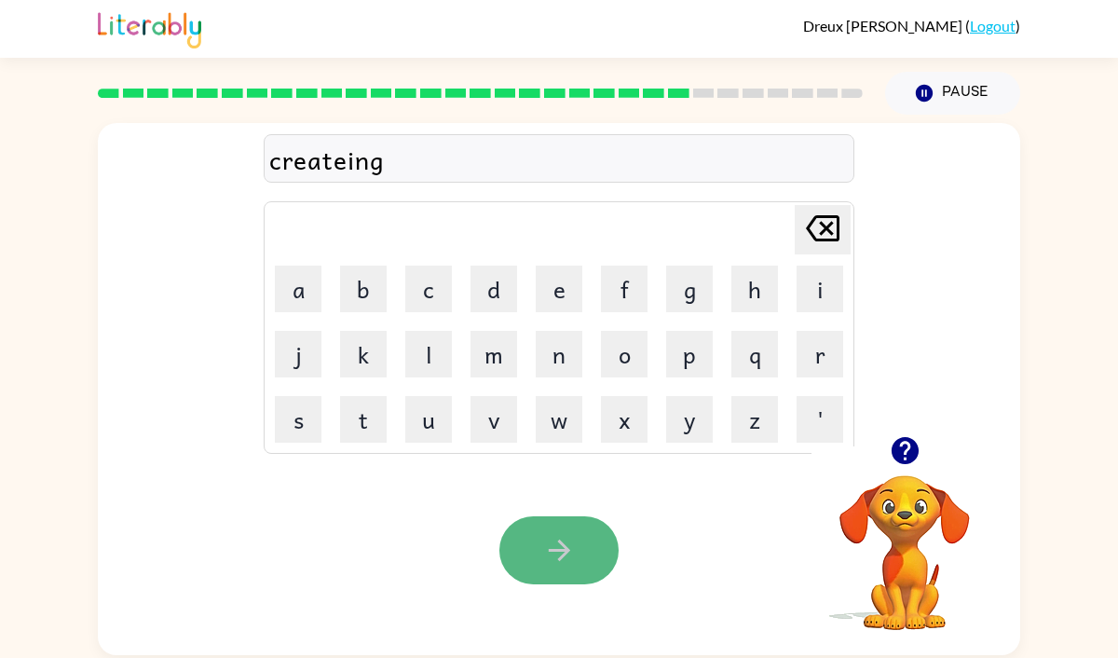
click at [510, 533] on button "button" at bounding box center [558, 550] width 119 height 68
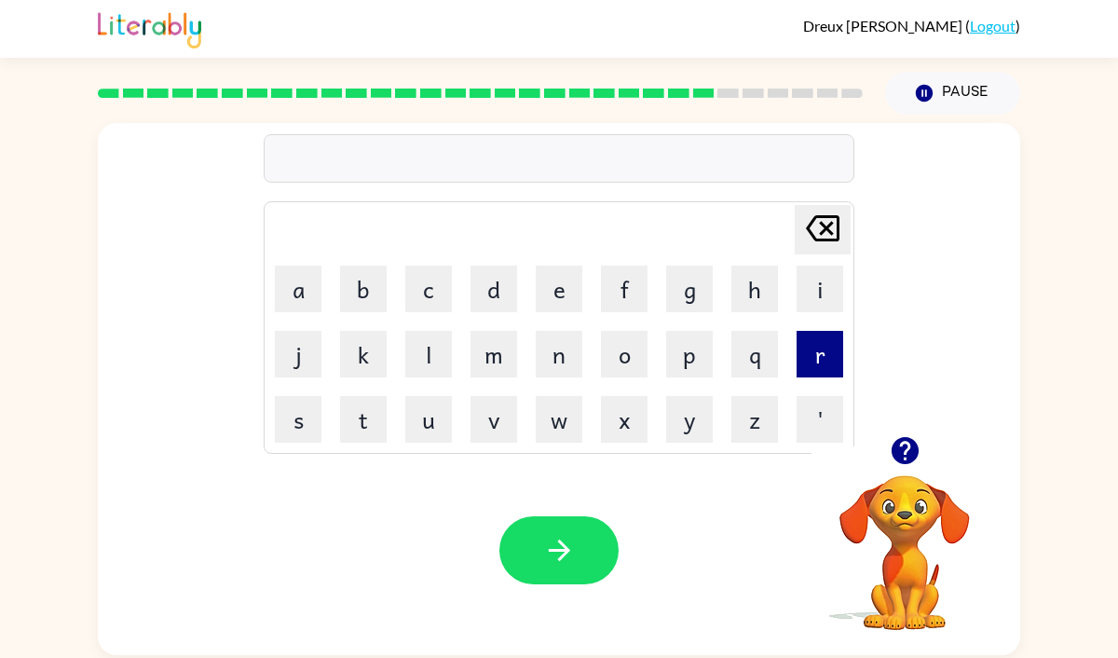
click at [804, 345] on button "r" at bounding box center [820, 354] width 47 height 47
click at [626, 347] on button "o" at bounding box center [624, 354] width 47 height 47
click at [434, 308] on button "c" at bounding box center [428, 289] width 47 height 47
click at [368, 328] on td "k" at bounding box center [363, 353] width 63 height 63
click at [355, 344] on button "k" at bounding box center [363, 354] width 47 height 47
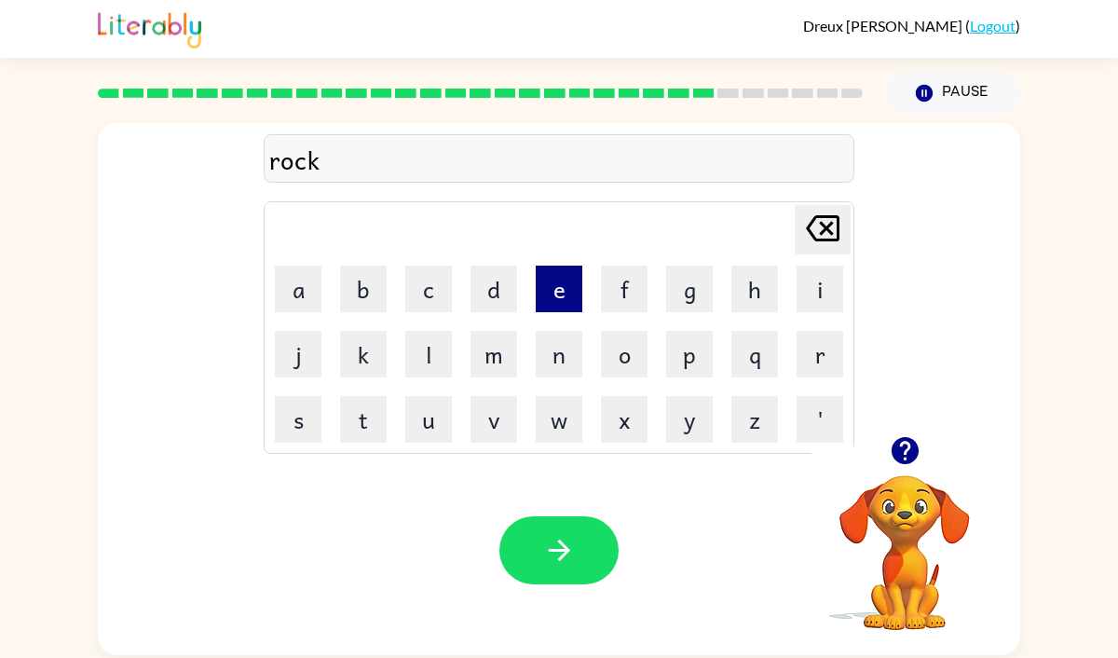
click at [556, 300] on button "e" at bounding box center [559, 289] width 47 height 47
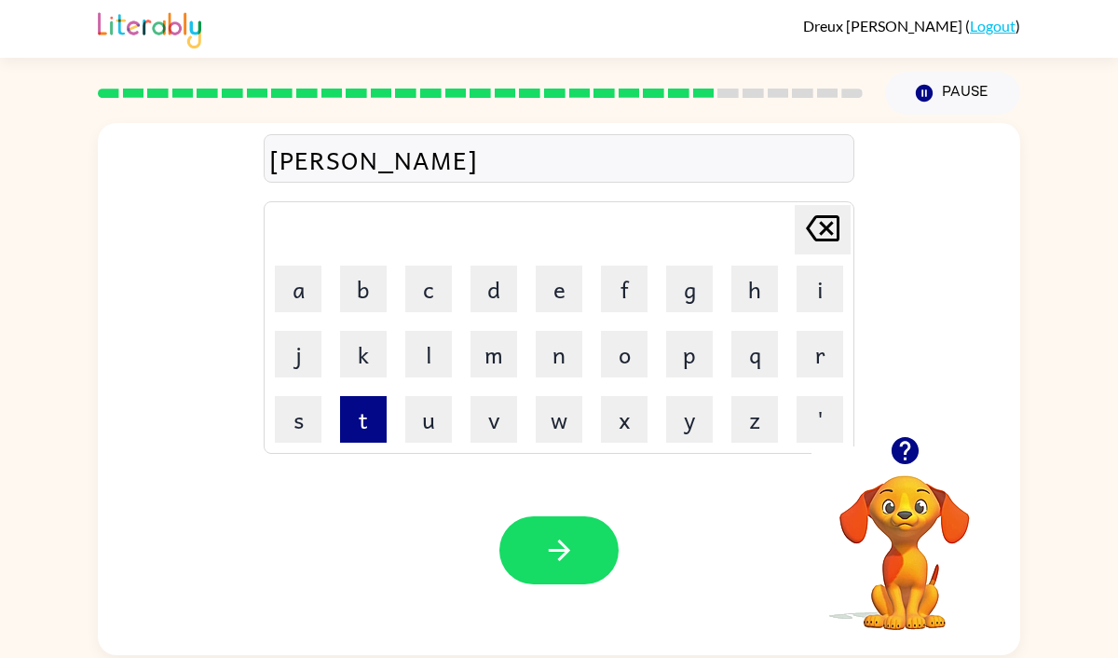
click at [361, 415] on button "t" at bounding box center [363, 419] width 47 height 47
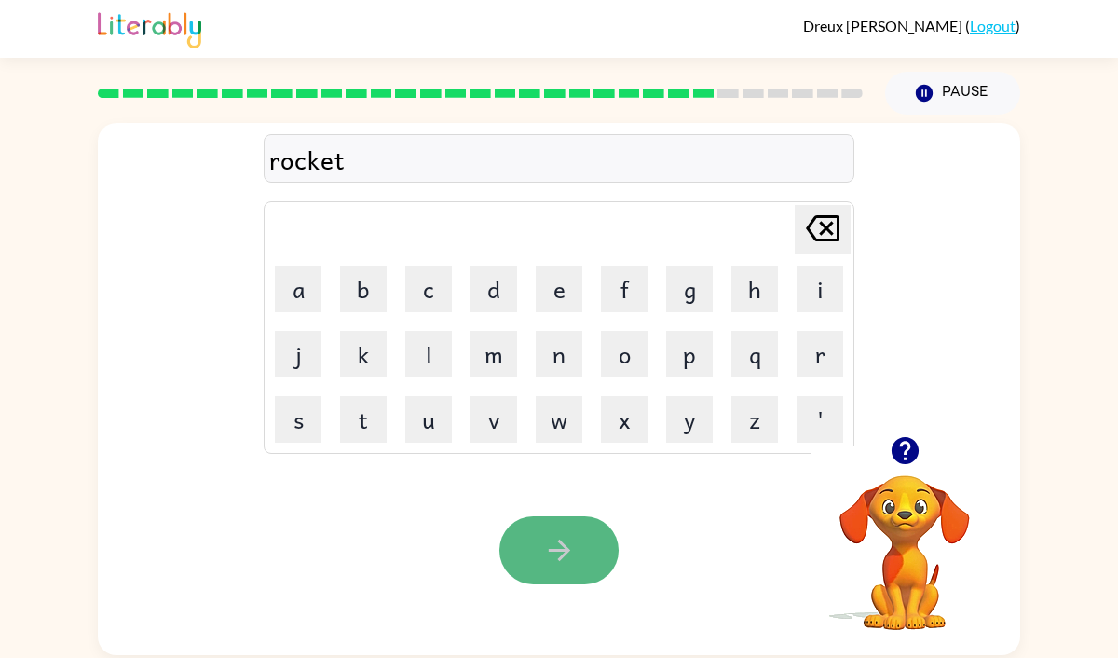
click at [549, 529] on button "button" at bounding box center [558, 550] width 119 height 68
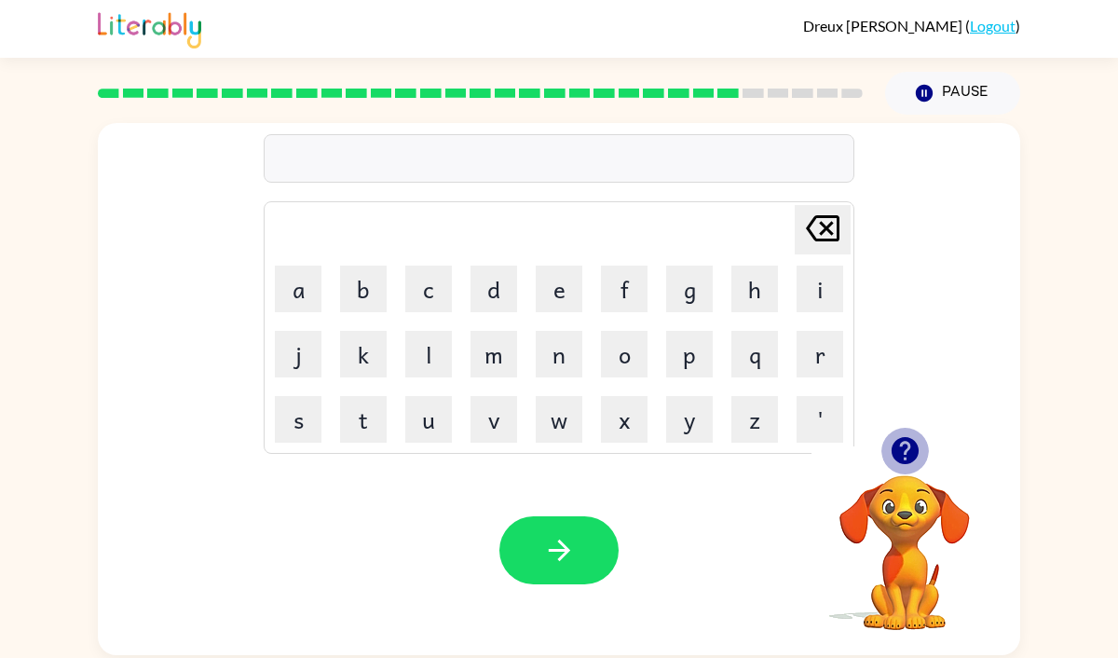
click at [906, 448] on icon "button" at bounding box center [904, 450] width 27 height 27
click at [441, 421] on button "u" at bounding box center [428, 419] width 47 height 47
click at [800, 294] on button "i" at bounding box center [820, 289] width 47 height 47
click at [819, 239] on icon at bounding box center [823, 228] width 34 height 26
click at [583, 373] on td "n" at bounding box center [558, 353] width 63 height 63
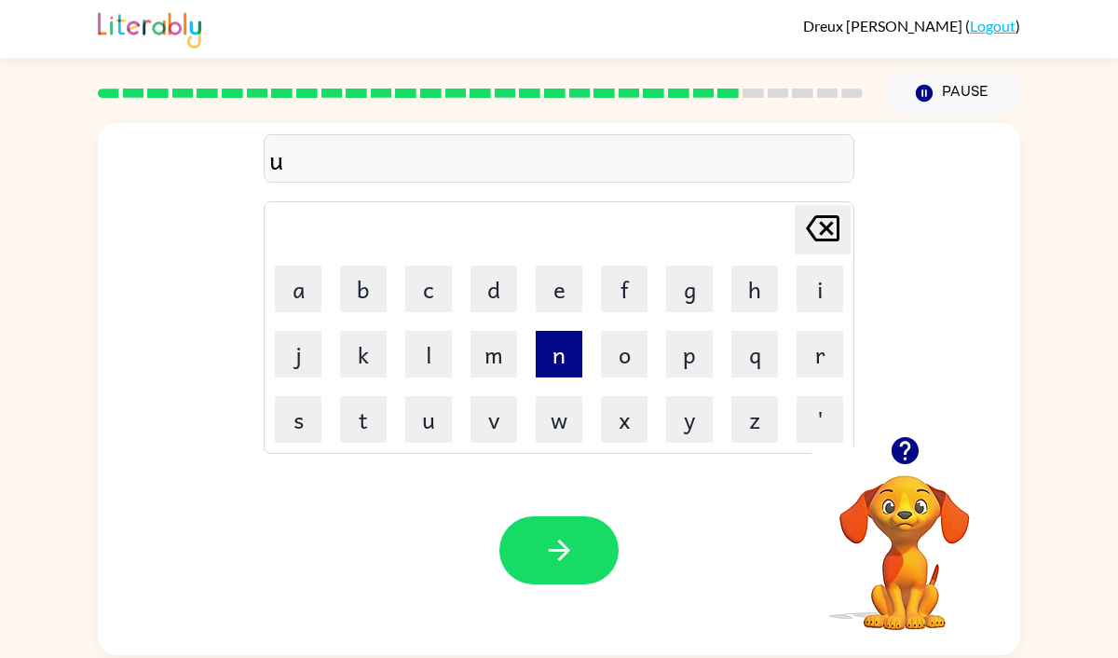
click at [557, 362] on button "n" at bounding box center [559, 354] width 47 height 47
click at [618, 296] on button "f" at bounding box center [624, 289] width 47 height 47
click at [631, 364] on button "o" at bounding box center [624, 354] width 47 height 47
click at [812, 336] on button "r" at bounding box center [820, 354] width 47 height 47
click at [482, 351] on button "m" at bounding box center [494, 354] width 47 height 47
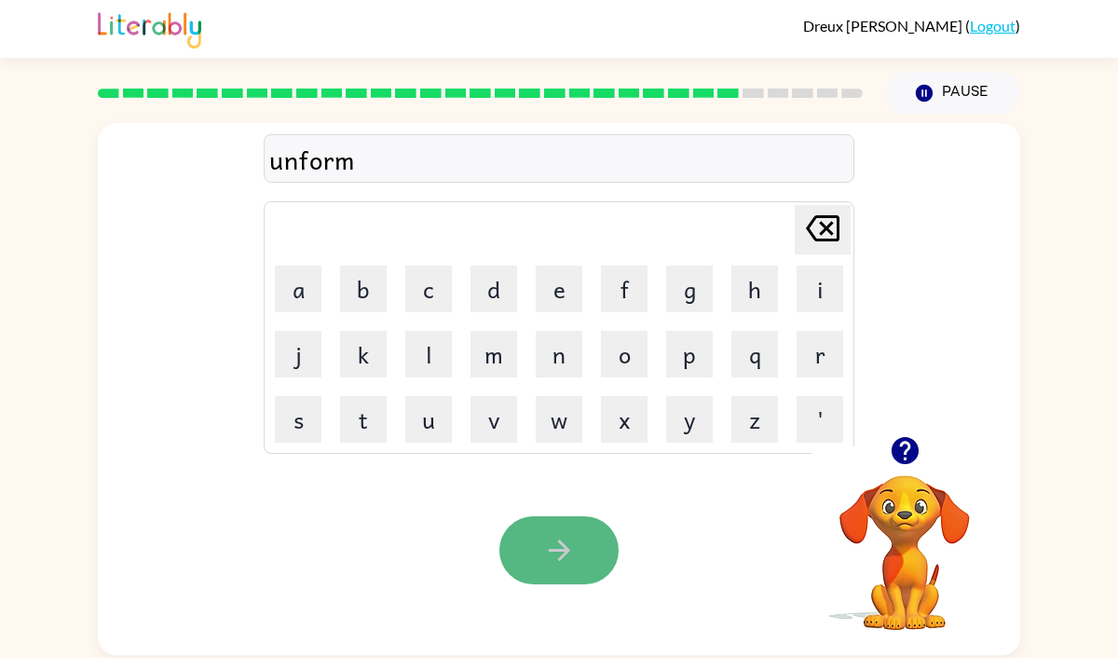
click at [530, 534] on button "button" at bounding box center [558, 550] width 119 height 68
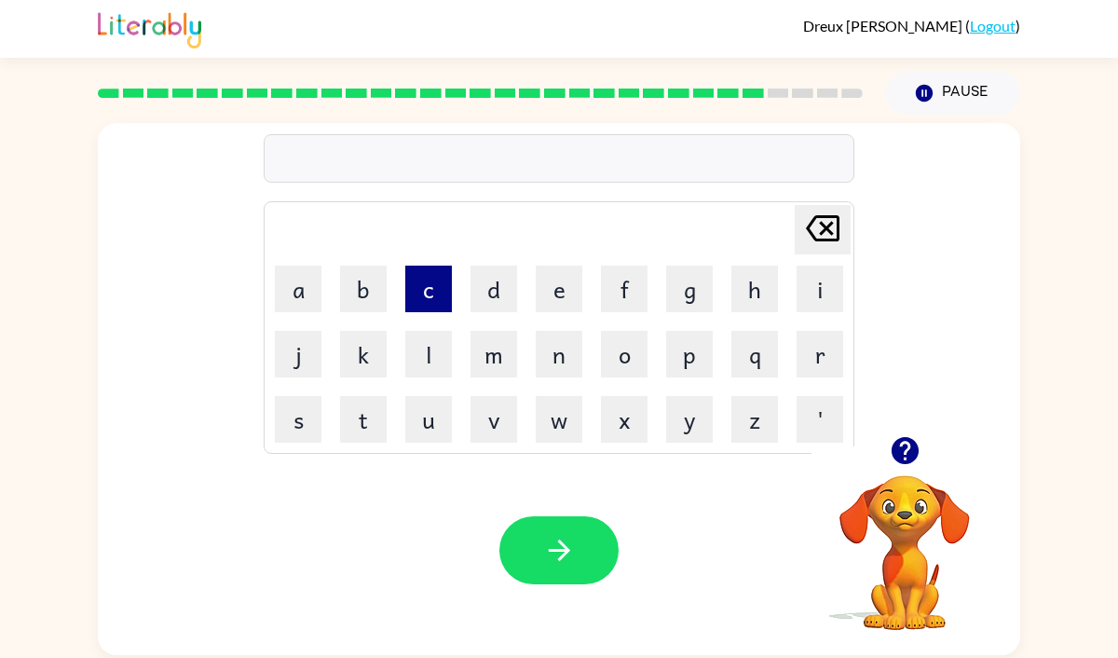
click at [422, 298] on button "c" at bounding box center [428, 289] width 47 height 47
click at [624, 354] on button "o" at bounding box center [624, 354] width 47 height 47
click at [346, 335] on button "k" at bounding box center [363, 354] width 47 height 47
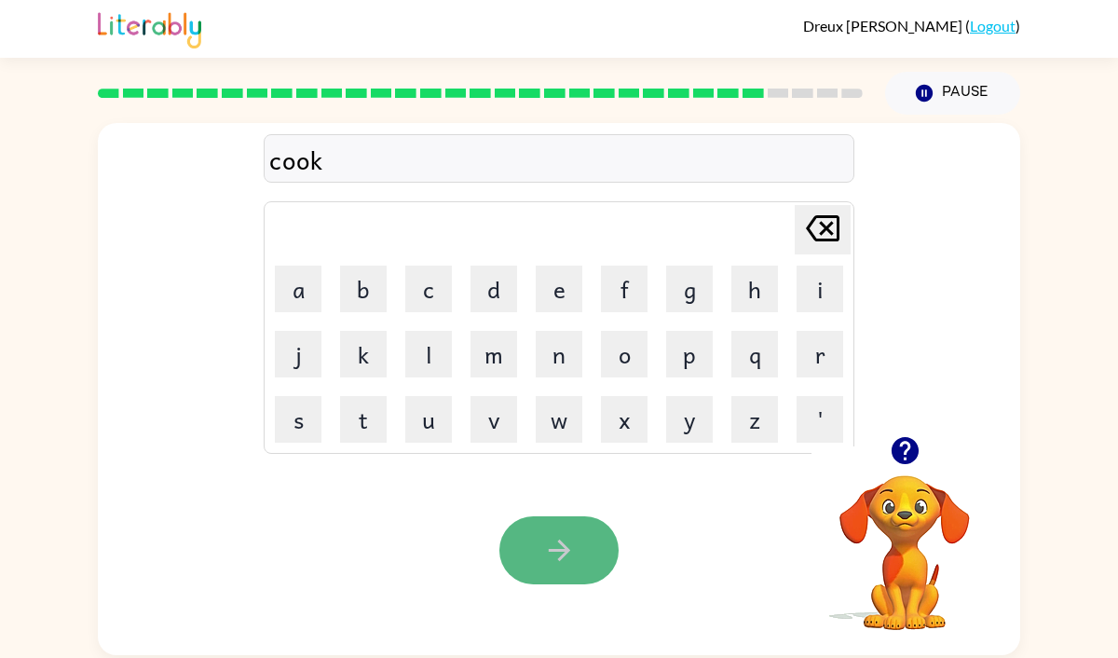
click at [525, 525] on button "button" at bounding box center [558, 550] width 119 height 68
click at [448, 263] on td "c" at bounding box center [428, 288] width 63 height 63
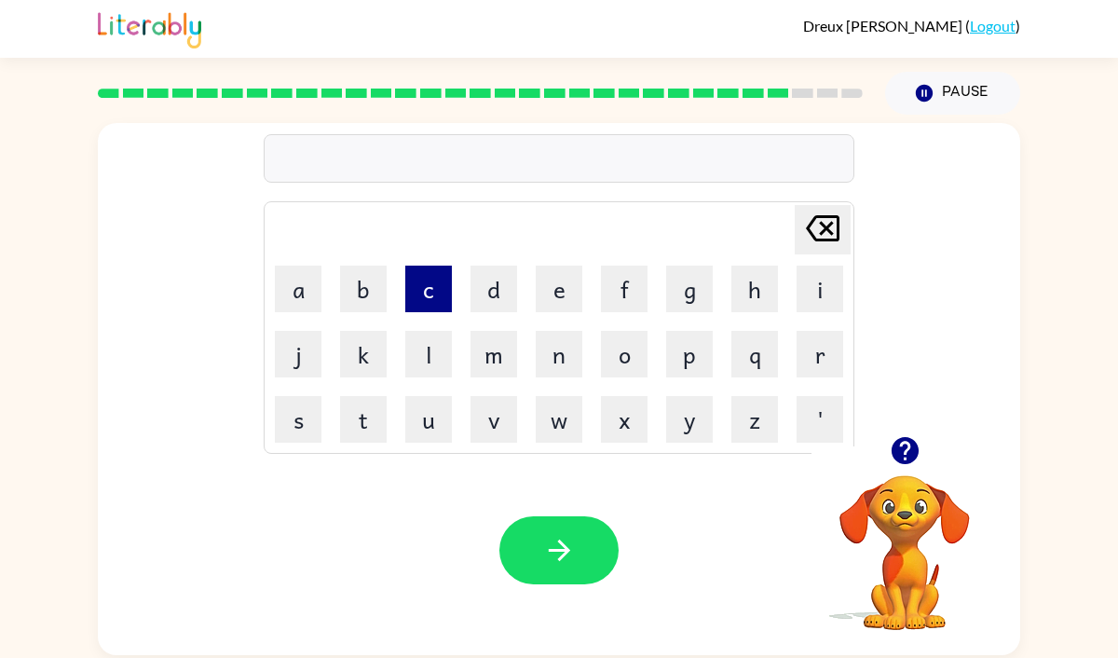
click at [421, 286] on button "c" at bounding box center [428, 289] width 47 height 47
click at [362, 339] on button "k" at bounding box center [363, 354] width 47 height 47
click at [422, 407] on button "u" at bounding box center [428, 419] width 47 height 47
click at [427, 307] on button "c" at bounding box center [428, 289] width 47 height 47
click at [360, 354] on button "k" at bounding box center [363, 354] width 47 height 47
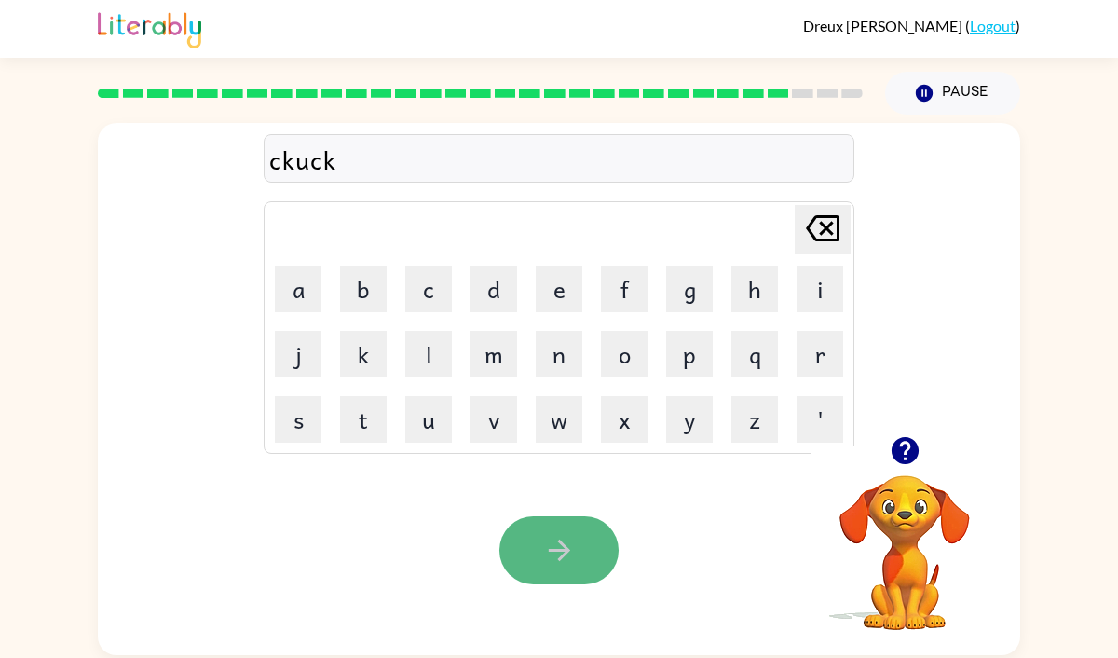
click at [534, 557] on button "button" at bounding box center [558, 550] width 119 height 68
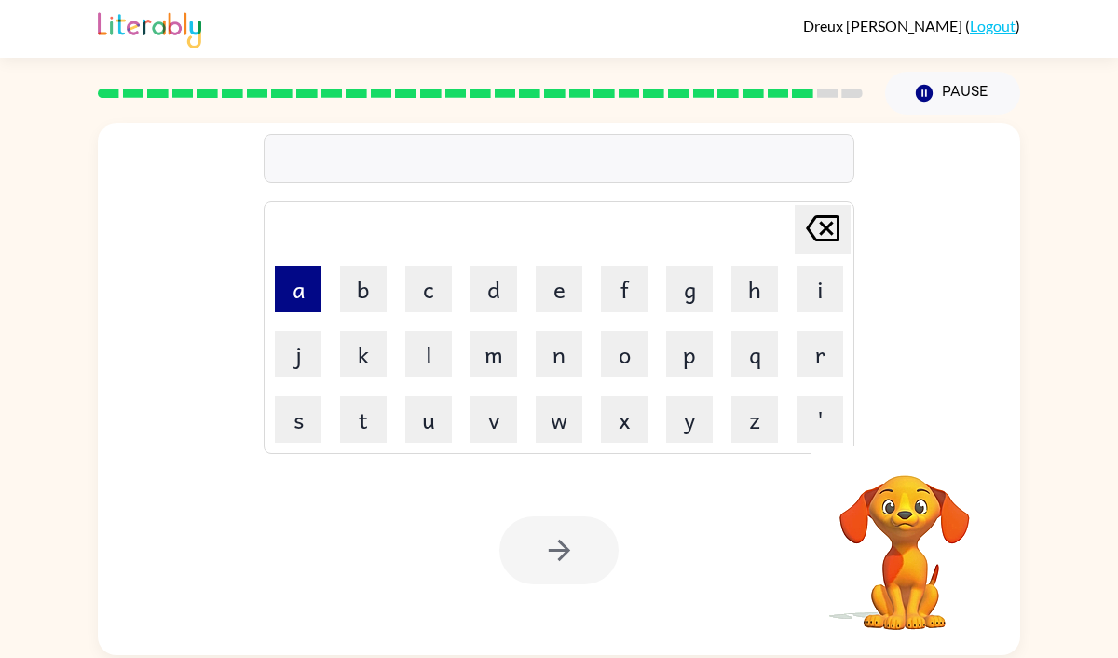
click at [303, 297] on button "a" at bounding box center [298, 289] width 47 height 47
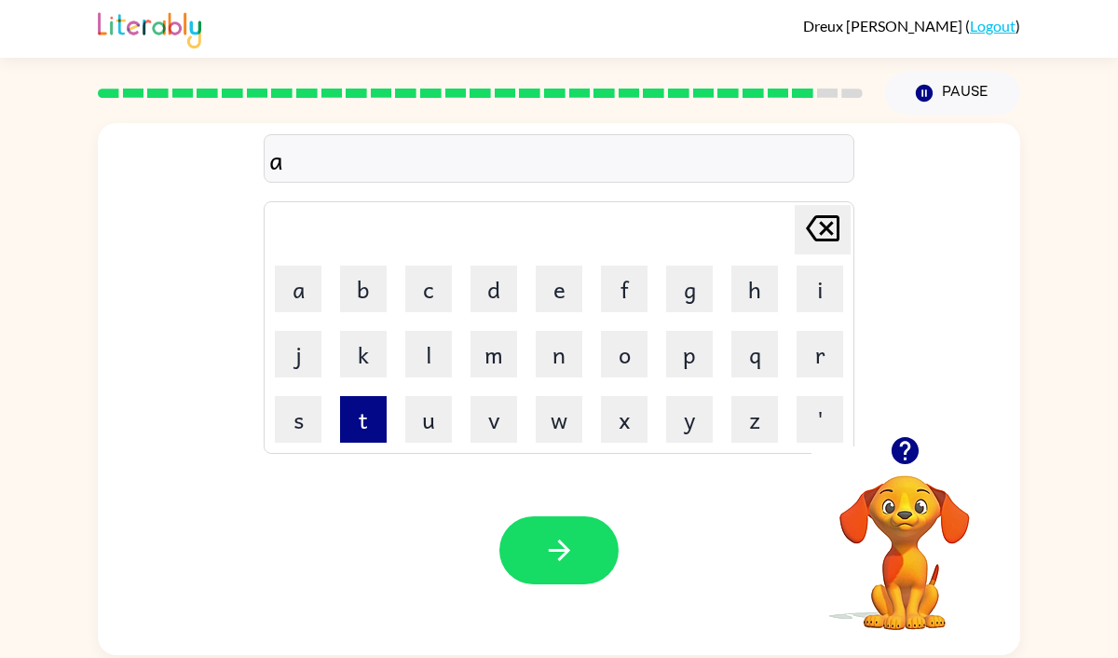
click at [366, 414] on button "t" at bounding box center [363, 419] width 47 height 47
click at [758, 276] on button "h" at bounding box center [754, 289] width 47 height 47
click at [548, 297] on button "e" at bounding box center [559, 289] width 47 height 47
click at [903, 450] on icon "button" at bounding box center [904, 450] width 27 height 27
click at [814, 281] on button "i" at bounding box center [820, 289] width 47 height 47
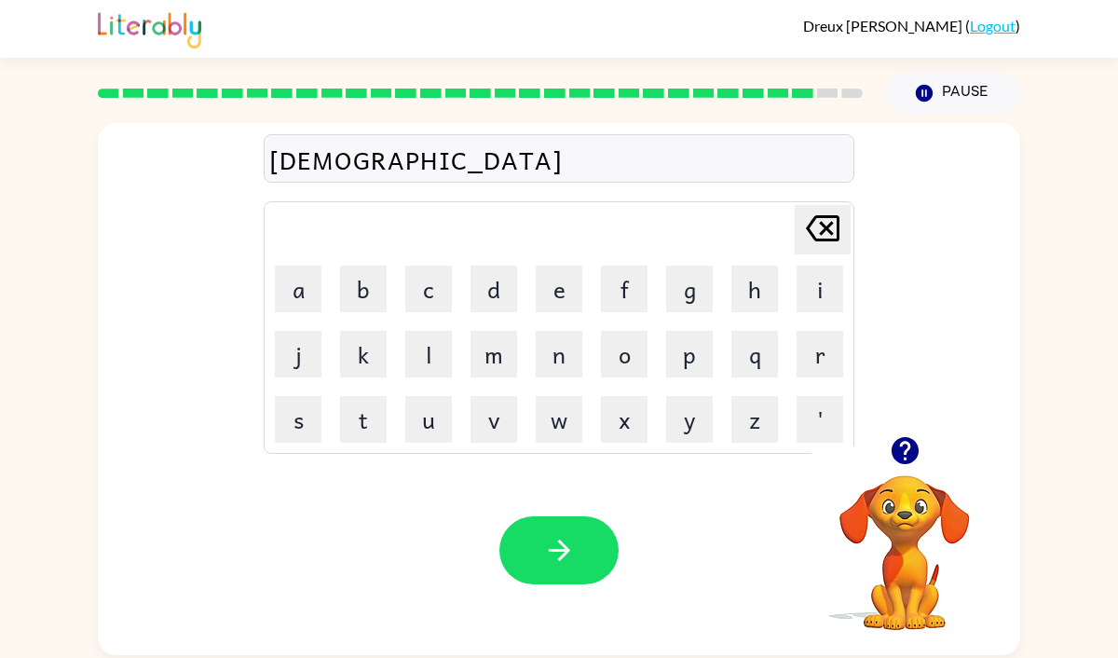
click at [825, 212] on icon "[PERSON_NAME] last character input" at bounding box center [822, 228] width 45 height 45
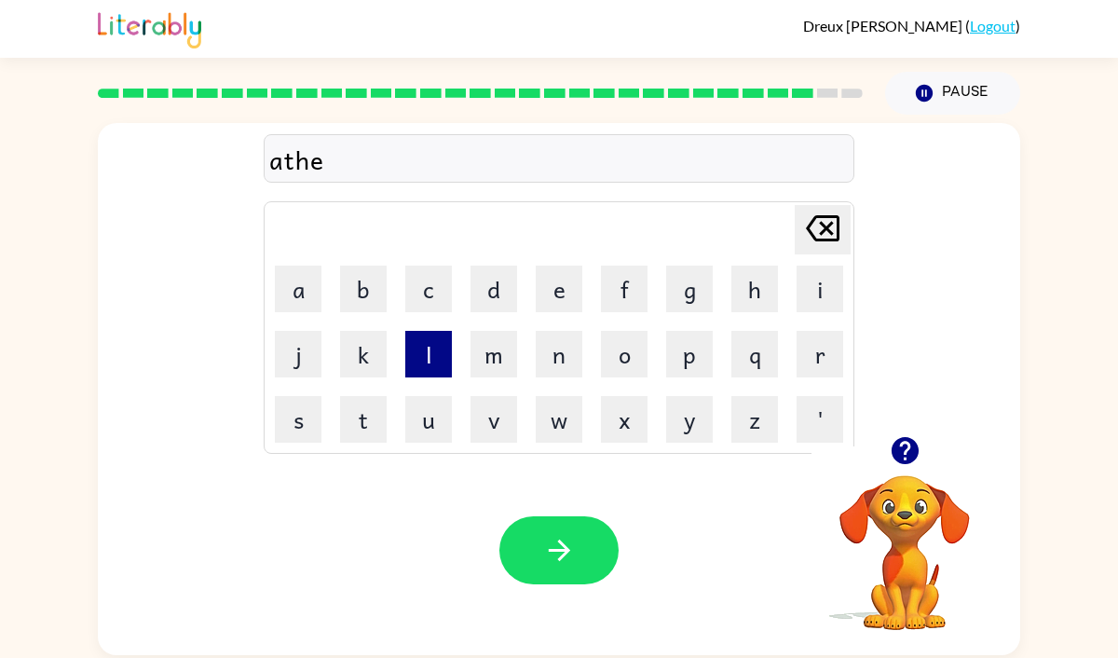
click at [429, 355] on button "l" at bounding box center [428, 354] width 47 height 47
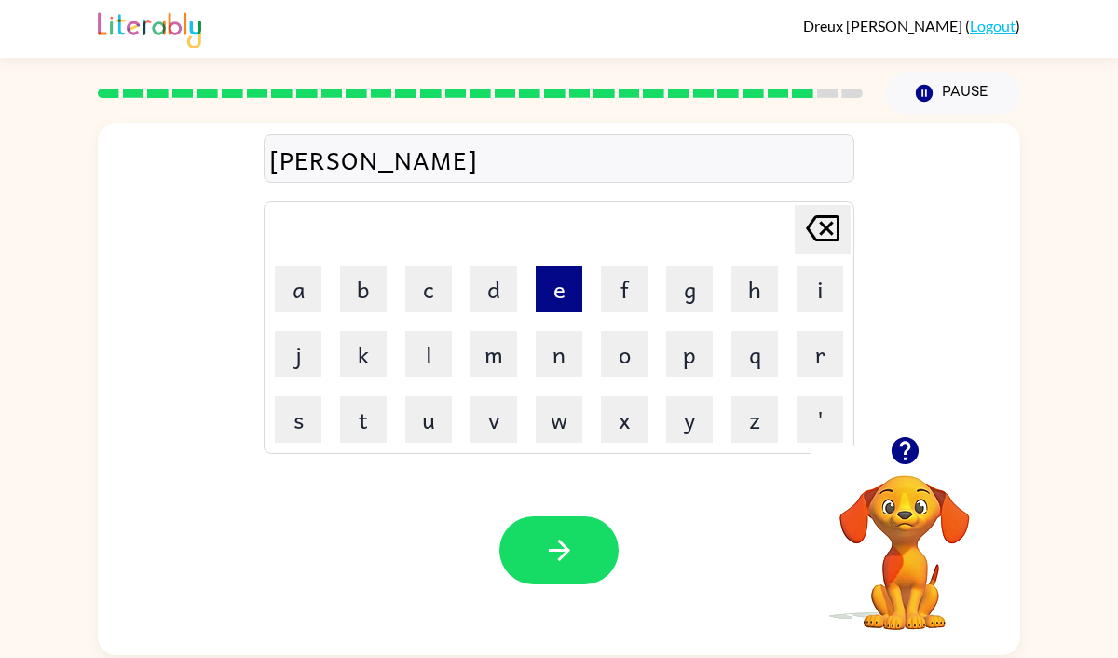
click at [559, 281] on button "e" at bounding box center [559, 289] width 47 height 47
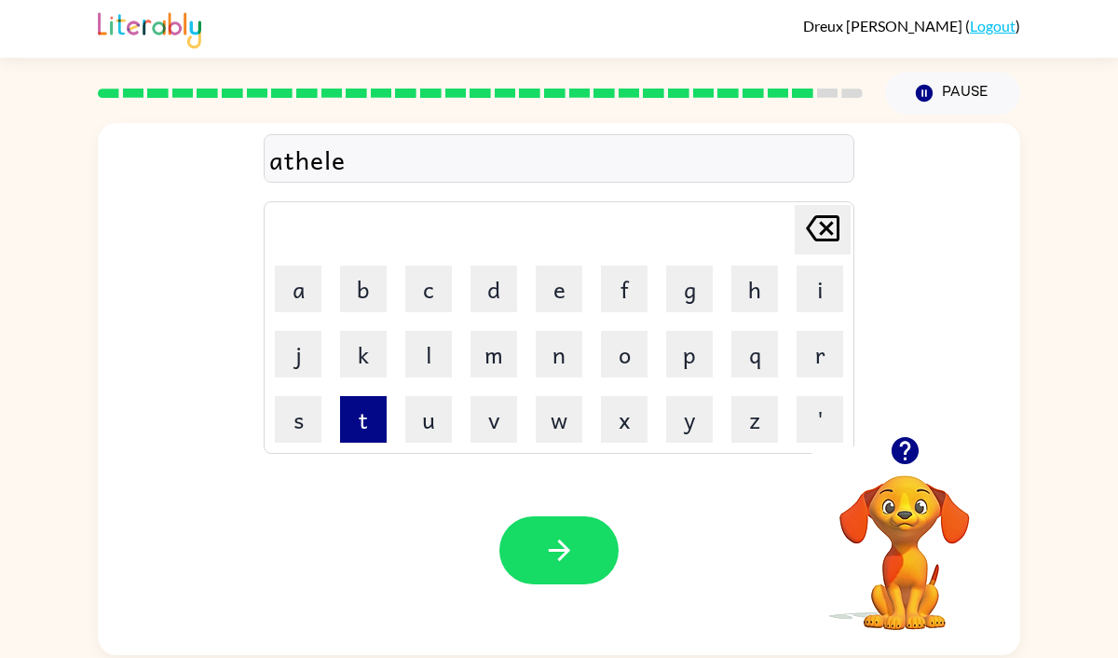
click at [374, 409] on button "t" at bounding box center [363, 419] width 47 height 47
click at [539, 293] on button "e" at bounding box center [559, 289] width 47 height 47
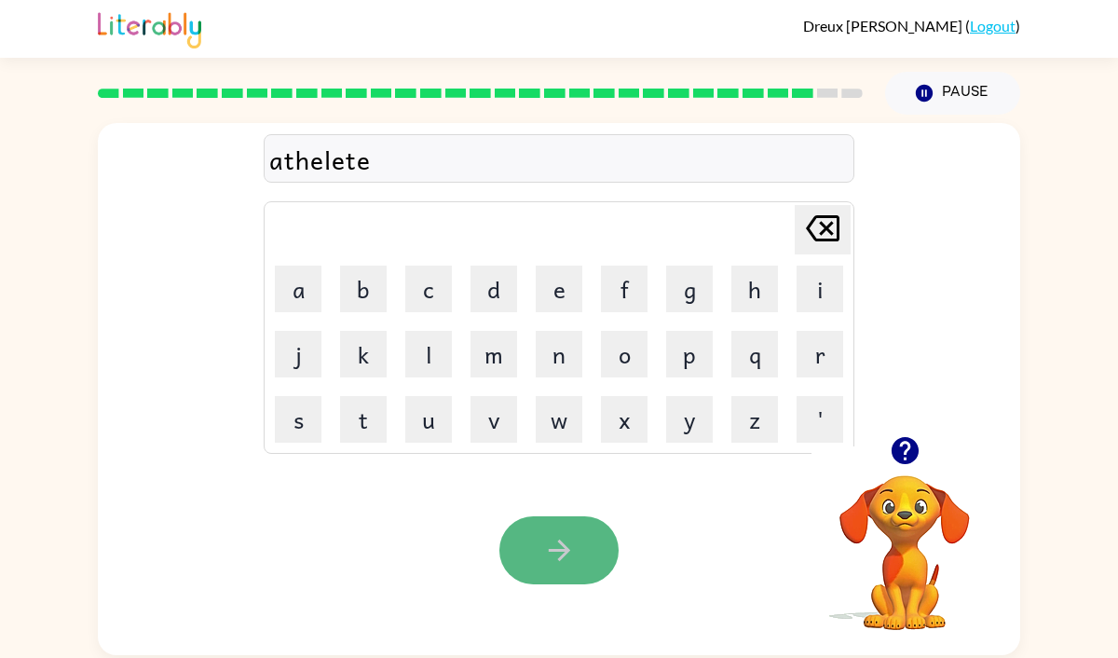
click at [545, 529] on button "button" at bounding box center [558, 550] width 119 height 68
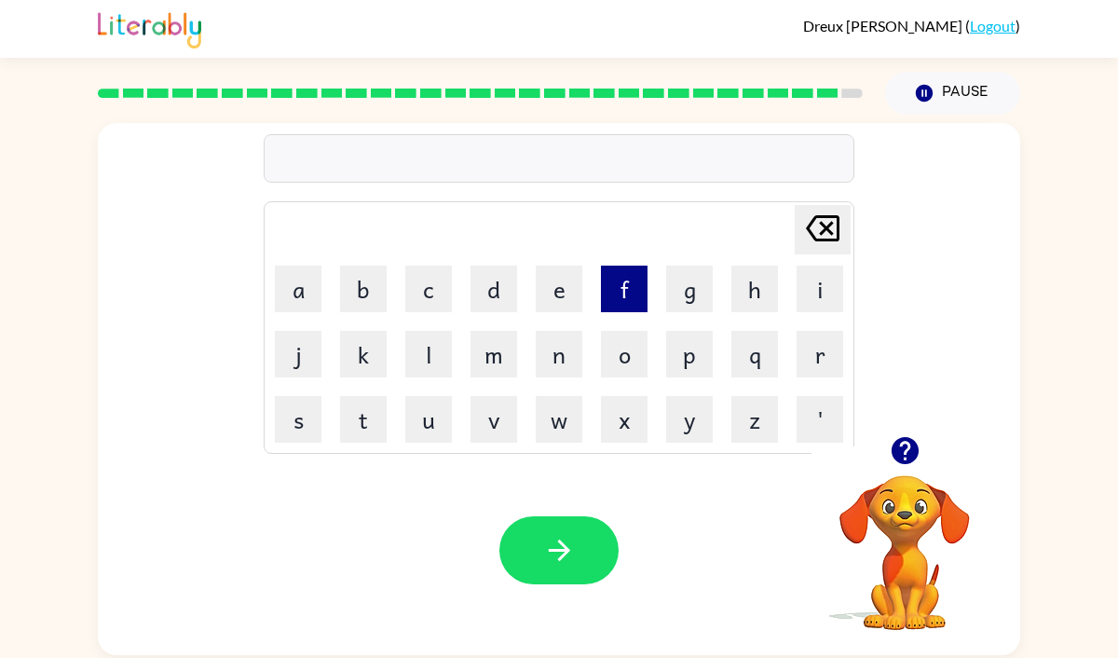
click at [621, 266] on button "f" at bounding box center [624, 289] width 47 height 47
click at [814, 280] on button "i" at bounding box center [820, 289] width 47 height 47
click at [548, 361] on button "n" at bounding box center [559, 354] width 47 height 47
click at [821, 248] on icon "[PERSON_NAME] last character input" at bounding box center [822, 228] width 45 height 45
click at [820, 250] on div "[PERSON_NAME] last character input" at bounding box center [822, 230] width 45 height 48
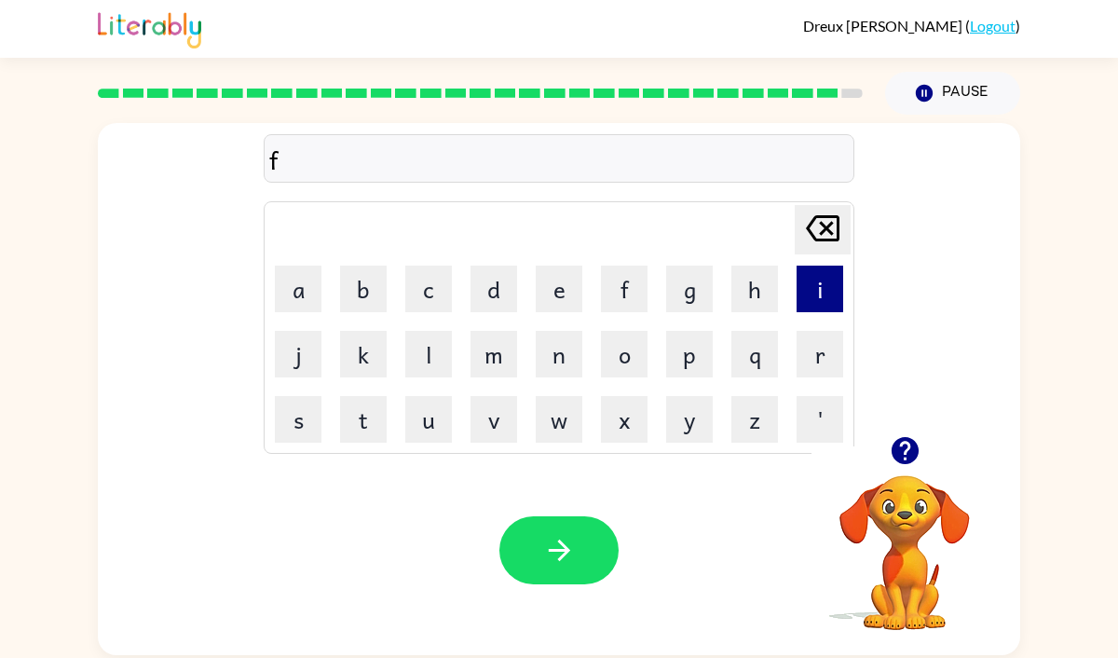
click at [817, 275] on button "i" at bounding box center [820, 289] width 47 height 47
click at [553, 367] on button "n" at bounding box center [559, 354] width 47 height 47
click at [699, 284] on button "g" at bounding box center [689, 289] width 47 height 47
click at [581, 291] on button "e" at bounding box center [559, 289] width 47 height 47
click at [811, 347] on button "r" at bounding box center [820, 354] width 47 height 47
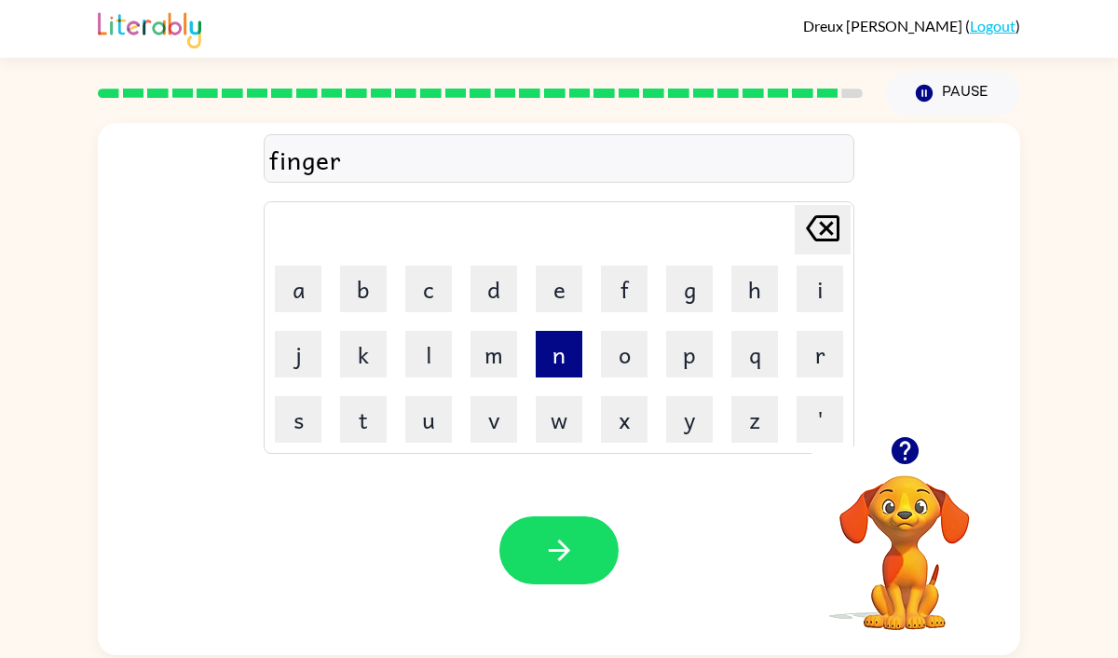
click at [574, 348] on button "n" at bounding box center [559, 354] width 47 height 47
click at [306, 285] on button "a" at bounding box center [298, 289] width 47 height 47
click at [823, 281] on button "i" at bounding box center [820, 289] width 47 height 47
click at [426, 352] on button "l" at bounding box center [428, 354] width 47 height 47
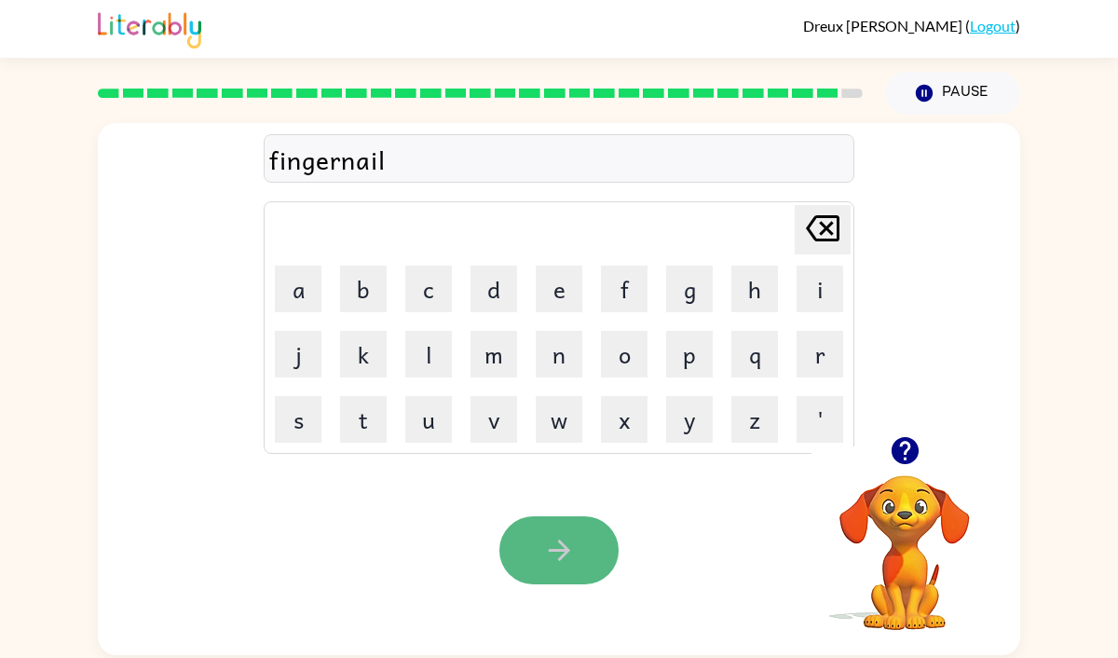
click at [535, 541] on button "button" at bounding box center [558, 550] width 119 height 68
